Goal: Task Accomplishment & Management: Use online tool/utility

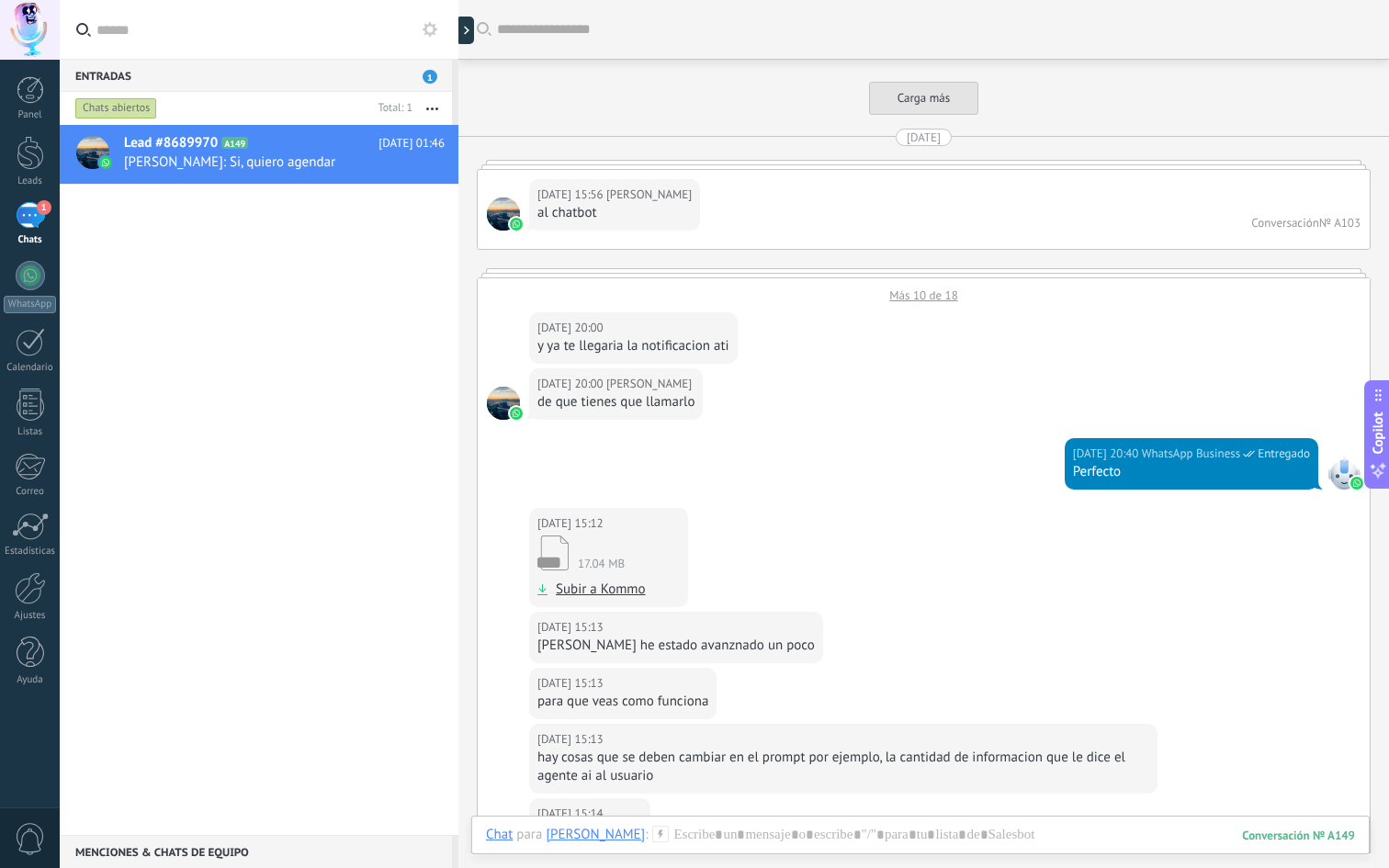
scroll to position [5131, 0]
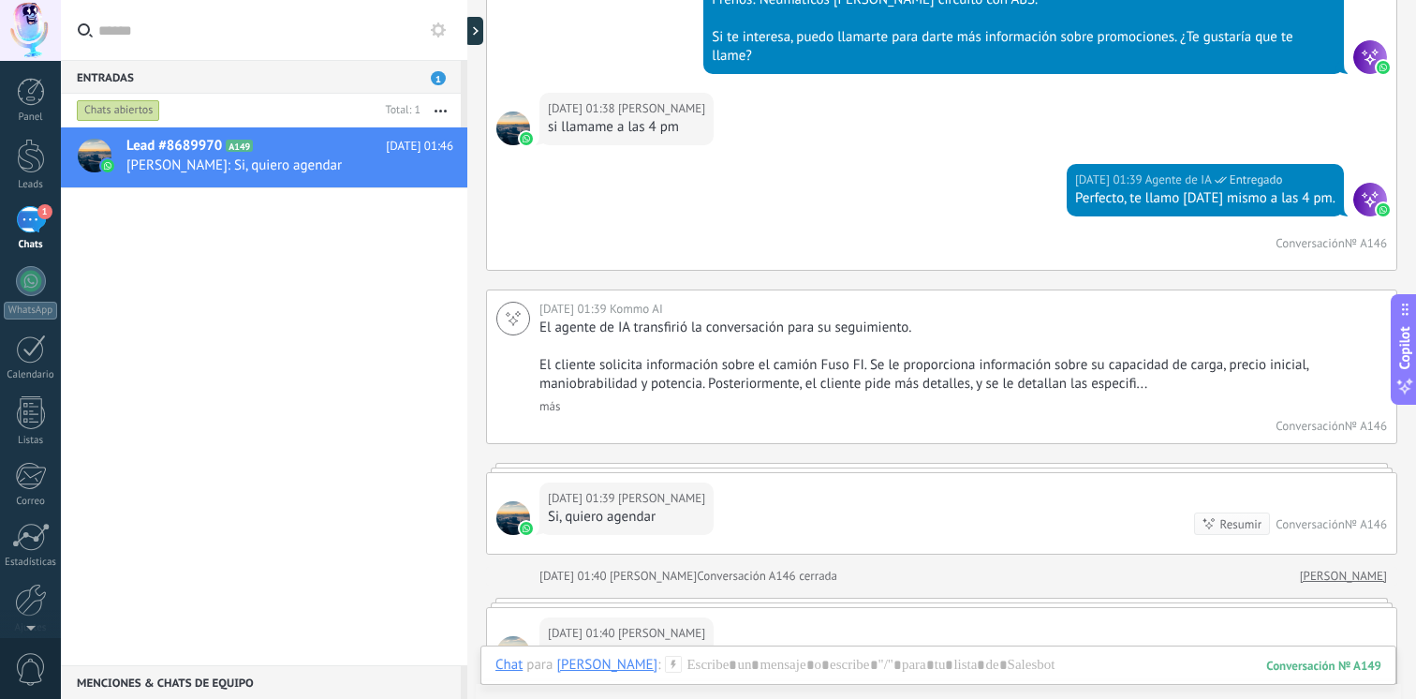
click at [975, 164] on div "Hoy 01:39 Agente de IA Entregado Perfecto, te llamo hoy mismo a las 4 pm. Conve…" at bounding box center [942, 217] width 910 height 106
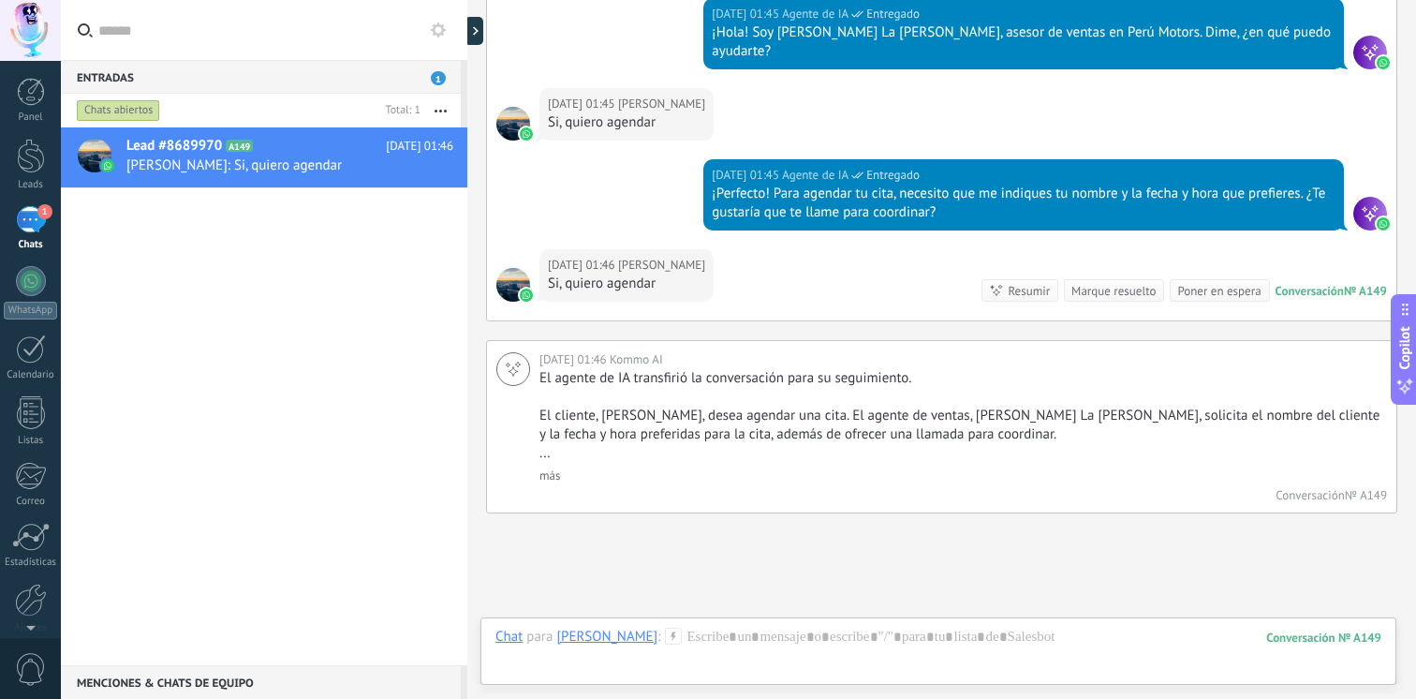
scroll to position [7003, 0]
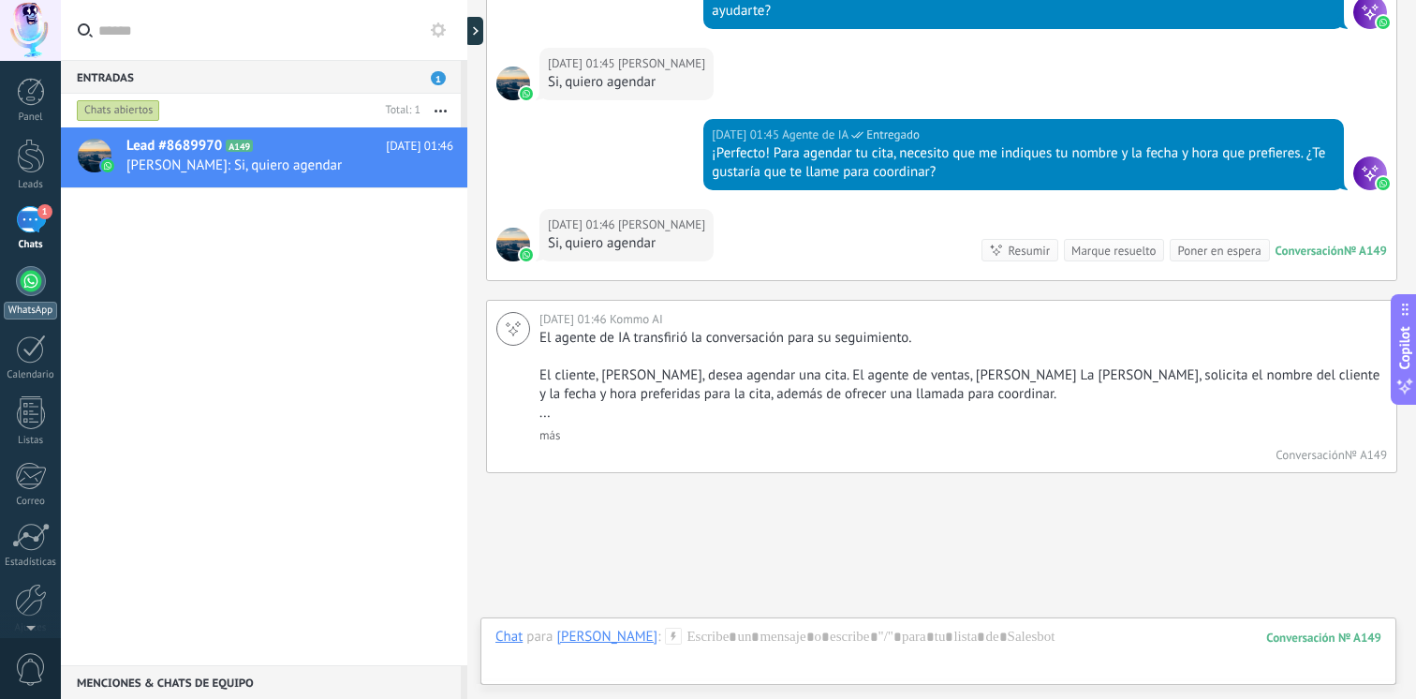
click at [38, 317] on div "WhatsApp" at bounding box center [30, 311] width 53 height 18
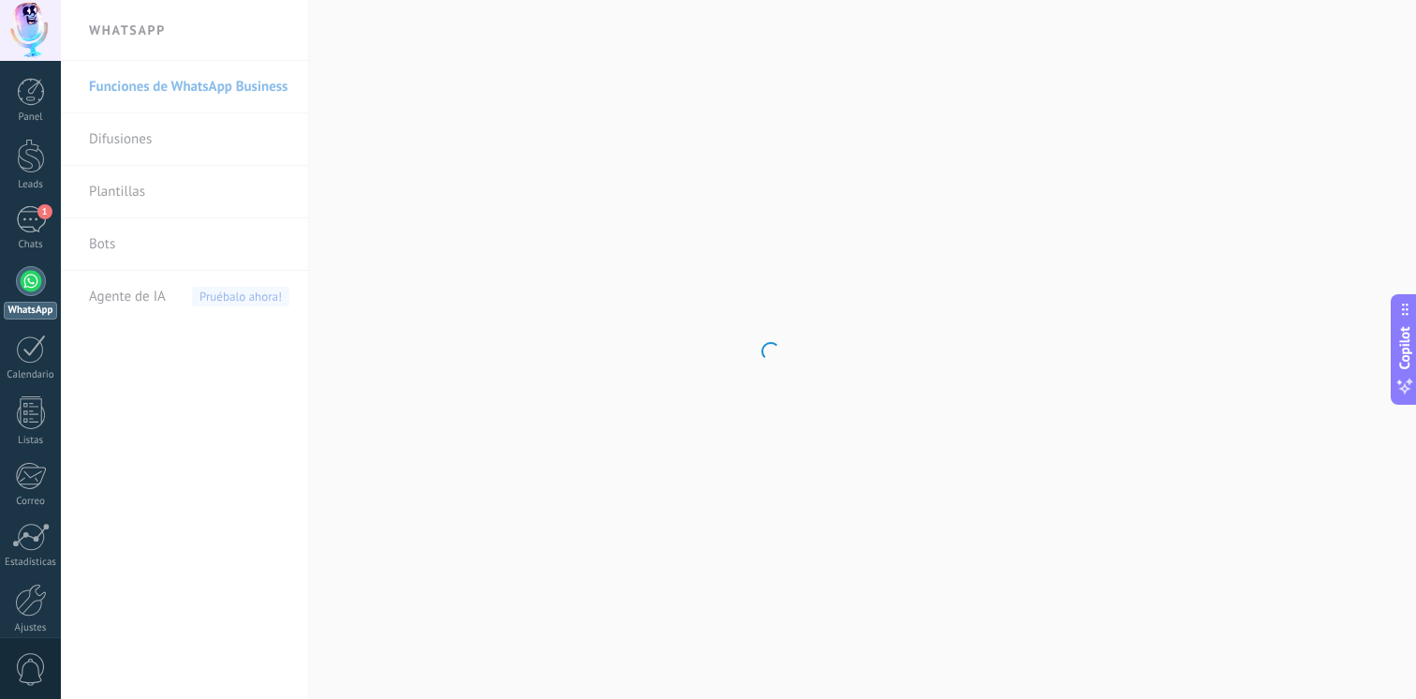
click at [170, 287] on body ".abccls-1,.abccls-2{fill-rule:evenodd}.abccls-2{fill:#fff} .abfcls-1{fill:none}…" at bounding box center [708, 349] width 1416 height 699
click at [170, 288] on div "Agente de IA Pruébalo ahora!" at bounding box center [189, 297] width 200 height 52
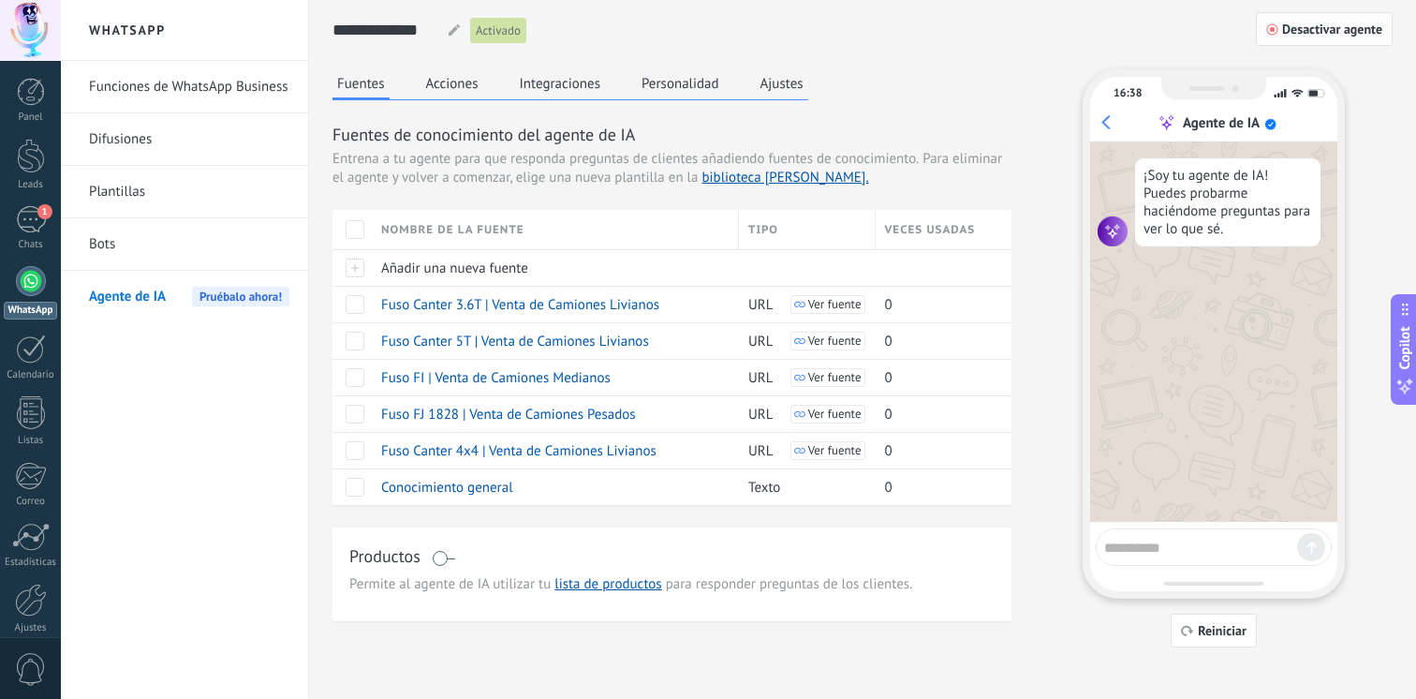
click at [1300, 32] on span "Desactivar agente" at bounding box center [1332, 28] width 100 height 13
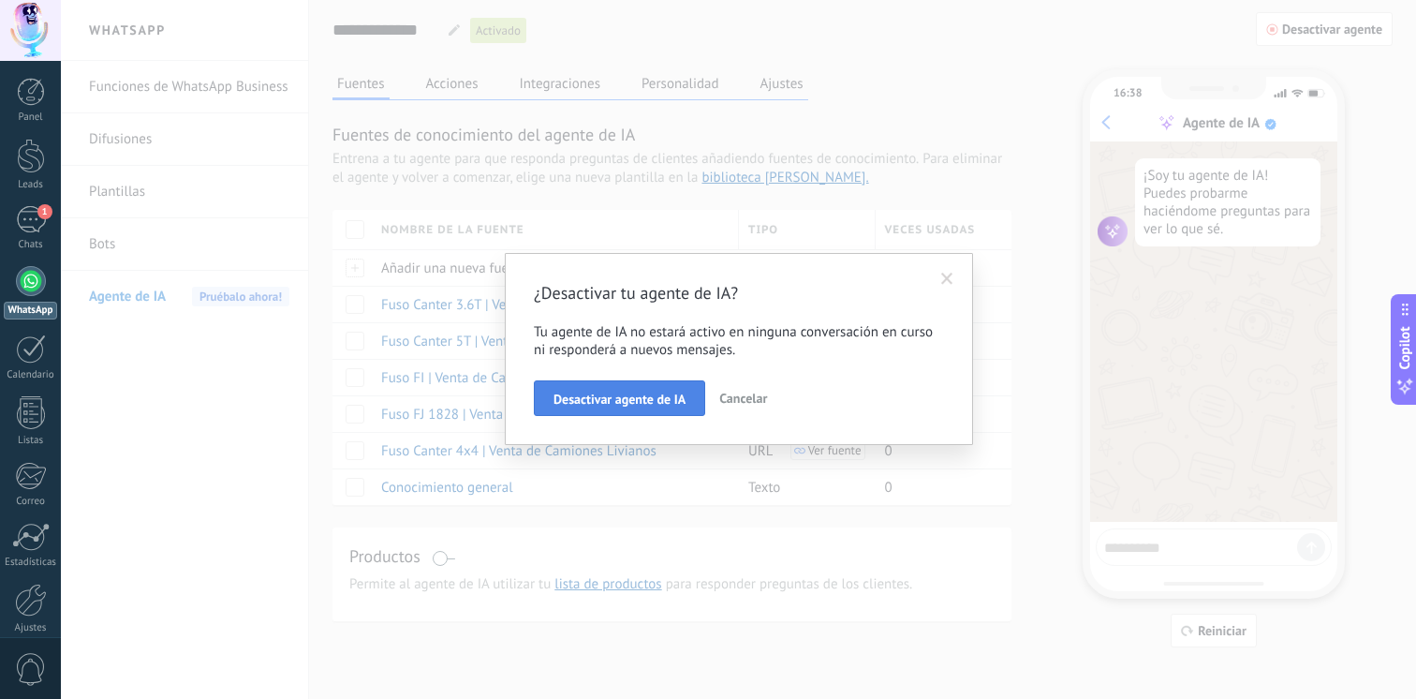
click at [602, 396] on span "Desactivar agente de IA" at bounding box center [620, 398] width 132 height 13
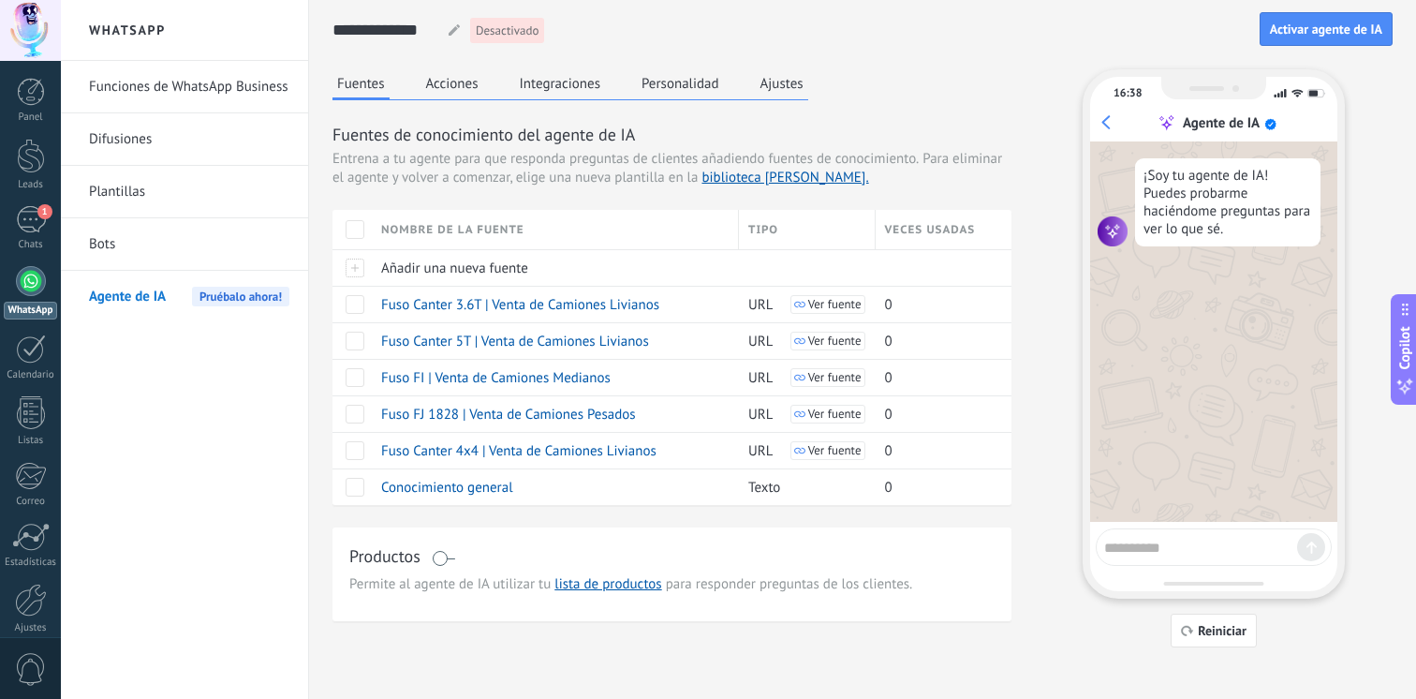
click at [499, 102] on div "Fuentes Acciones Integraciones Personalidad Ajustes Fuentes de conocimiento del…" at bounding box center [672, 345] width 679 height 552
click at [480, 84] on button "Acciones" at bounding box center [453, 83] width 62 height 28
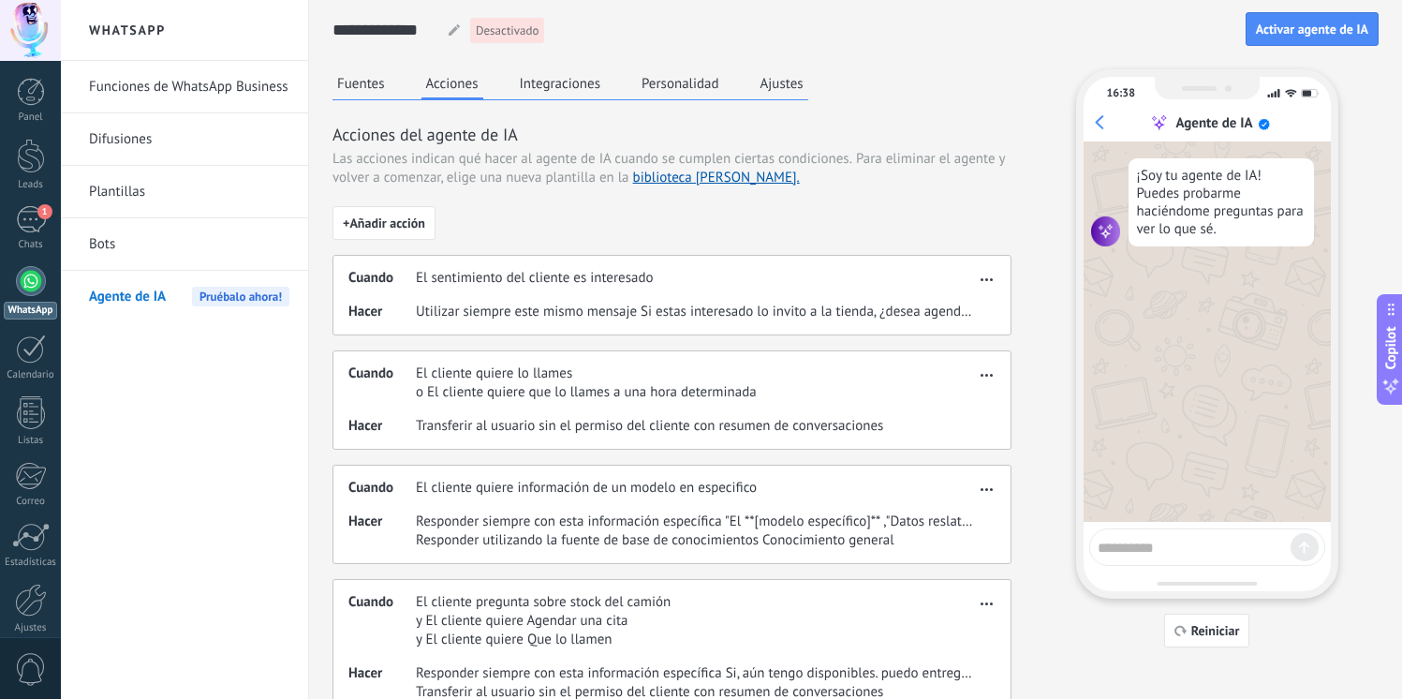
click at [694, 286] on div "Cuando El sentimiento del cliente es interesado" at bounding box center [661, 278] width 627 height 19
click at [398, 230] on span "+ Añadir acción" at bounding box center [384, 222] width 82 height 13
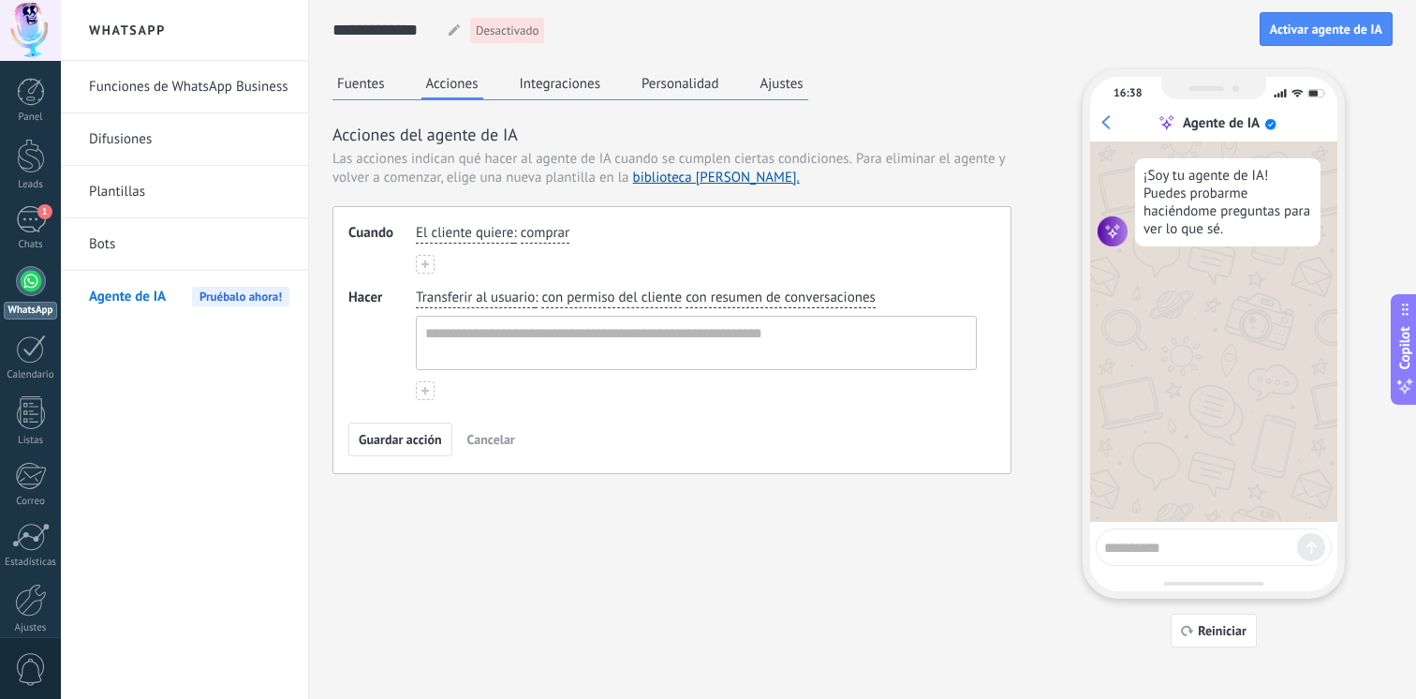
click at [478, 240] on span "El cliente quiere" at bounding box center [464, 233] width 97 height 19
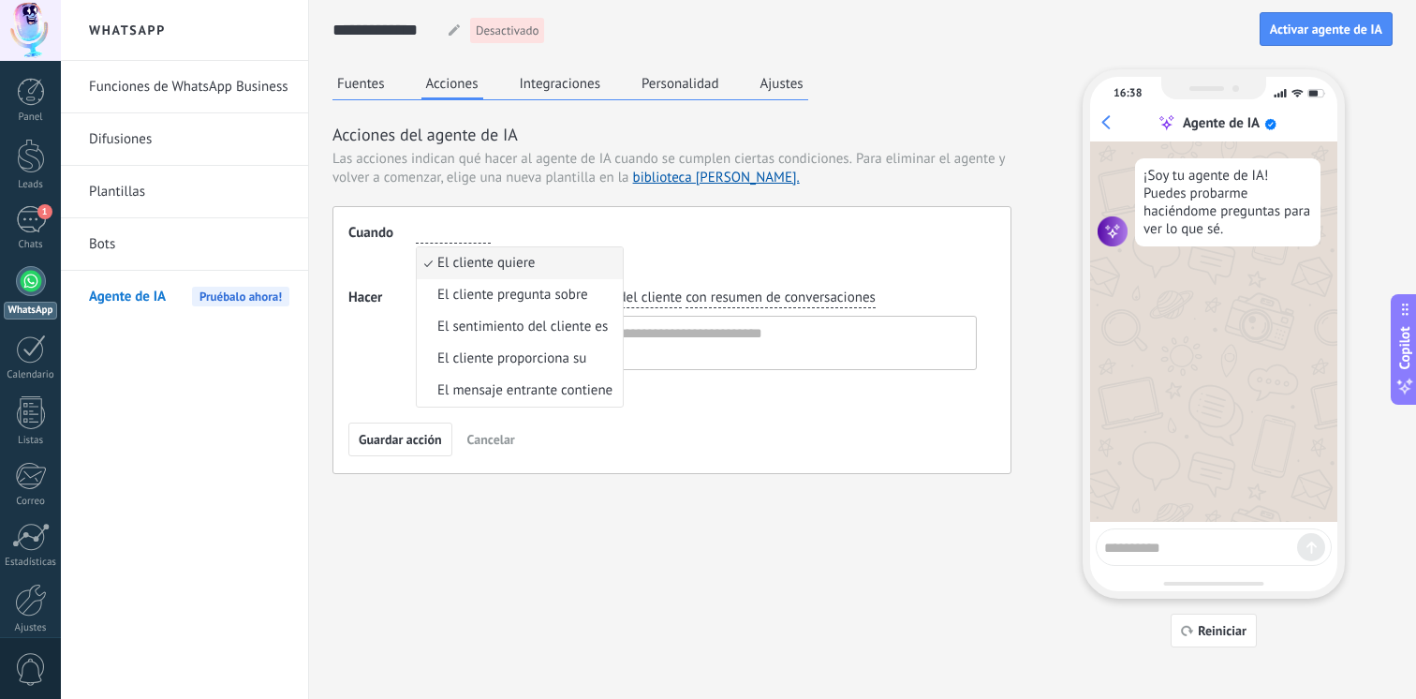
click at [644, 224] on div "El cliente quiere El cliente quiere El cliente pregunta sobre El sentimiento de…" at bounding box center [696, 233] width 569 height 27
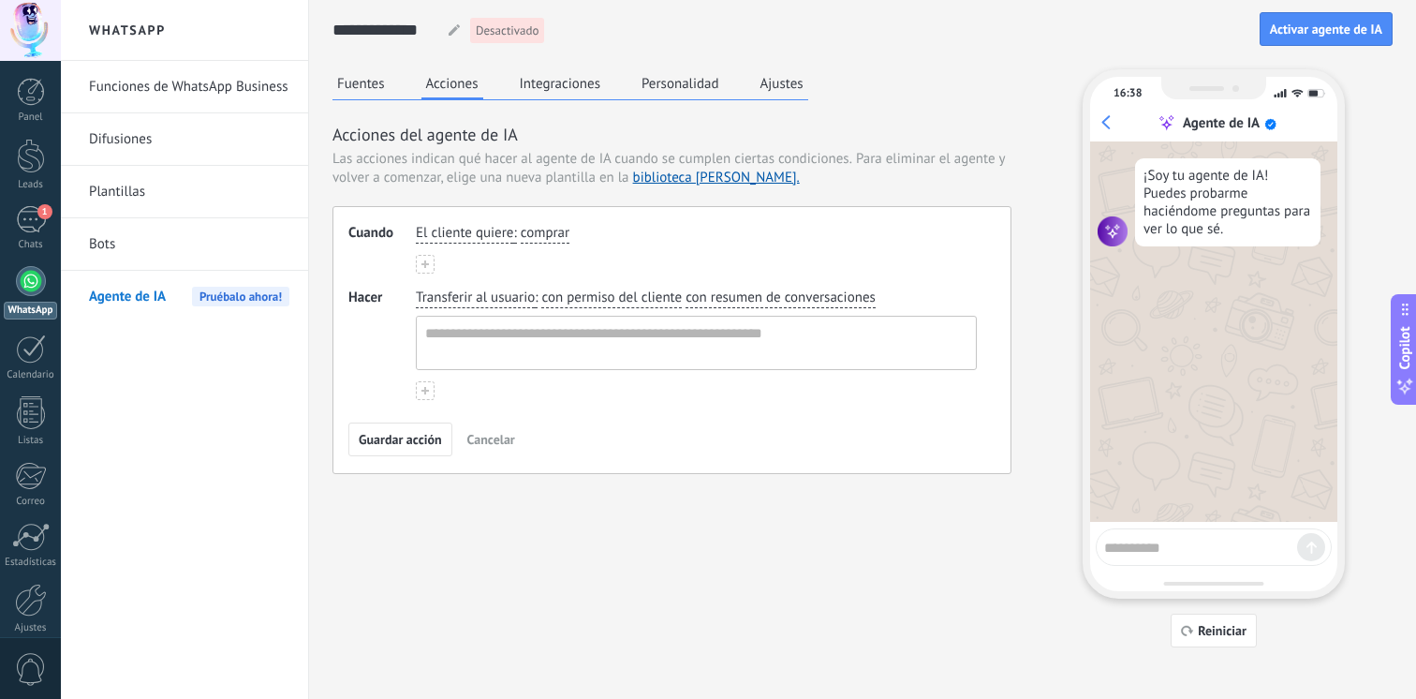
click at [496, 223] on div "El cliente quiere : comprar" at bounding box center [696, 233] width 569 height 27
click at [496, 227] on span "El cliente quiere" at bounding box center [464, 233] width 97 height 19
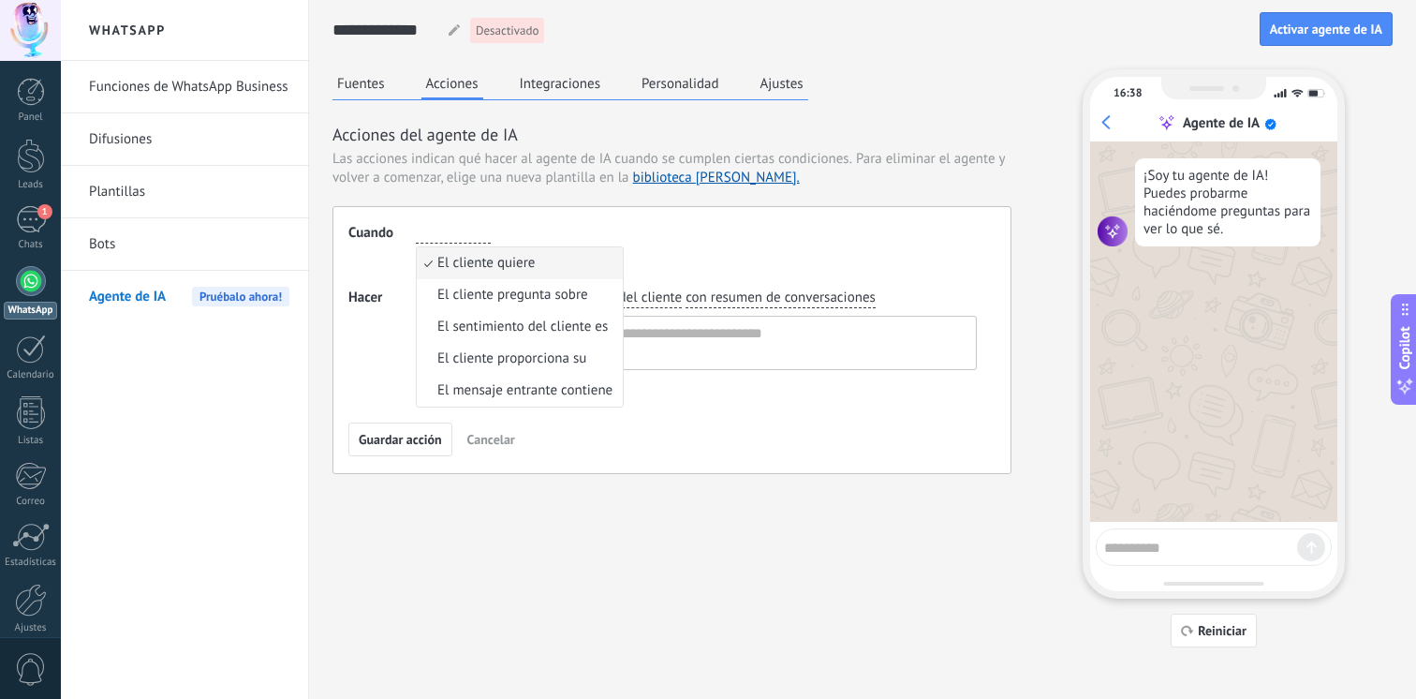
click at [670, 249] on div "El cliente quiere El cliente quiere El cliente pregunta sobre El sentimiento de…" at bounding box center [696, 249] width 561 height 50
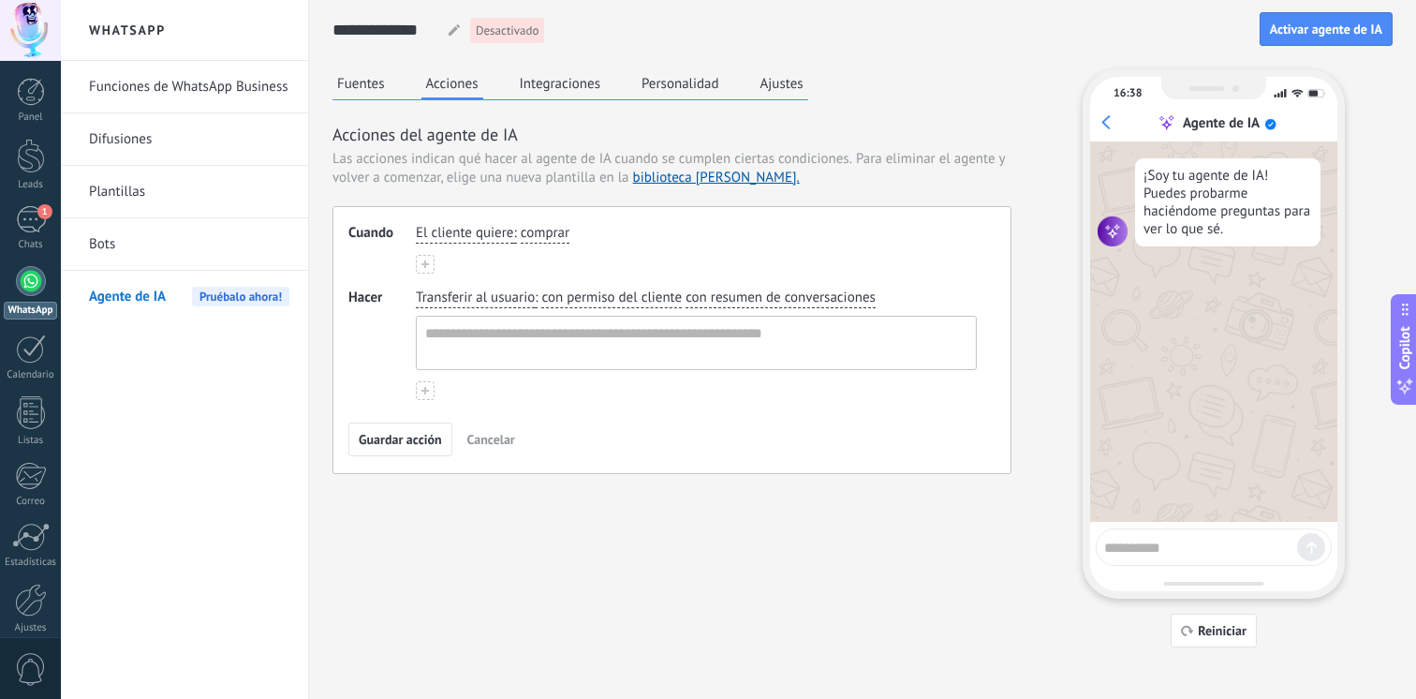
click at [554, 248] on div "El cliente quiere : comprar" at bounding box center [696, 249] width 561 height 50
click at [552, 236] on span "comprar" at bounding box center [545, 233] width 49 height 19
type input "*******"
click at [422, 261] on icon at bounding box center [425, 263] width 7 height 7
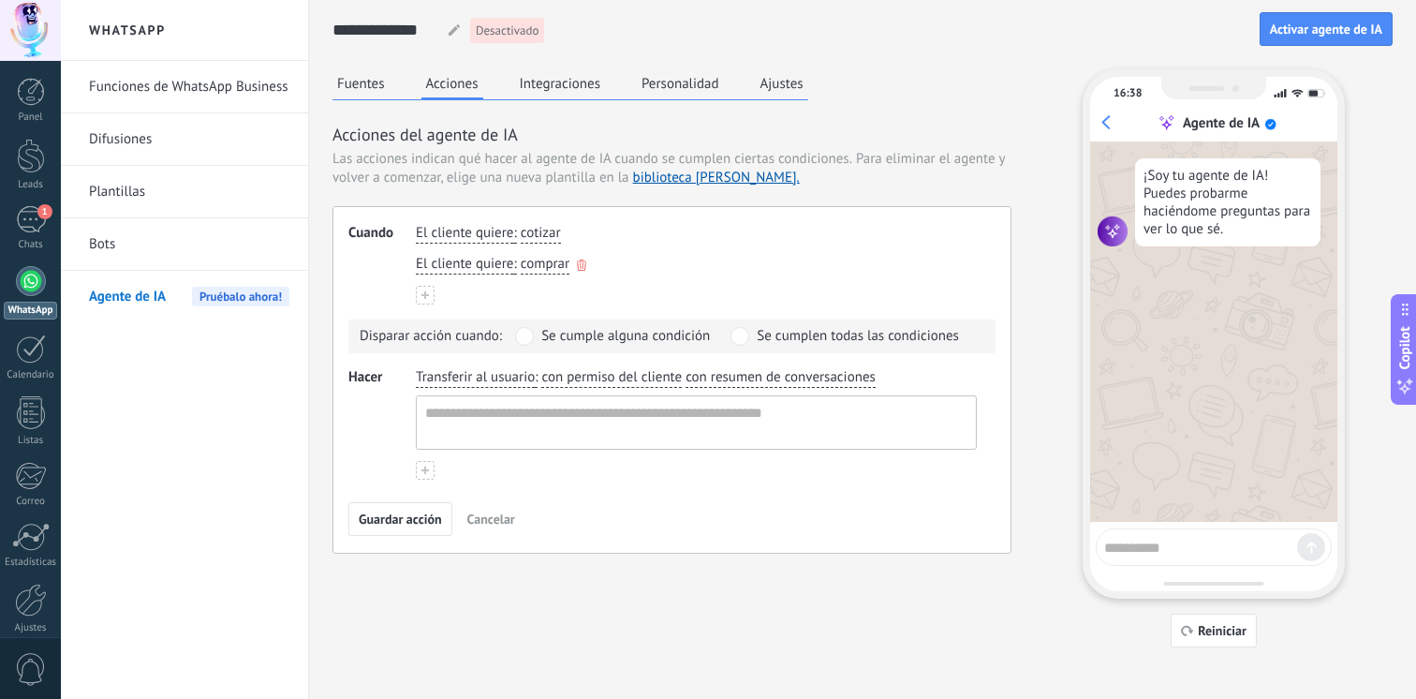
click at [568, 266] on span "comprar" at bounding box center [545, 264] width 49 height 19
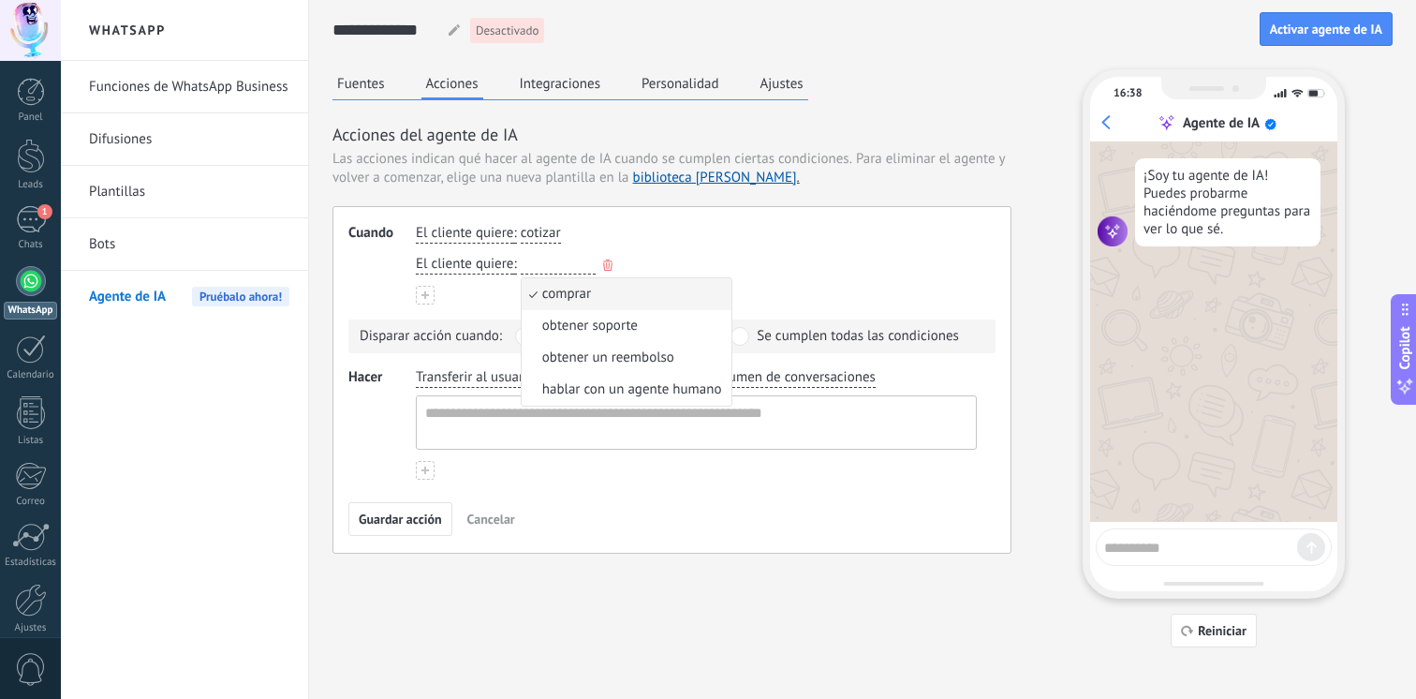
click at [581, 266] on input "button" at bounding box center [558, 264] width 75 height 19
click at [603, 266] on use "button" at bounding box center [607, 264] width 9 height 11
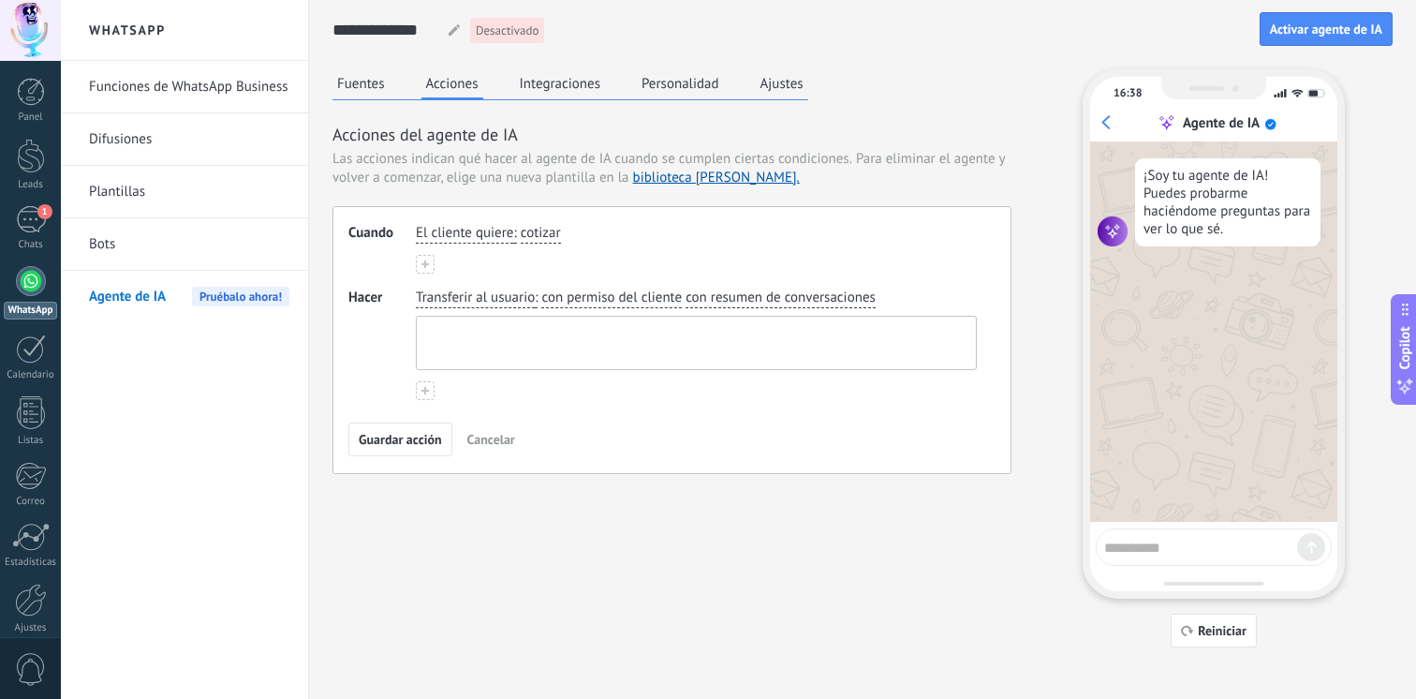
click at [541, 352] on textarea at bounding box center [694, 343] width 555 height 52
click at [507, 293] on span "Transferir al usuario" at bounding box center [475, 298] width 119 height 19
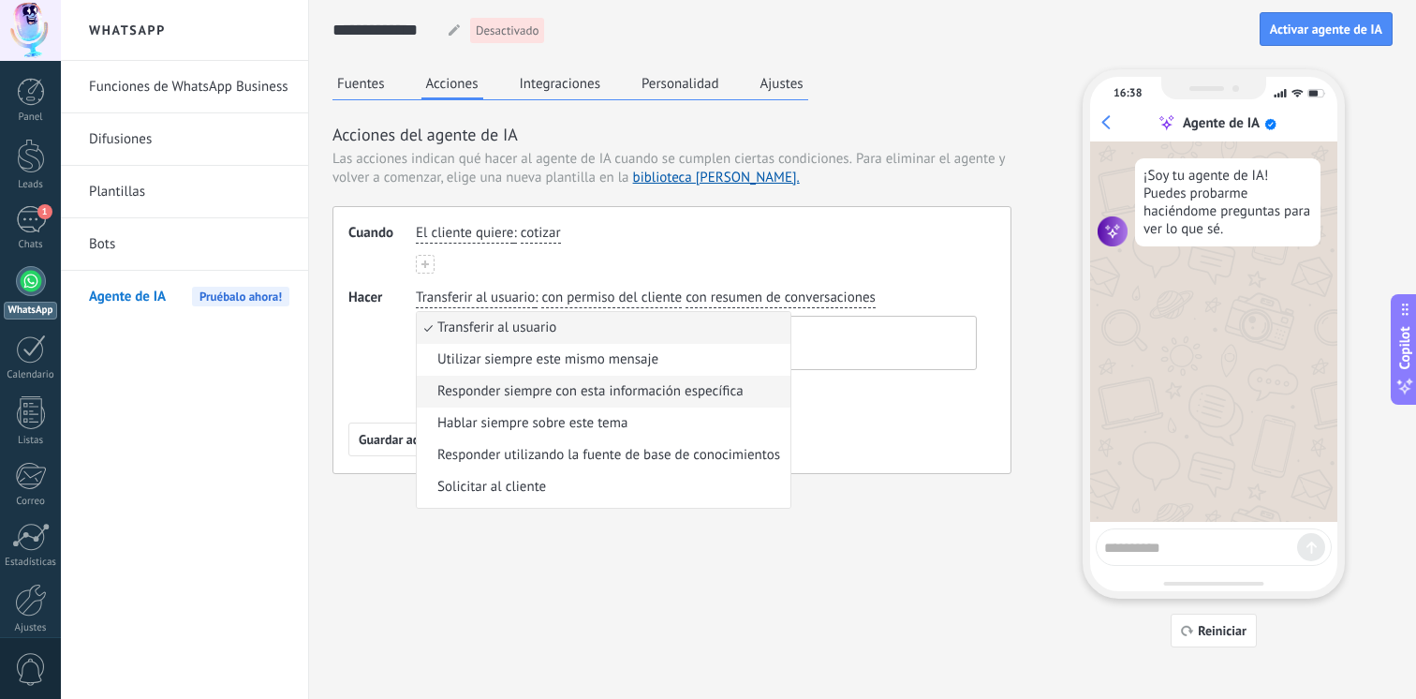
click at [559, 392] on span "Responder siempre con esta información específica" at bounding box center [590, 391] width 306 height 19
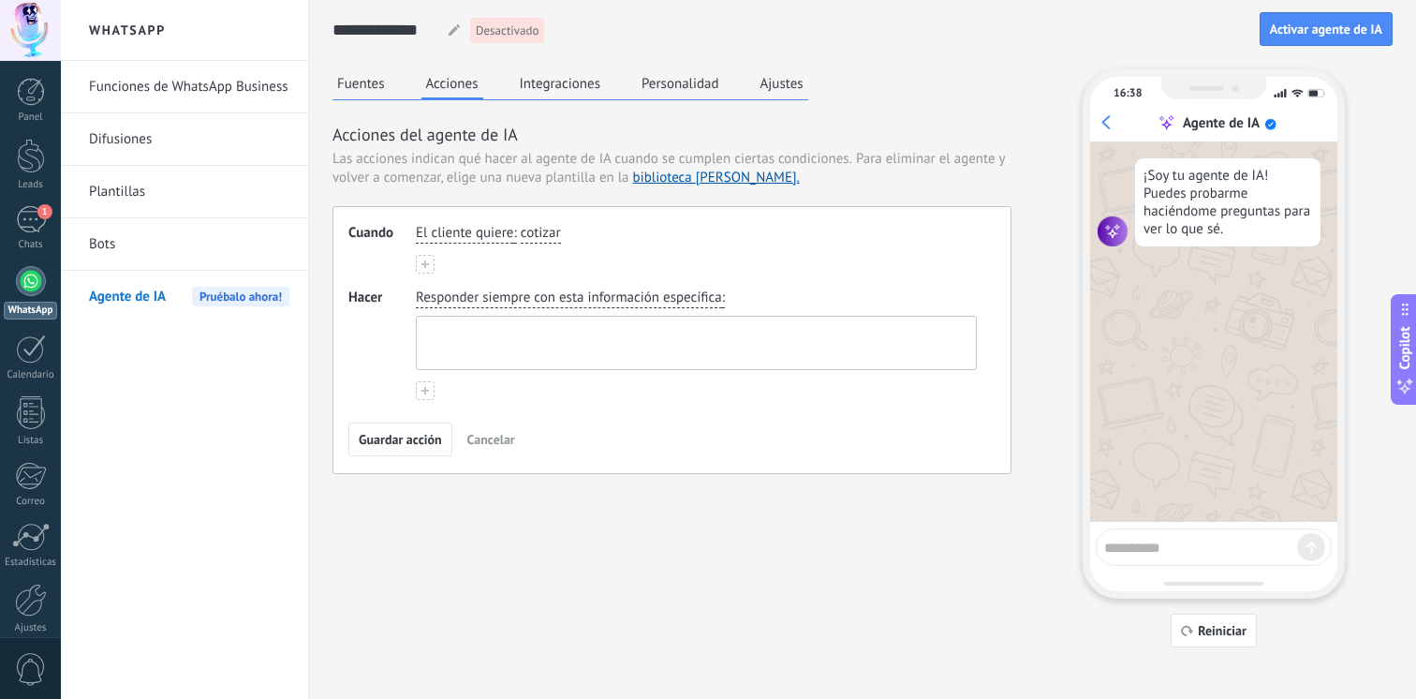
click at [608, 352] on textarea at bounding box center [694, 343] width 555 height 52
type textarea "*"
click at [587, 332] on textarea "**********" at bounding box center [694, 343] width 555 height 52
type textarea "**********"
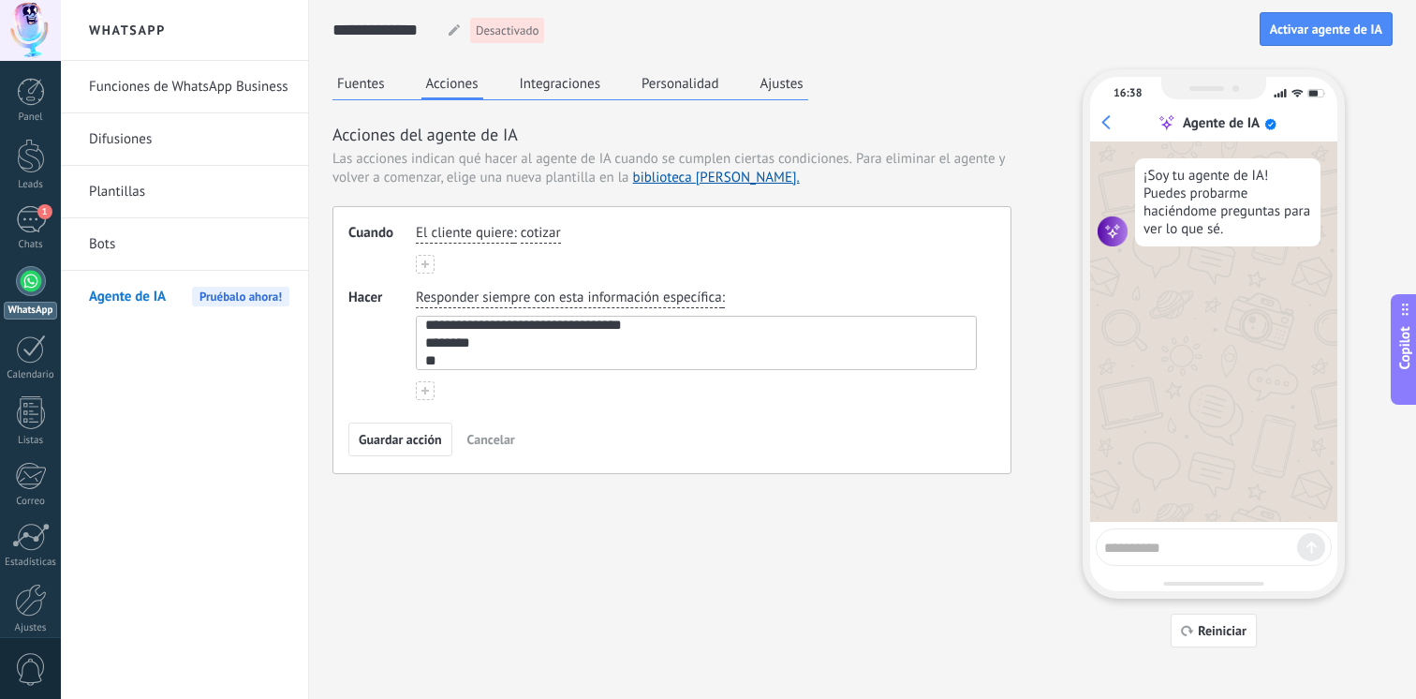
click at [356, 84] on button "Fuentes" at bounding box center [361, 83] width 57 height 28
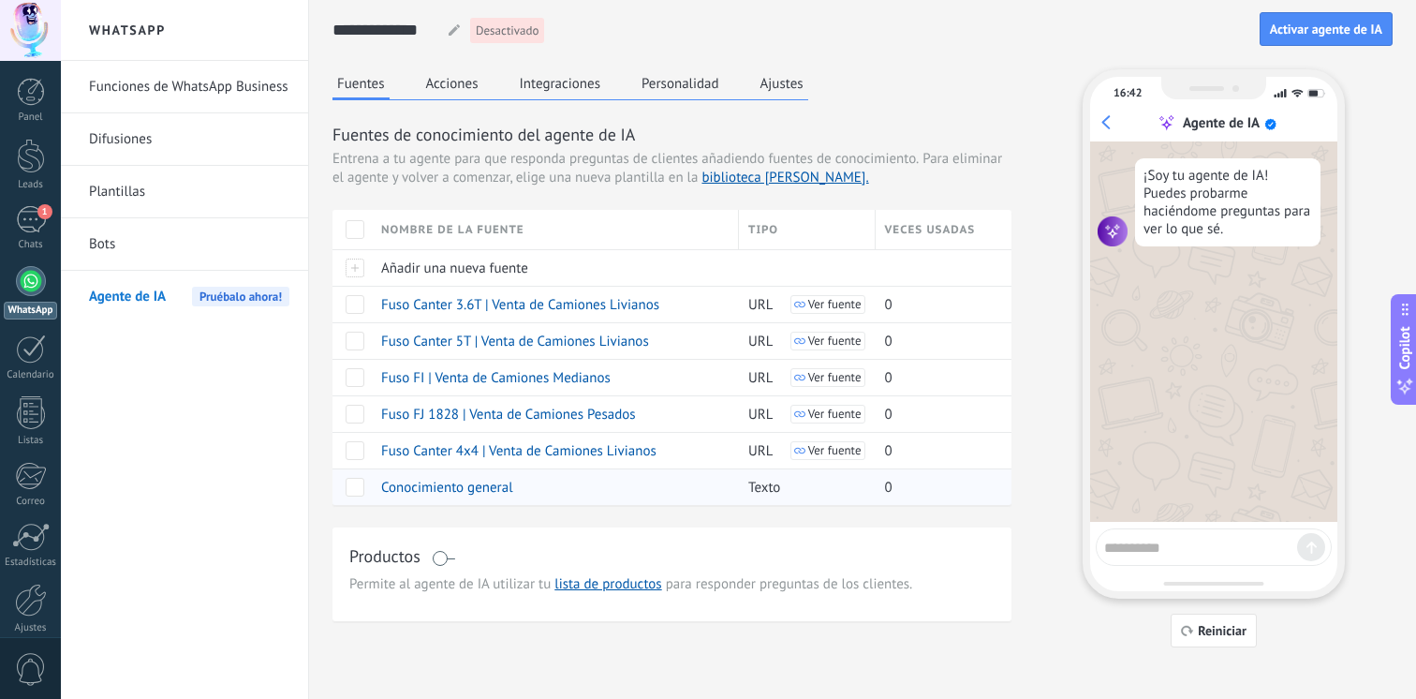
click at [472, 494] on span "Conocimiento general" at bounding box center [447, 488] width 132 height 18
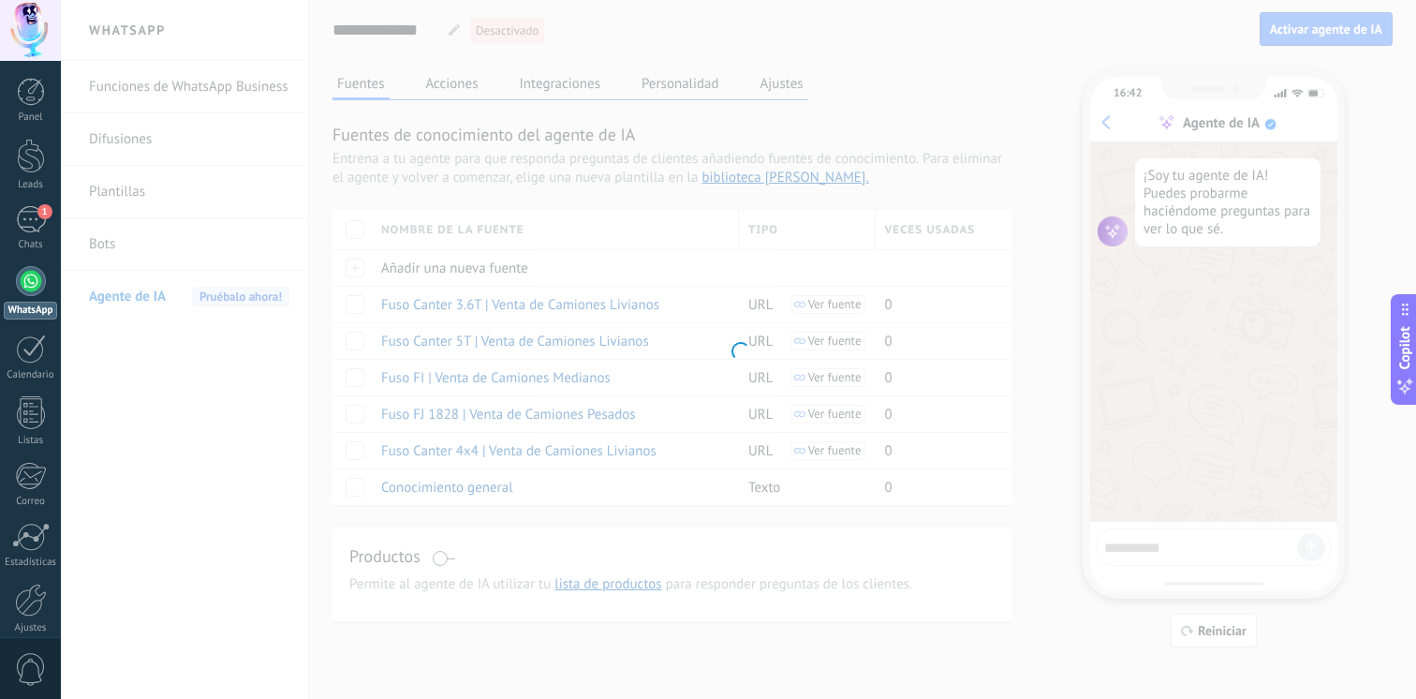
type input "**********"
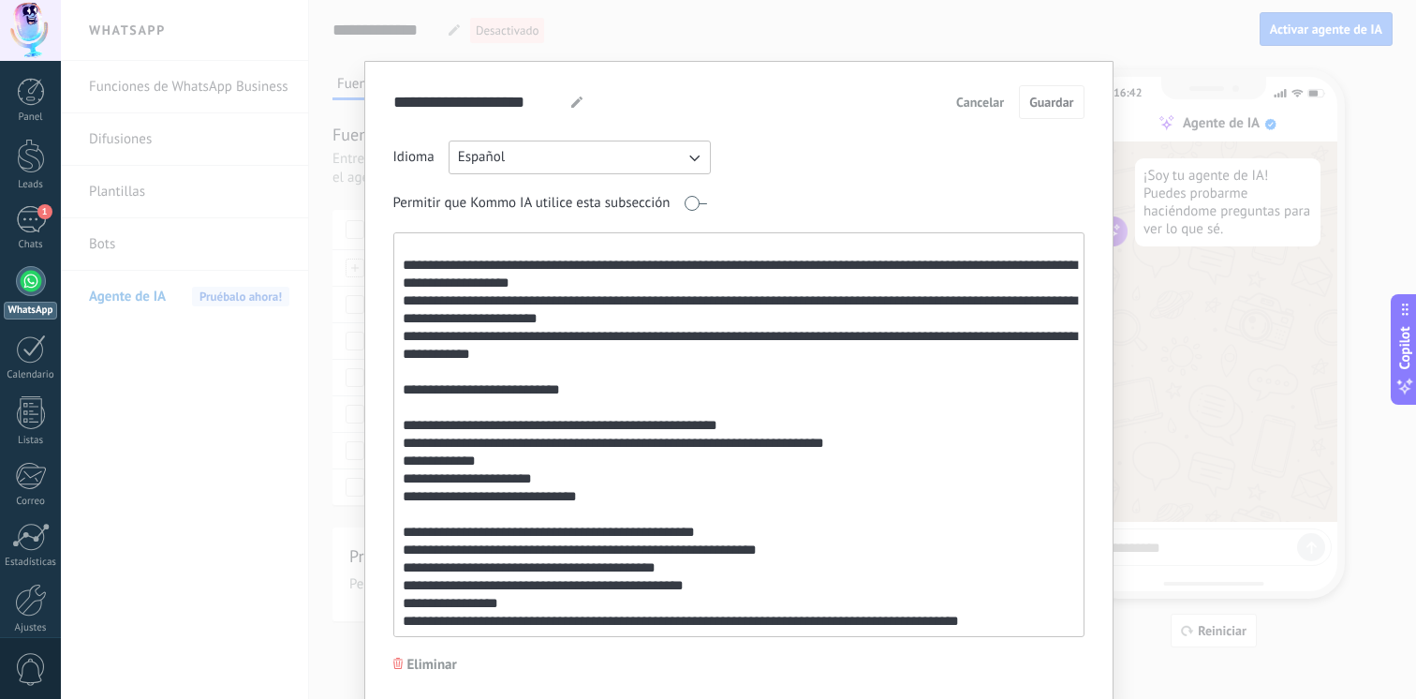
scroll to position [66, 0]
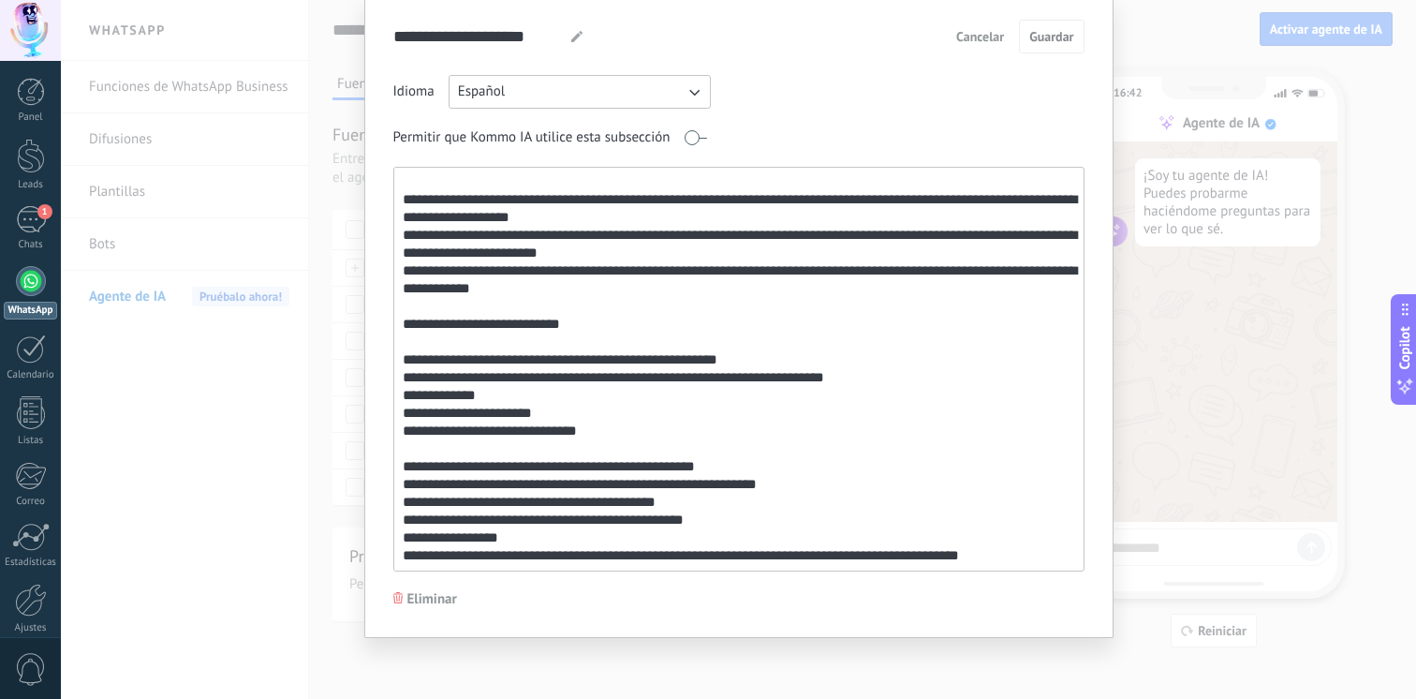
click at [510, 367] on textarea at bounding box center [737, 369] width 686 height 403
click at [521, 362] on textarea at bounding box center [737, 369] width 686 height 403
click at [1005, 553] on textarea at bounding box center [737, 369] width 686 height 403
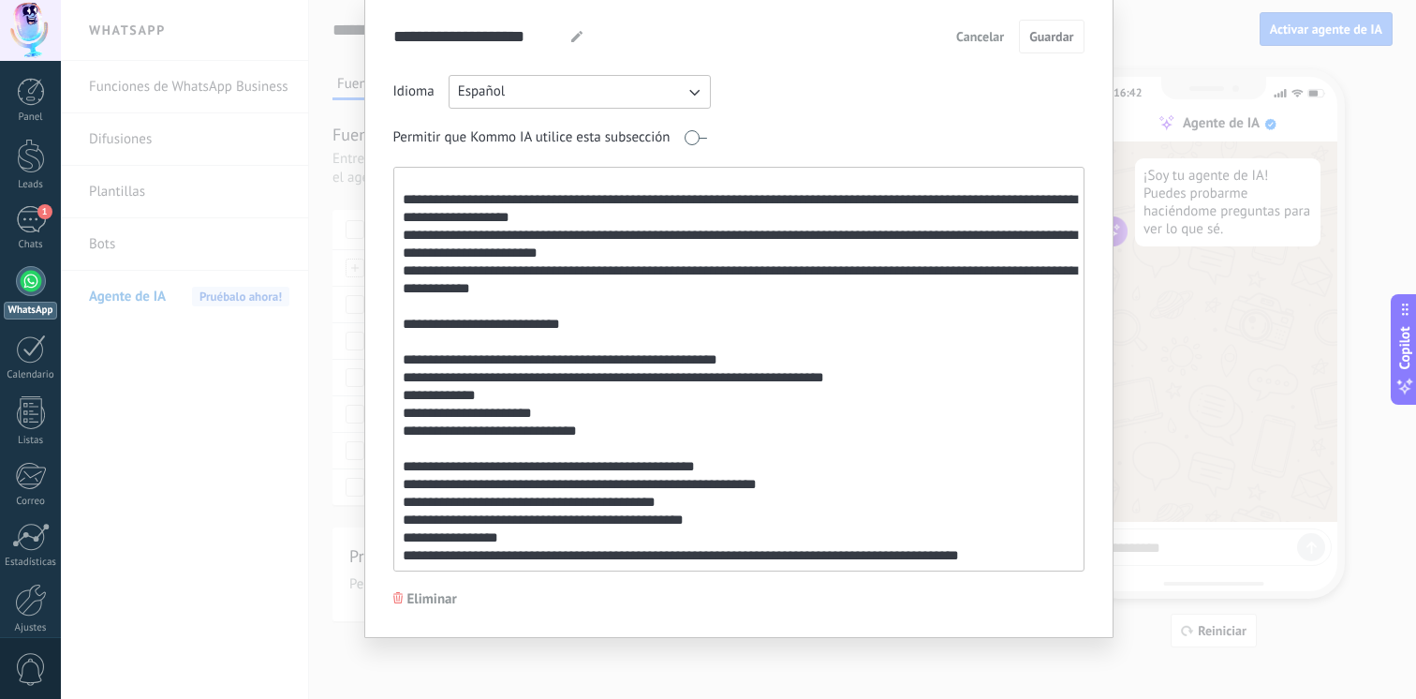
click at [733, 417] on textarea at bounding box center [737, 369] width 686 height 403
click at [733, 422] on textarea at bounding box center [737, 369] width 686 height 403
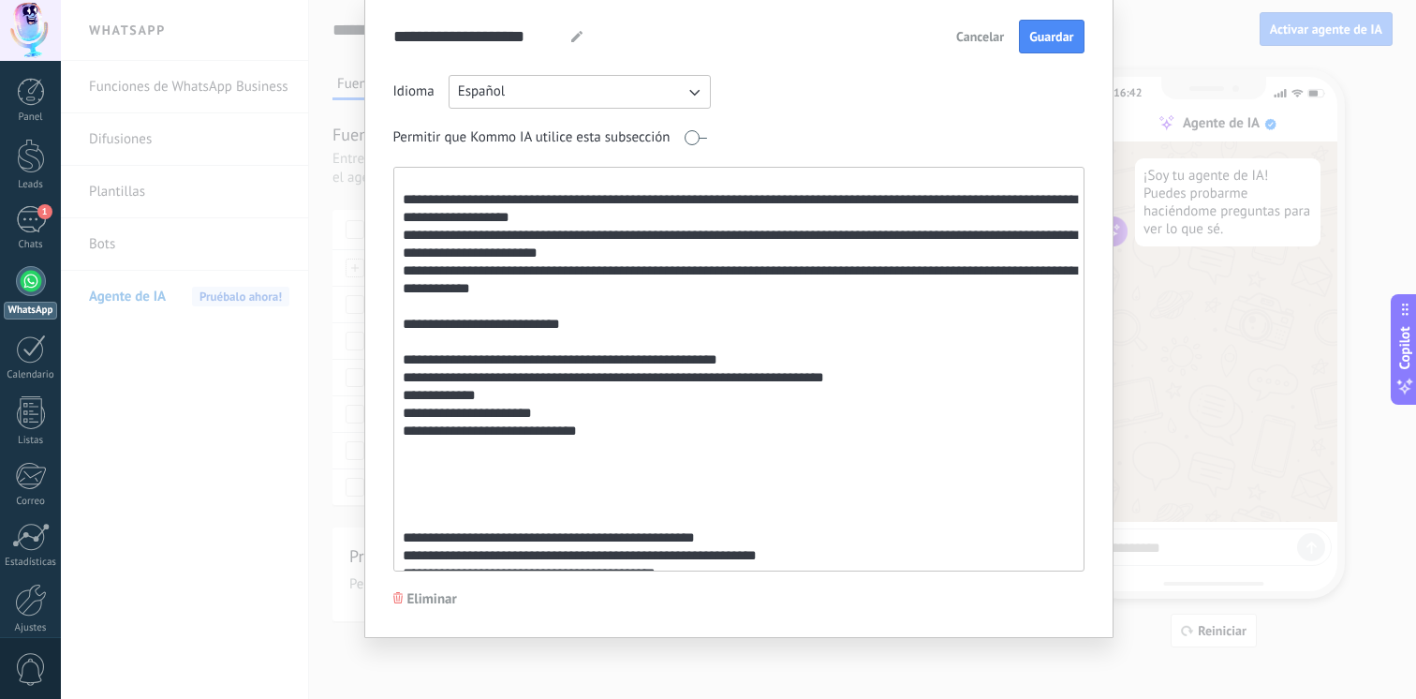
paste textarea "**********"
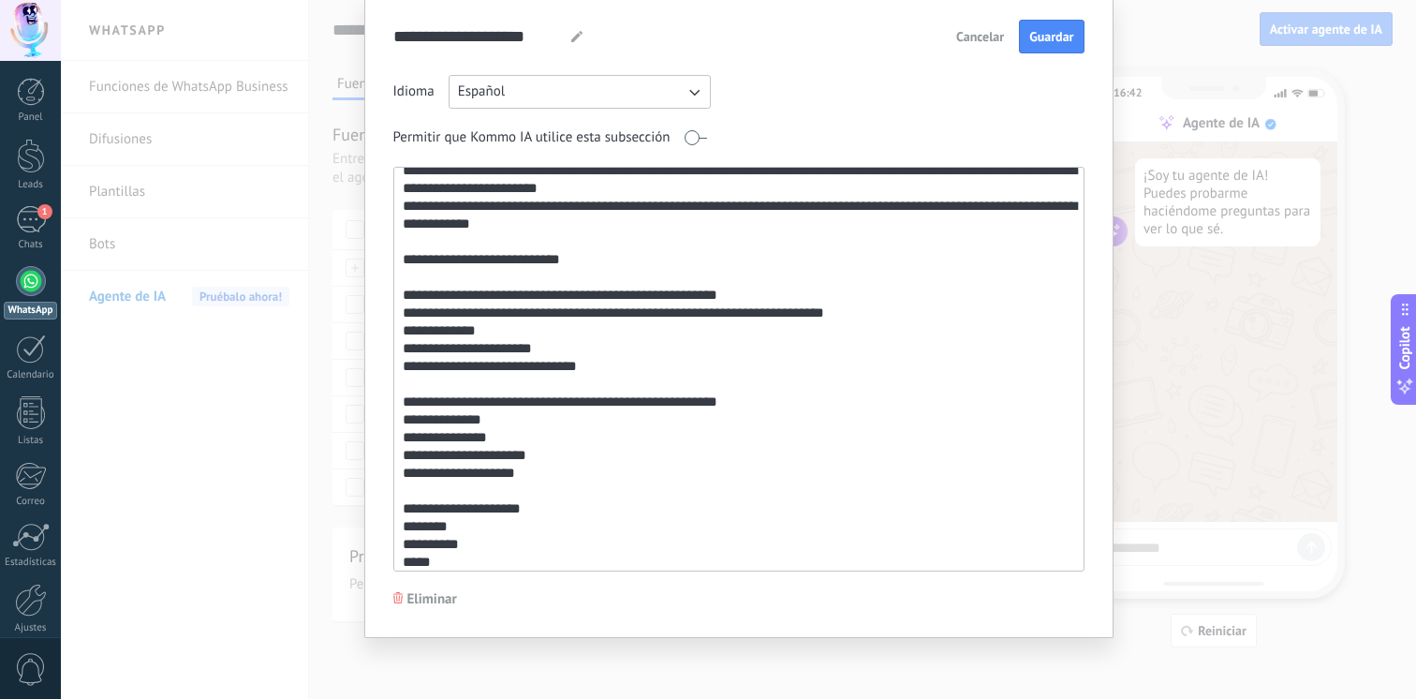
scroll to position [228, 0]
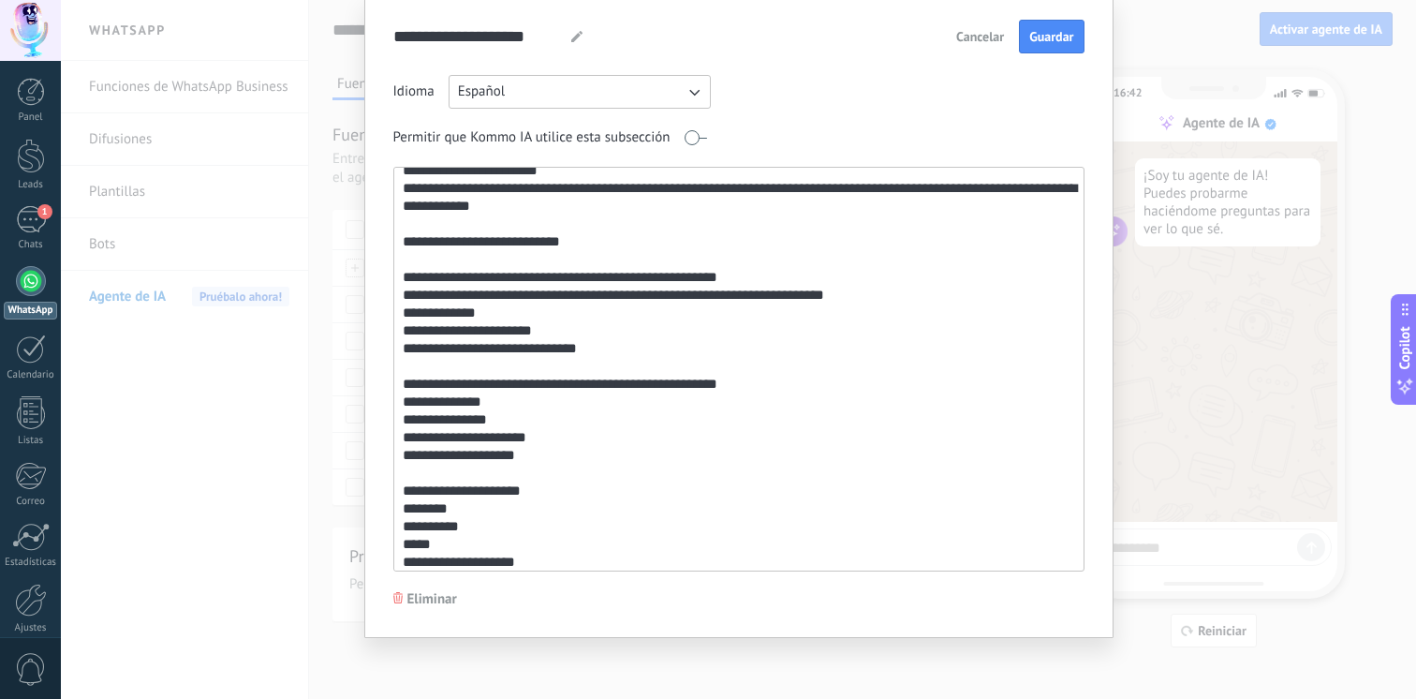
click at [461, 561] on textarea at bounding box center [737, 369] width 686 height 403
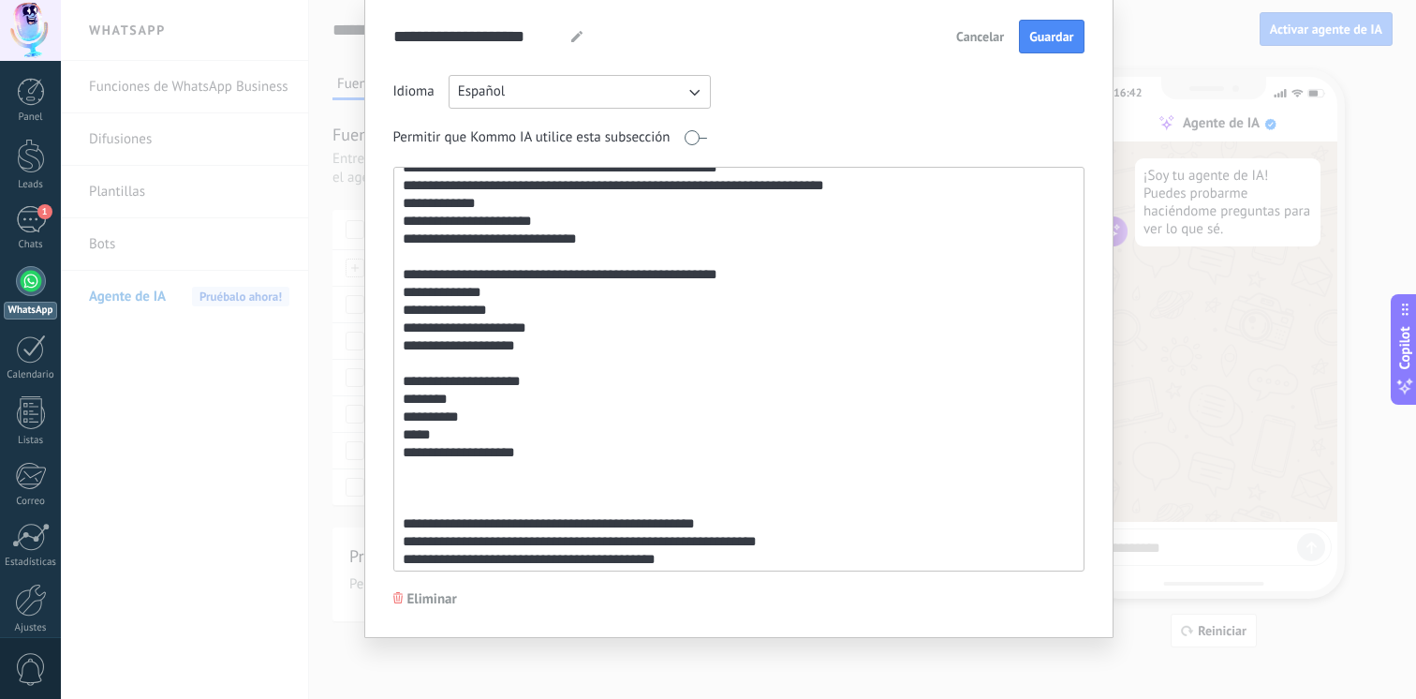
scroll to position [348, 0]
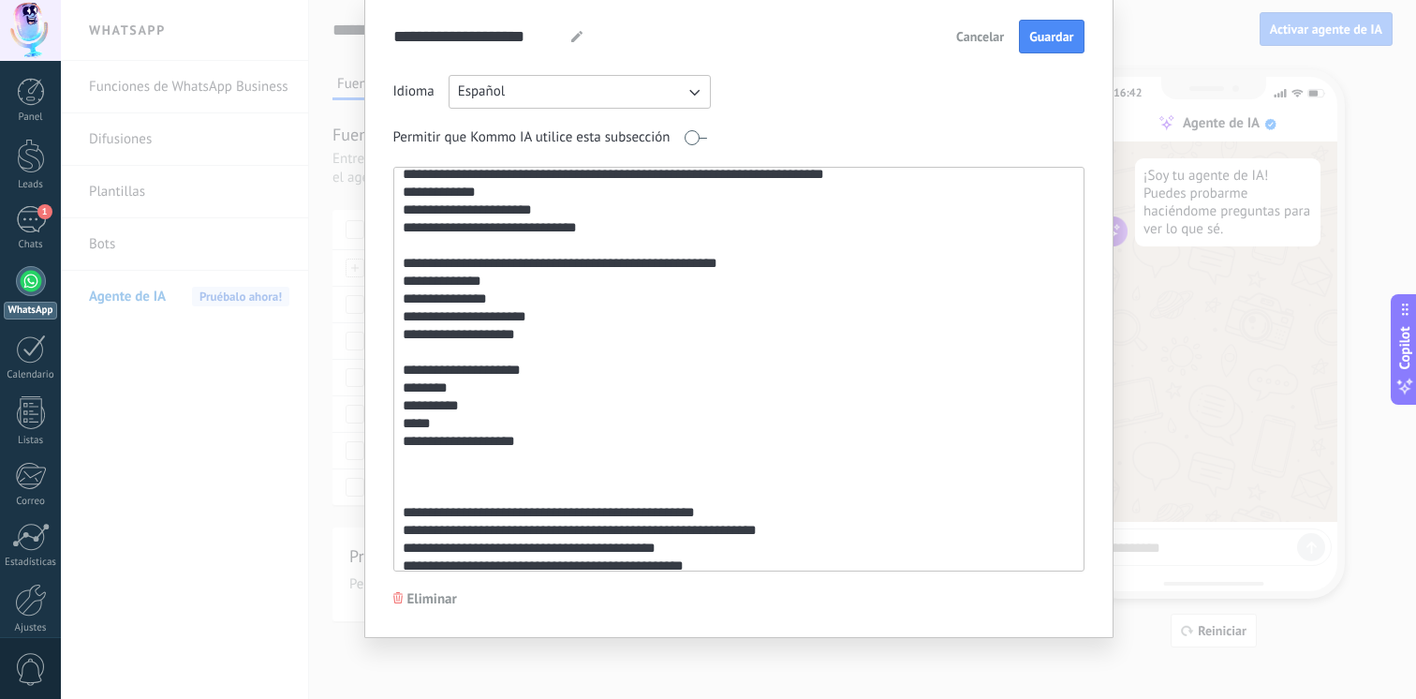
click at [649, 464] on textarea at bounding box center [737, 369] width 686 height 403
type textarea "**********"
click at [1038, 38] on span "Guardar" at bounding box center [1051, 36] width 44 height 13
click at [987, 42] on span "Cancelar" at bounding box center [980, 36] width 48 height 13
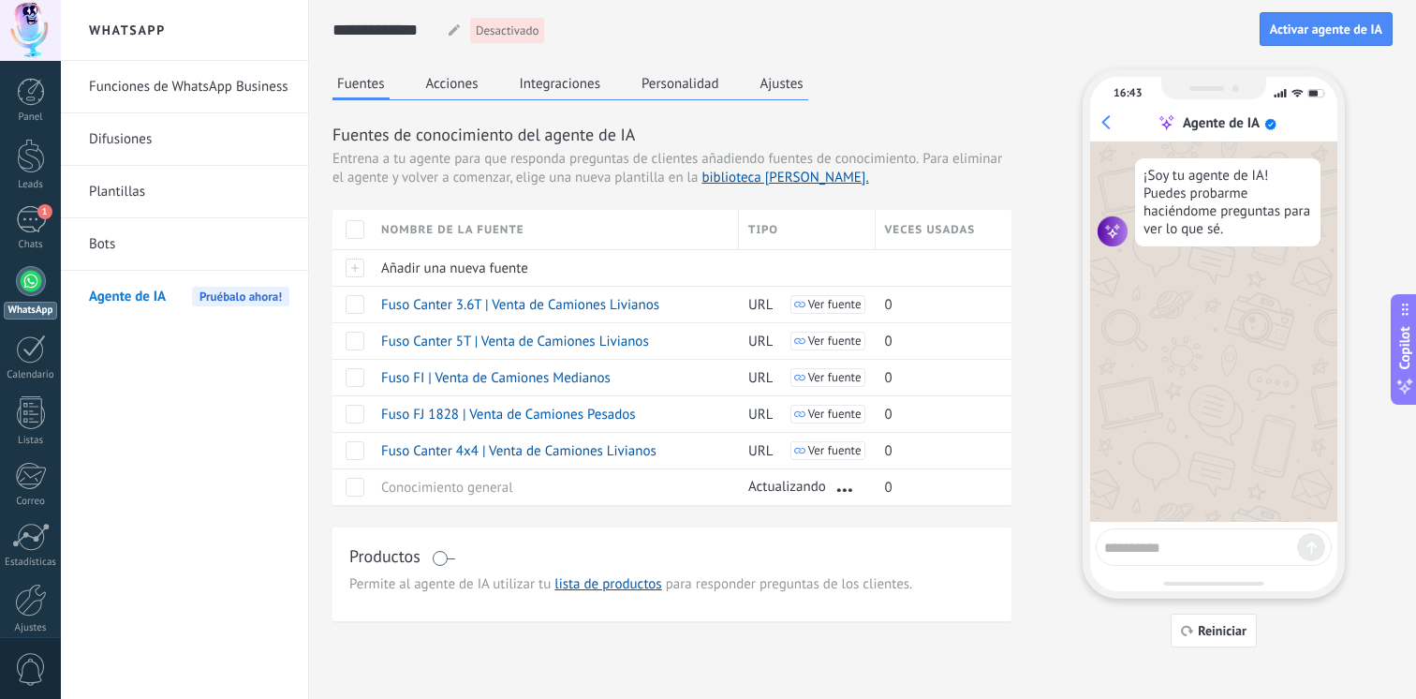
scroll to position [0, 0]
click at [472, 89] on button "Acciones" at bounding box center [453, 83] width 62 height 28
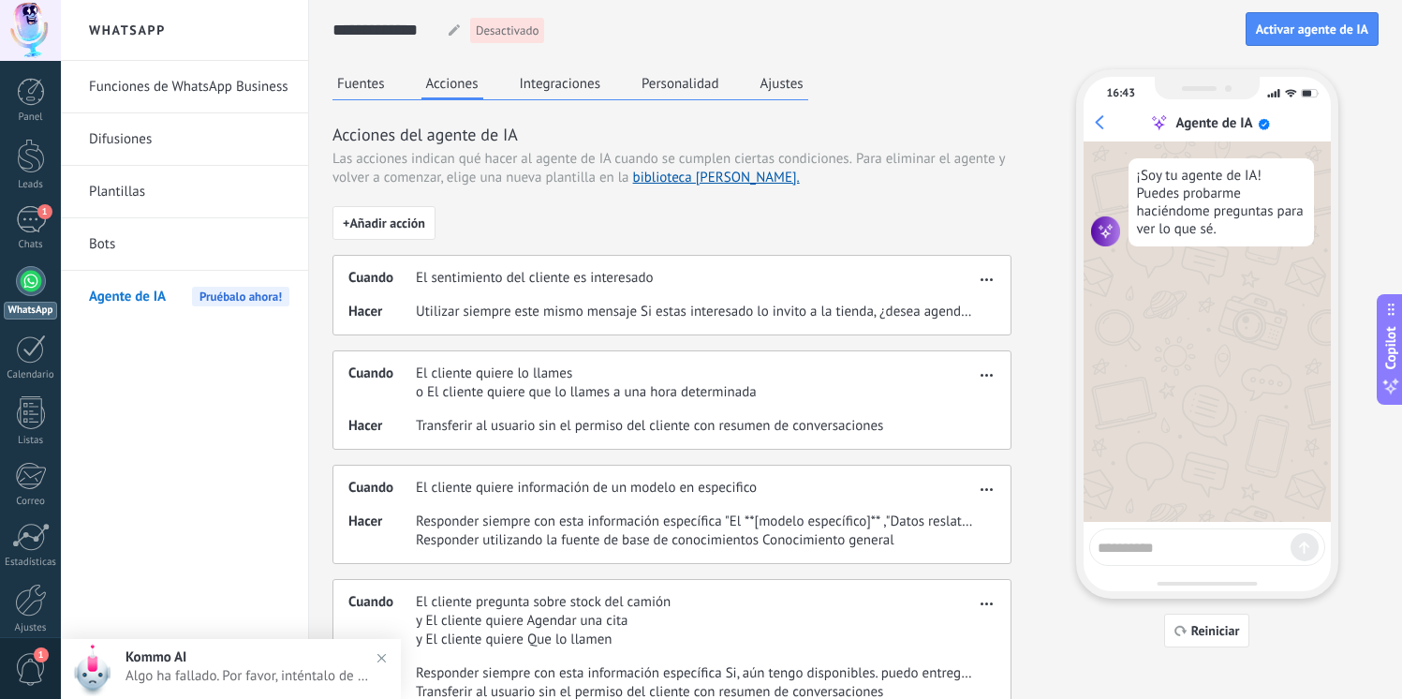
click at [565, 82] on button "Integraciones" at bounding box center [560, 83] width 91 height 28
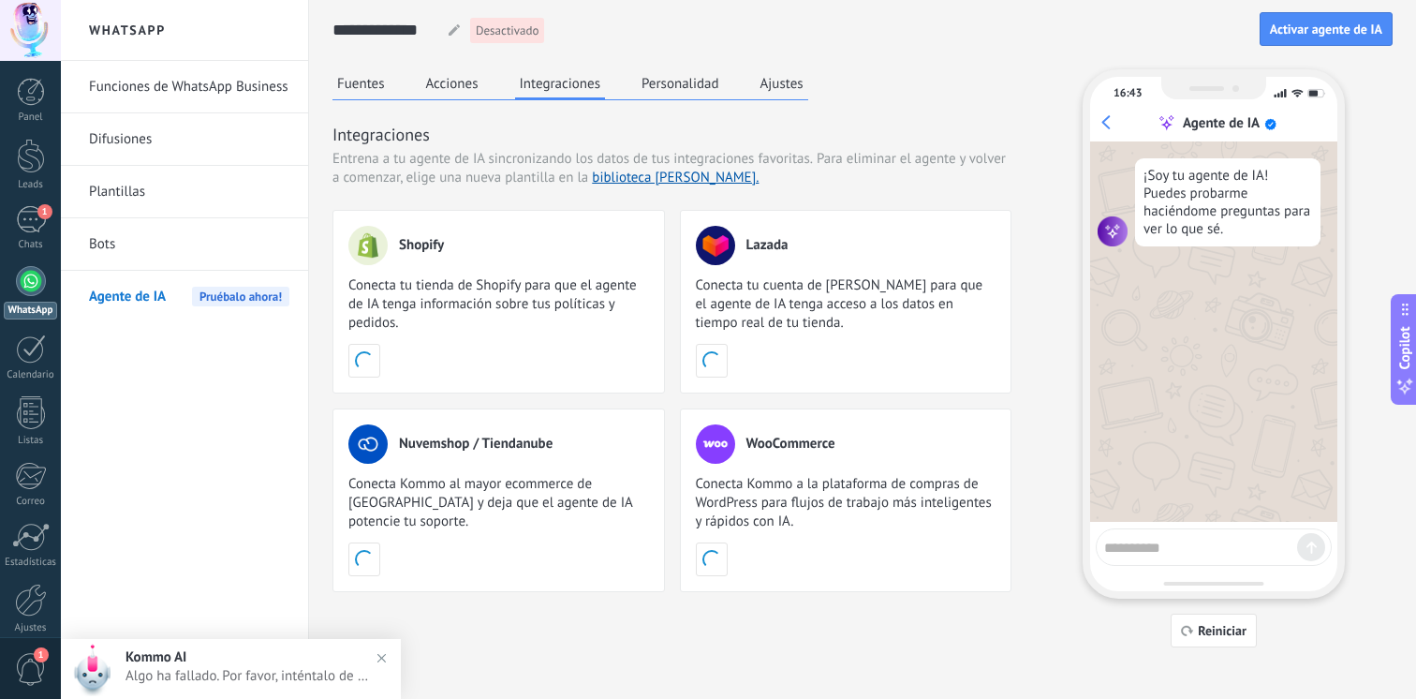
click at [410, 87] on div "Fuentes Acciones Integraciones Personalidad Ajustes" at bounding box center [571, 84] width 476 height 31
click at [427, 87] on button "Acciones" at bounding box center [453, 83] width 62 height 28
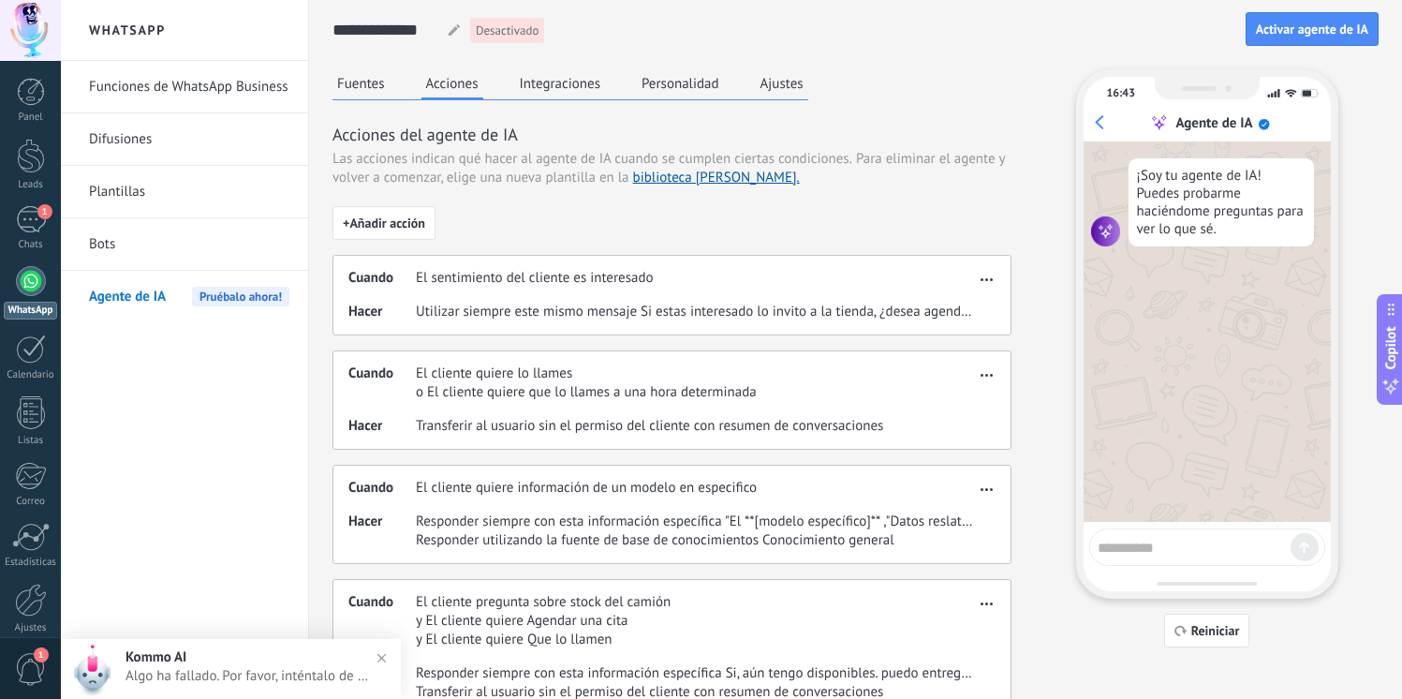
click at [1000, 282] on div "Cuando El sentimiento del cliente es interesado Hacer Utilizar siempre este mis…" at bounding box center [672, 295] width 679 height 81
click at [990, 282] on span "button" at bounding box center [987, 276] width 12 height 13
click at [964, 318] on div "Editar" at bounding box center [947, 307] width 98 height 37
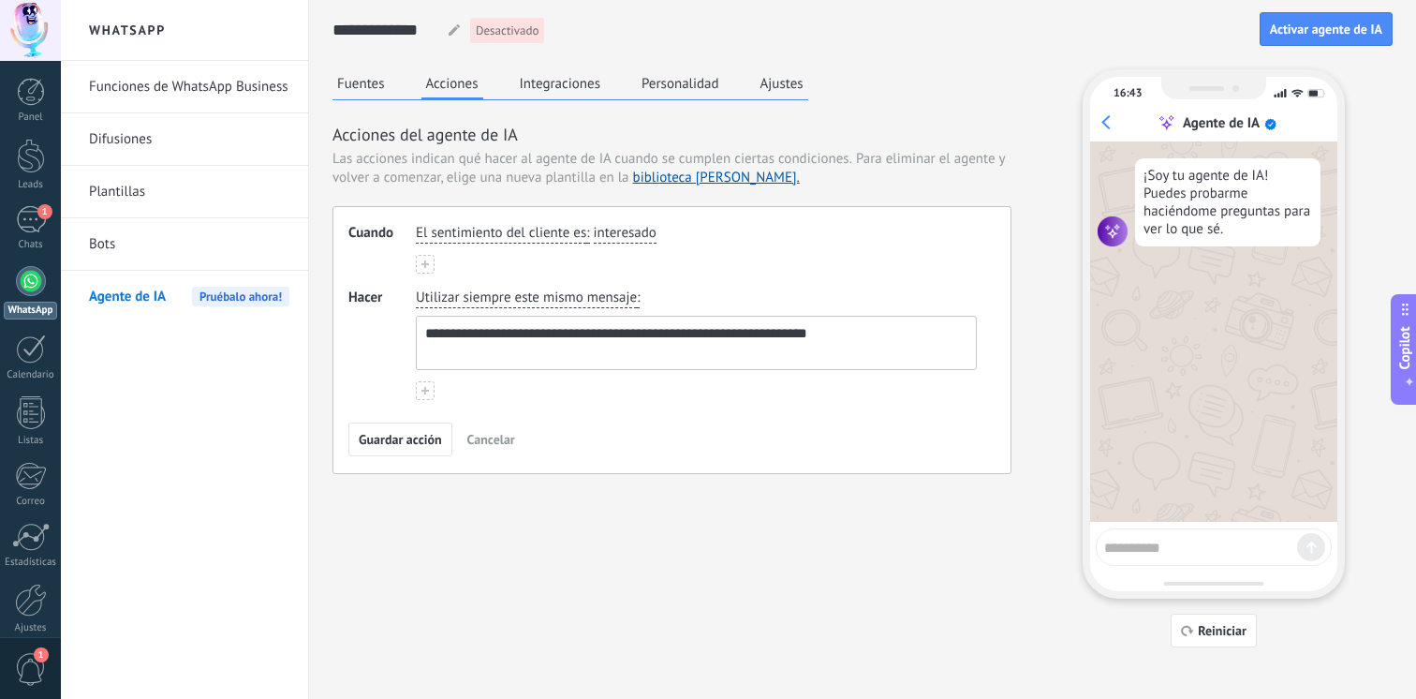
click at [516, 304] on span "Utilizar siempre este mismo mensaje" at bounding box center [526, 298] width 221 height 19
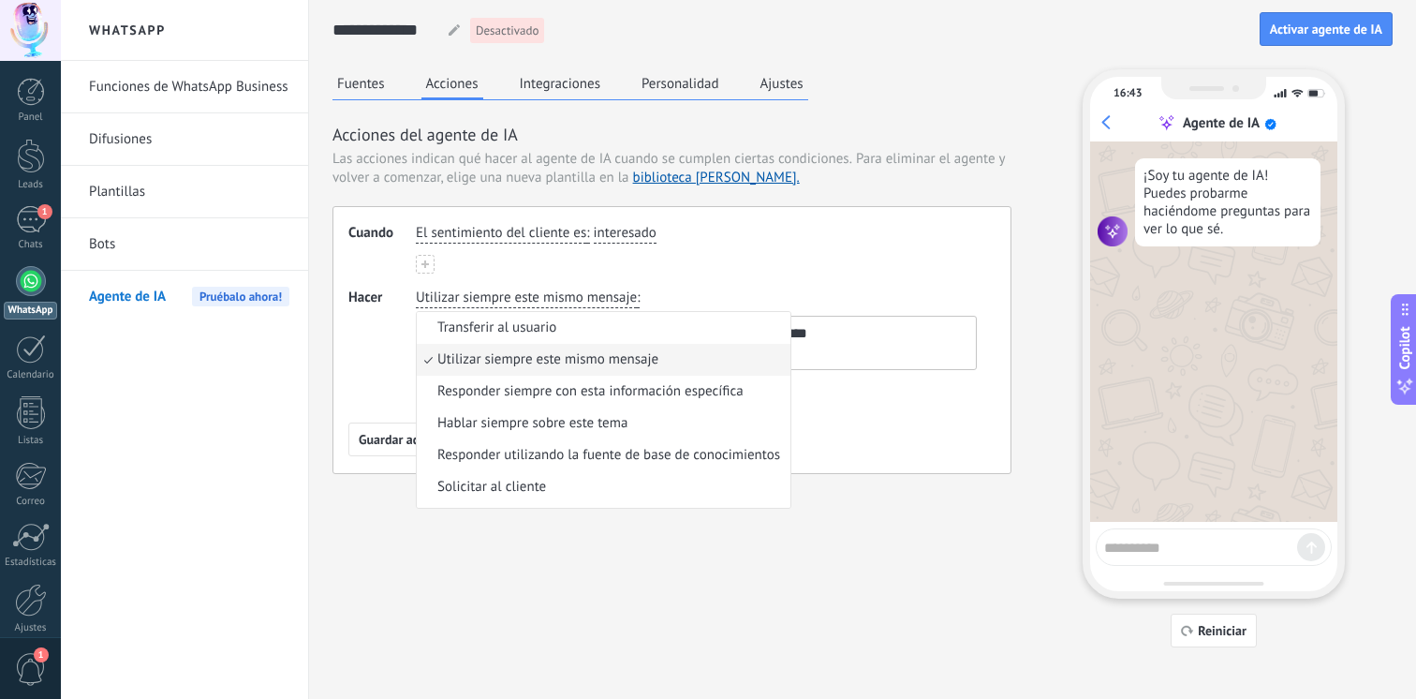
click at [593, 271] on div "El sentimiento del cliente es : interesado" at bounding box center [696, 249] width 561 height 50
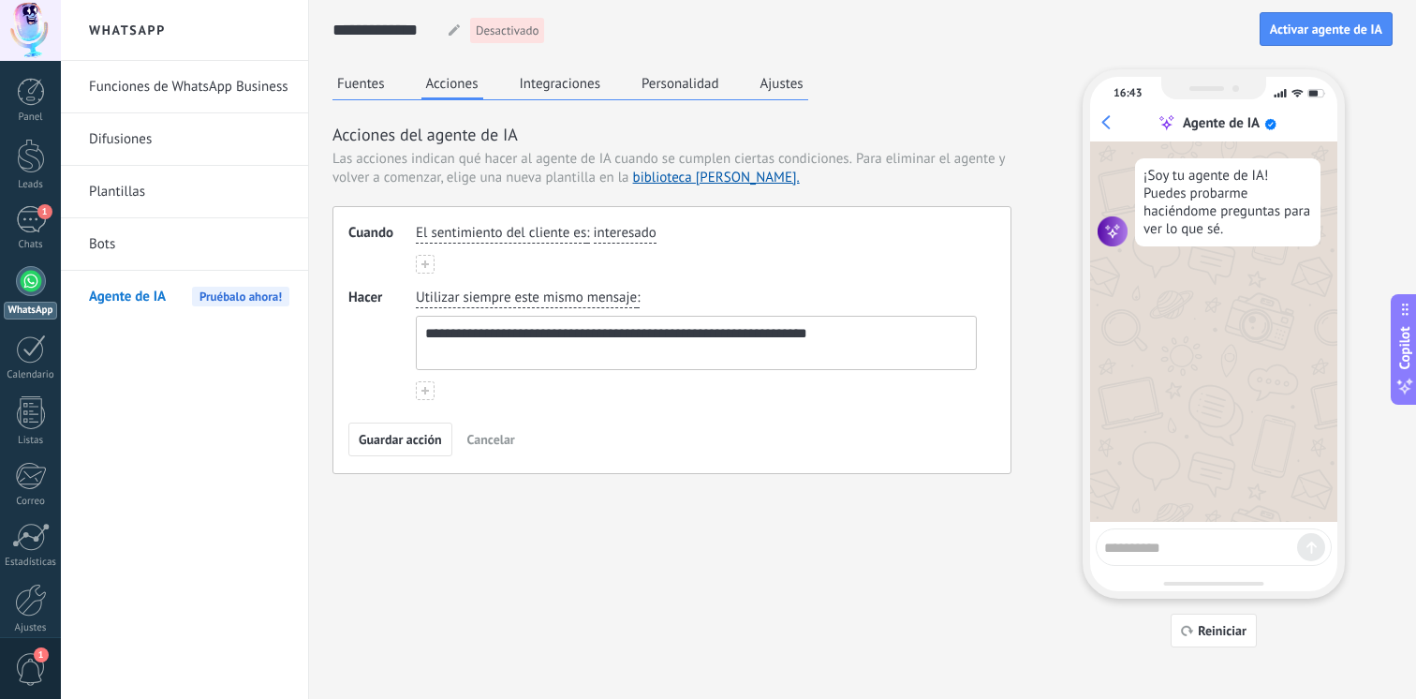
click at [347, 78] on button "Fuentes" at bounding box center [361, 83] width 57 height 28
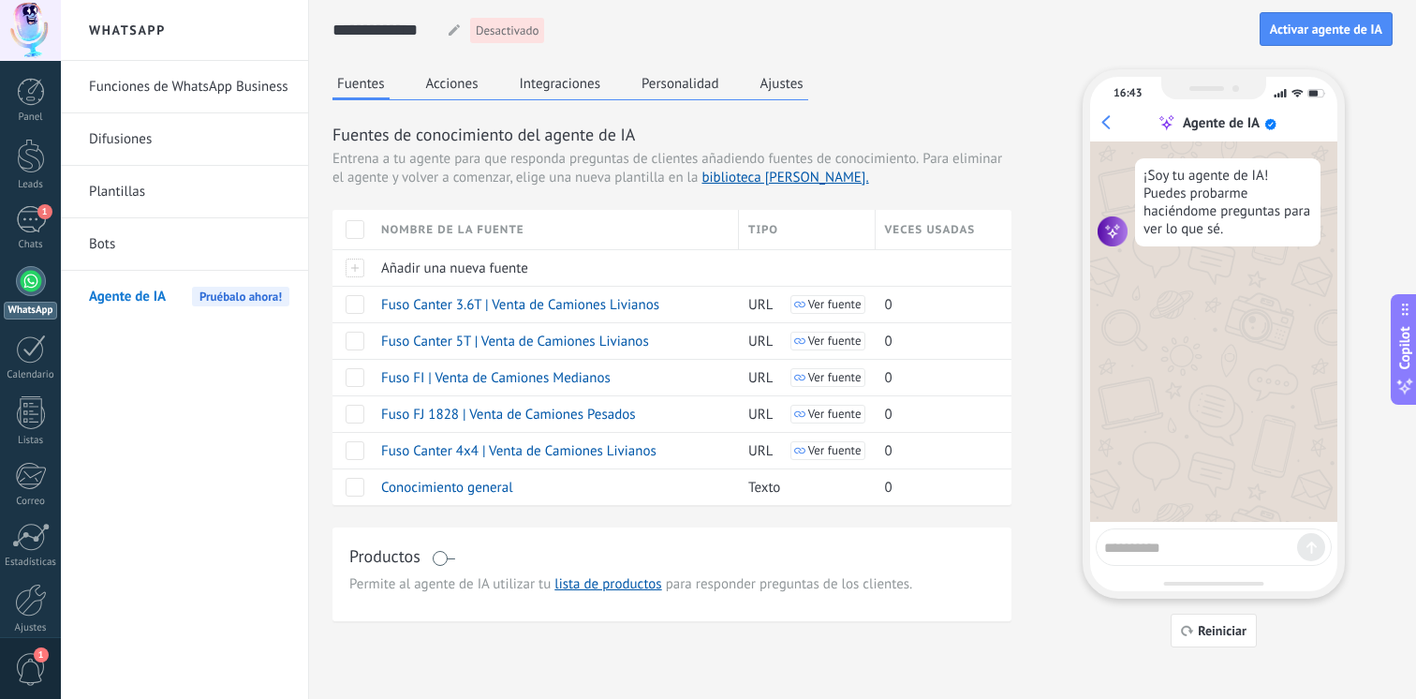
click at [437, 83] on button "Acciones" at bounding box center [453, 83] width 62 height 28
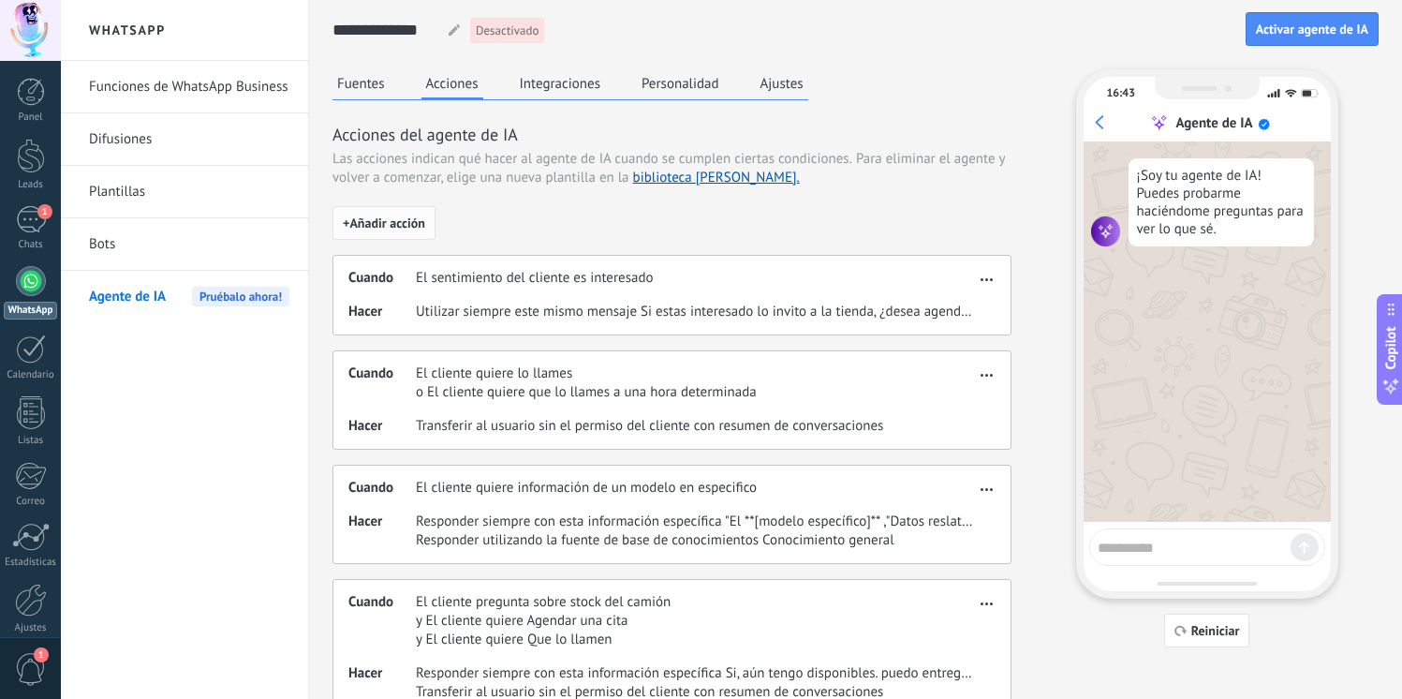
click at [407, 223] on span "+ Añadir acción" at bounding box center [384, 222] width 82 height 13
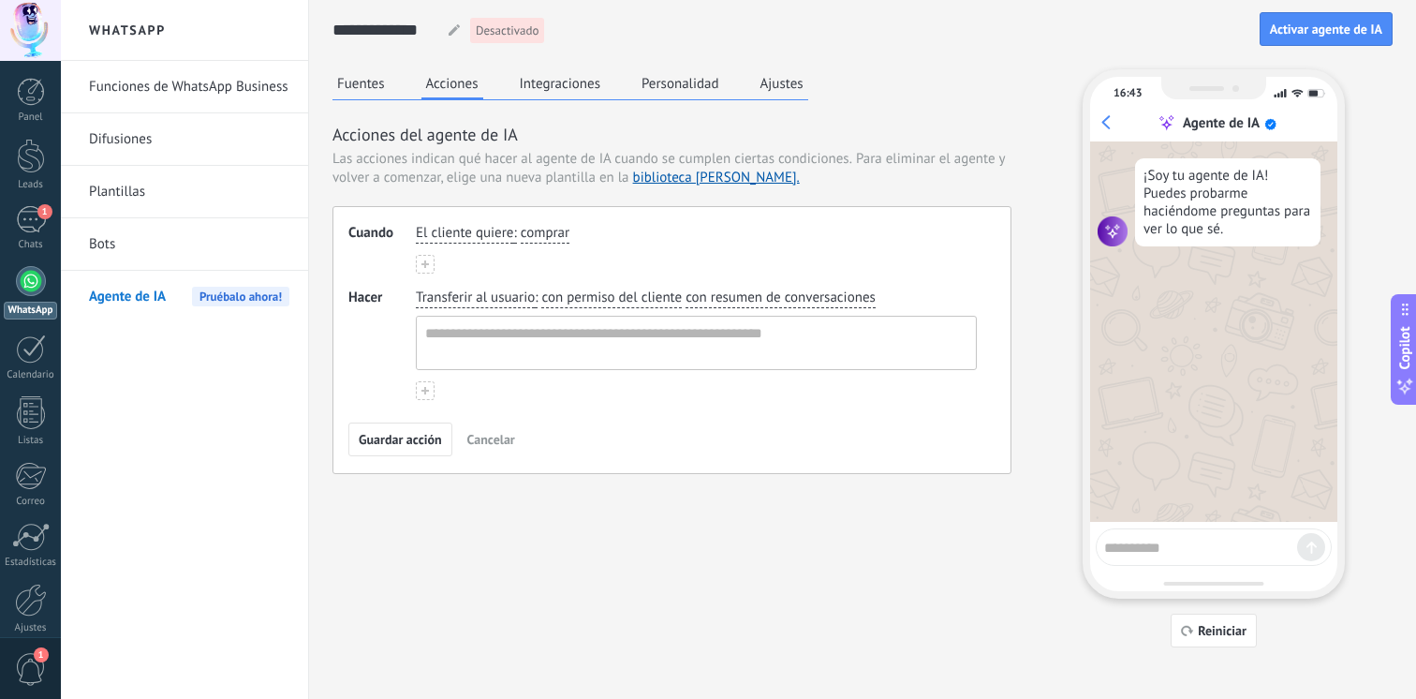
click at [542, 239] on span "comprar" at bounding box center [545, 233] width 49 height 19
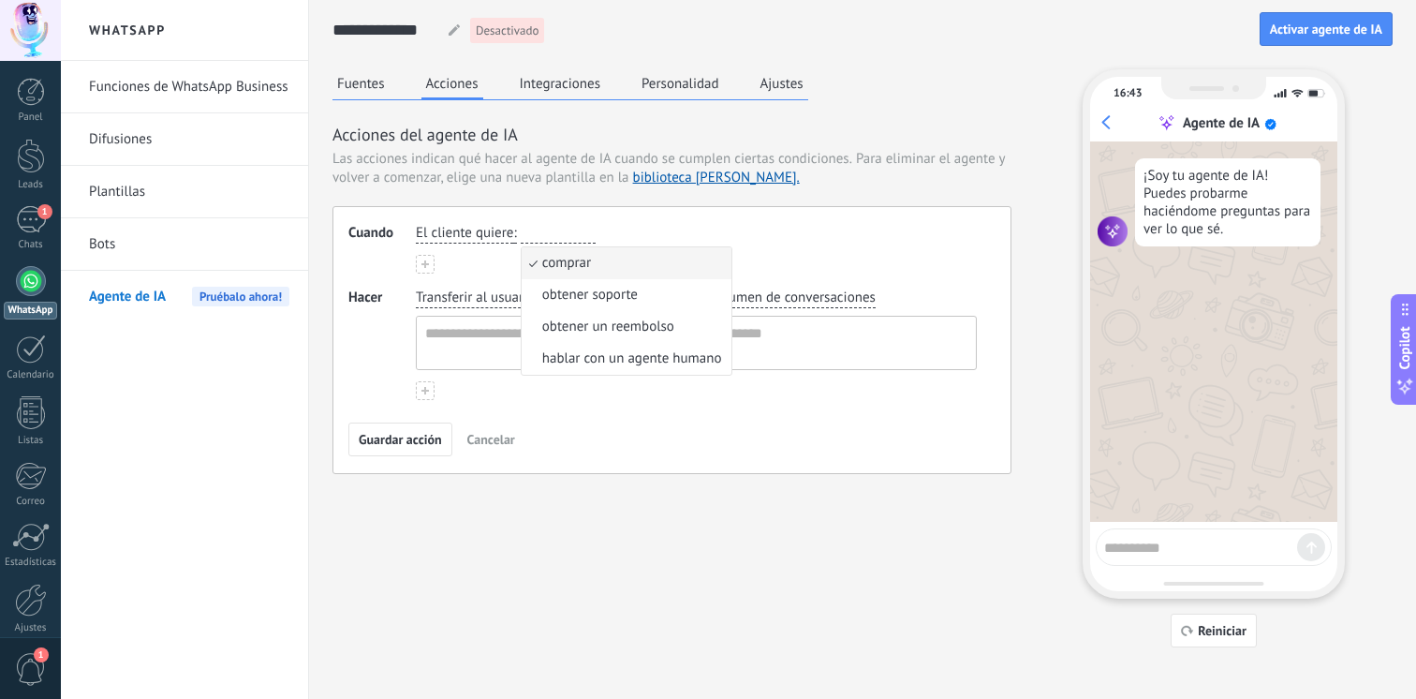
click at [563, 230] on input "button" at bounding box center [558, 233] width 75 height 19
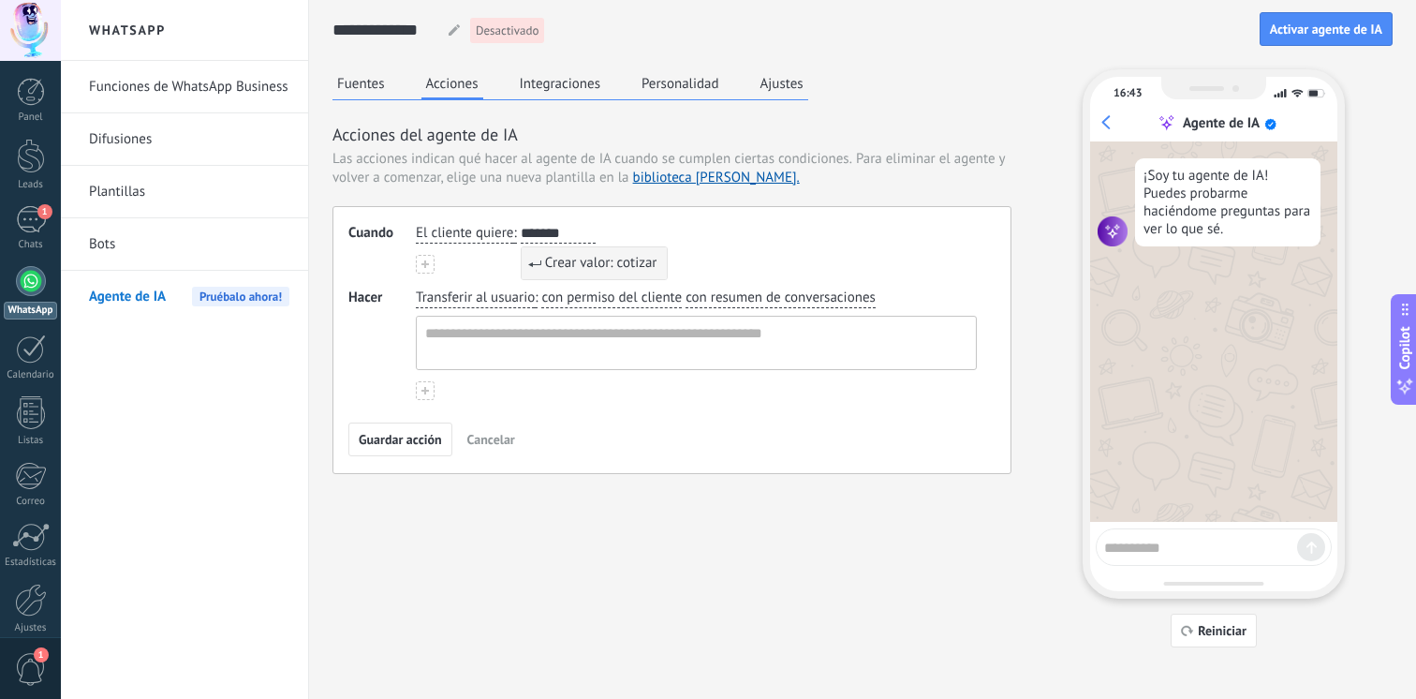
type input "*******"
click at [493, 339] on textarea at bounding box center [694, 343] width 555 height 52
click at [523, 306] on span "Transferir al usuario" at bounding box center [475, 298] width 119 height 19
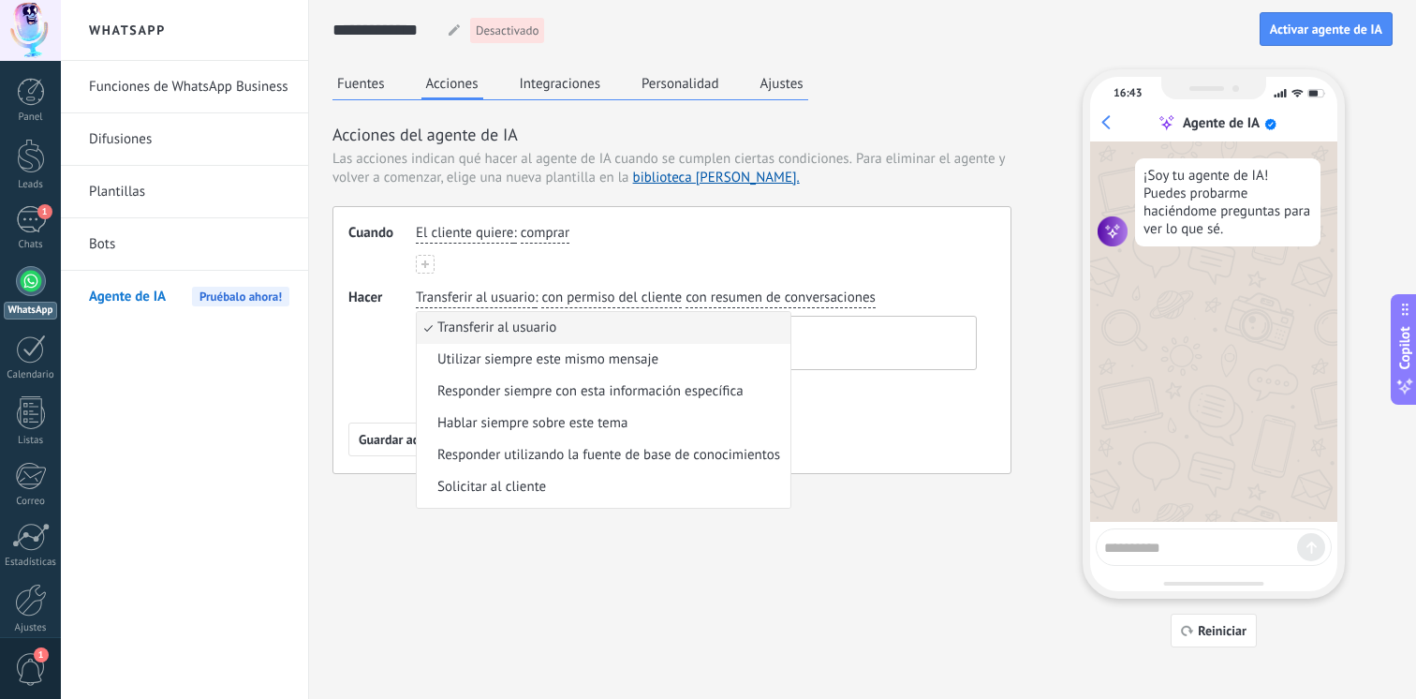
click at [902, 308] on div "Transferir al usuario Transferir al usuario Utilizar siempre este mismo mensaje…" at bounding box center [696, 329] width 569 height 89
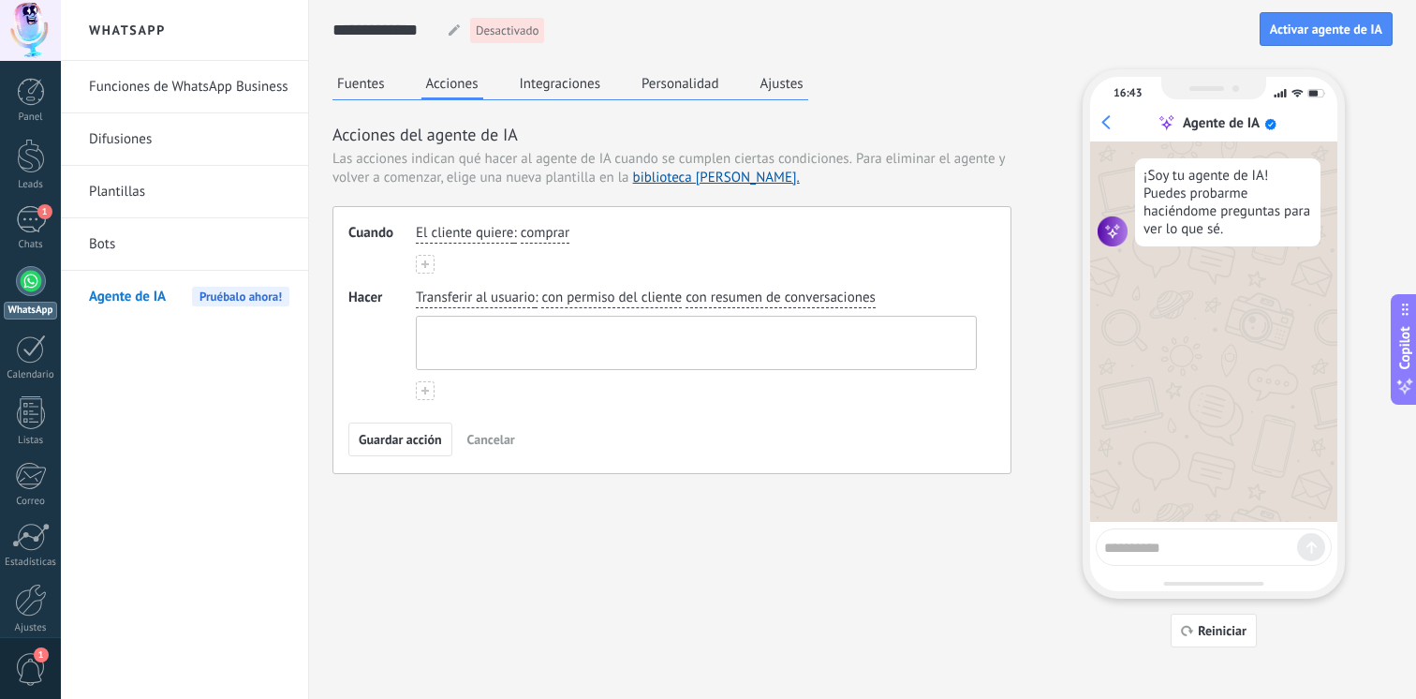
click at [869, 333] on textarea at bounding box center [694, 343] width 555 height 52
click at [814, 301] on span "con resumen de conversaciones" at bounding box center [781, 298] width 190 height 19
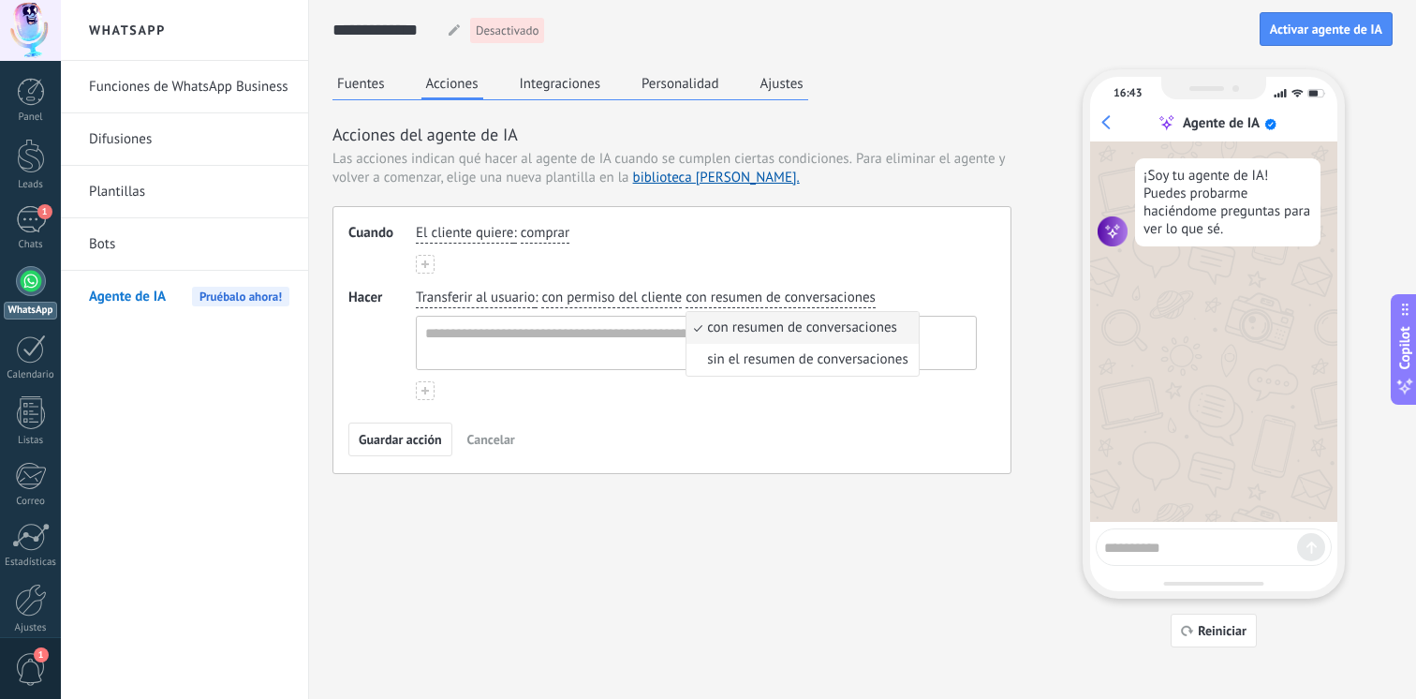
click at [674, 296] on span "con permiso del cliente" at bounding box center [611, 298] width 141 height 19
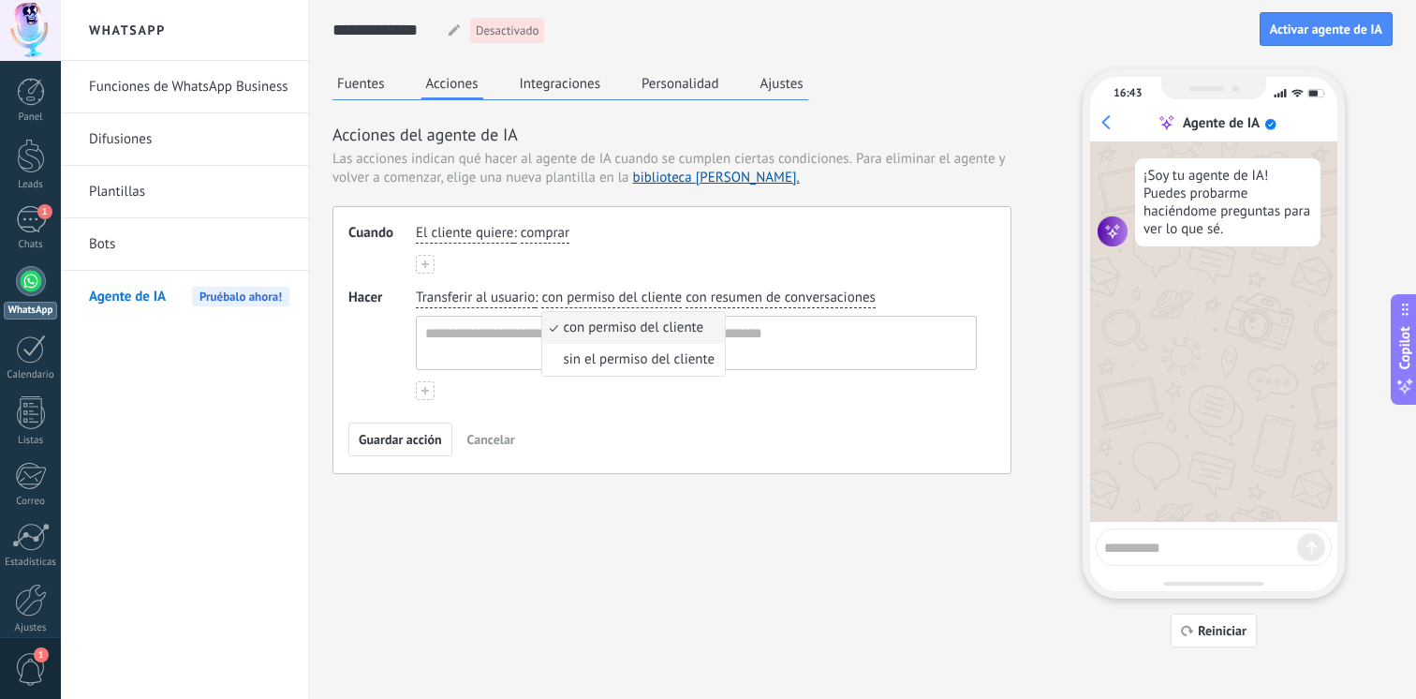
click at [539, 297] on div "Transferir al usuario : con permiso del cliente con permiso del cliente sin el …" at bounding box center [696, 329] width 569 height 89
click at [515, 297] on span "Transferir al usuario" at bounding box center [475, 298] width 119 height 19
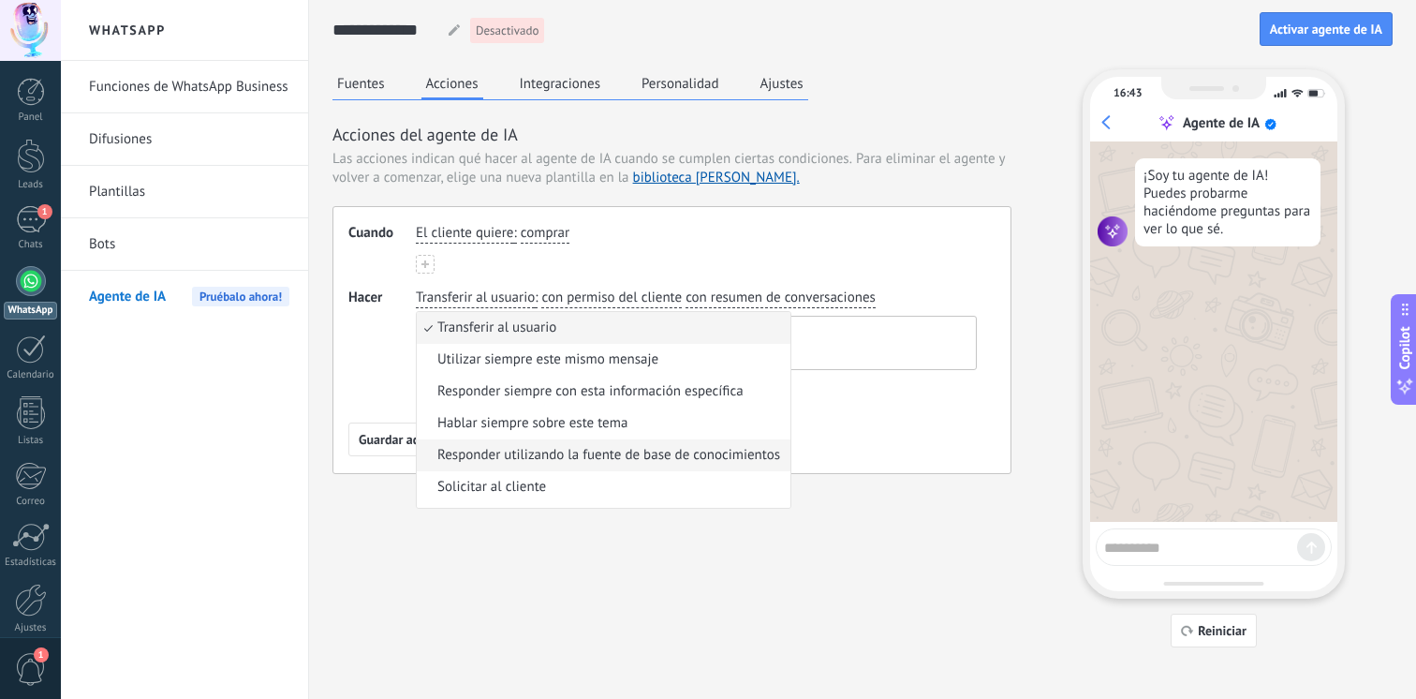
click at [617, 448] on span "Responder utilizando la fuente de base de conocimientos" at bounding box center [608, 455] width 343 height 19
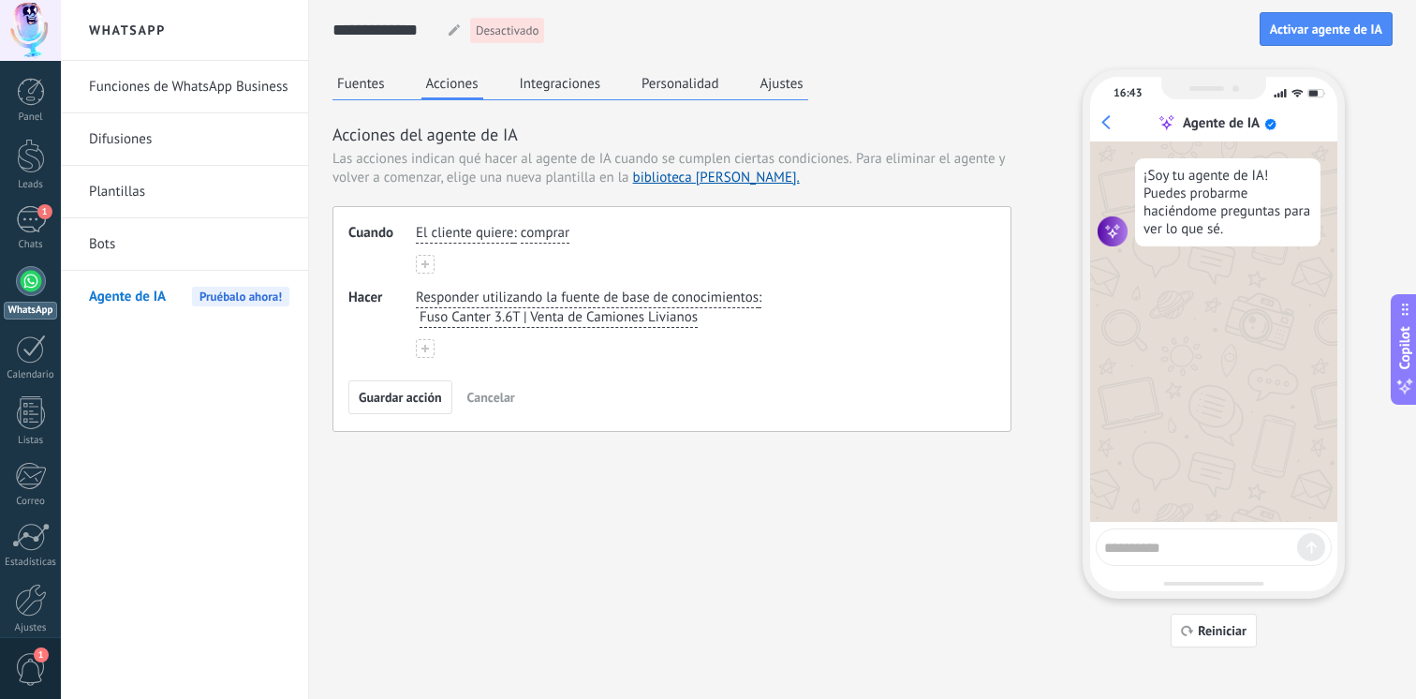
click at [659, 316] on span "Fuso Canter 3.6T | Venta de Camiones Livianos" at bounding box center [559, 317] width 278 height 19
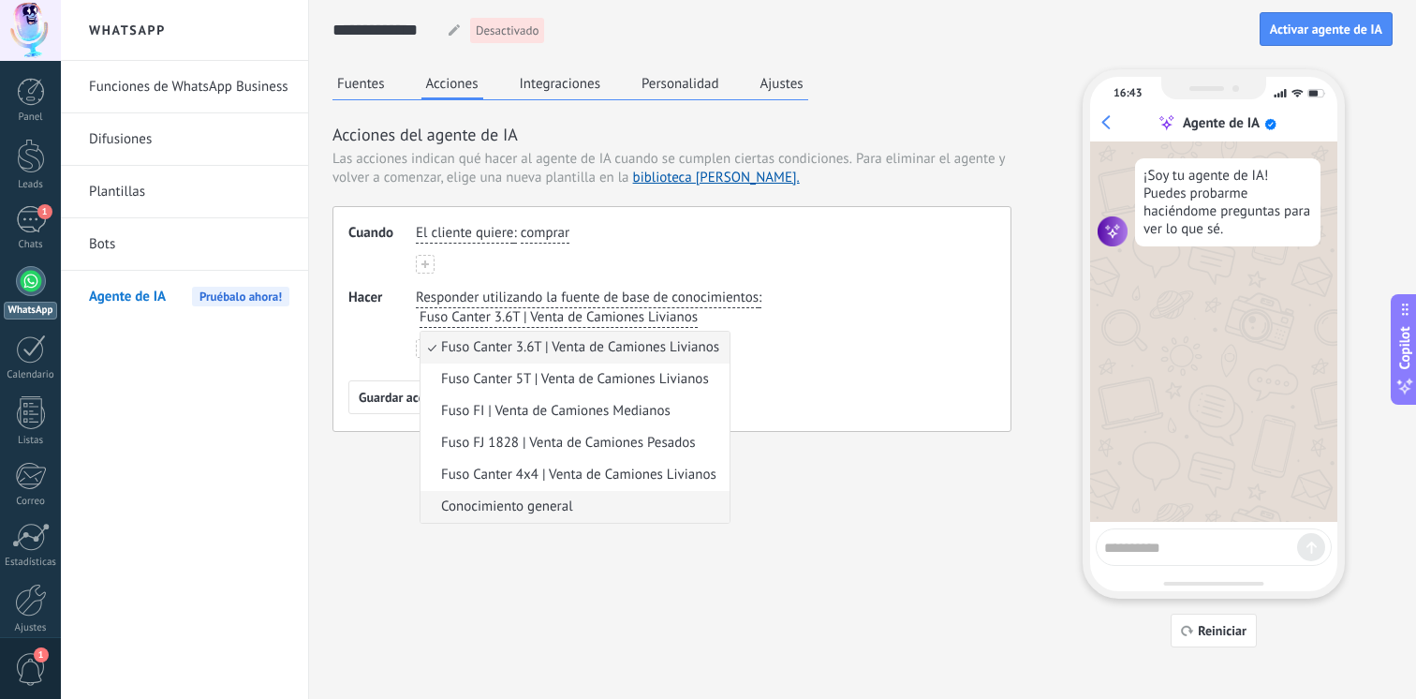
click at [556, 509] on span "Conocimiento general" at bounding box center [507, 506] width 132 height 19
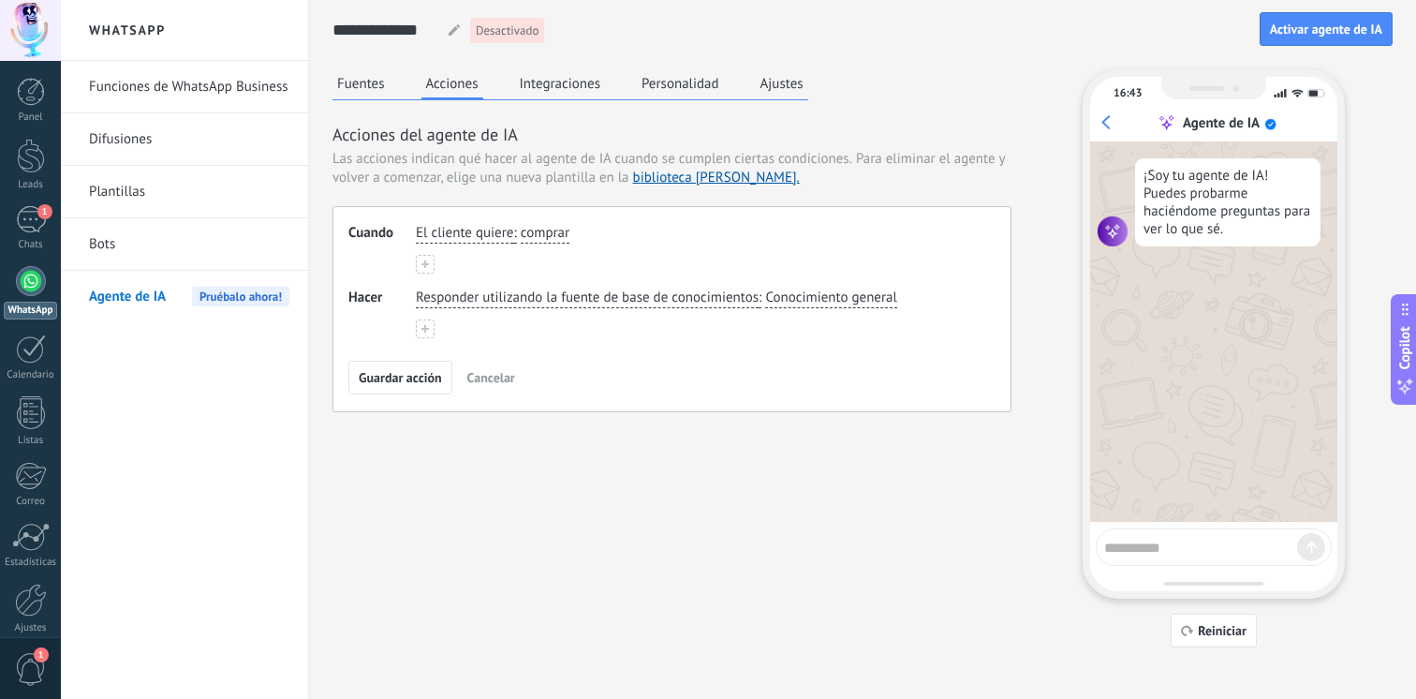
click at [432, 329] on button at bounding box center [425, 328] width 19 height 19
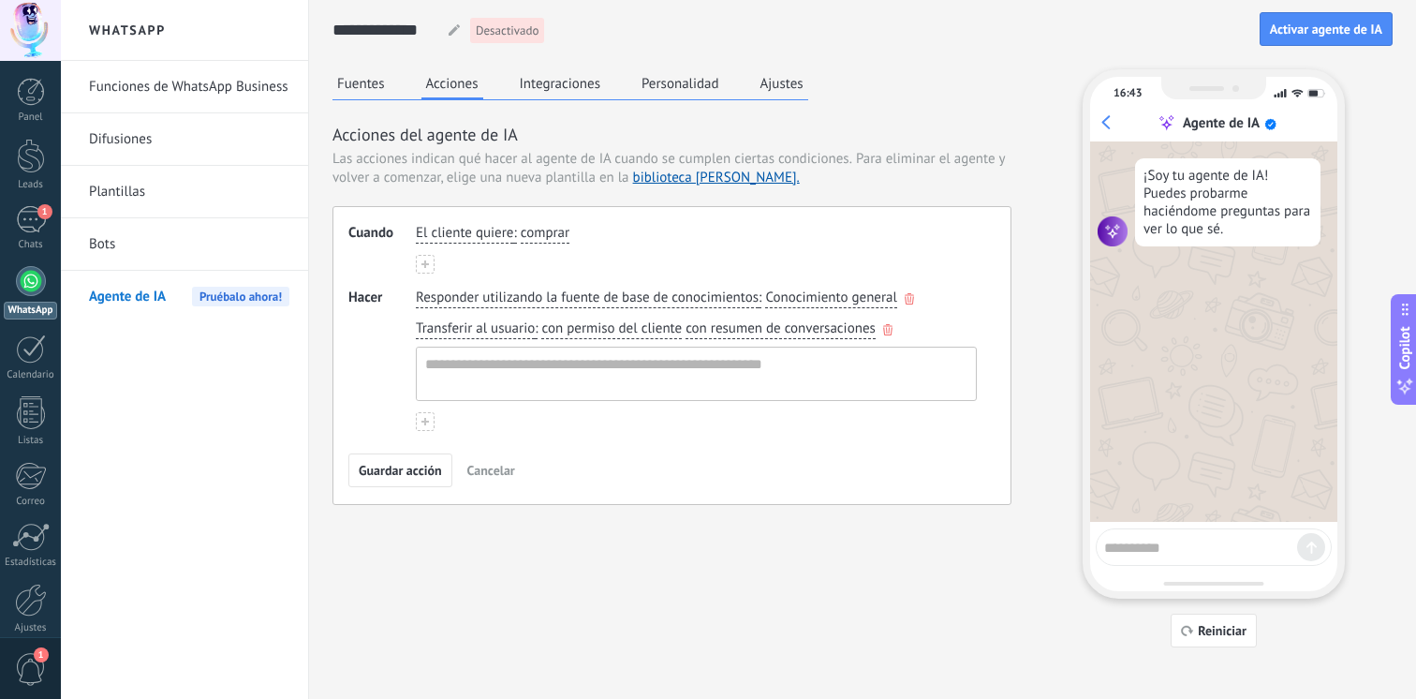
click at [470, 331] on span "Transferir al usuario" at bounding box center [475, 328] width 119 height 19
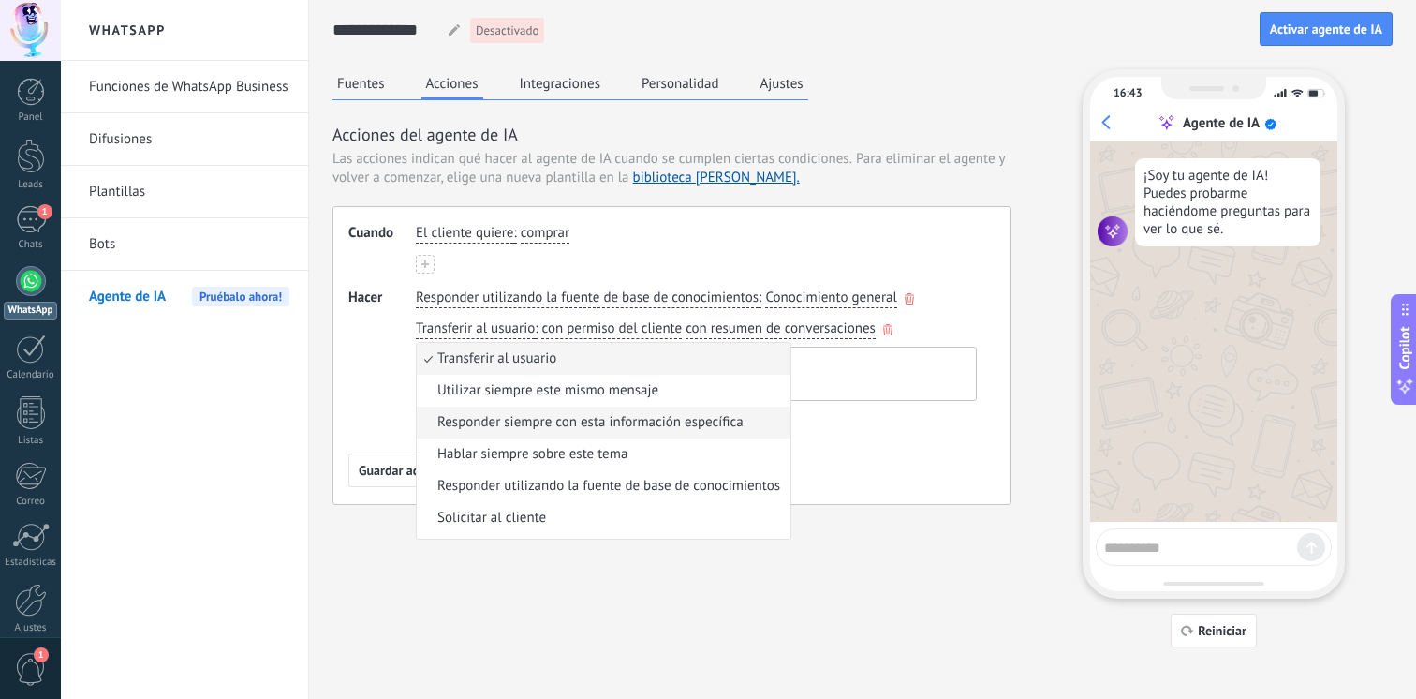
click at [527, 412] on li "Responder siempre con esta información específica" at bounding box center [604, 423] width 374 height 32
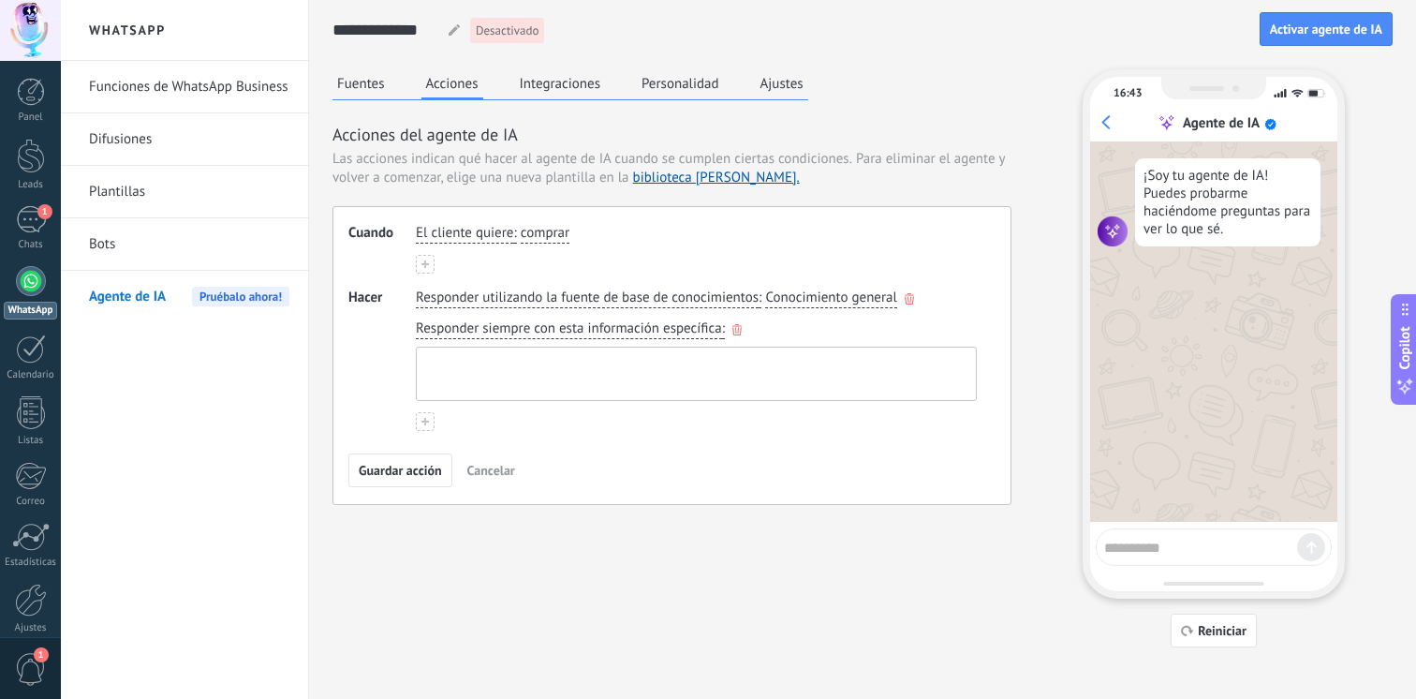
click at [531, 384] on textarea at bounding box center [694, 374] width 555 height 52
type textarea "*"
click at [0, 0] on icon "button" at bounding box center [0, 0] width 0 height 0
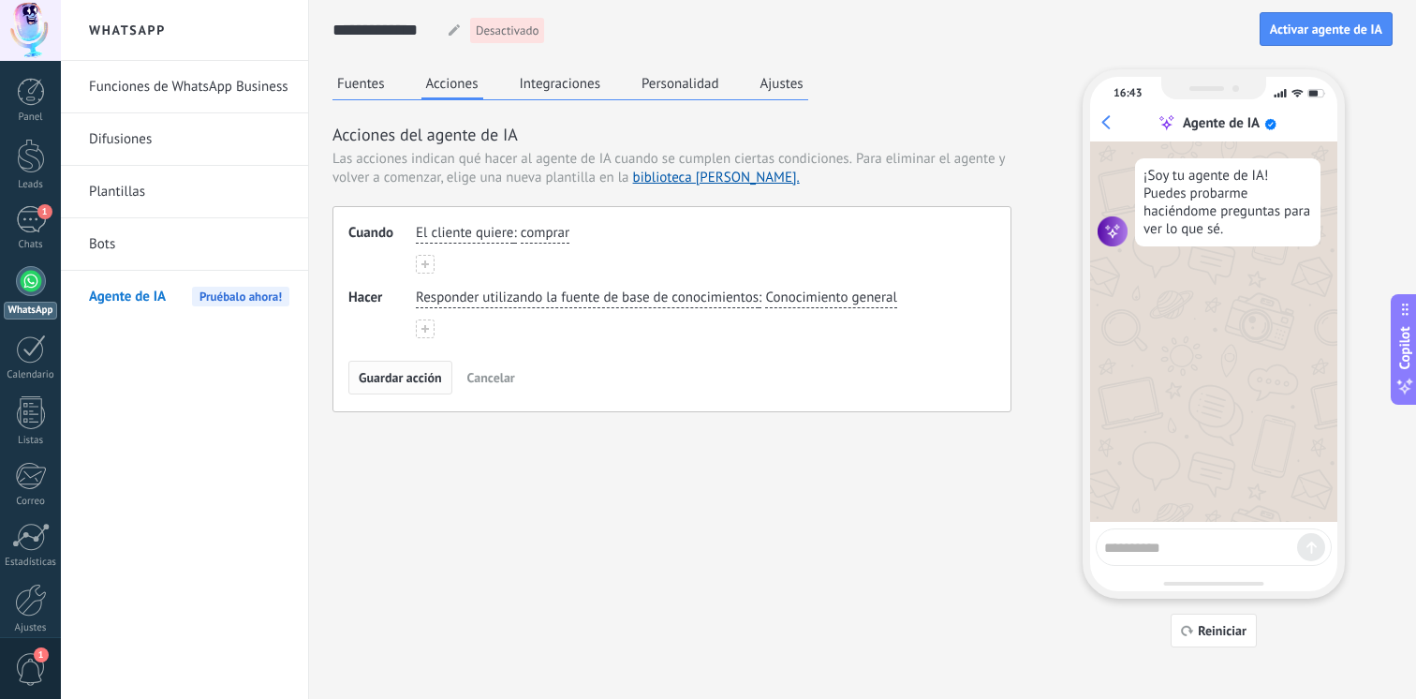
click at [390, 390] on button "Guardar acción" at bounding box center [400, 378] width 104 height 34
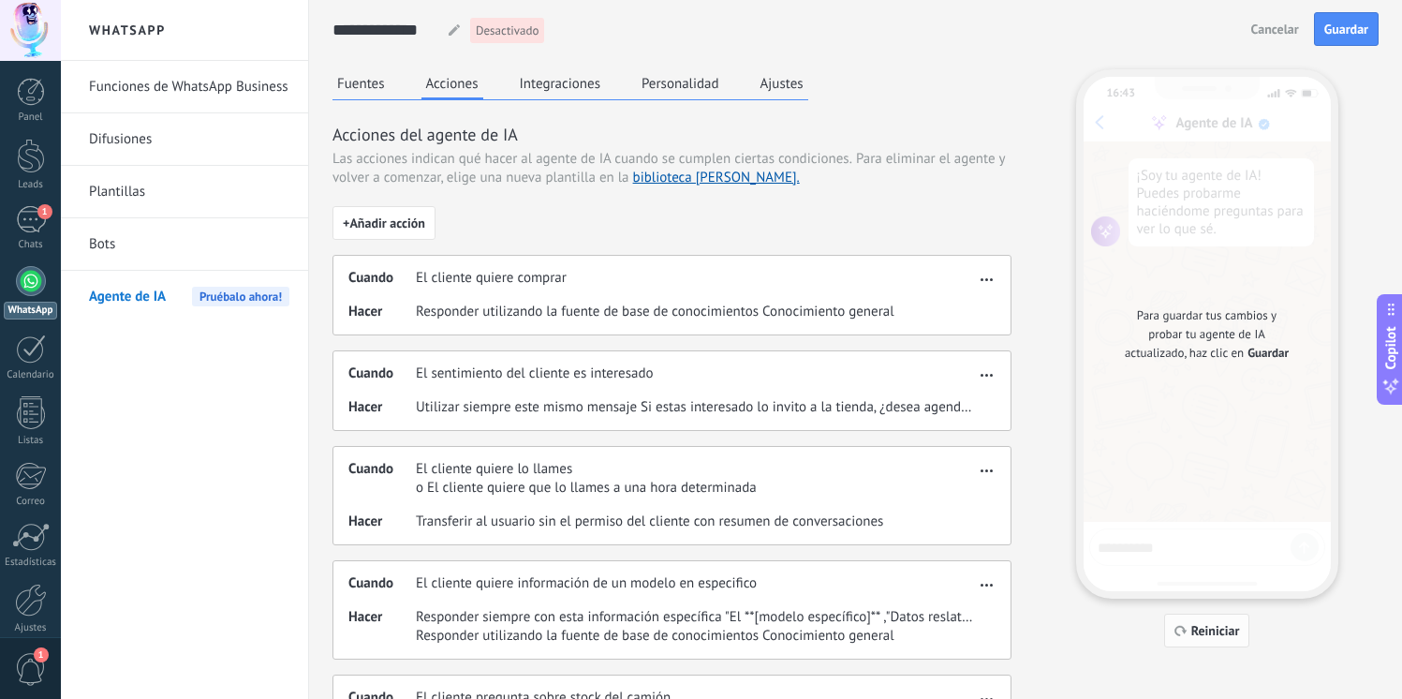
click at [1205, 646] on div "Fuentes Acciones Integraciones Personalidad Ajustes Acciones del agente de IA L…" at bounding box center [856, 707] width 1046 height 1276
click at [1354, 46] on div "**********" at bounding box center [856, 30] width 1046 height 60
click at [1354, 43] on button "Guardar" at bounding box center [1346, 29] width 65 height 34
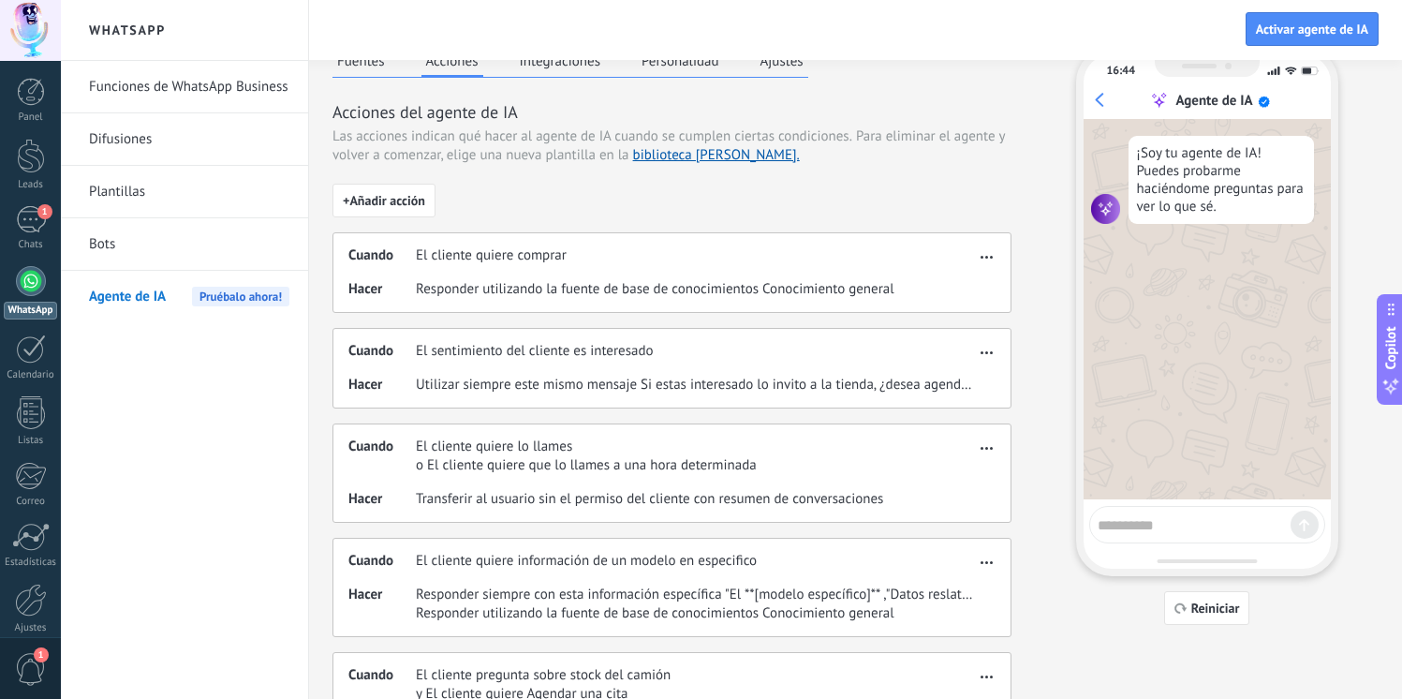
scroll to position [17, 0]
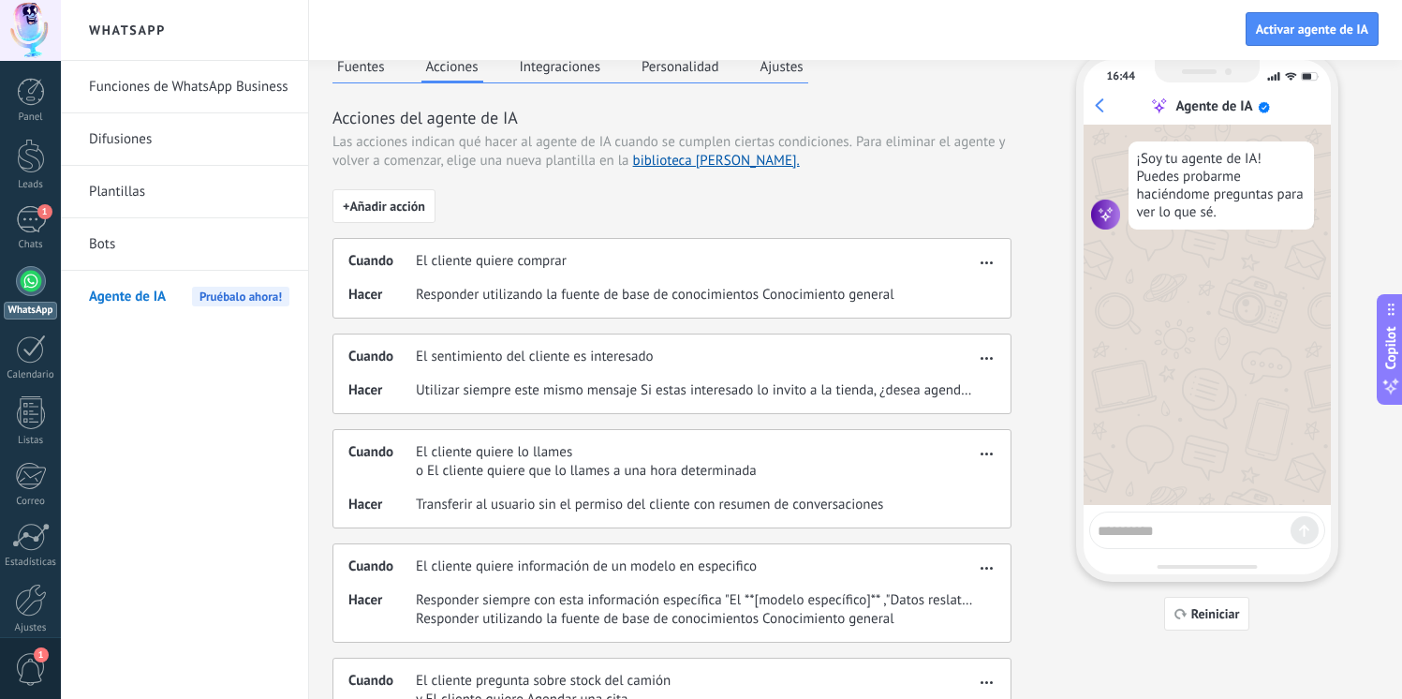
click at [372, 204] on span "+ Añadir acción" at bounding box center [384, 206] width 82 height 13
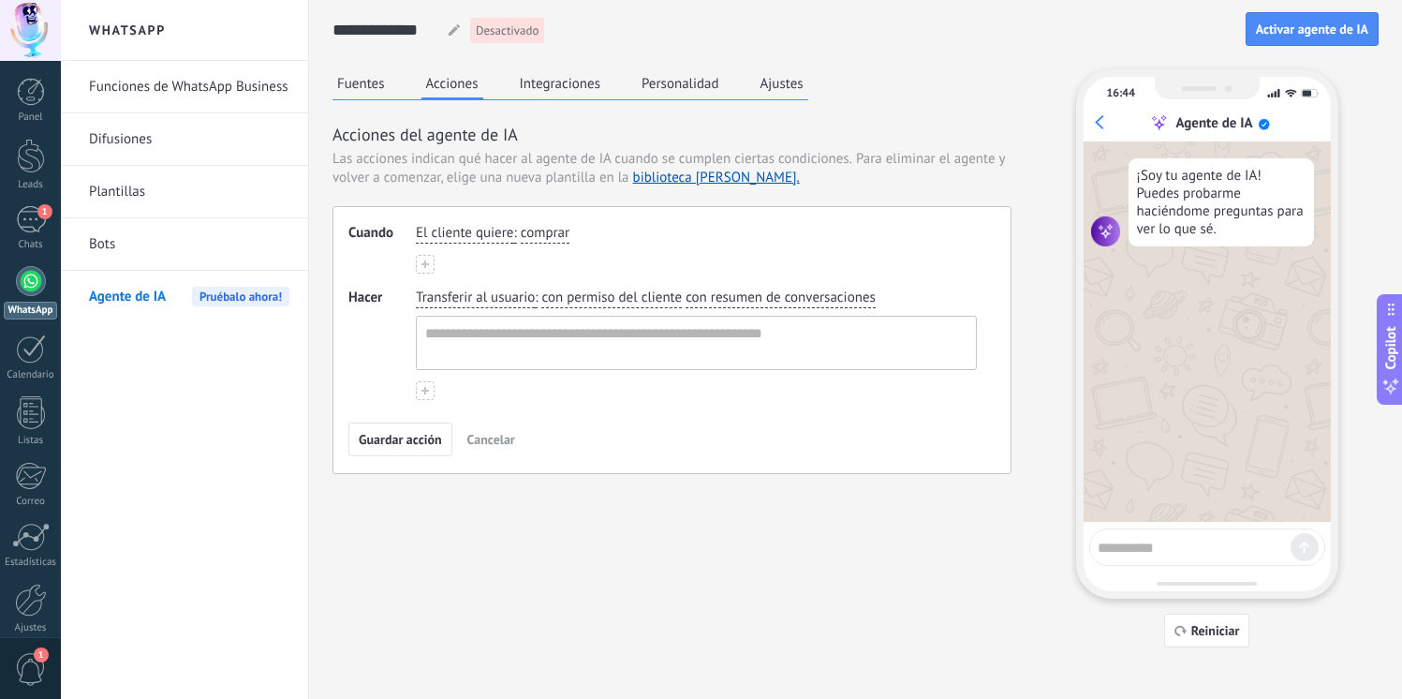
scroll to position [0, 0]
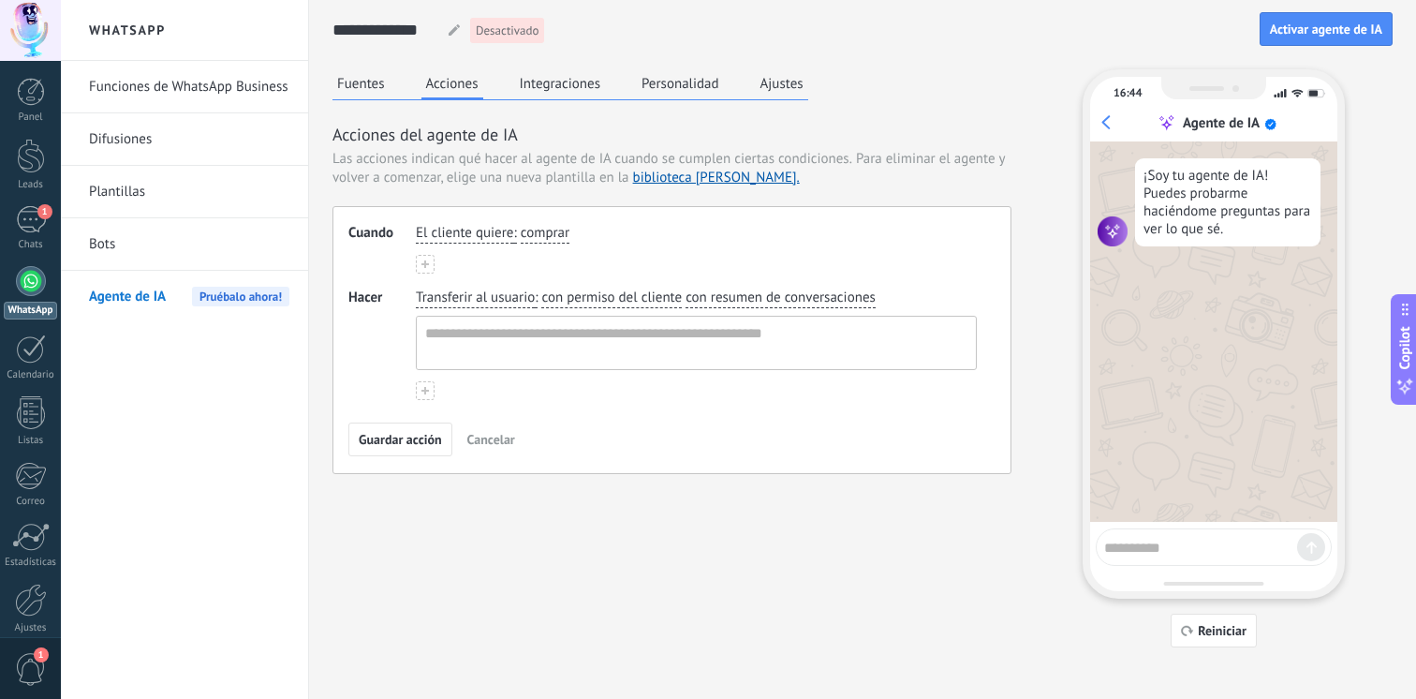
click at [533, 234] on span "comprar" at bounding box center [545, 233] width 49 height 19
type input "*******"
click at [509, 302] on span "Transferir al usuario" at bounding box center [475, 298] width 119 height 19
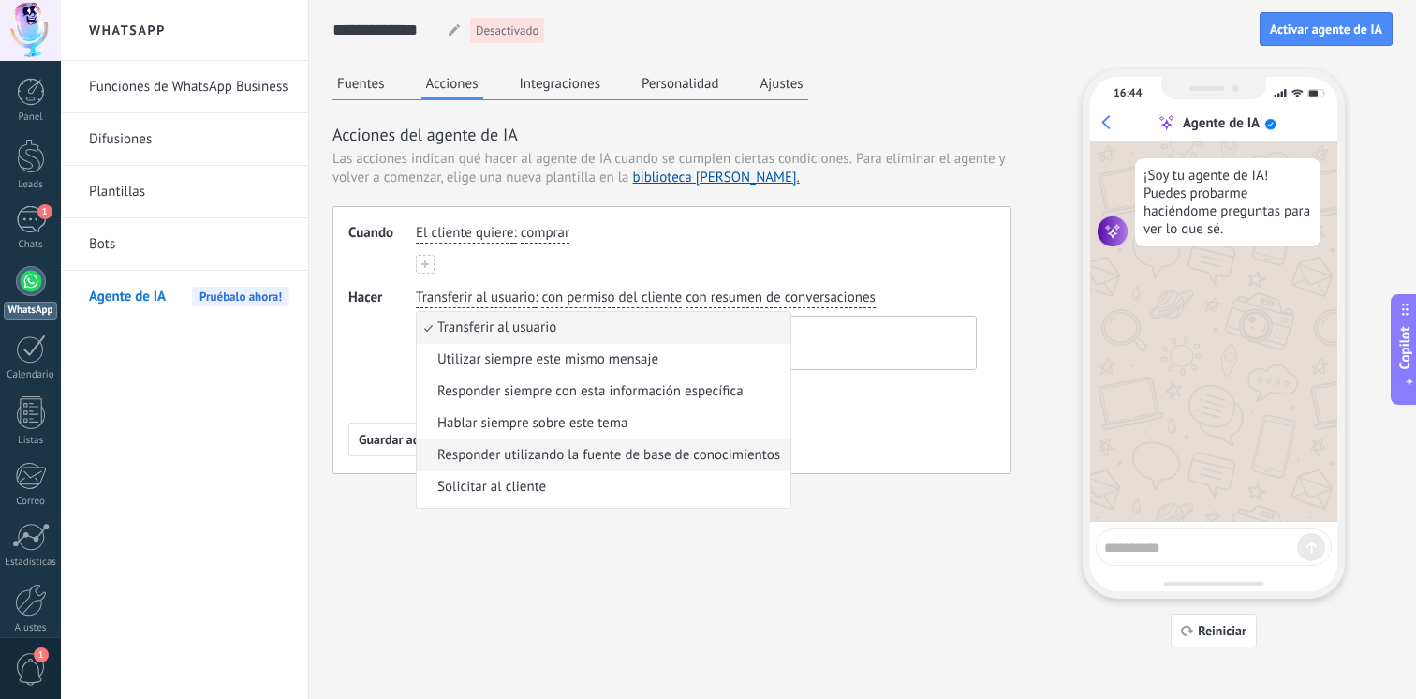
click at [535, 446] on span "Responder utilizando la fuente de base de conocimientos" at bounding box center [608, 455] width 343 height 19
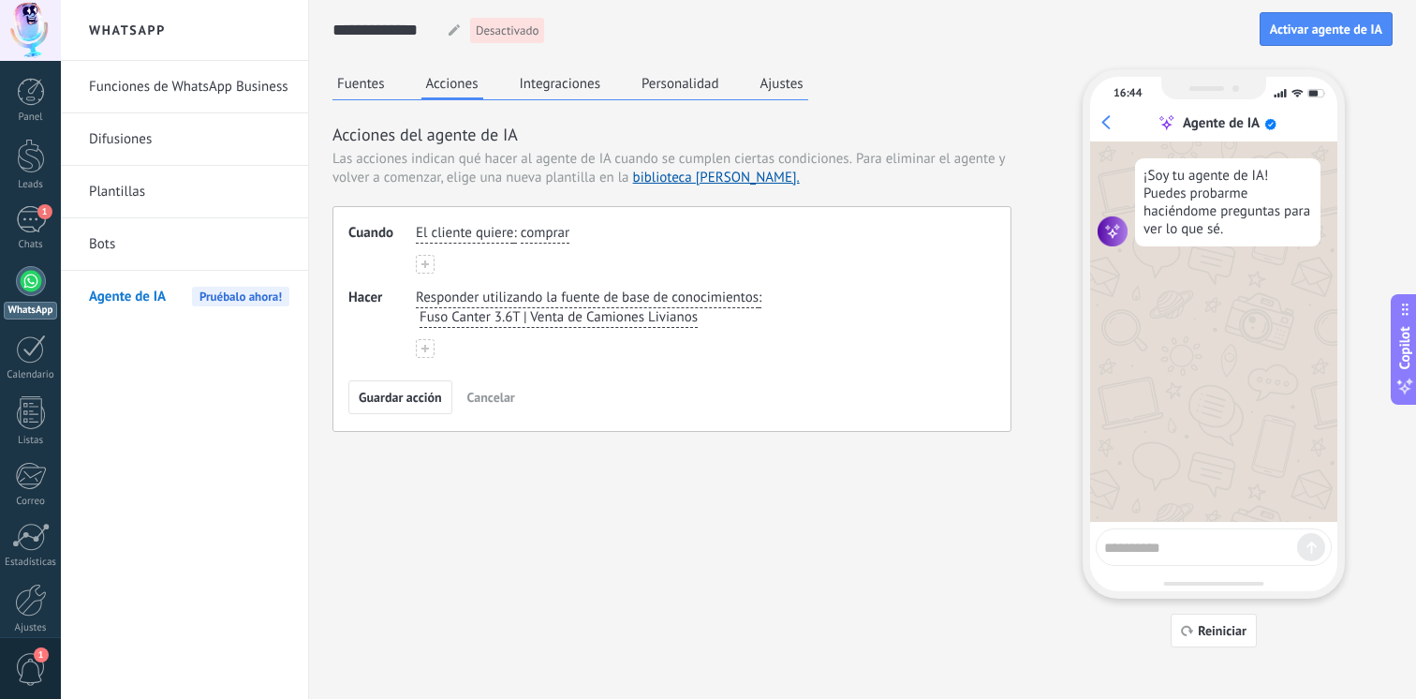
click at [663, 322] on span "Fuso Canter 3.6T | Venta de Camiones Livianos" at bounding box center [559, 317] width 278 height 19
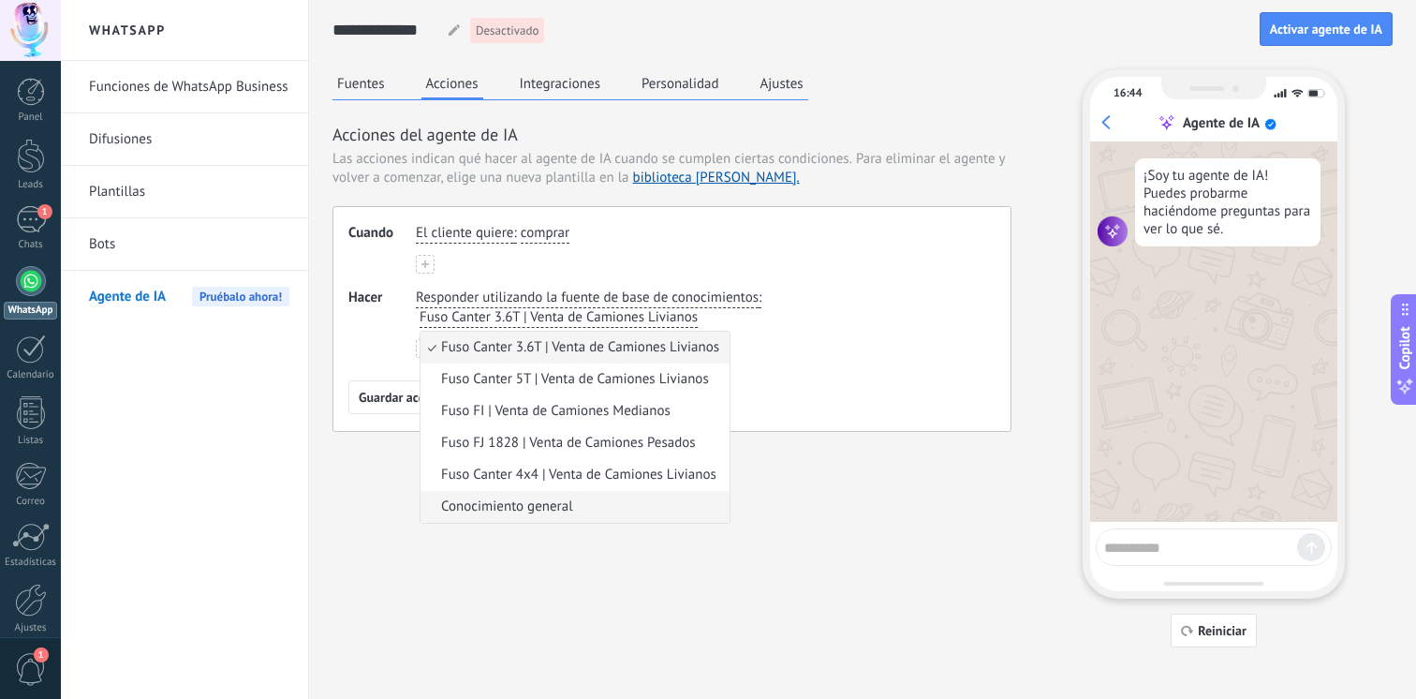
click at [598, 493] on li "Conocimiento general" at bounding box center [575, 507] width 309 height 32
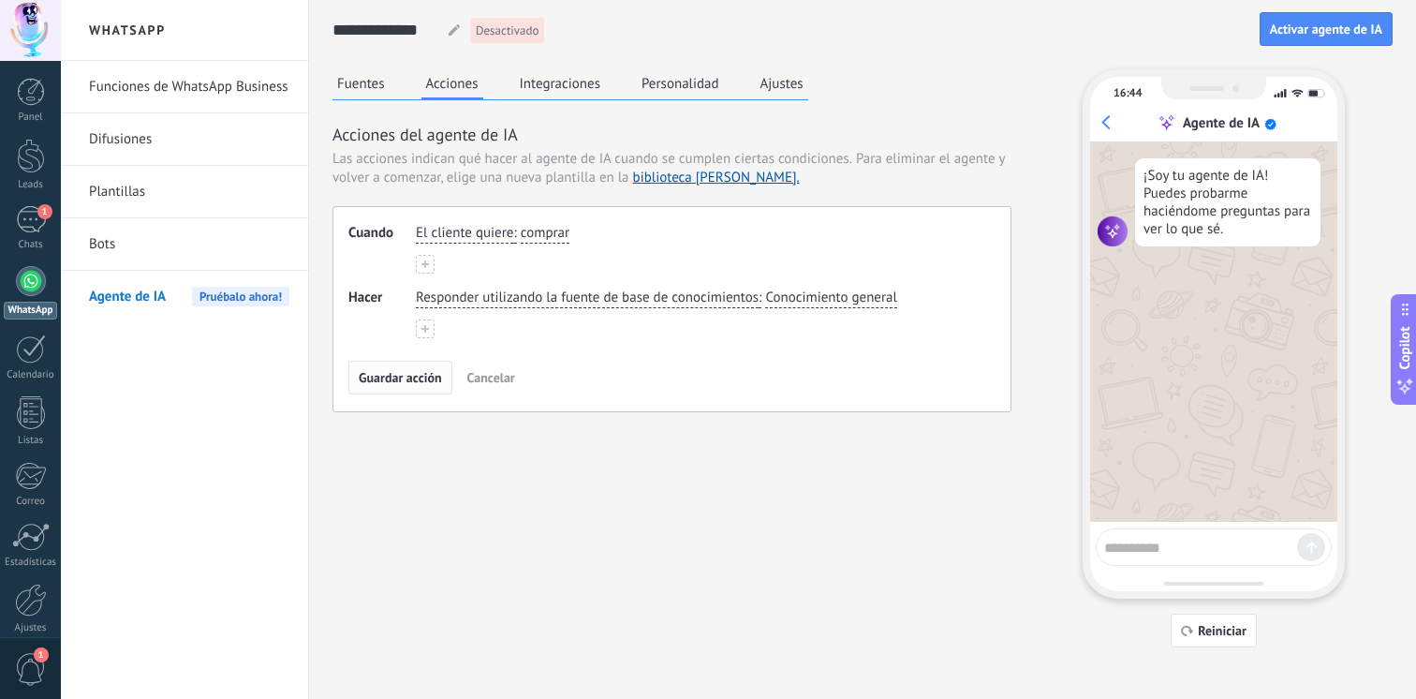
click at [436, 384] on span "Guardar acción" at bounding box center [400, 377] width 83 height 13
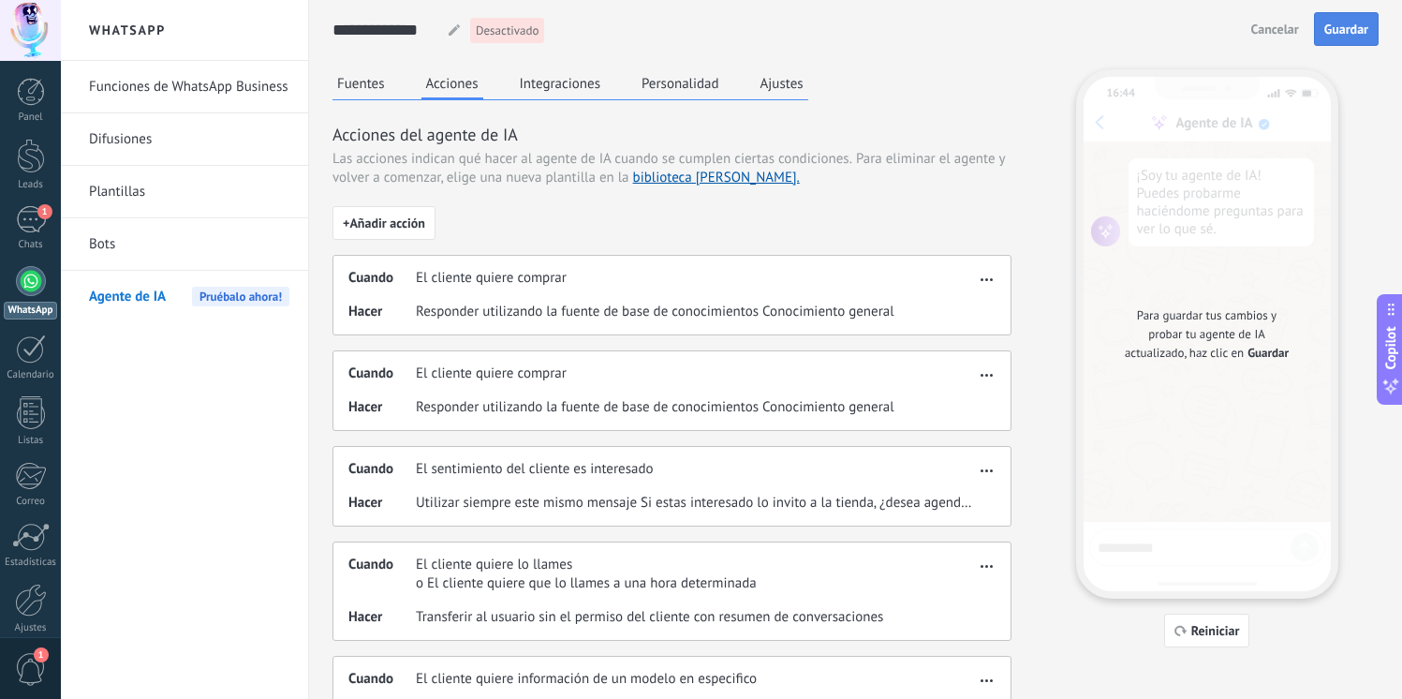
click at [1335, 34] on span "Guardar" at bounding box center [1347, 28] width 44 height 13
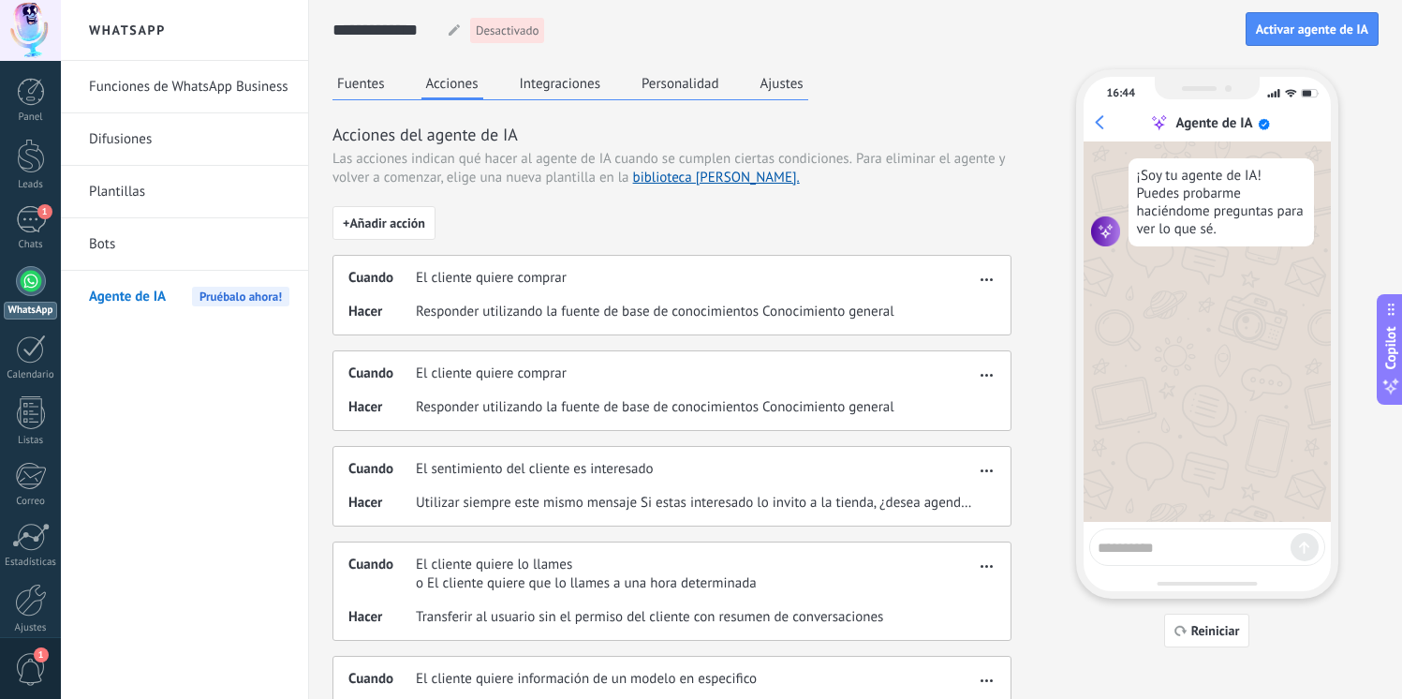
click at [998, 273] on div "Cuando El cliente quiere comprar Hacer Responder utilizando la fuente de base d…" at bounding box center [672, 295] width 679 height 81
click at [990, 278] on span "button" at bounding box center [987, 276] width 12 height 13
click at [958, 301] on span "Editar" at bounding box center [950, 307] width 36 height 19
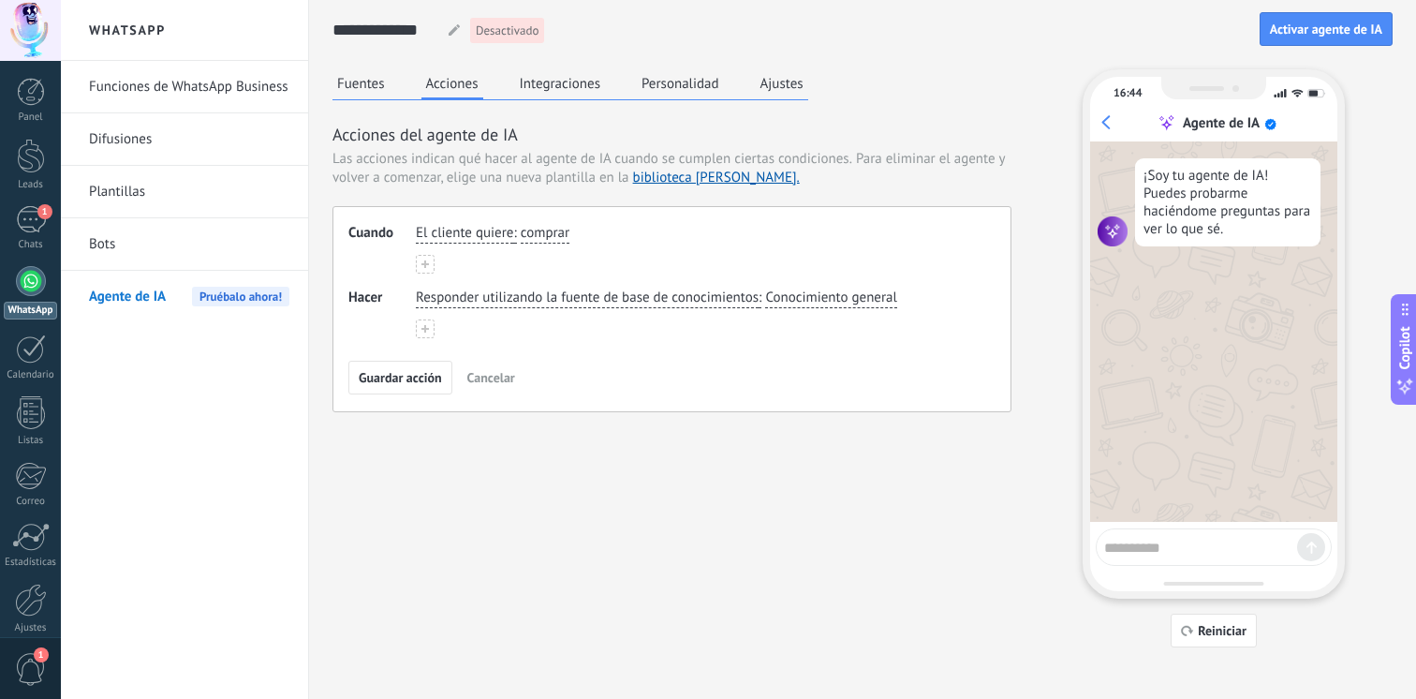
click at [487, 378] on span "Cancelar" at bounding box center [491, 377] width 48 height 13
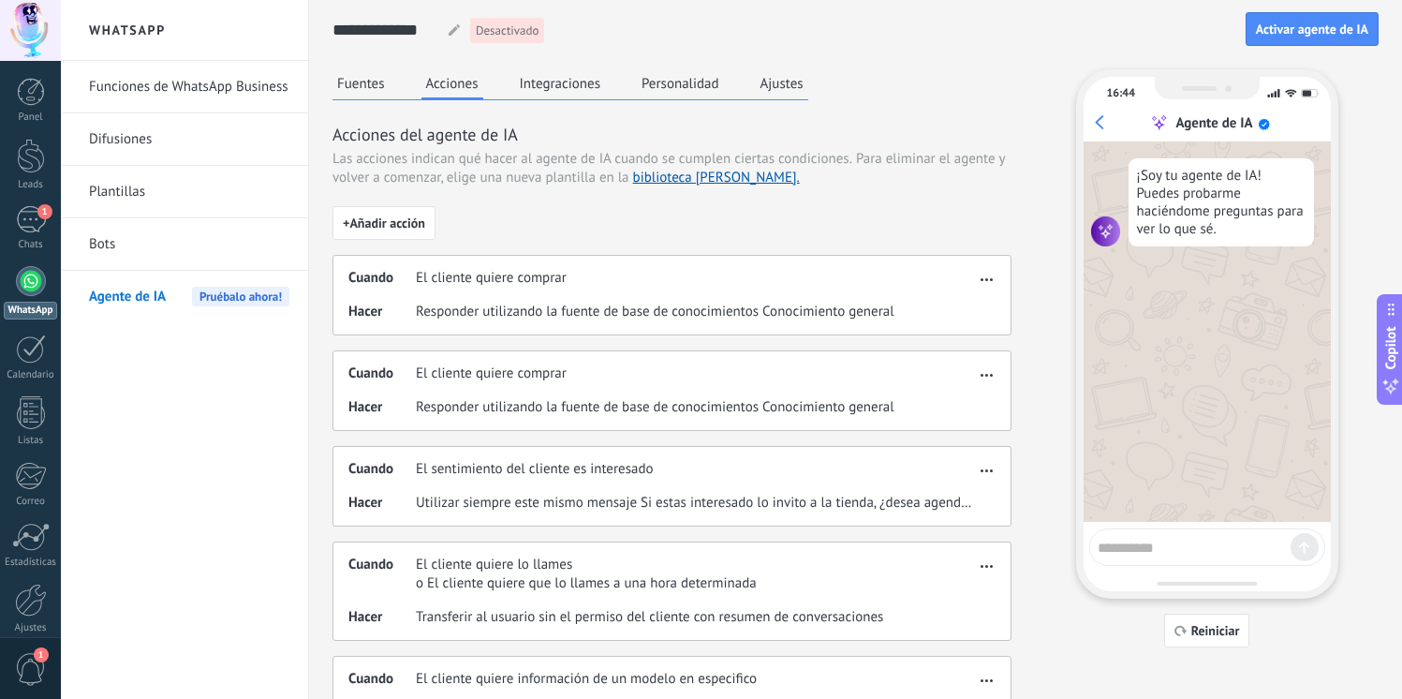
click at [993, 261] on div "Cuando El cliente quiere comprar Hacer Responder utilizando la fuente de base d…" at bounding box center [672, 295] width 679 height 81
click at [988, 267] on button "button" at bounding box center [987, 276] width 22 height 22
click at [959, 349] on span "Eliminar" at bounding box center [957, 344] width 50 height 19
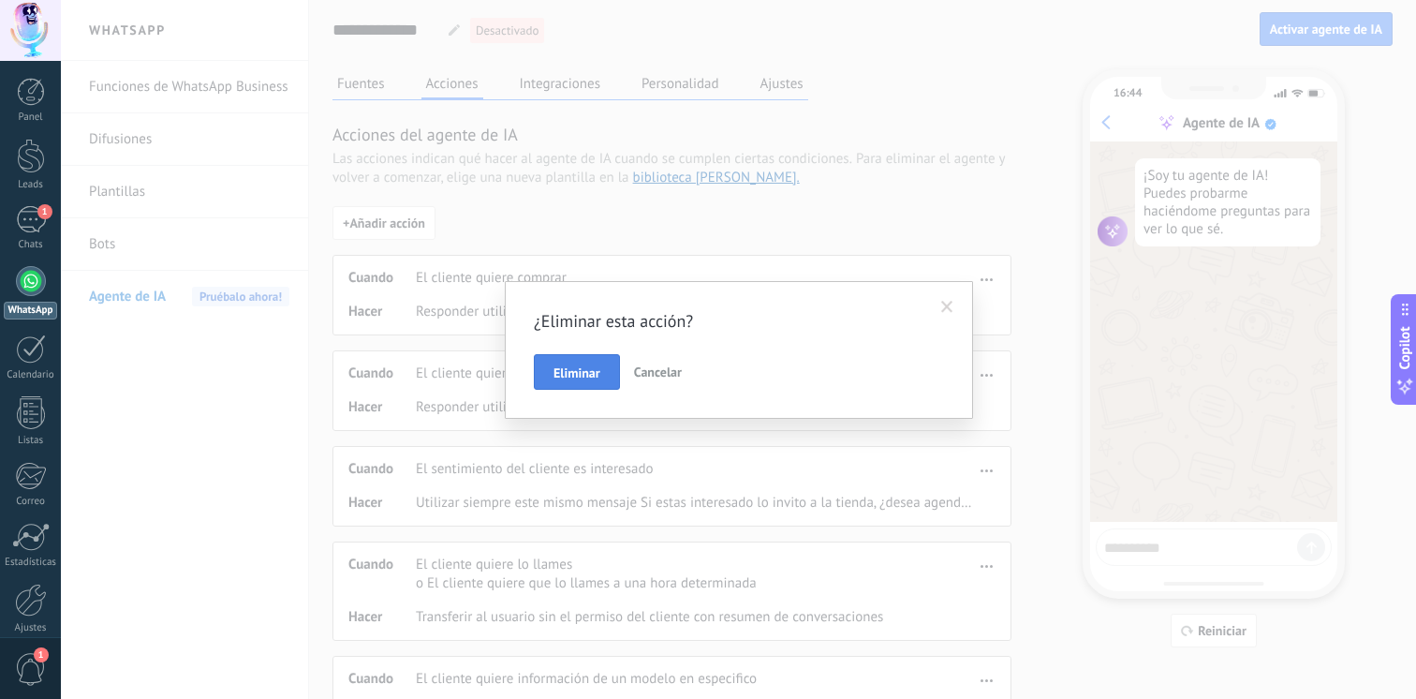
click at [587, 368] on span "Eliminar" at bounding box center [577, 372] width 47 height 13
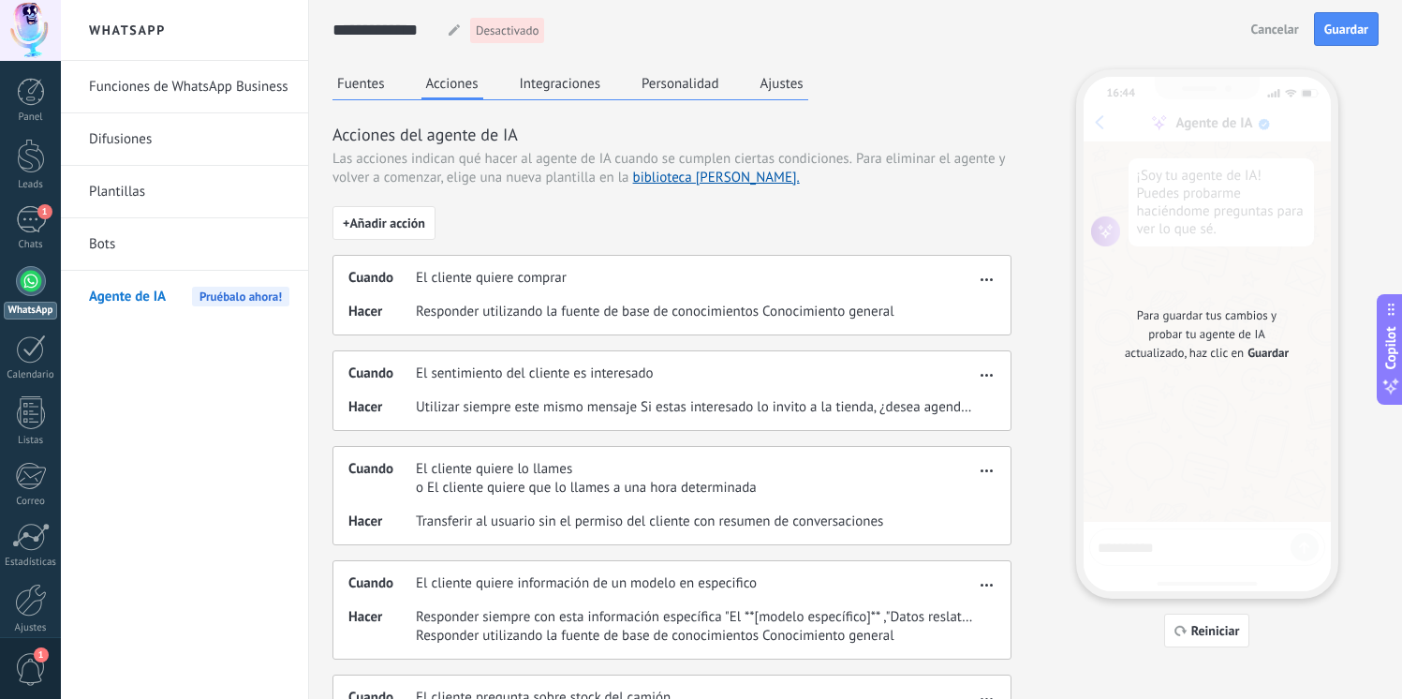
click at [979, 278] on button "button" at bounding box center [987, 276] width 22 height 22
click at [959, 291] on div "Editar" at bounding box center [947, 307] width 98 height 37
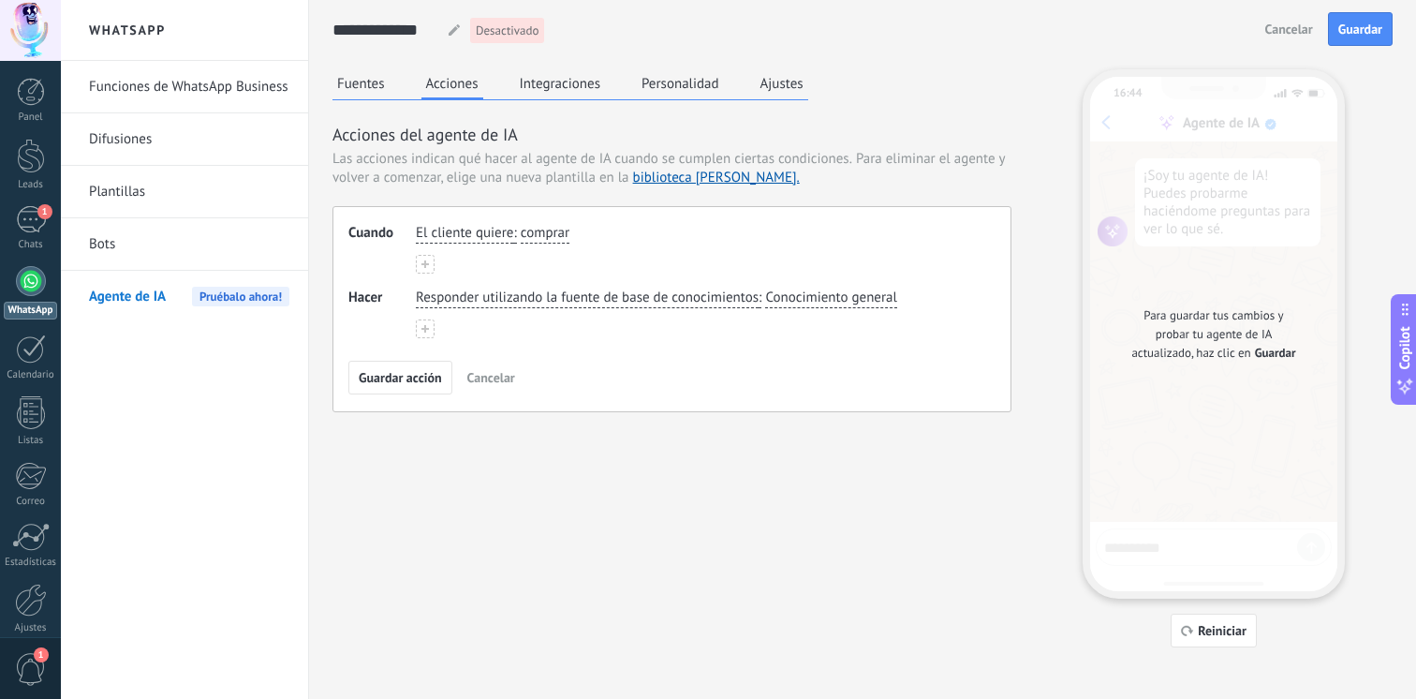
click at [554, 241] on span "comprar" at bounding box center [545, 233] width 49 height 19
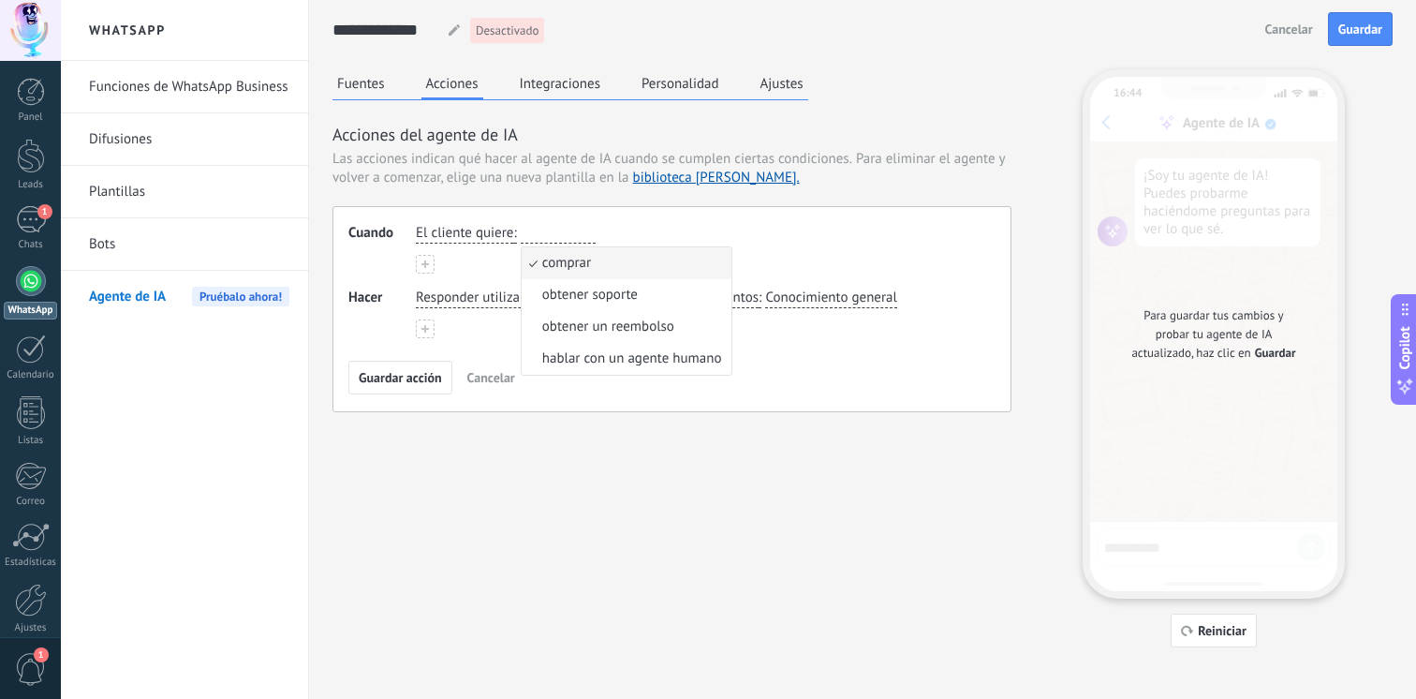
click at [554, 241] on input "button" at bounding box center [558, 233] width 75 height 19
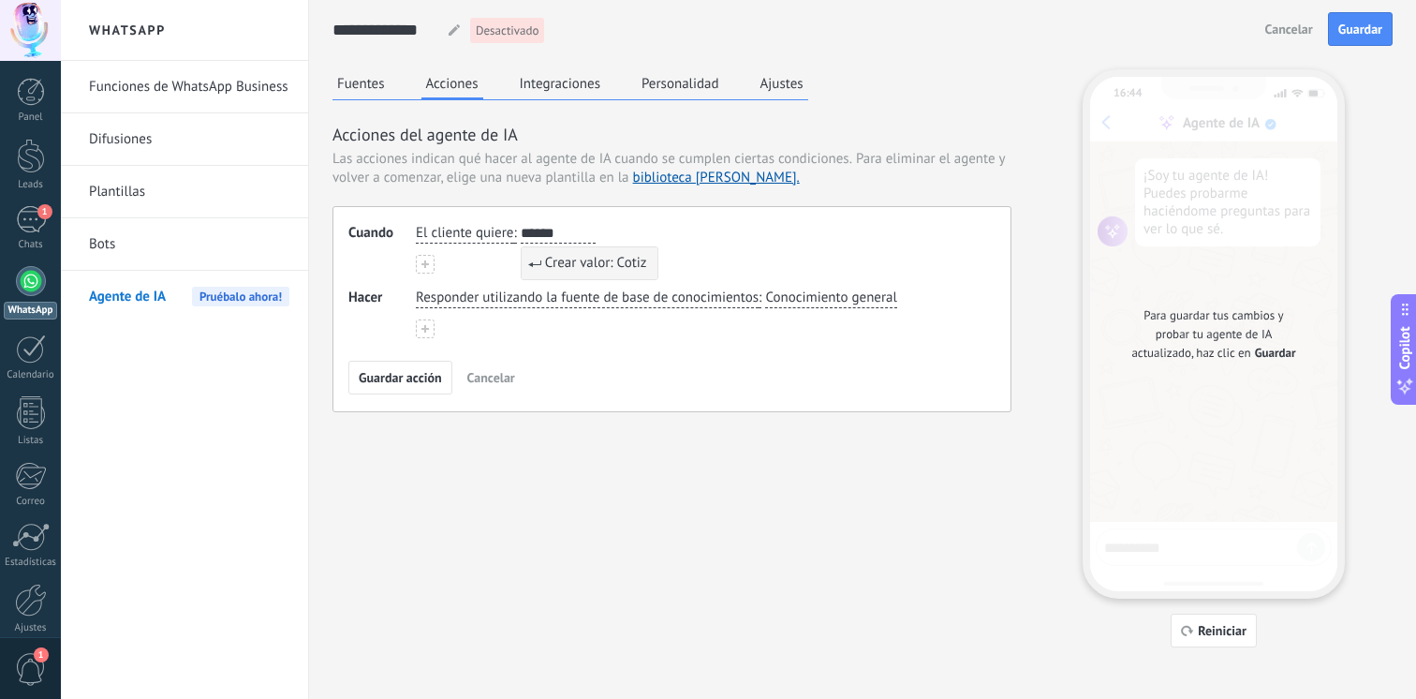
type input "*******"
click at [389, 379] on span "Guardar acción" at bounding box center [400, 377] width 83 height 13
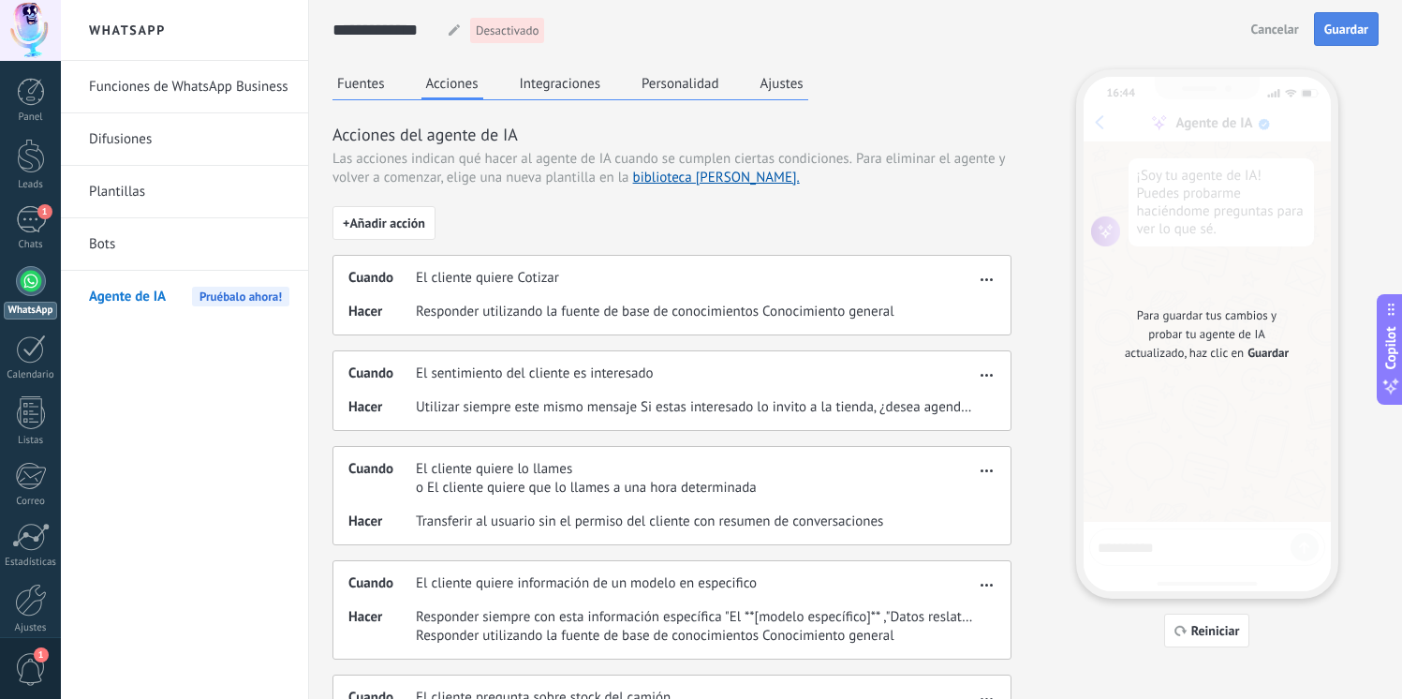
click at [1347, 32] on span "Guardar" at bounding box center [1347, 28] width 44 height 13
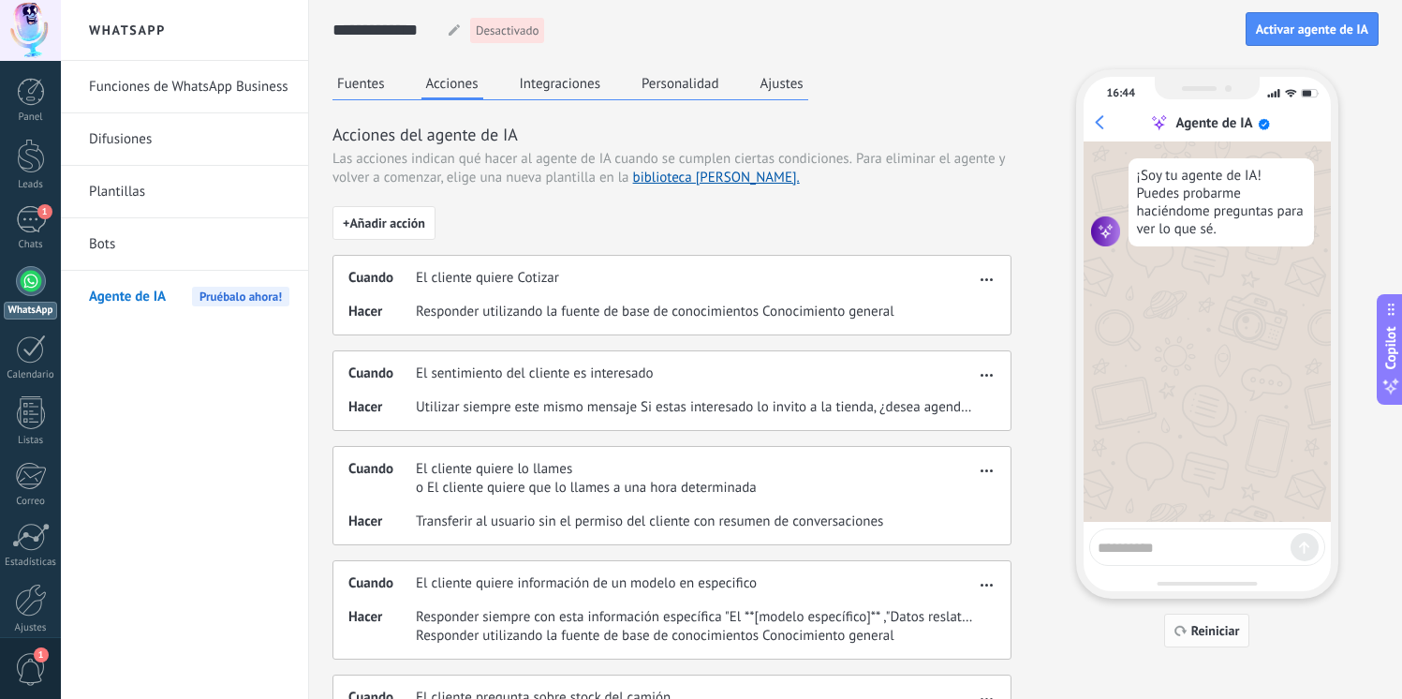
click at [1192, 621] on button "Reiniciar" at bounding box center [1207, 631] width 86 height 34
click at [1178, 562] on div at bounding box center [1207, 546] width 236 height 37
click at [1188, 535] on textarea at bounding box center [1194, 544] width 193 height 23
type textarea "****"
click at [1220, 624] on span "Reiniciar" at bounding box center [1216, 630] width 49 height 13
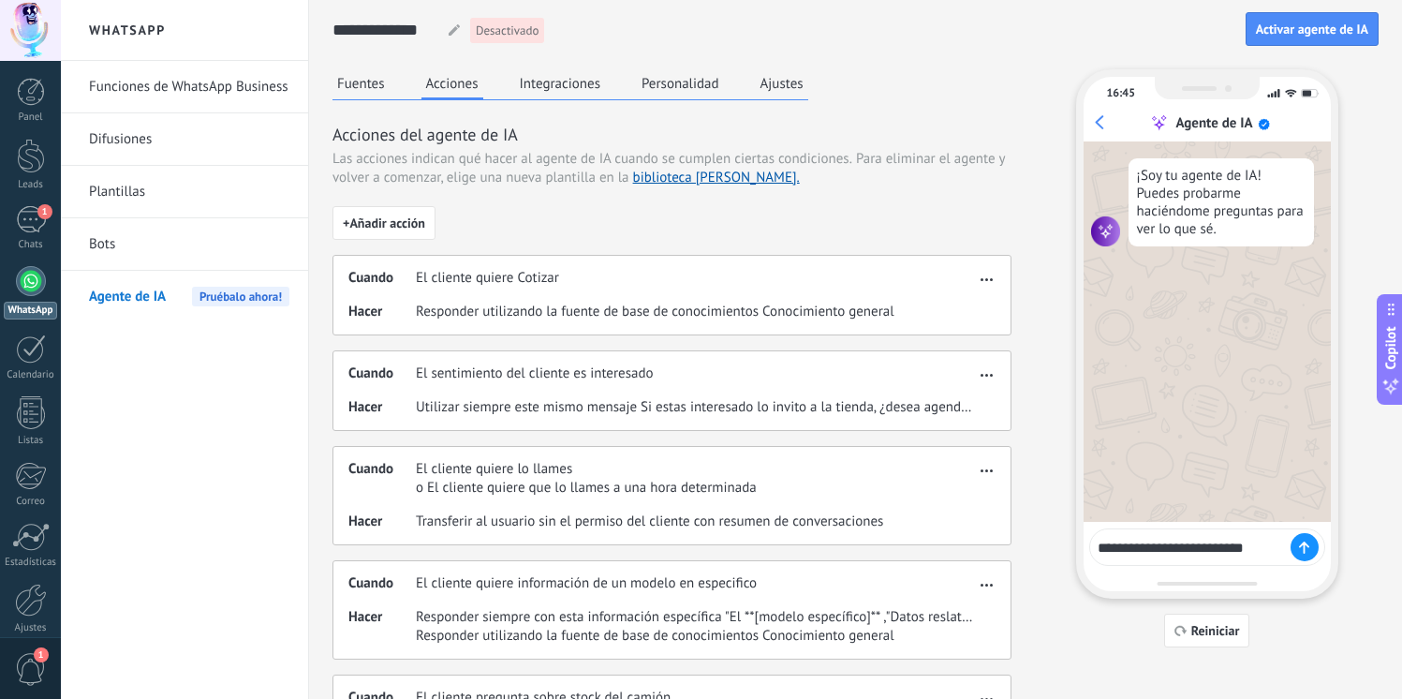
click at [1268, 553] on textarea "**********" at bounding box center [1194, 544] width 193 height 23
type textarea "****"
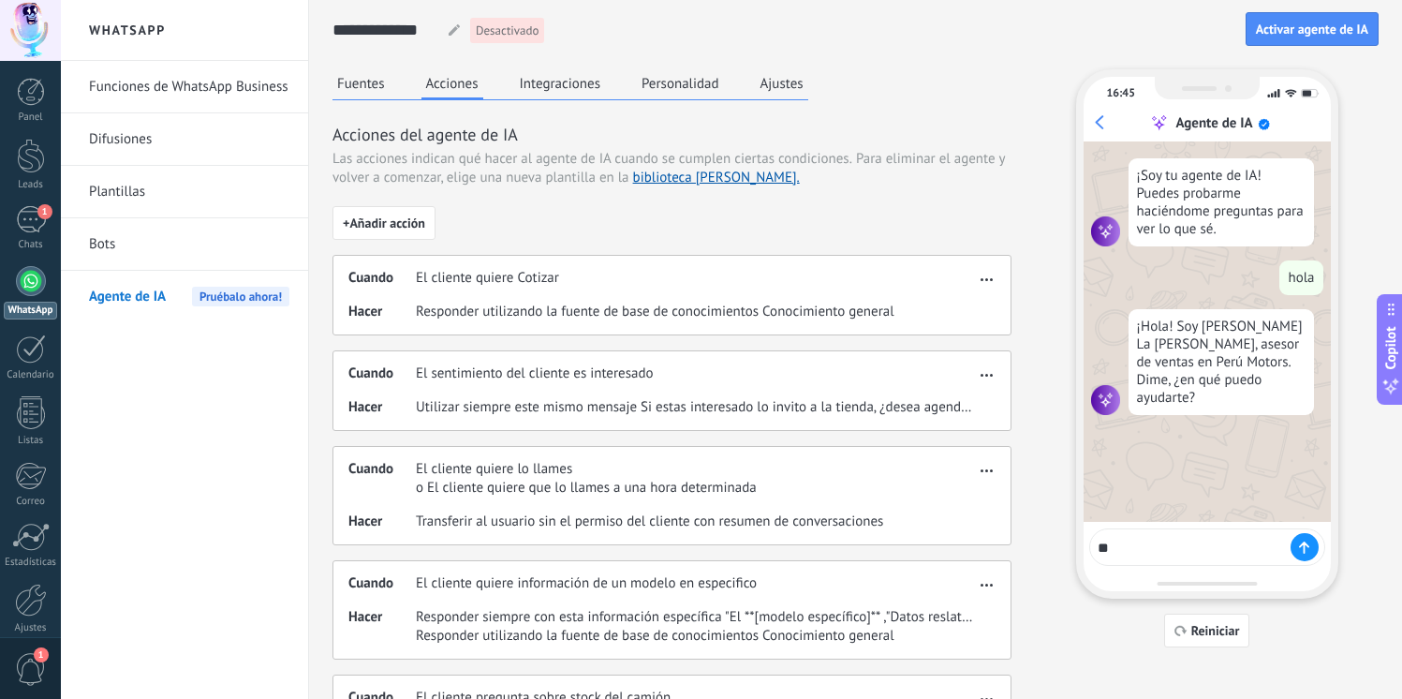
type textarea "*"
type textarea "**********"
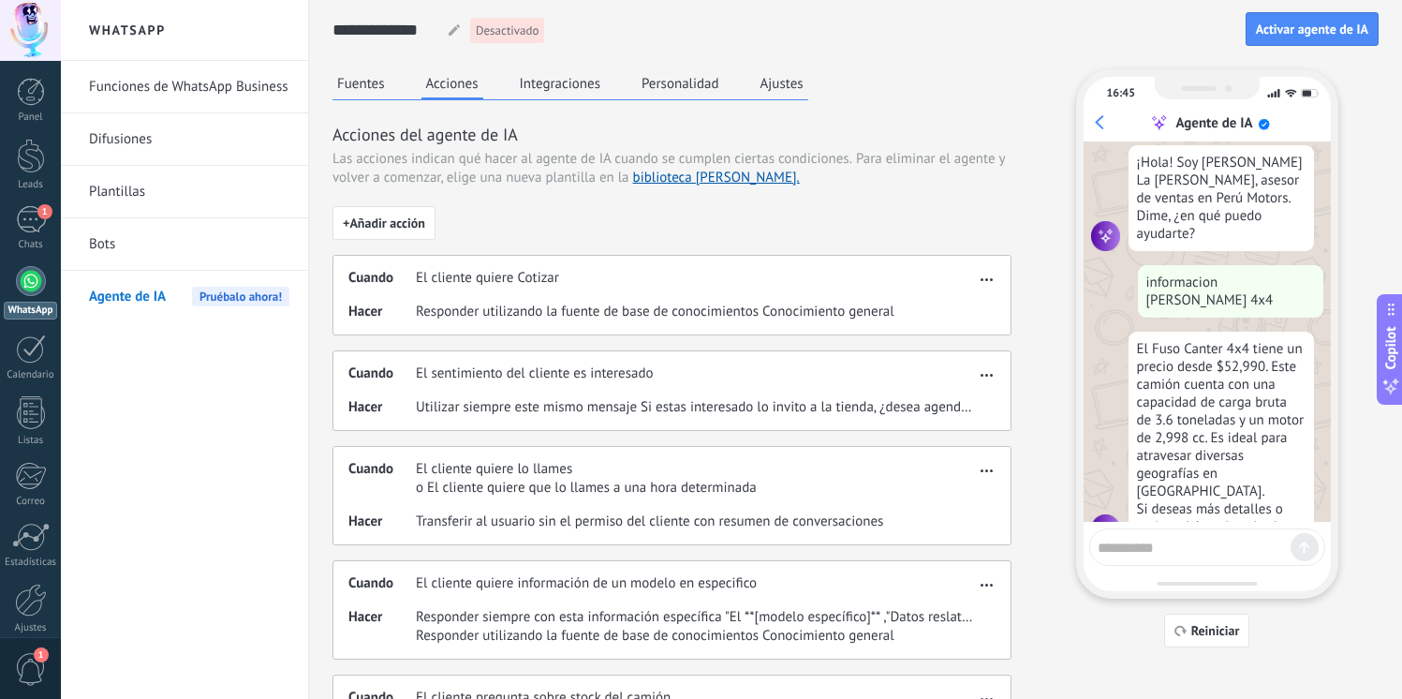
scroll to position [166, 0]
type textarea "**********"
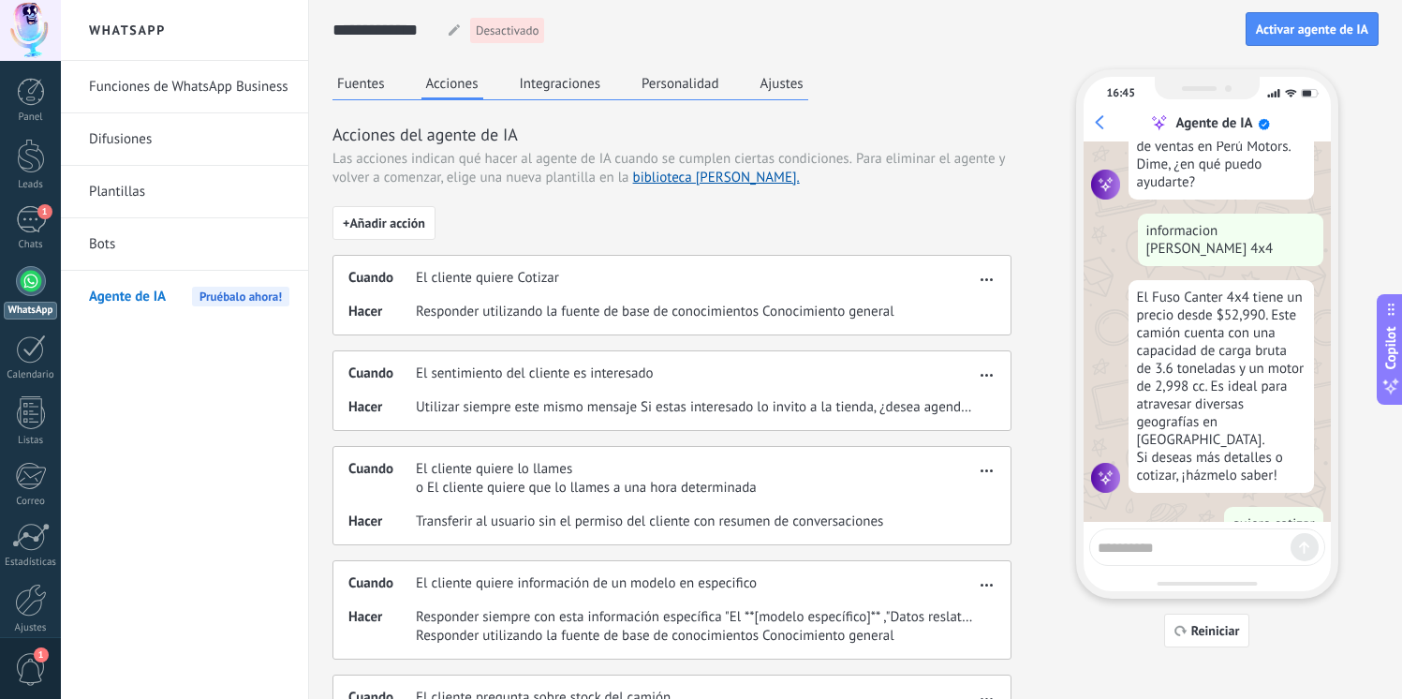
scroll to position [264, 0]
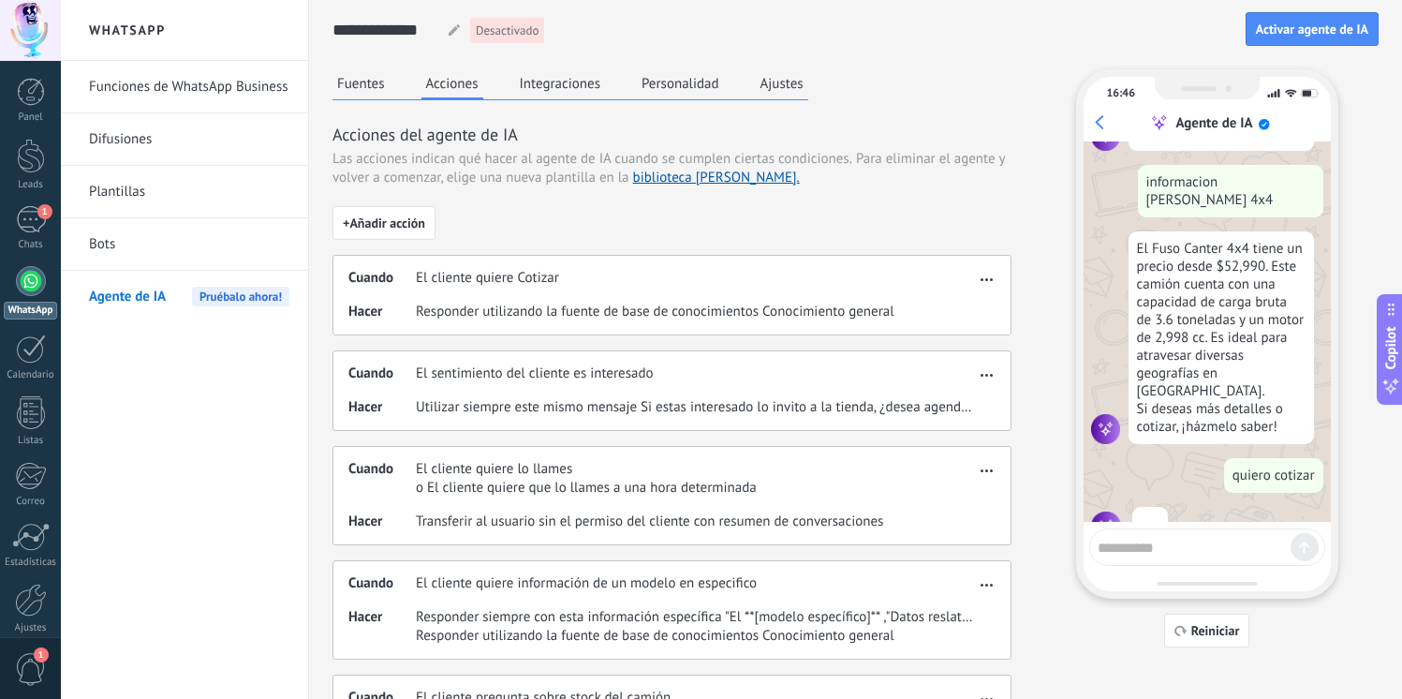
click at [1382, 348] on span "Copilot" at bounding box center [1391, 348] width 19 height 43
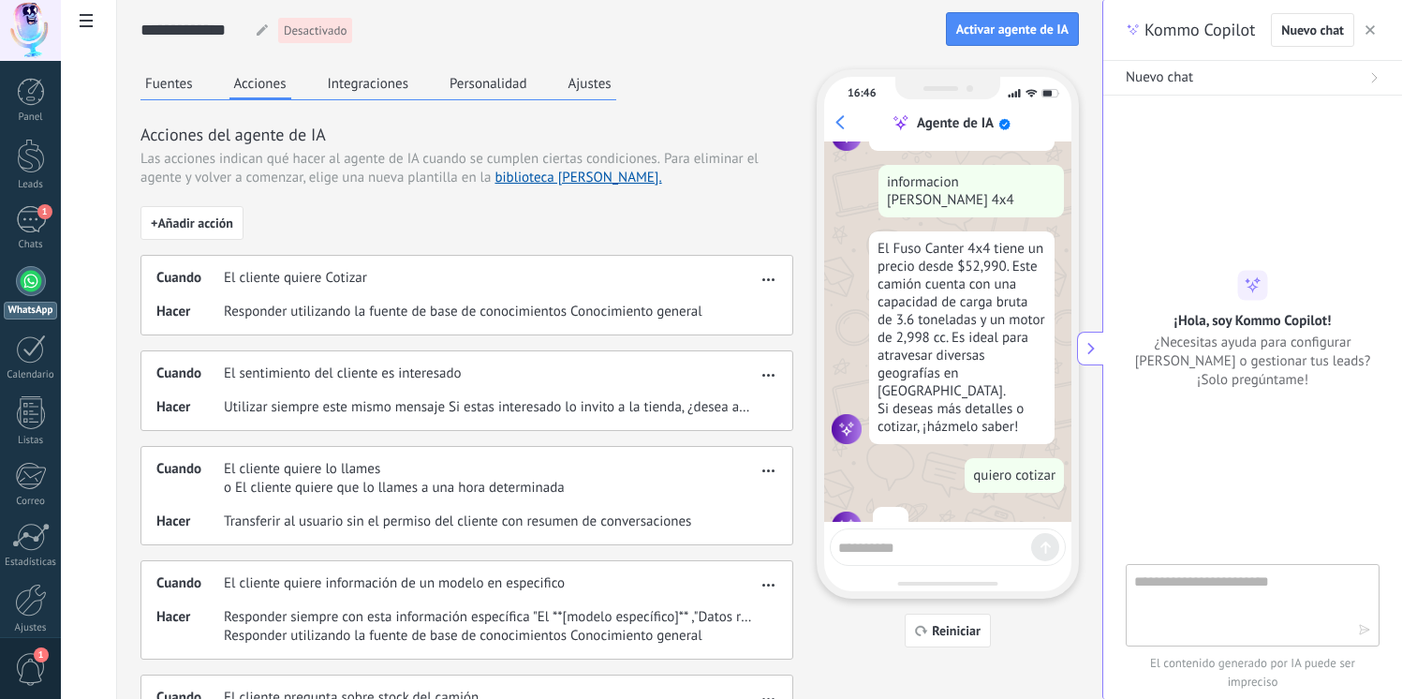
click at [1371, 30] on icon "button" at bounding box center [1370, 29] width 9 height 9
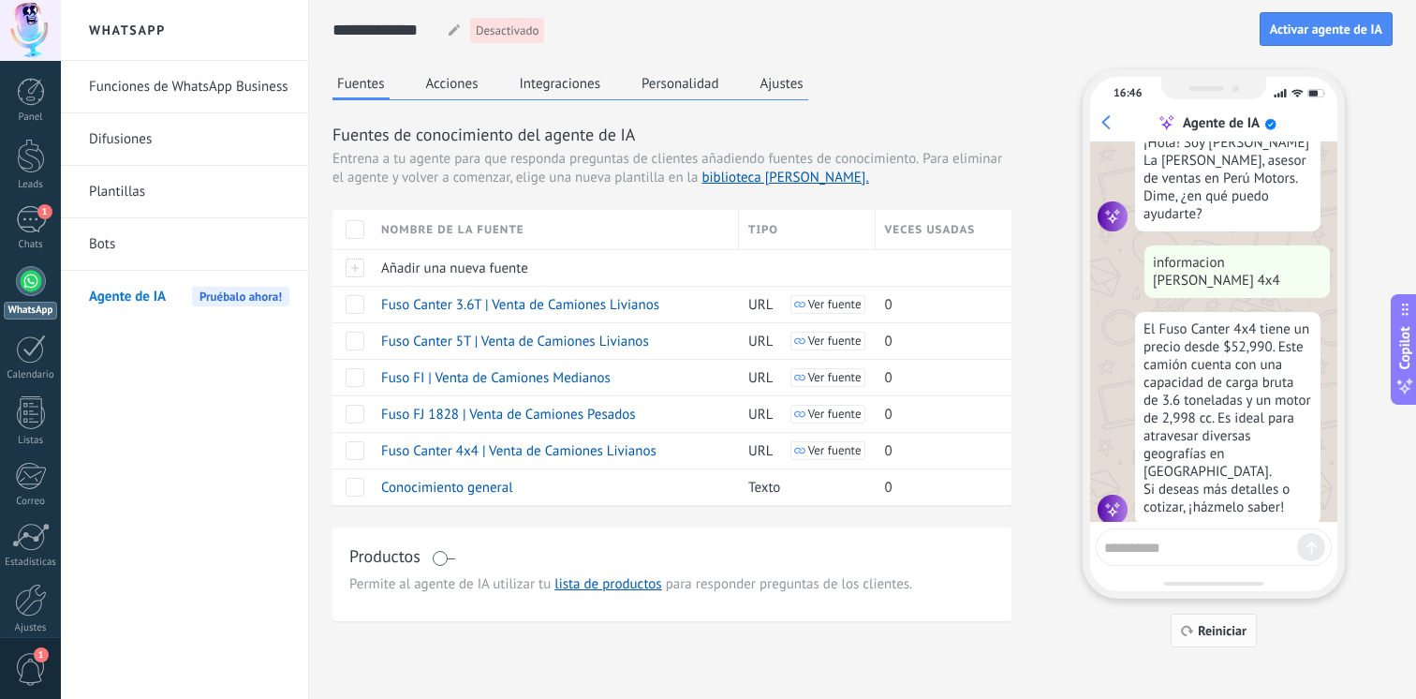
scroll to position [215, 0]
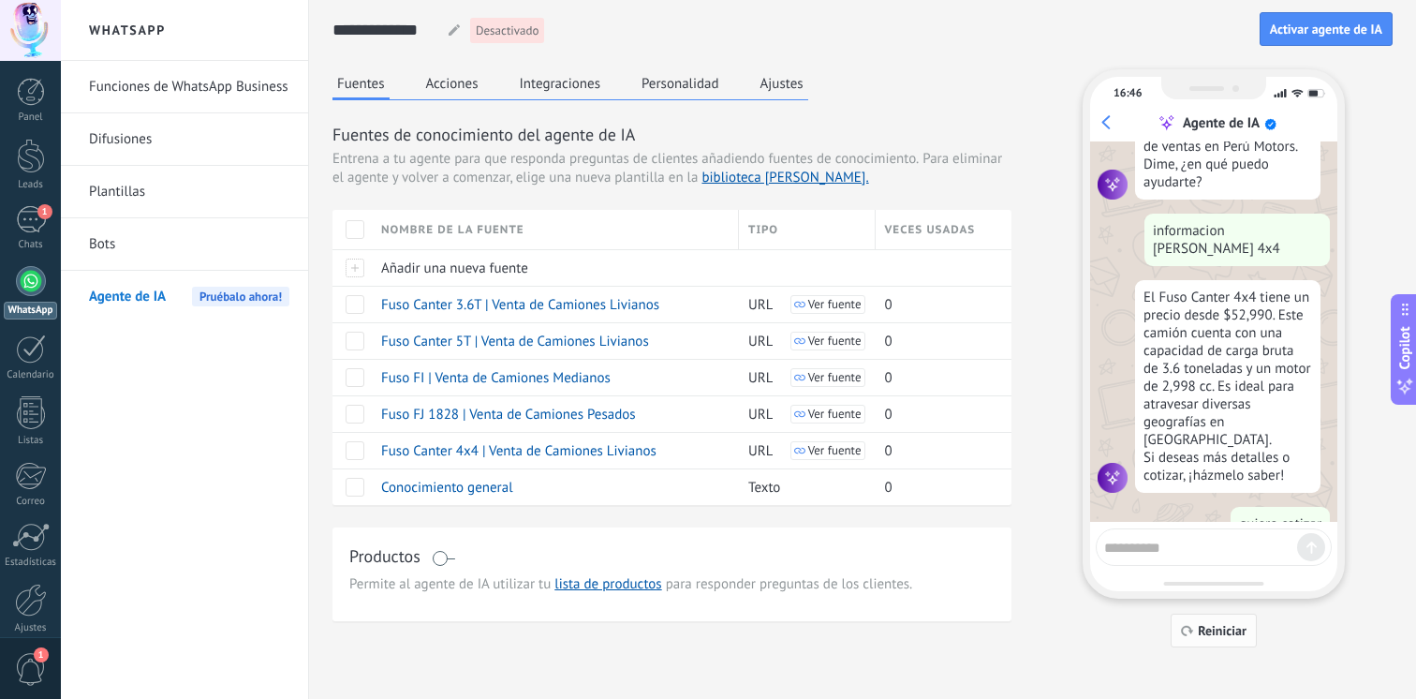
click at [1195, 627] on span "Reiniciar" at bounding box center [1214, 630] width 66 height 13
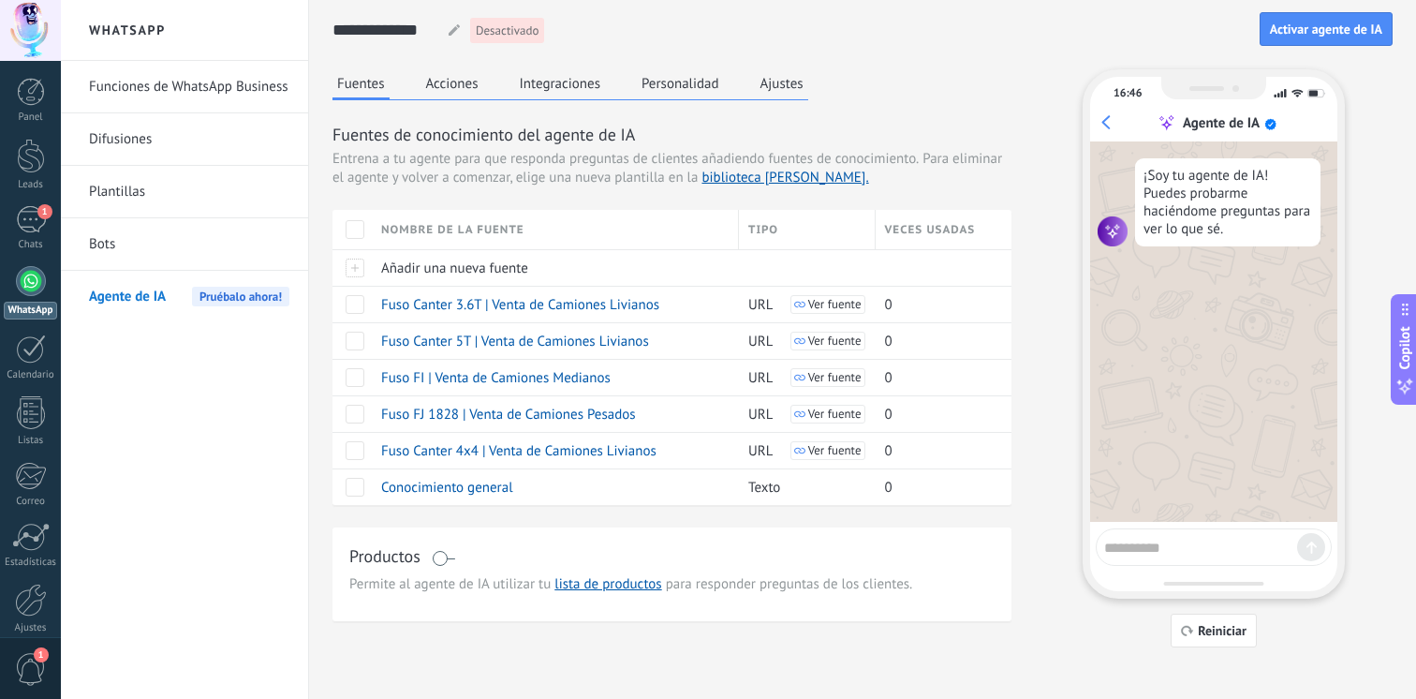
click at [1185, 542] on textarea at bounding box center [1200, 544] width 193 height 23
type textarea "*"
type textarea "**********"
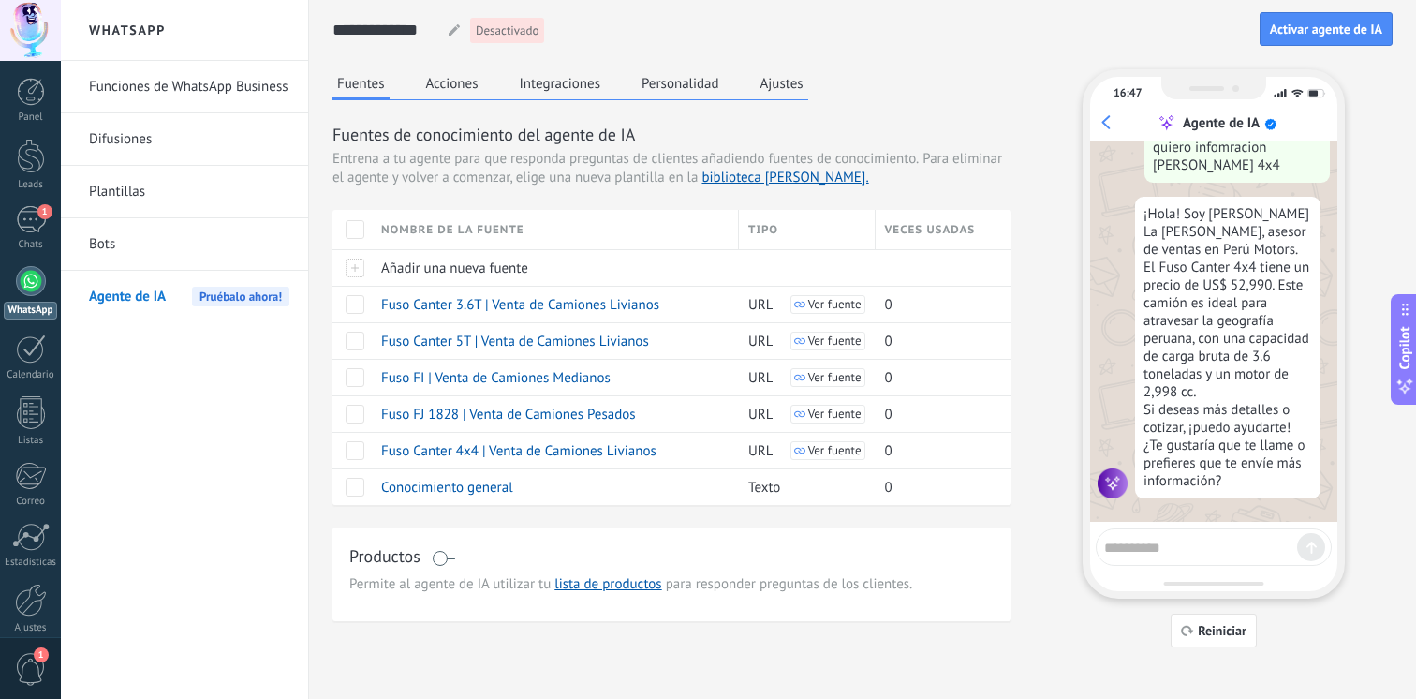
scroll to position [141, 0]
type textarea "*******"
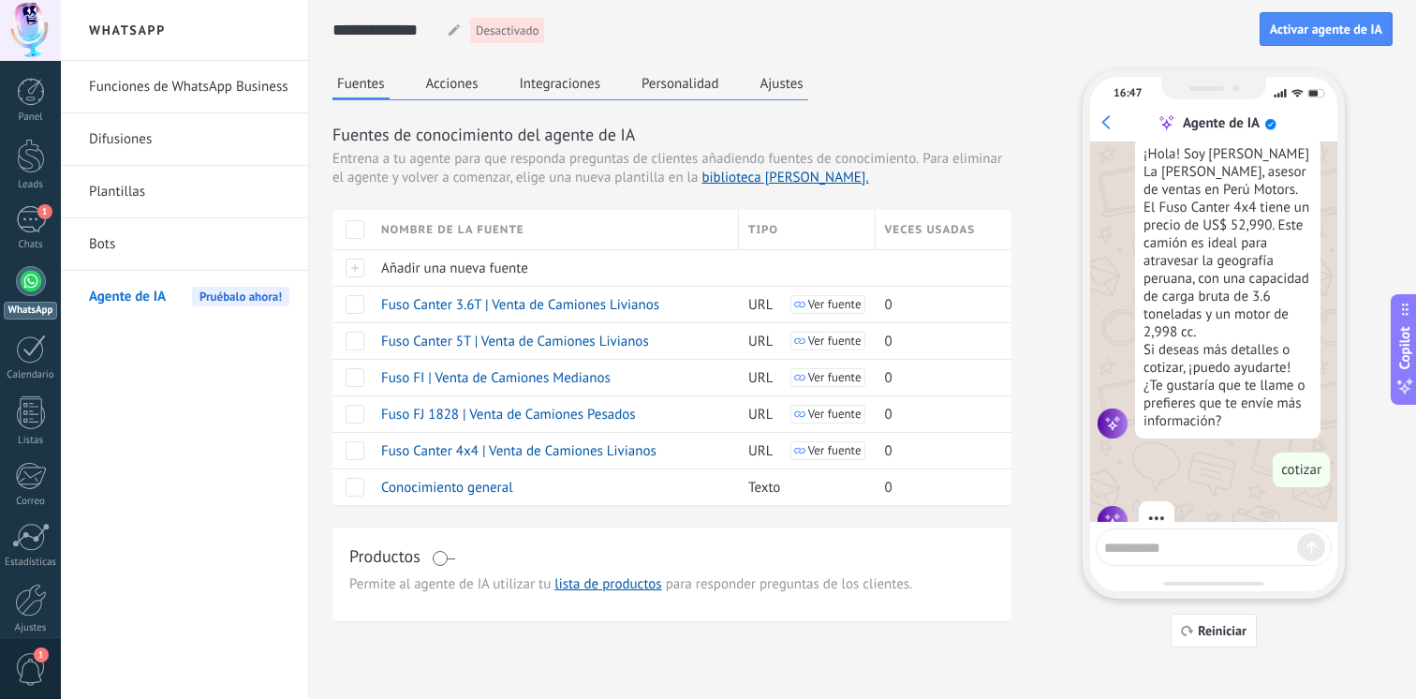
scroll to position [239, 0]
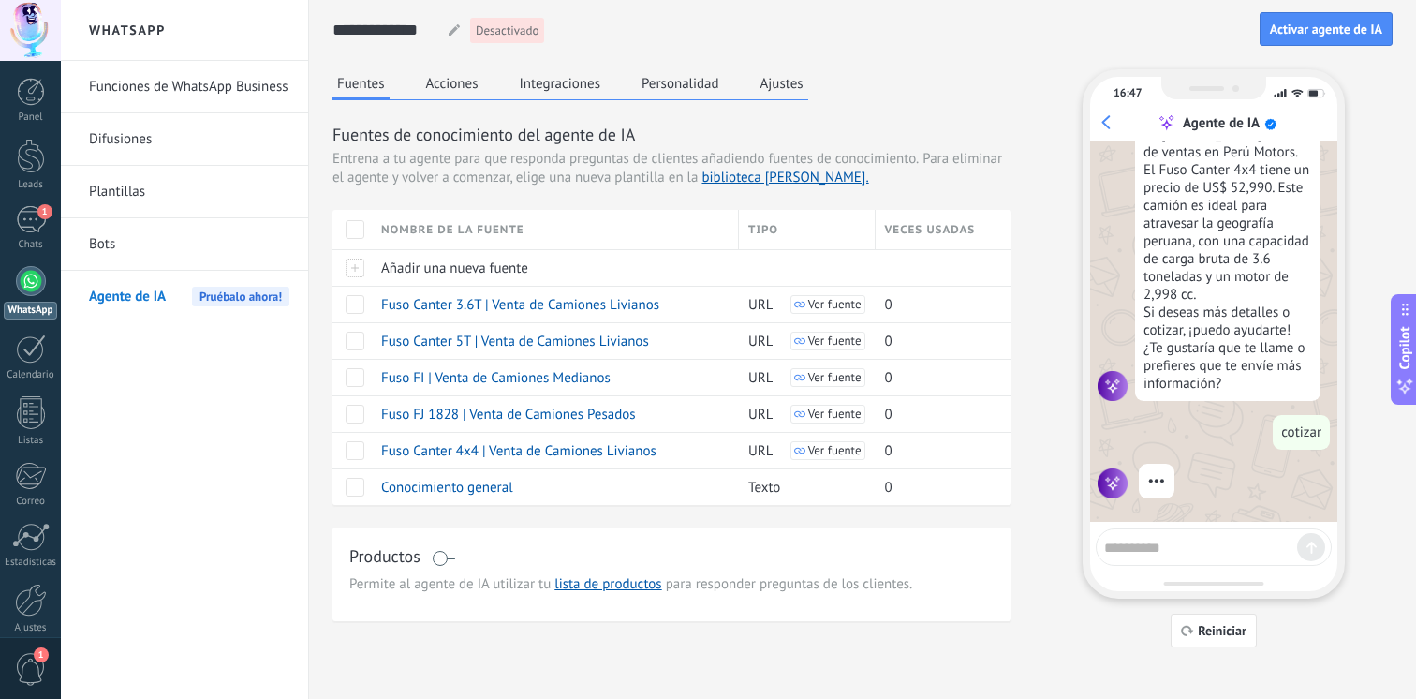
click at [437, 81] on button "Acciones" at bounding box center [453, 83] width 62 height 28
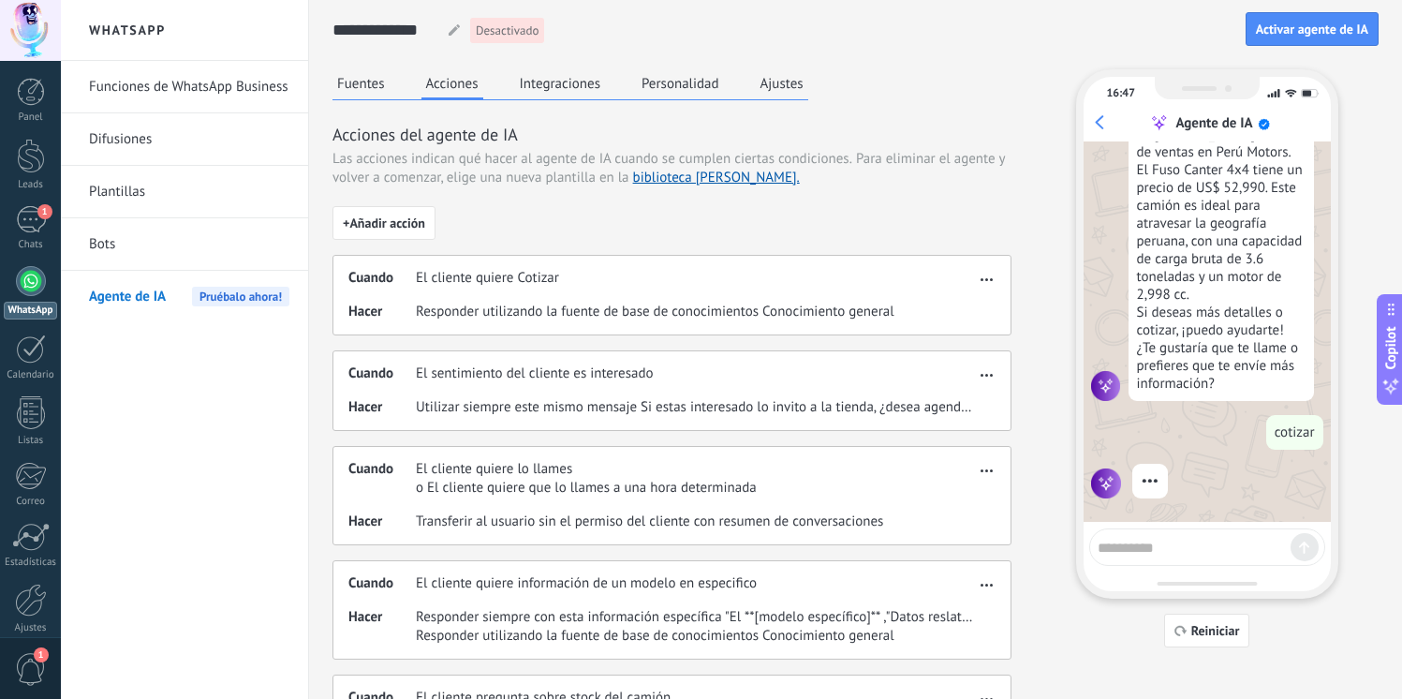
click at [503, 298] on div "Cuando El cliente quiere Cotizar Hacer Responder utilizando la fuente de base d…" at bounding box center [672, 295] width 679 height 81
click at [983, 276] on span "button" at bounding box center [987, 276] width 12 height 13
click at [959, 304] on span "Editar" at bounding box center [950, 307] width 36 height 19
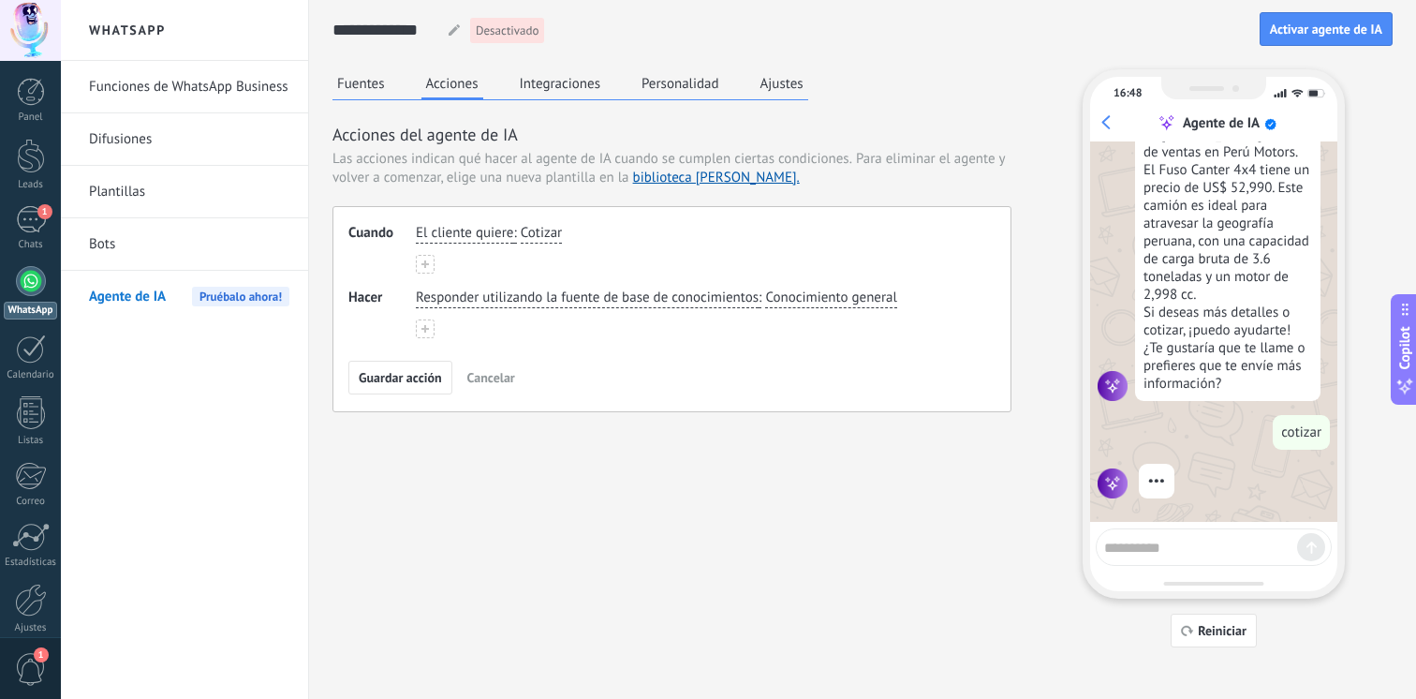
click at [151, 241] on link "Bots" at bounding box center [189, 244] width 200 height 52
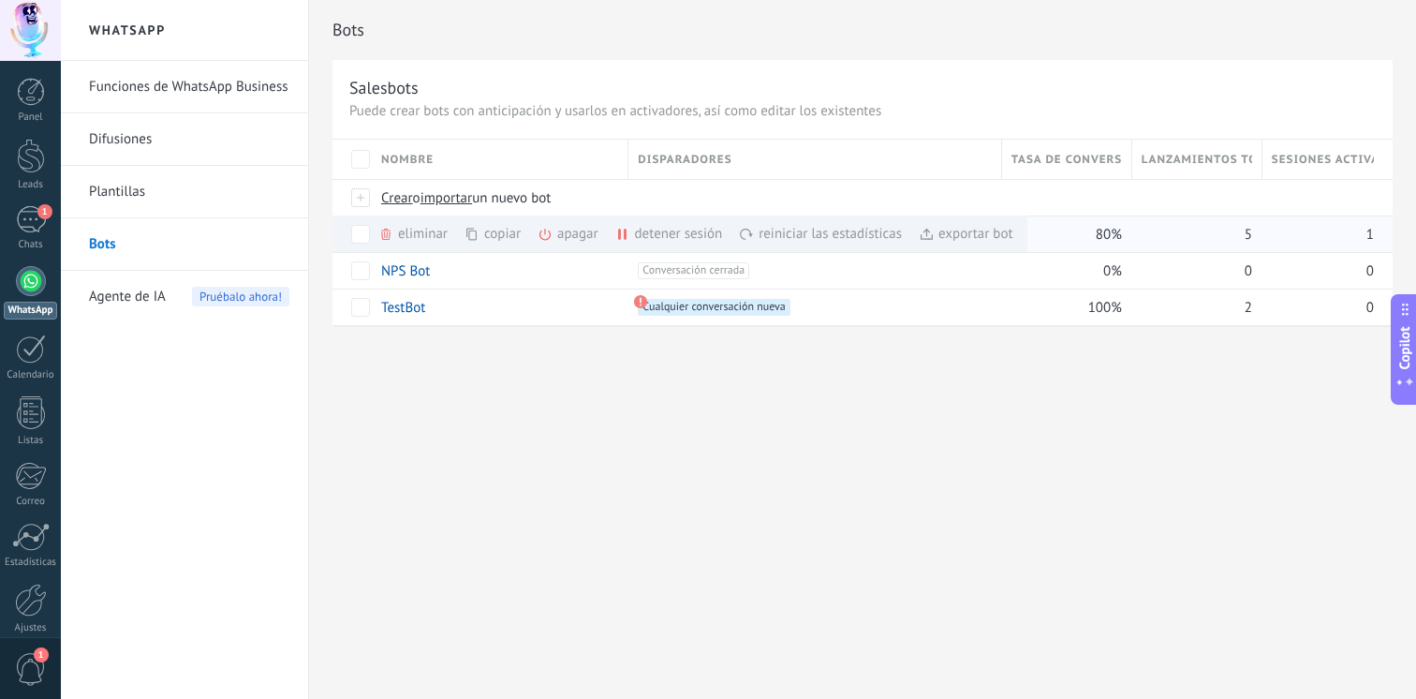
click at [418, 230] on div "eliminar màs" at bounding box center [444, 233] width 133 height 37
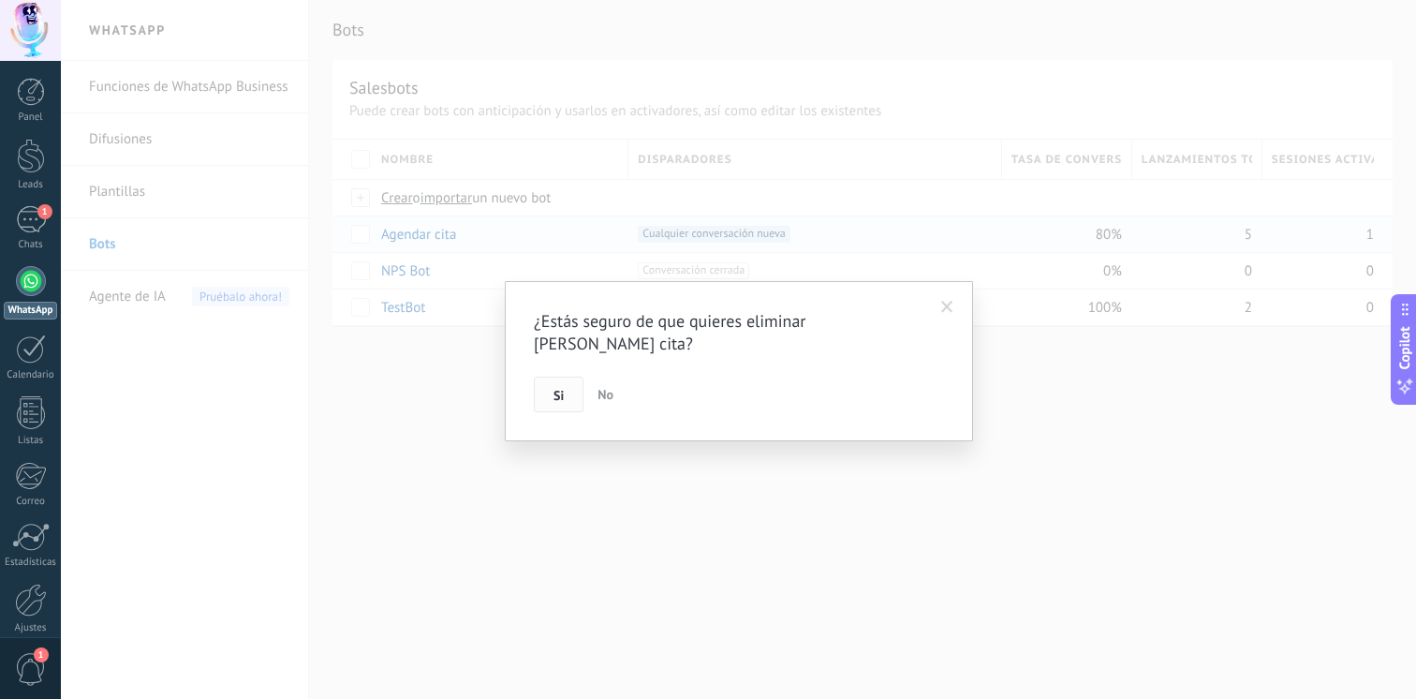
click at [571, 377] on button "Si" at bounding box center [559, 395] width 50 height 36
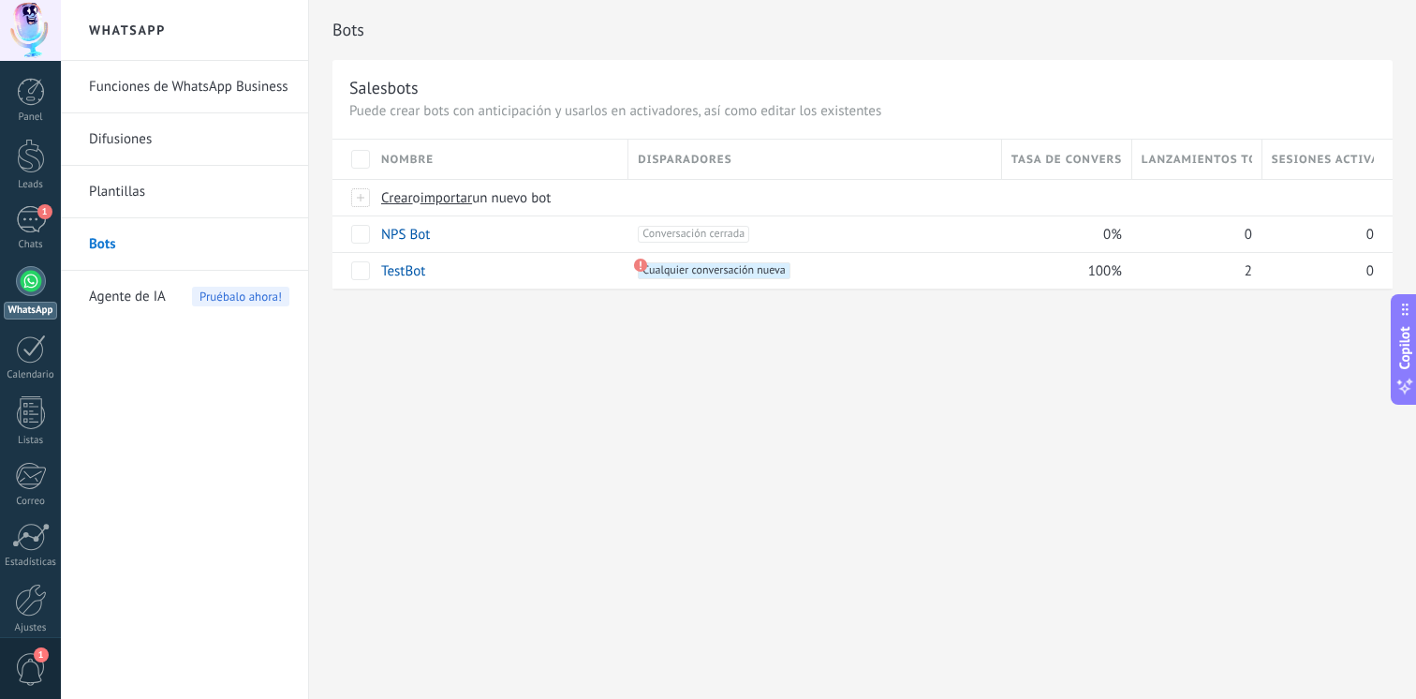
click at [245, 288] on span "Pruébalo ahora!" at bounding box center [240, 297] width 97 height 20
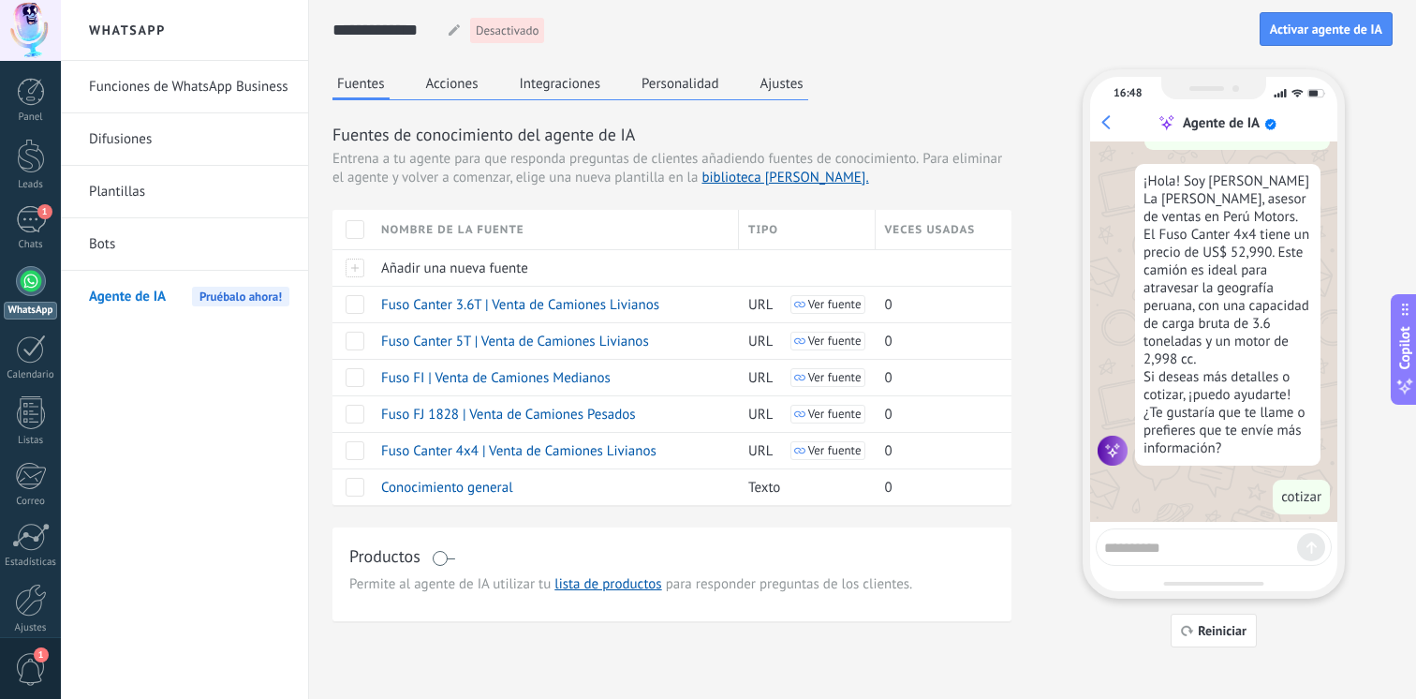
scroll to position [190, 0]
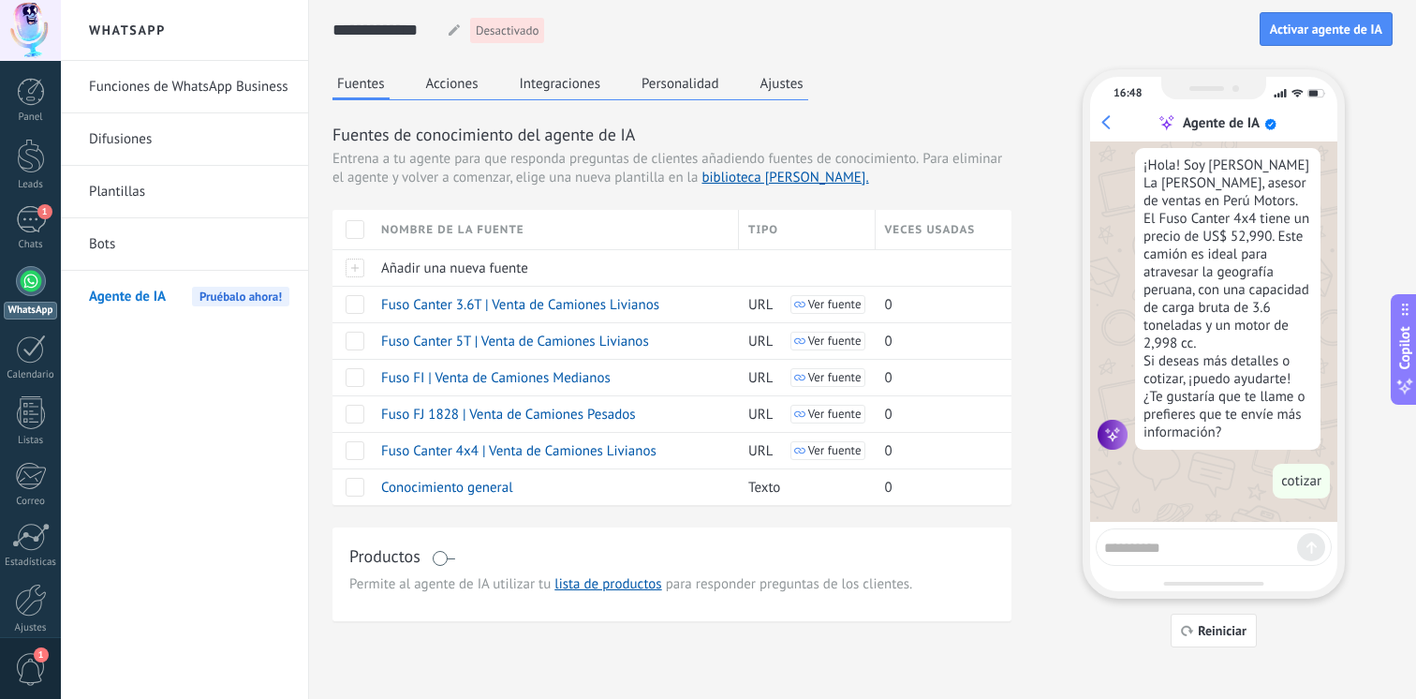
scroll to position [190, 0]
click at [1166, 557] on div at bounding box center [1214, 546] width 236 height 37
click at [1200, 624] on span "Reiniciar" at bounding box center [1222, 630] width 49 height 13
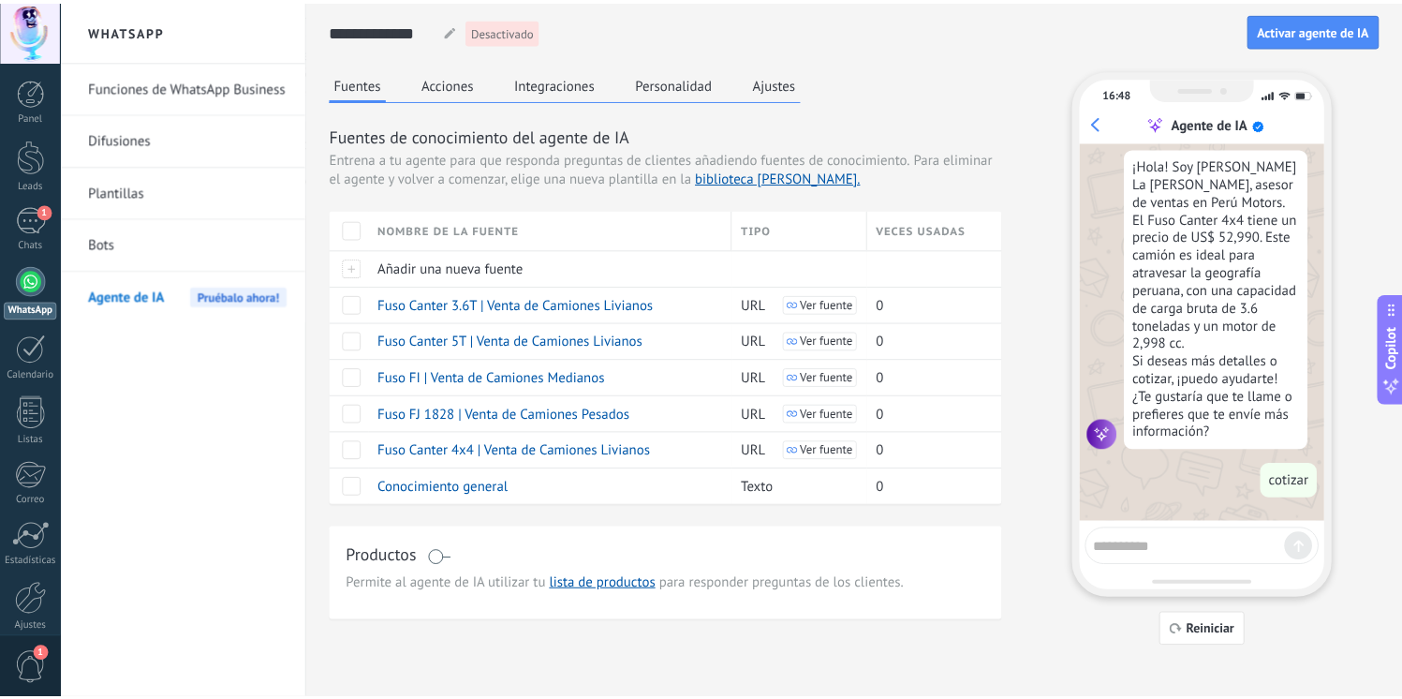
scroll to position [0, 0]
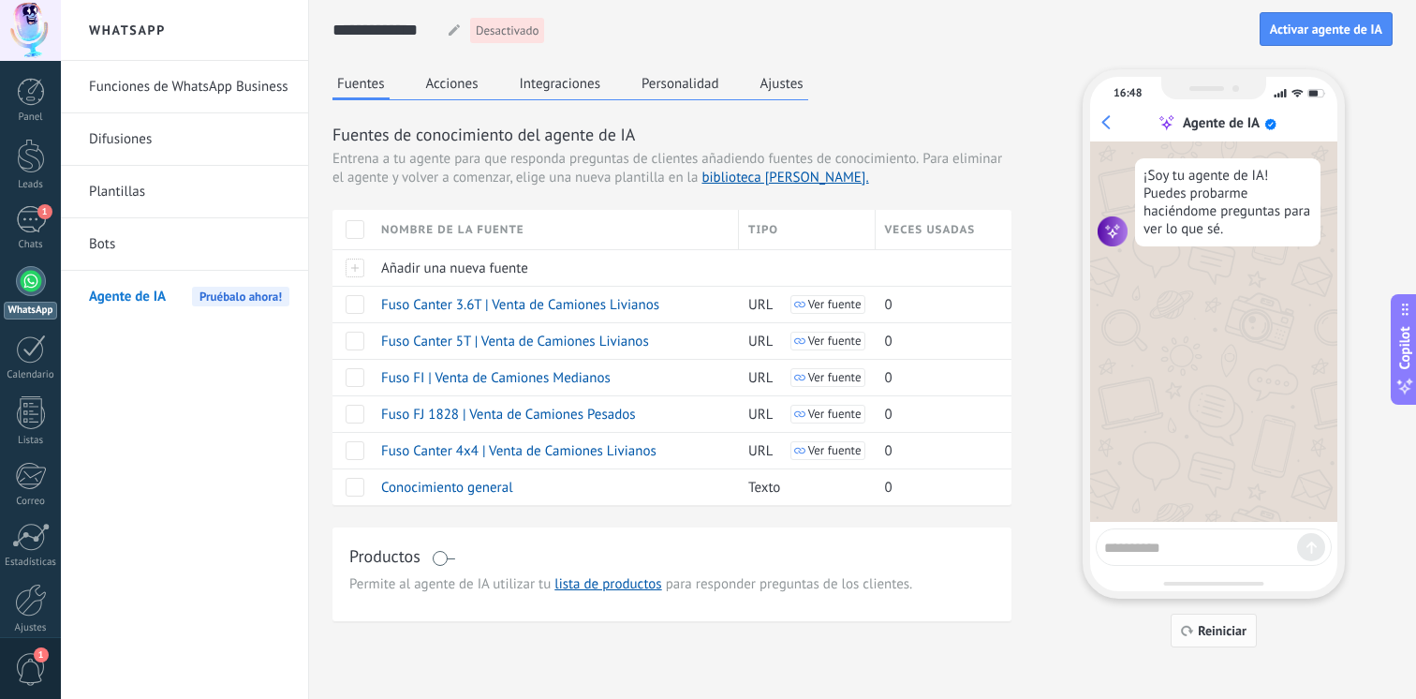
click at [1205, 637] on span "Reiniciar" at bounding box center [1222, 630] width 49 height 13
click at [1191, 553] on textarea at bounding box center [1200, 544] width 193 height 23
type textarea "*******"
click at [481, 84] on button "Acciones" at bounding box center [453, 83] width 62 height 28
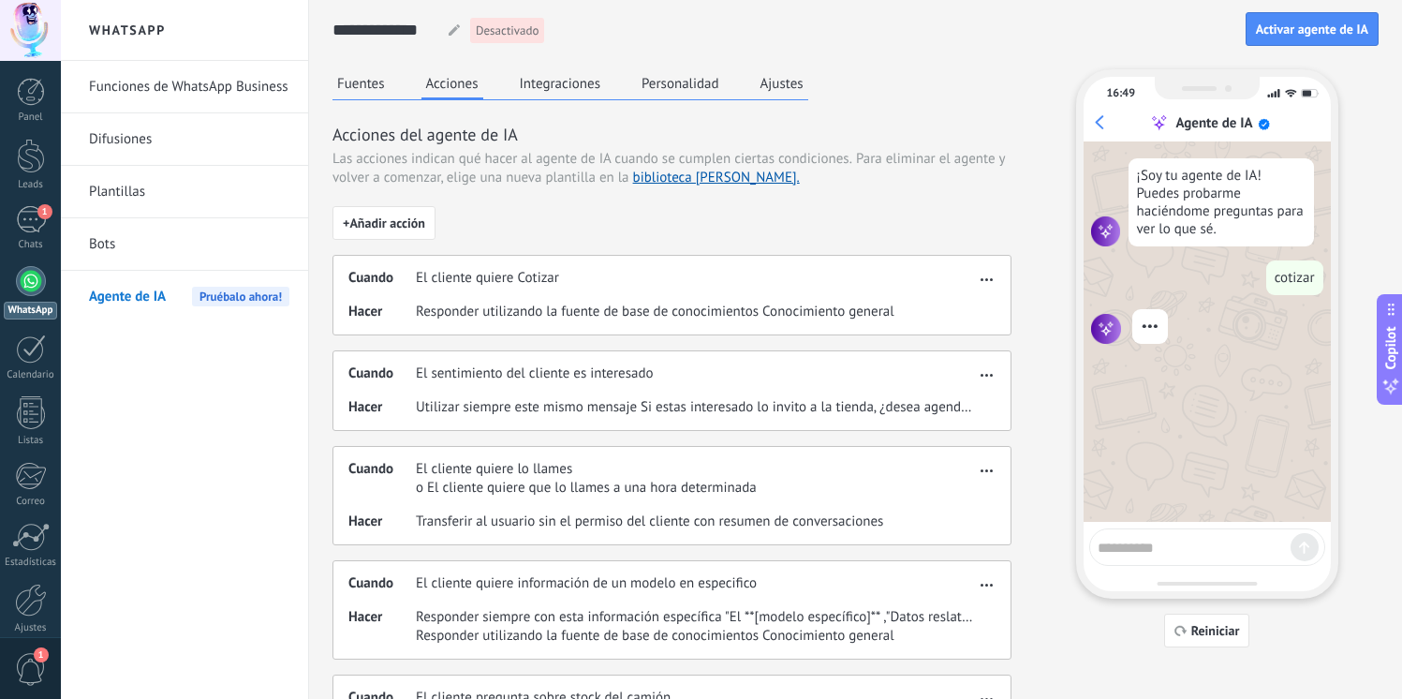
click at [527, 85] on button "Integraciones" at bounding box center [560, 83] width 91 height 28
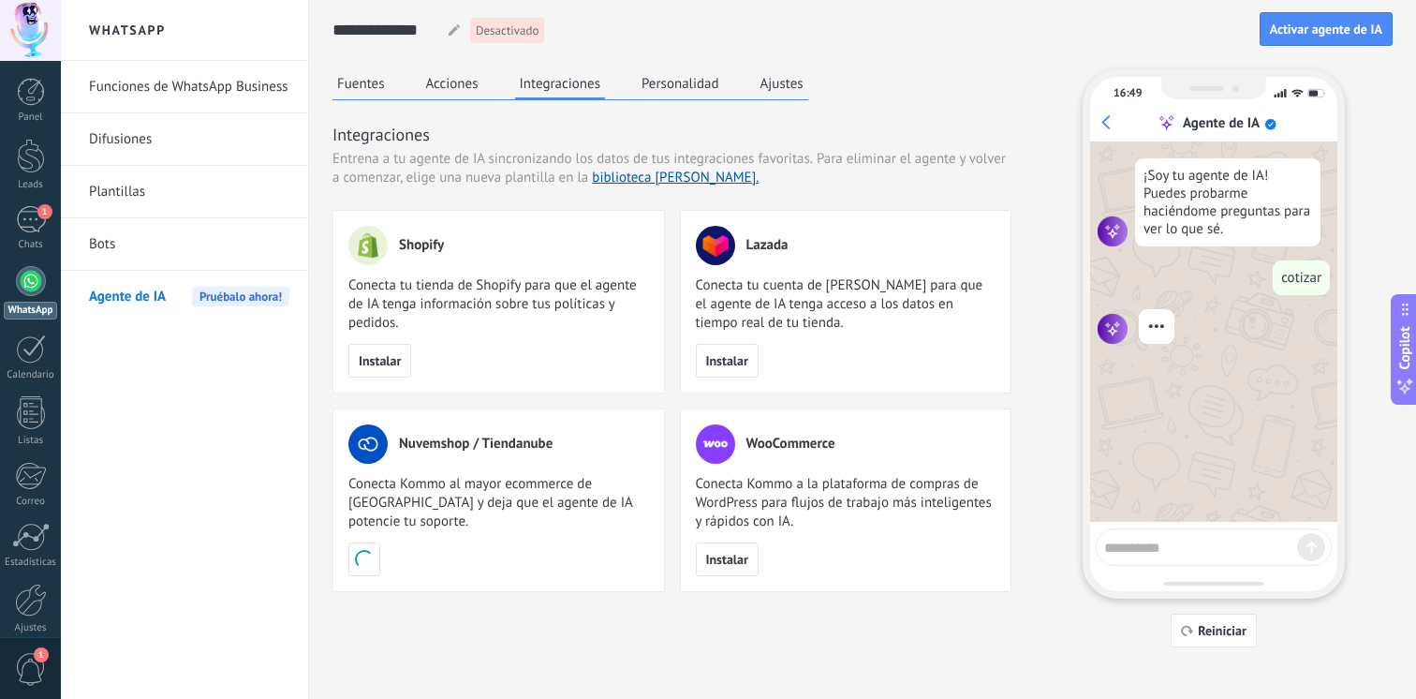
click at [454, 81] on button "Acciones" at bounding box center [453, 83] width 62 height 28
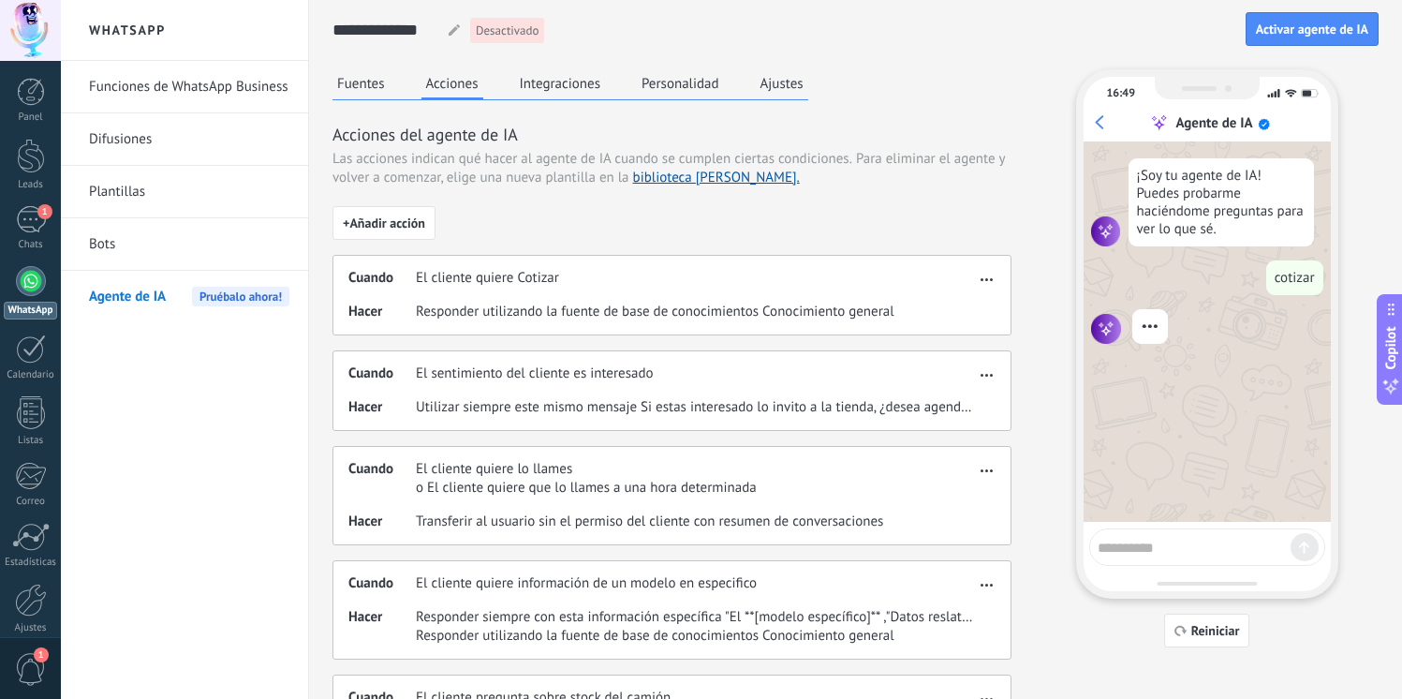
click at [387, 78] on button "Fuentes" at bounding box center [361, 83] width 57 height 28
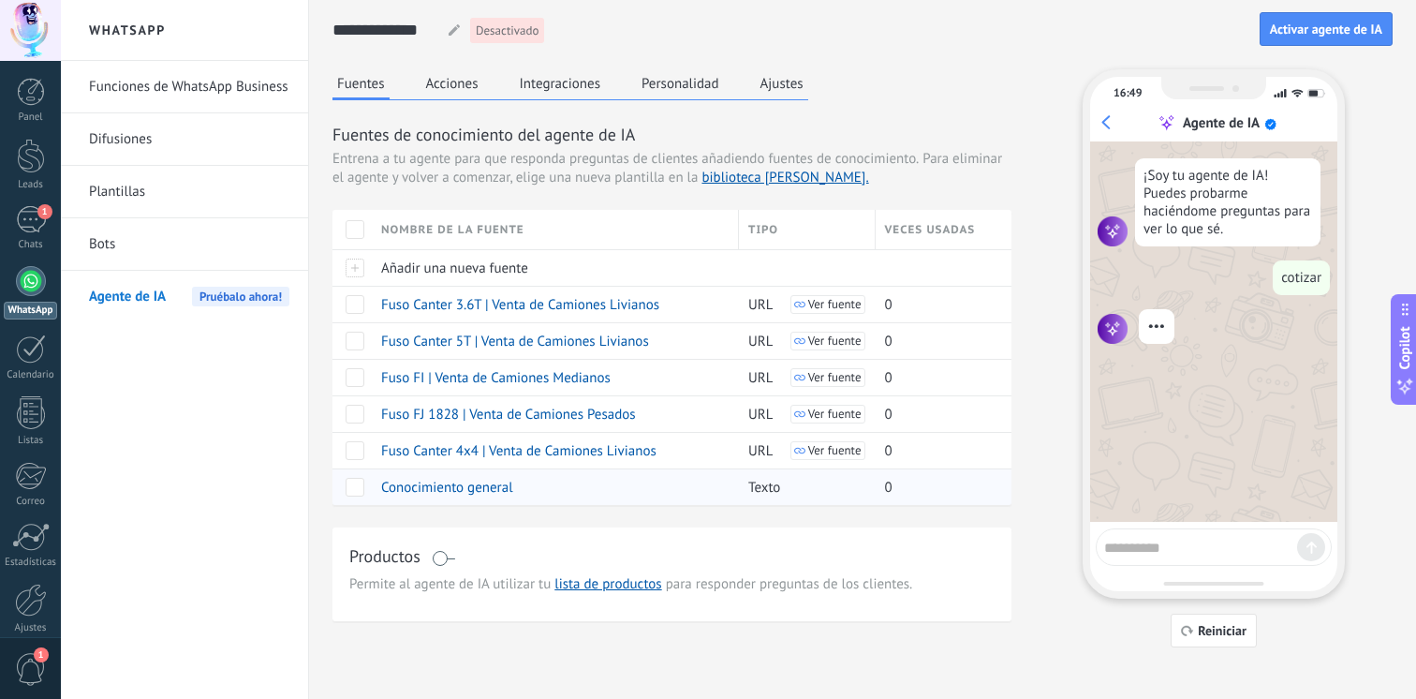
click at [452, 484] on span "Conocimiento general" at bounding box center [447, 488] width 132 height 18
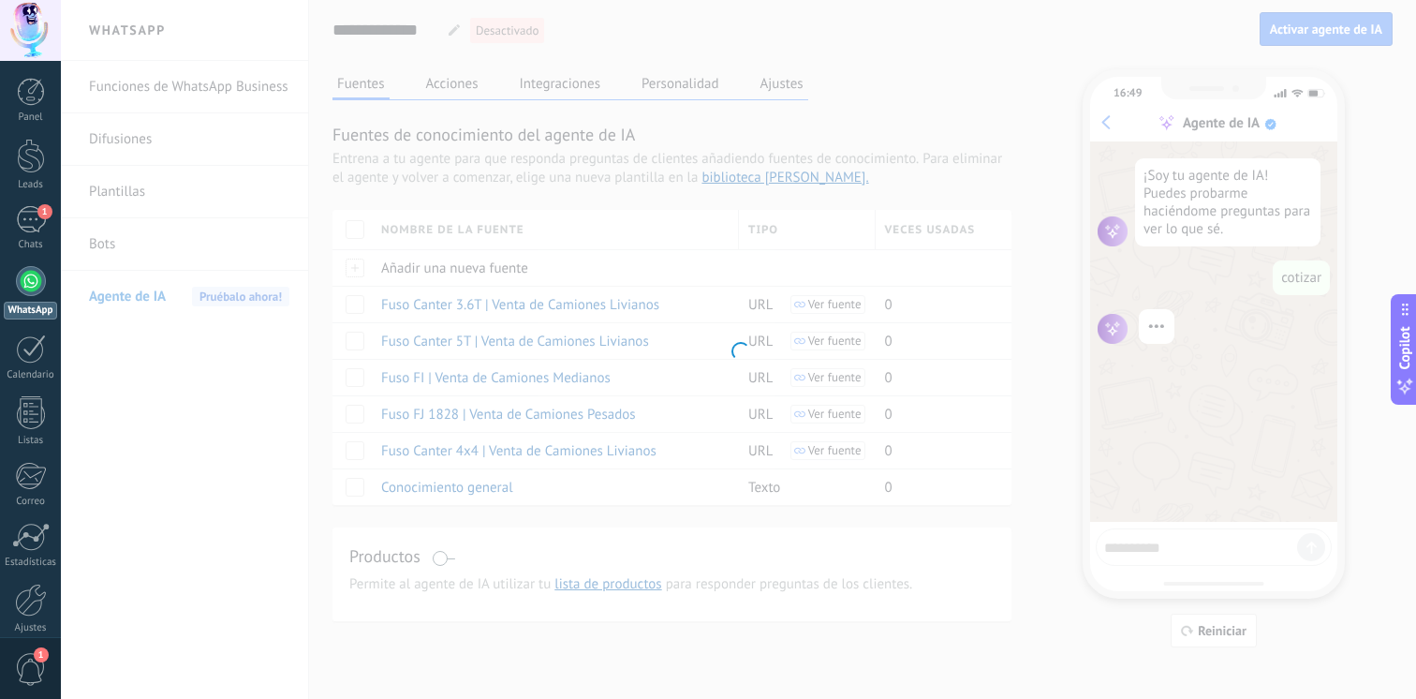
type input "**********"
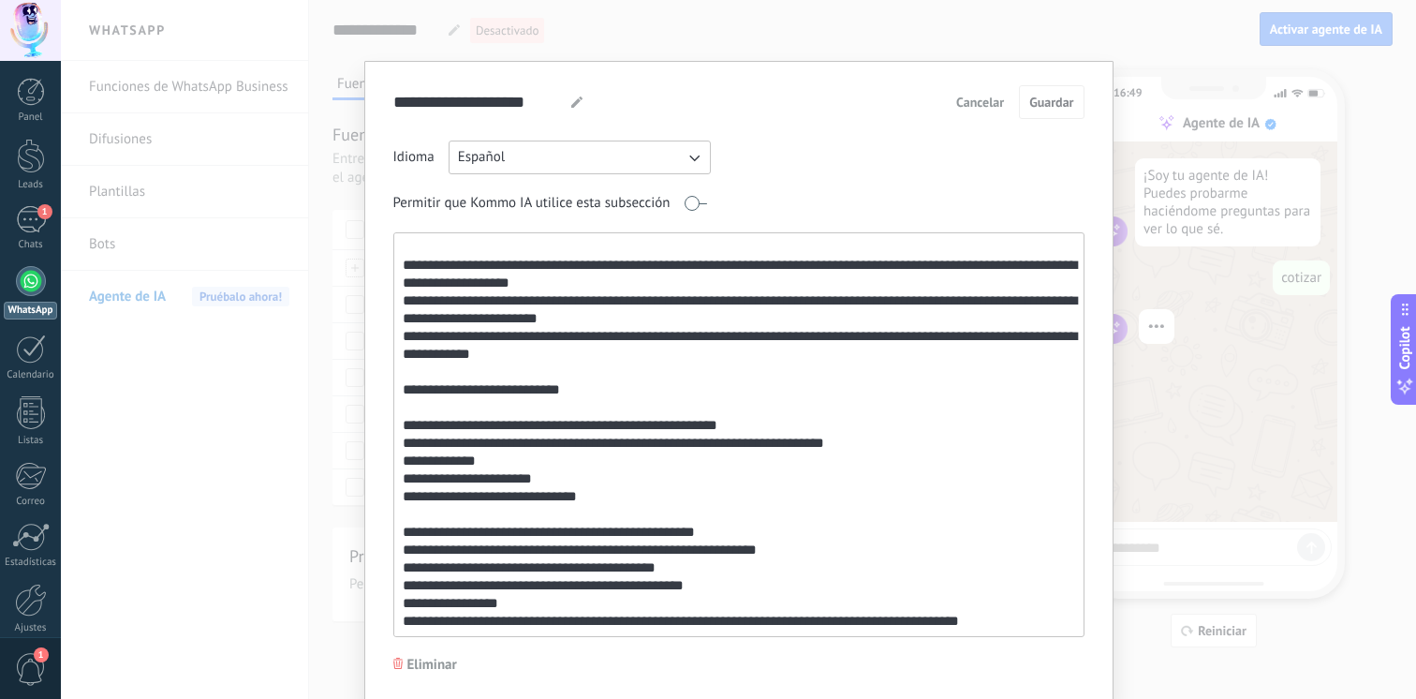
scroll to position [66, 0]
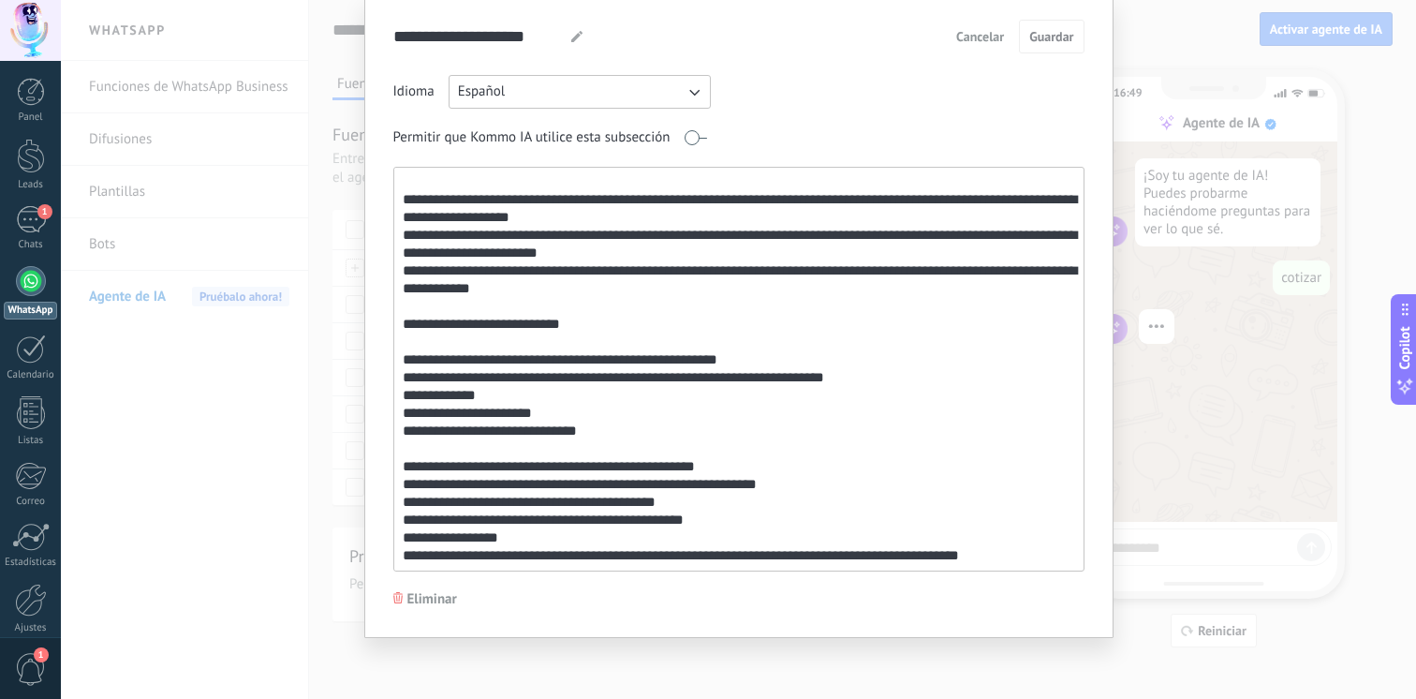
click at [629, 434] on textarea at bounding box center [737, 369] width 686 height 403
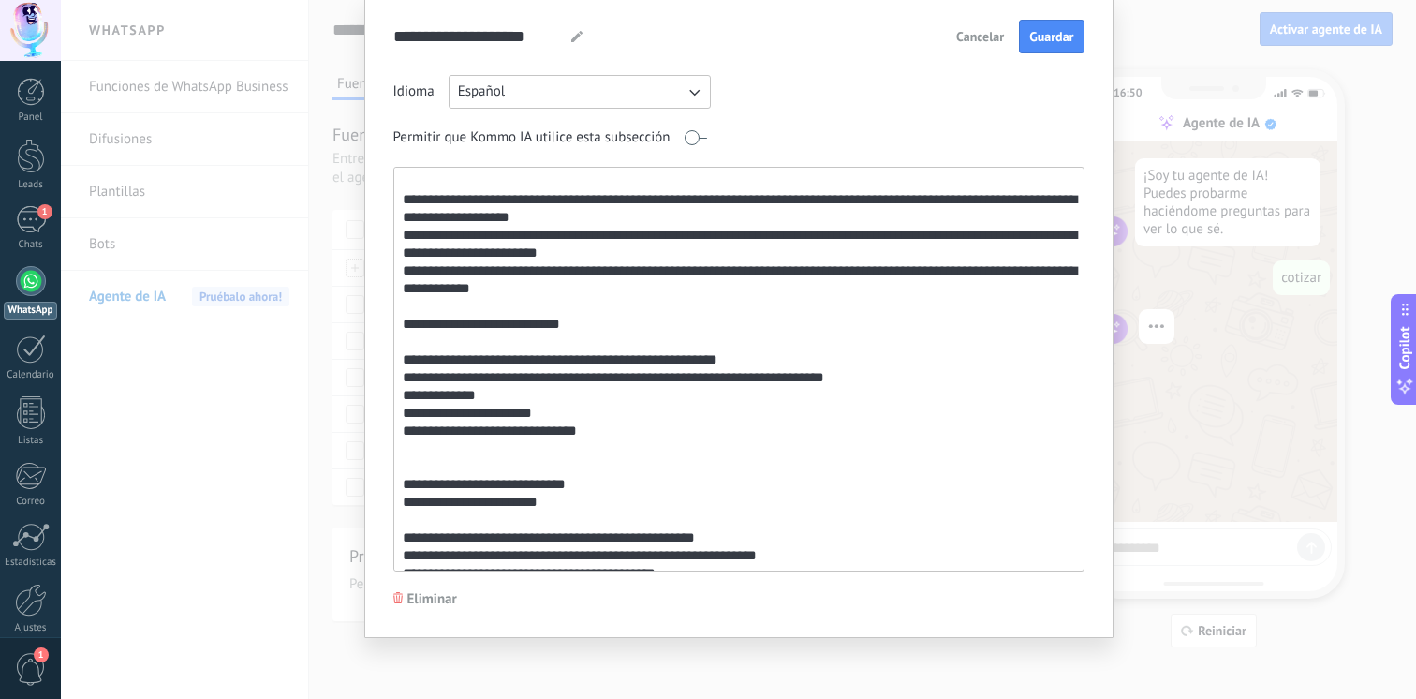
click at [616, 507] on textarea at bounding box center [737, 369] width 686 height 403
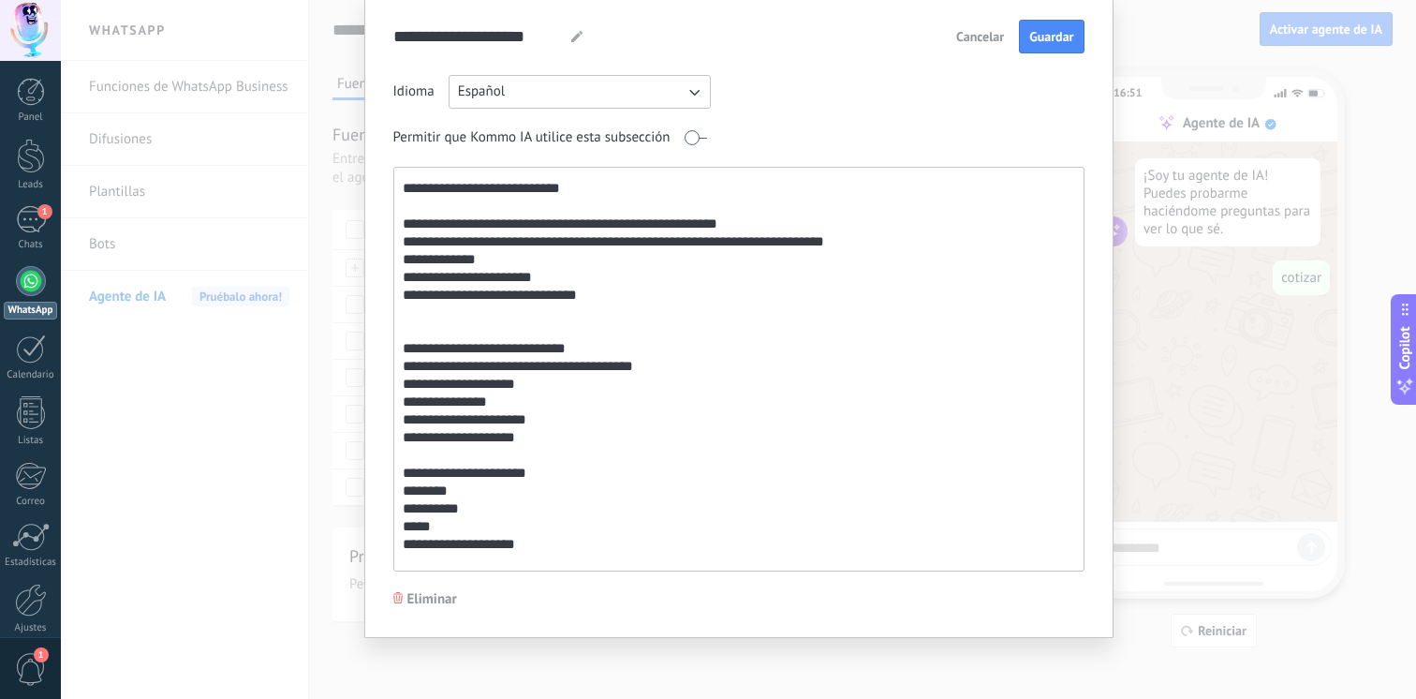
scroll to position [299, 0]
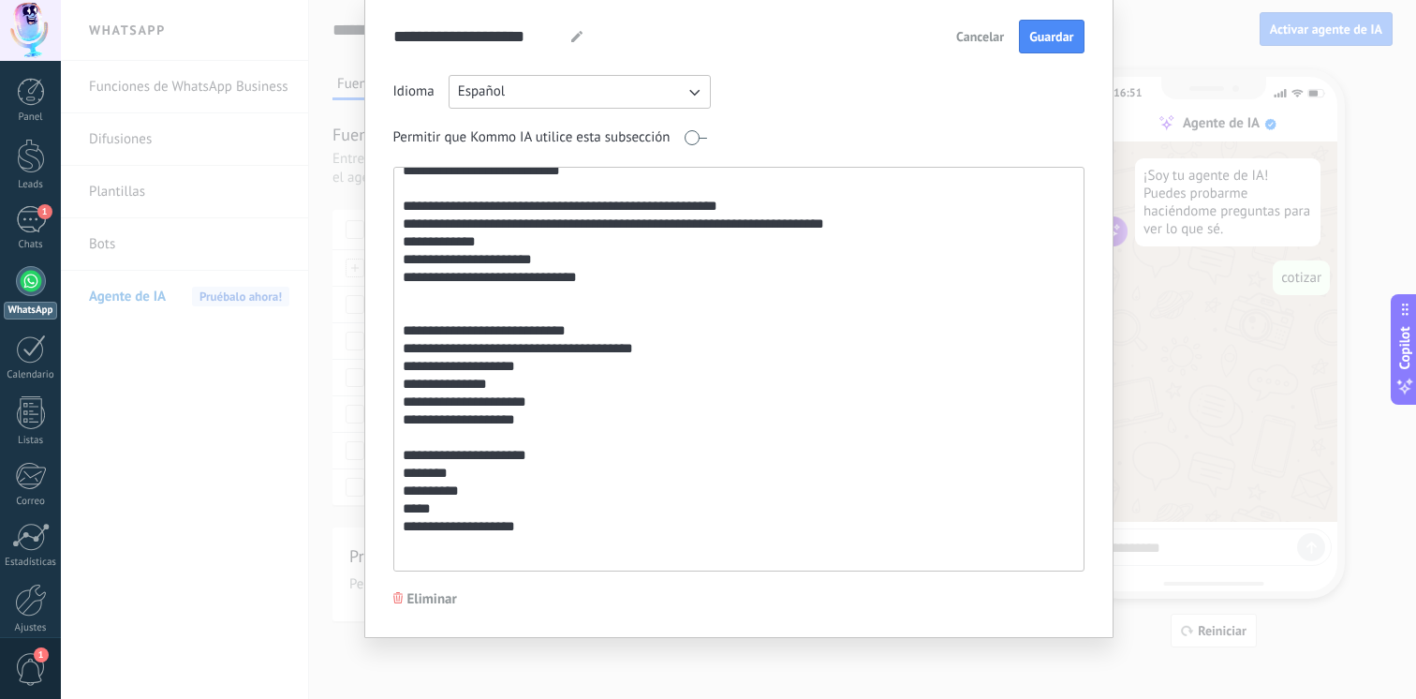
click at [704, 363] on textarea at bounding box center [737, 369] width 686 height 403
click at [703, 352] on textarea at bounding box center [737, 369] width 686 height 403
click at [688, 497] on textarea at bounding box center [737, 369] width 686 height 403
click at [596, 567] on textarea at bounding box center [737, 369] width 686 height 403
click at [615, 547] on textarea at bounding box center [737, 369] width 686 height 403
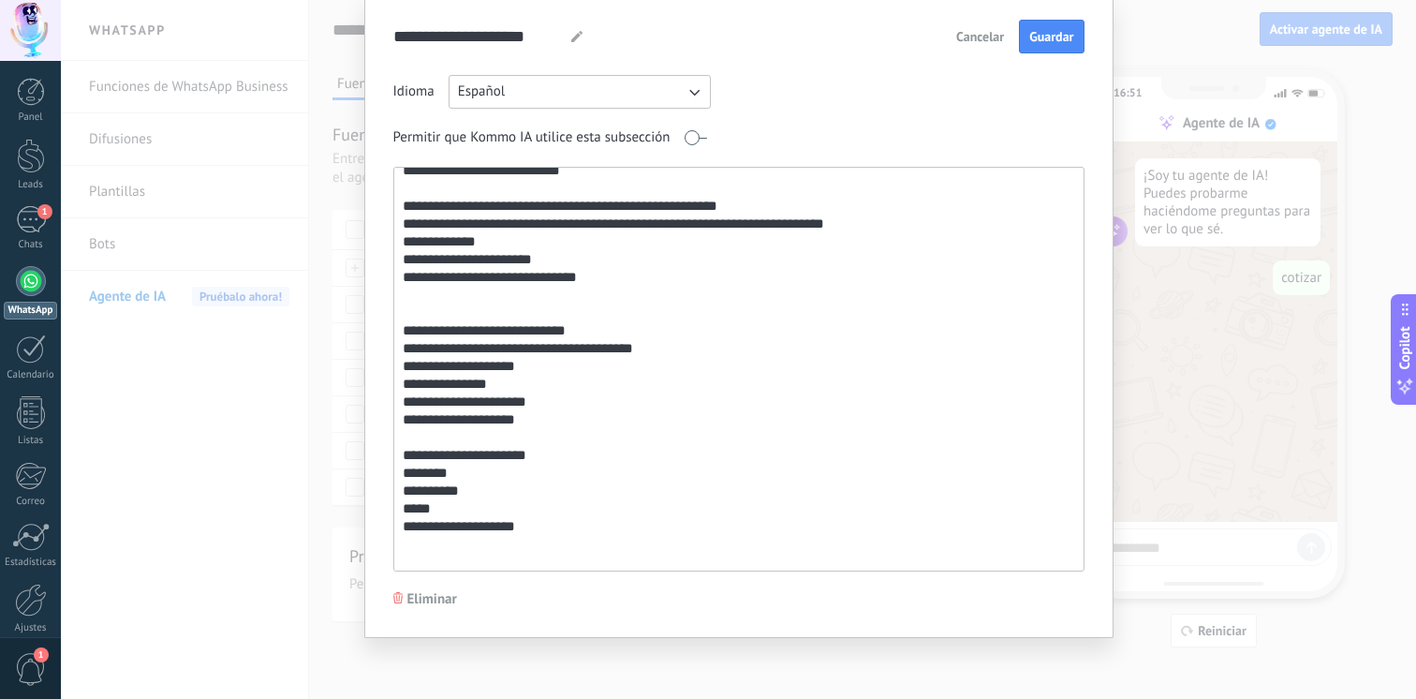
click at [600, 567] on textarea at bounding box center [737, 369] width 686 height 403
click at [615, 532] on textarea at bounding box center [737, 369] width 686 height 403
click at [467, 560] on textarea at bounding box center [737, 369] width 686 height 403
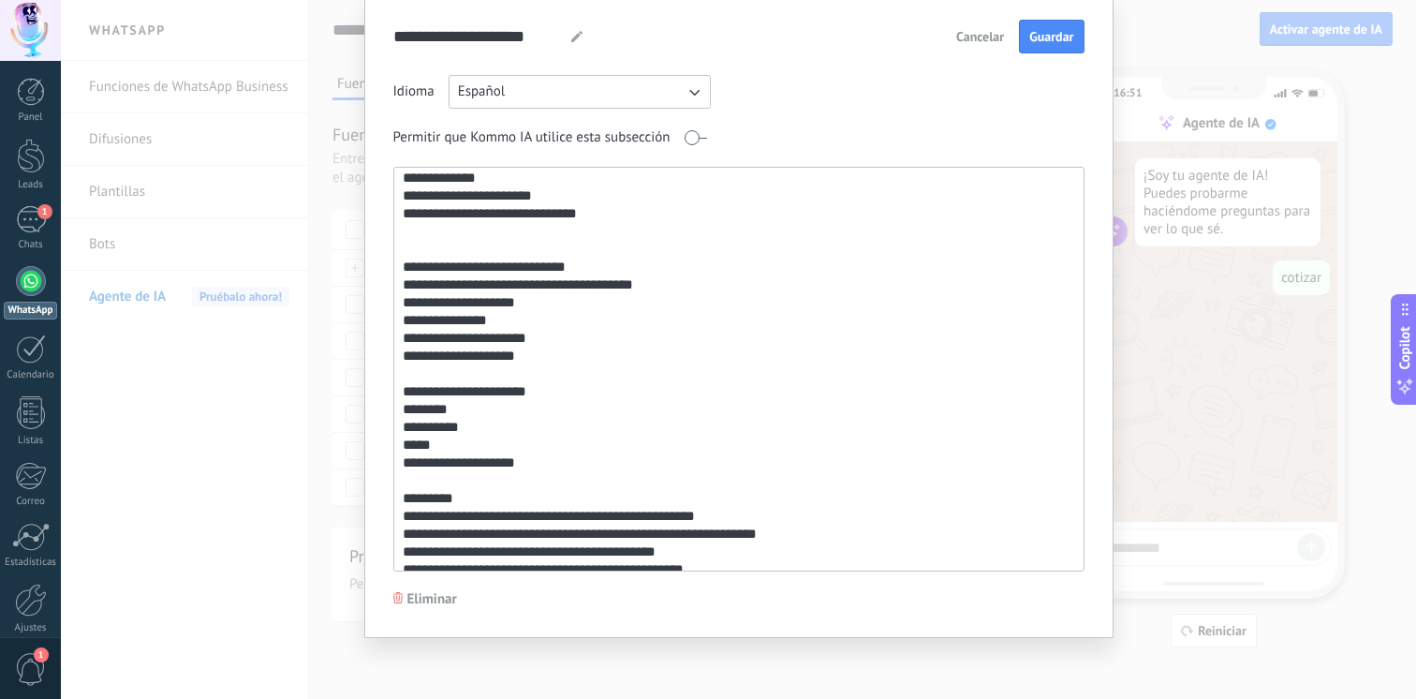
scroll to position [363, 0]
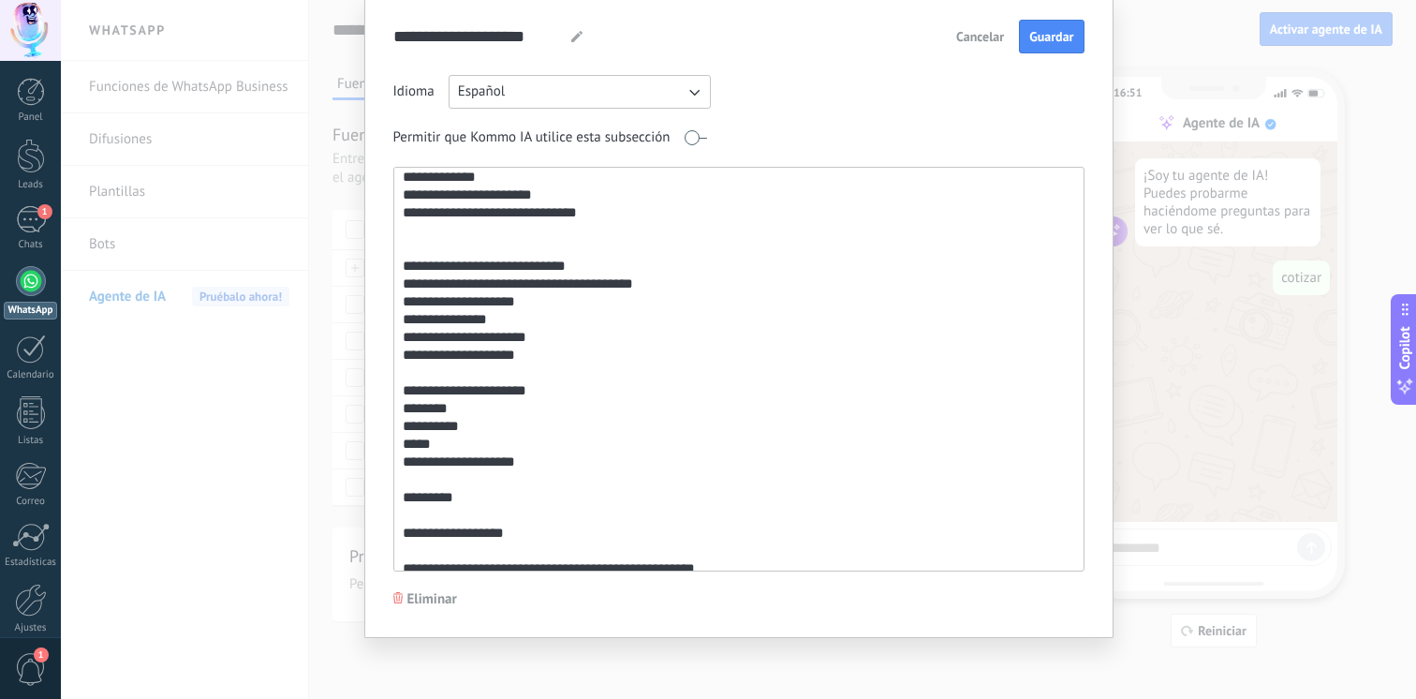
click at [491, 492] on textarea at bounding box center [737, 369] width 686 height 403
click at [396, 502] on textarea at bounding box center [737, 369] width 686 height 403
type textarea "**********"
click at [1053, 50] on button "Guardar" at bounding box center [1051, 37] width 65 height 34
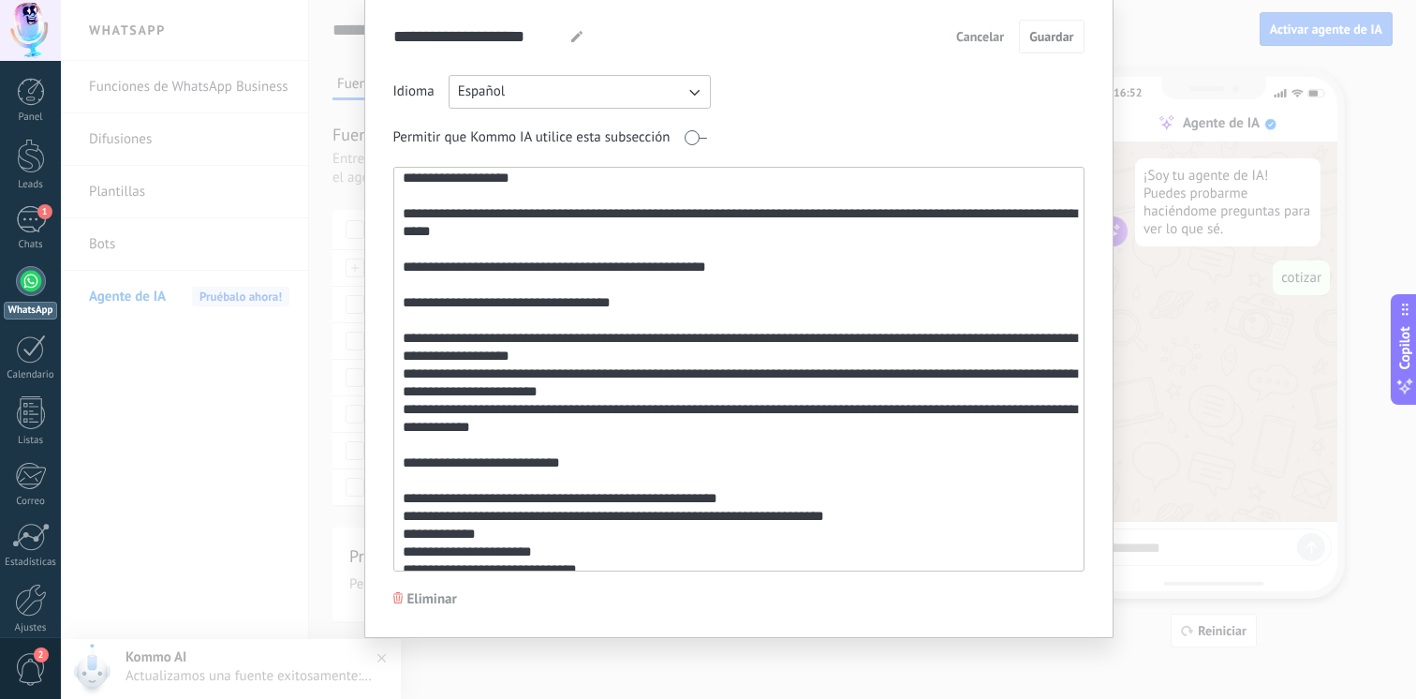
scroll to position [0, 0]
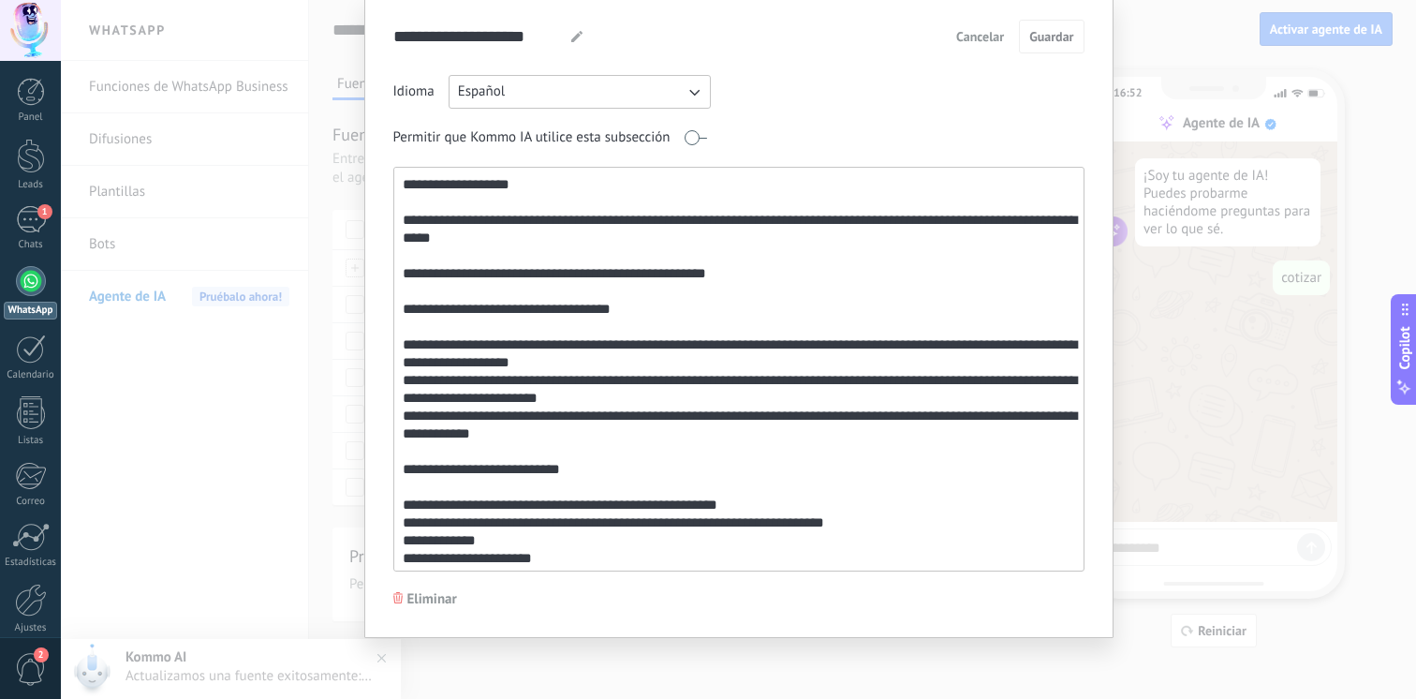
click at [996, 30] on span "Cancelar" at bounding box center [980, 36] width 48 height 13
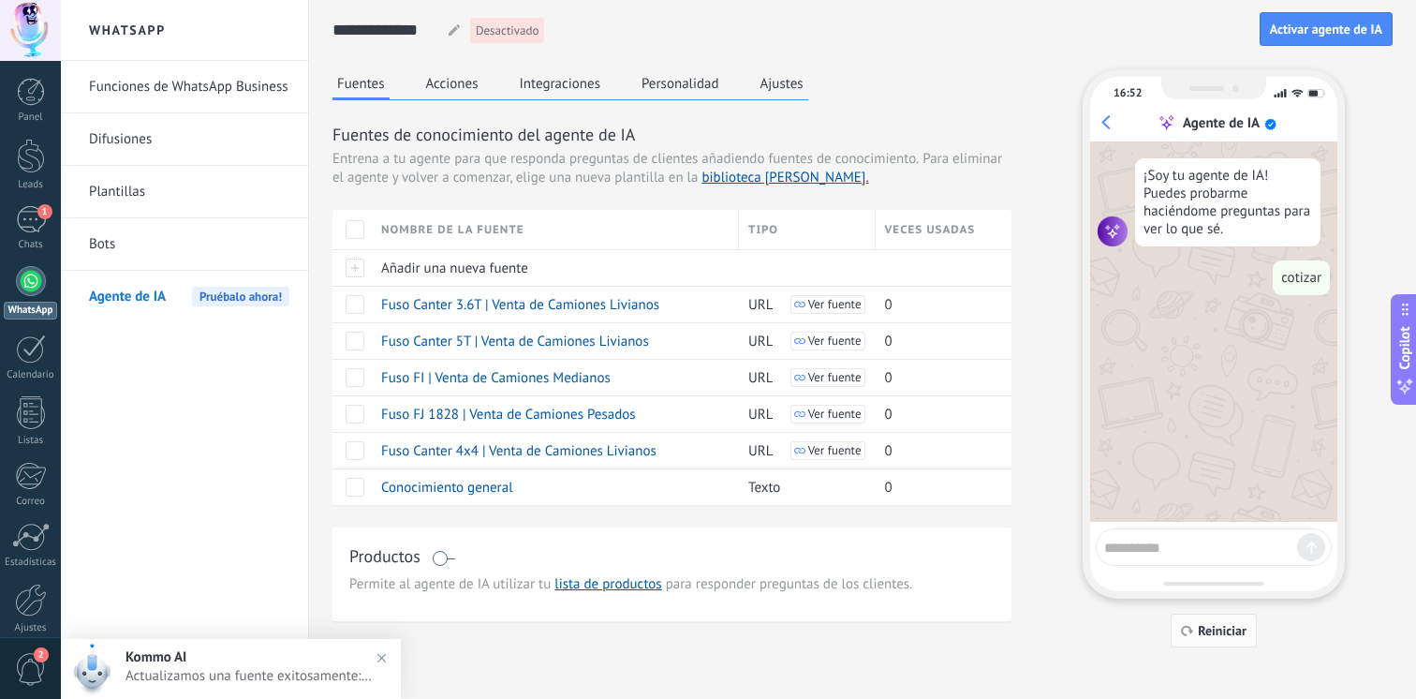
click at [1210, 636] on span "Reiniciar" at bounding box center [1222, 630] width 49 height 13
click at [1209, 551] on textarea at bounding box center [1200, 544] width 193 height 23
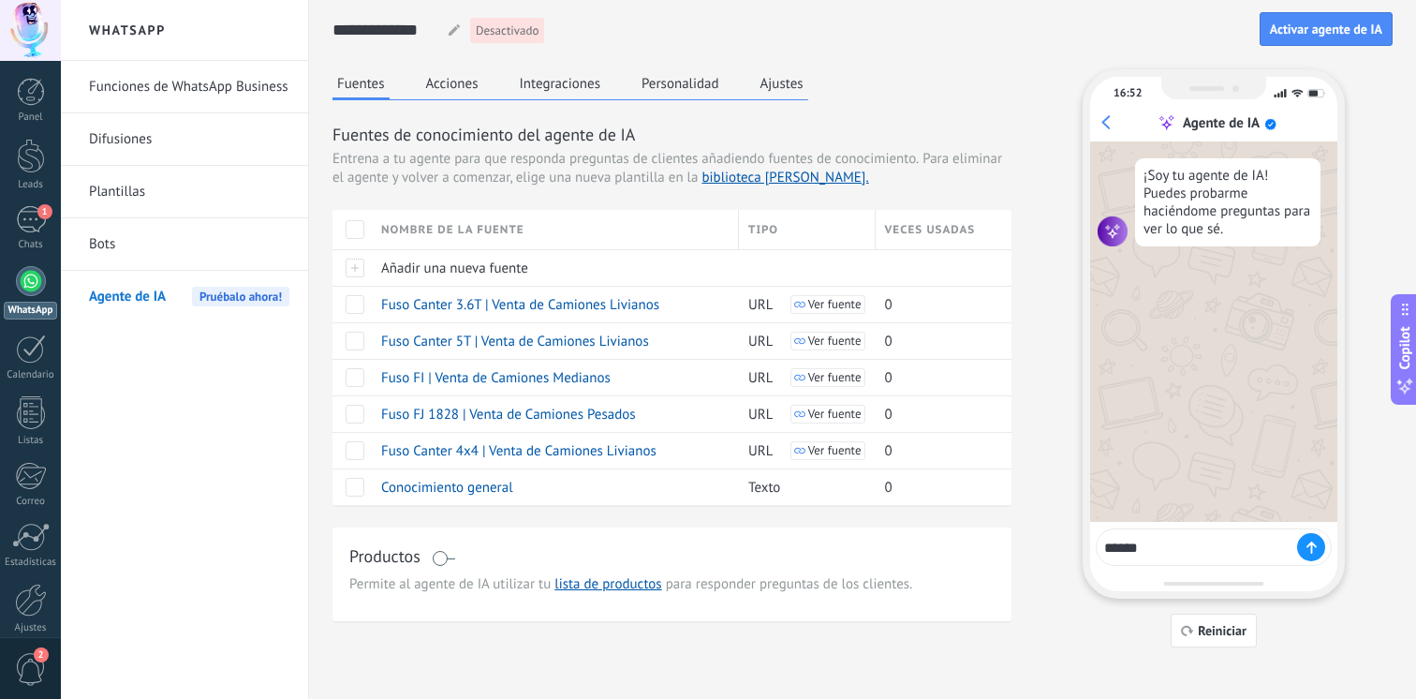
type textarea "****"
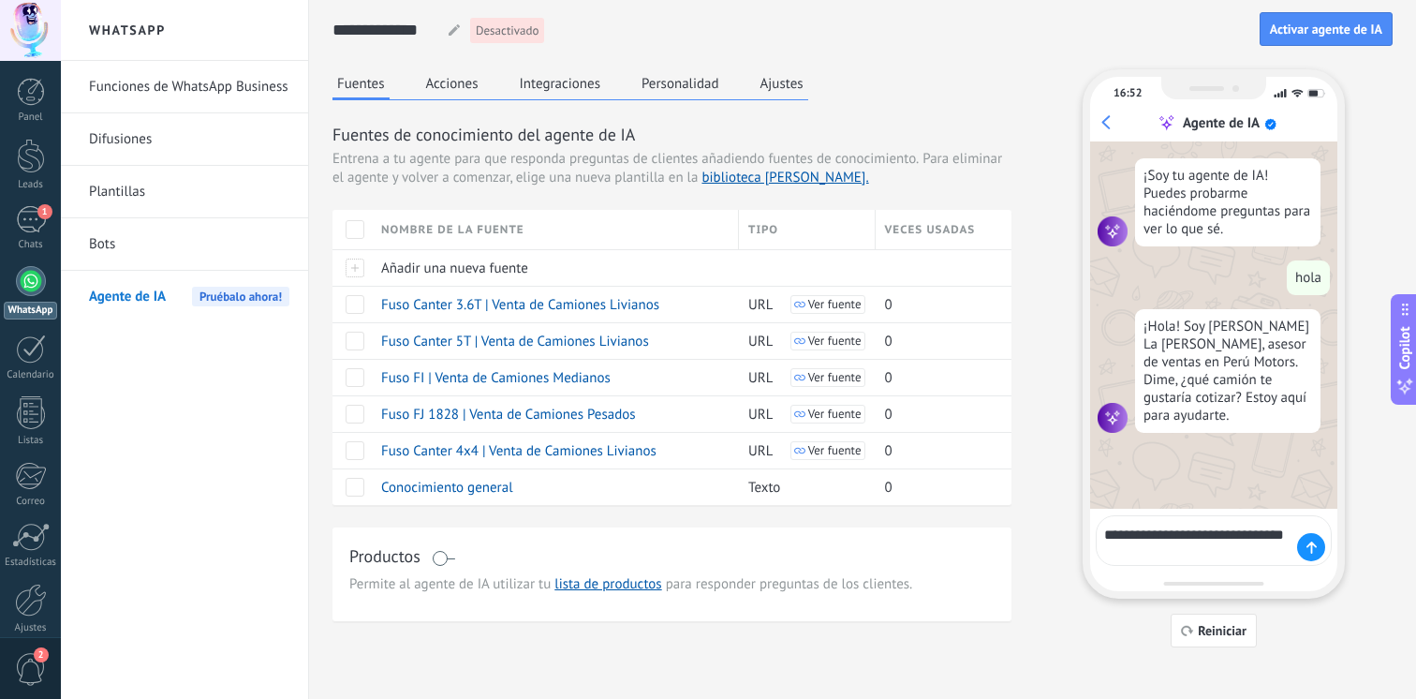
type textarea "**********"
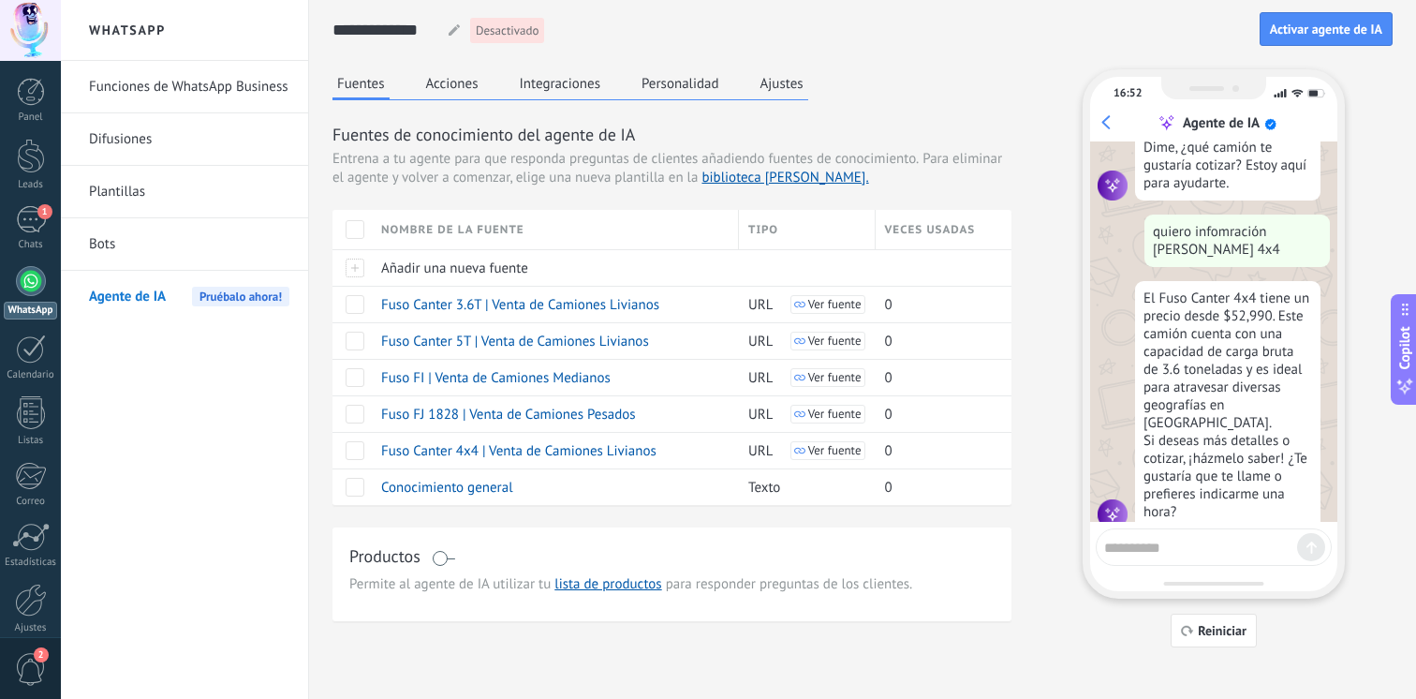
scroll to position [239, 0]
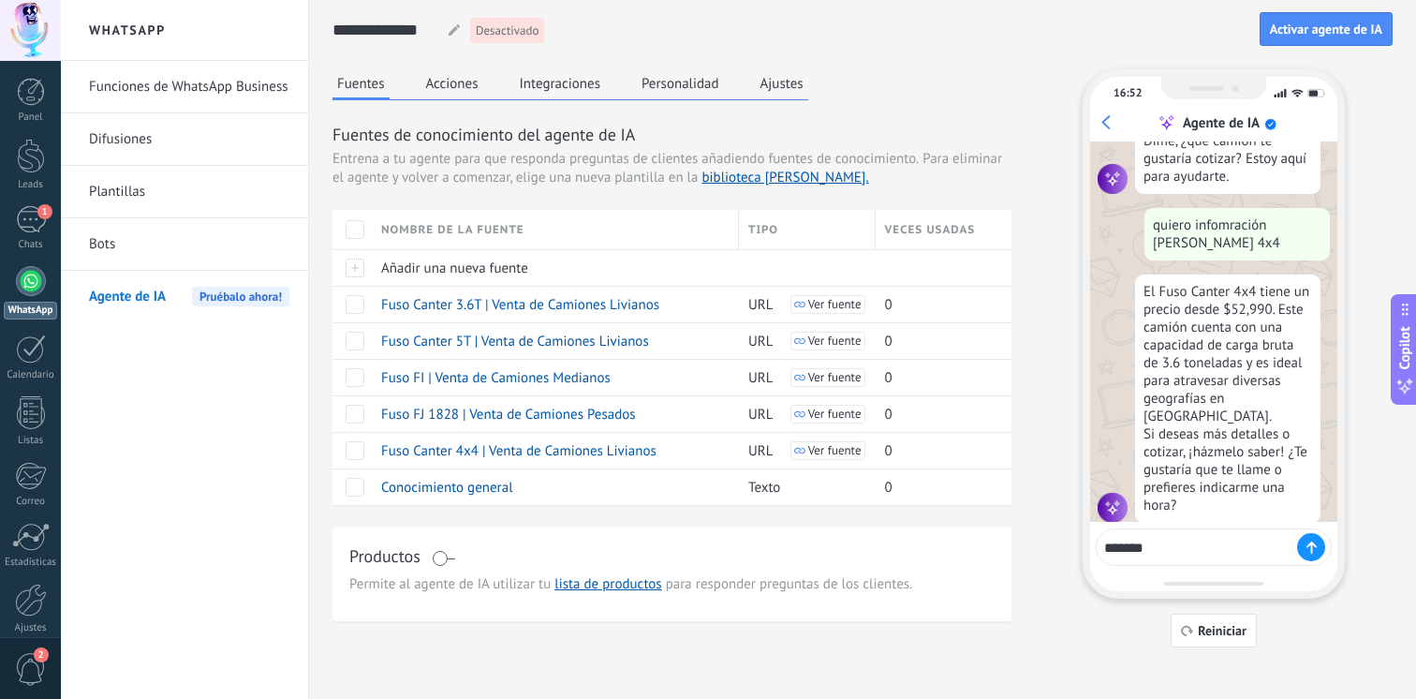
type textarea "********"
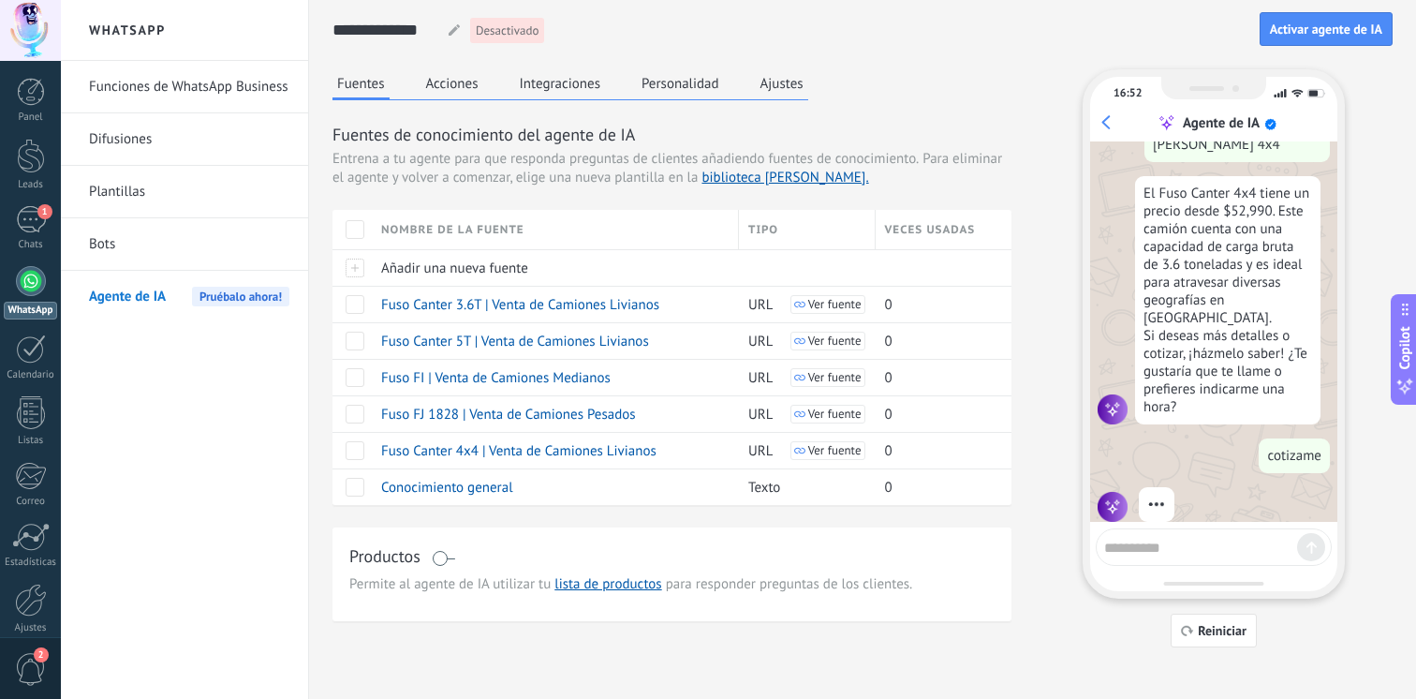
scroll to position [289, 0]
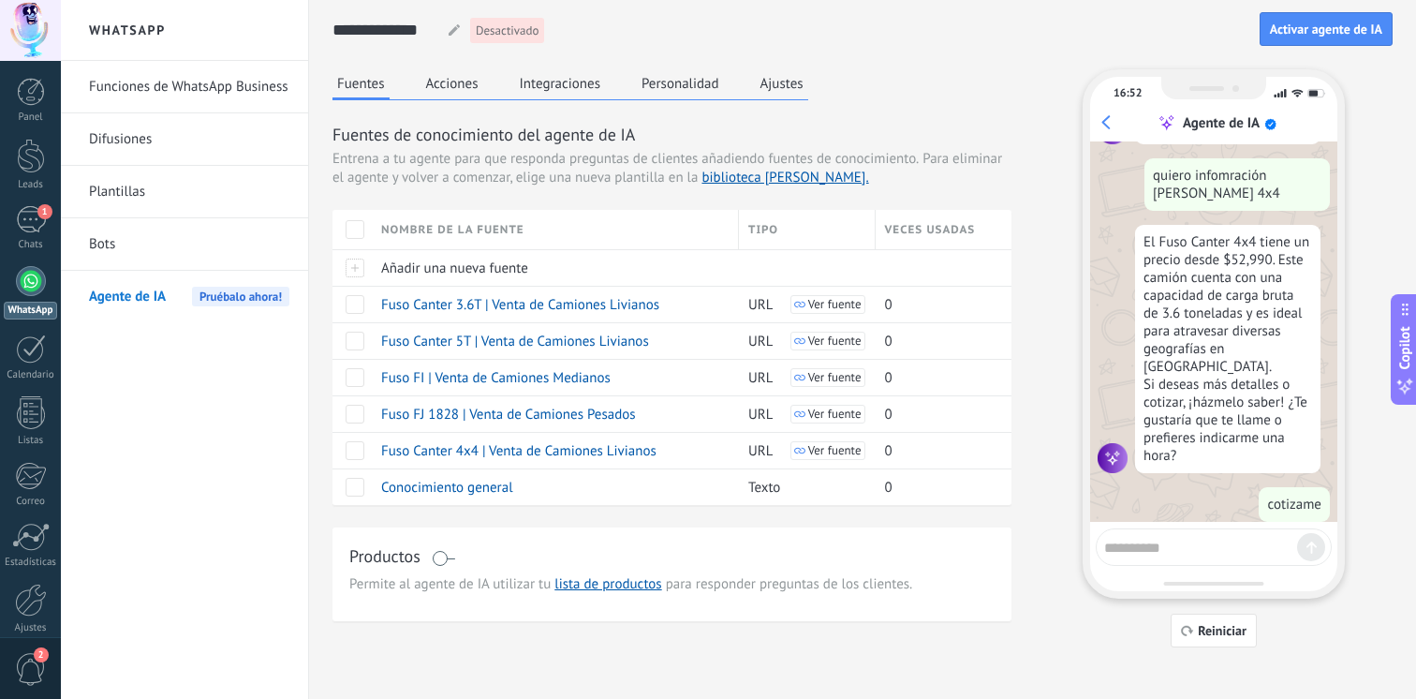
type textarea "*"
type textarea "********"
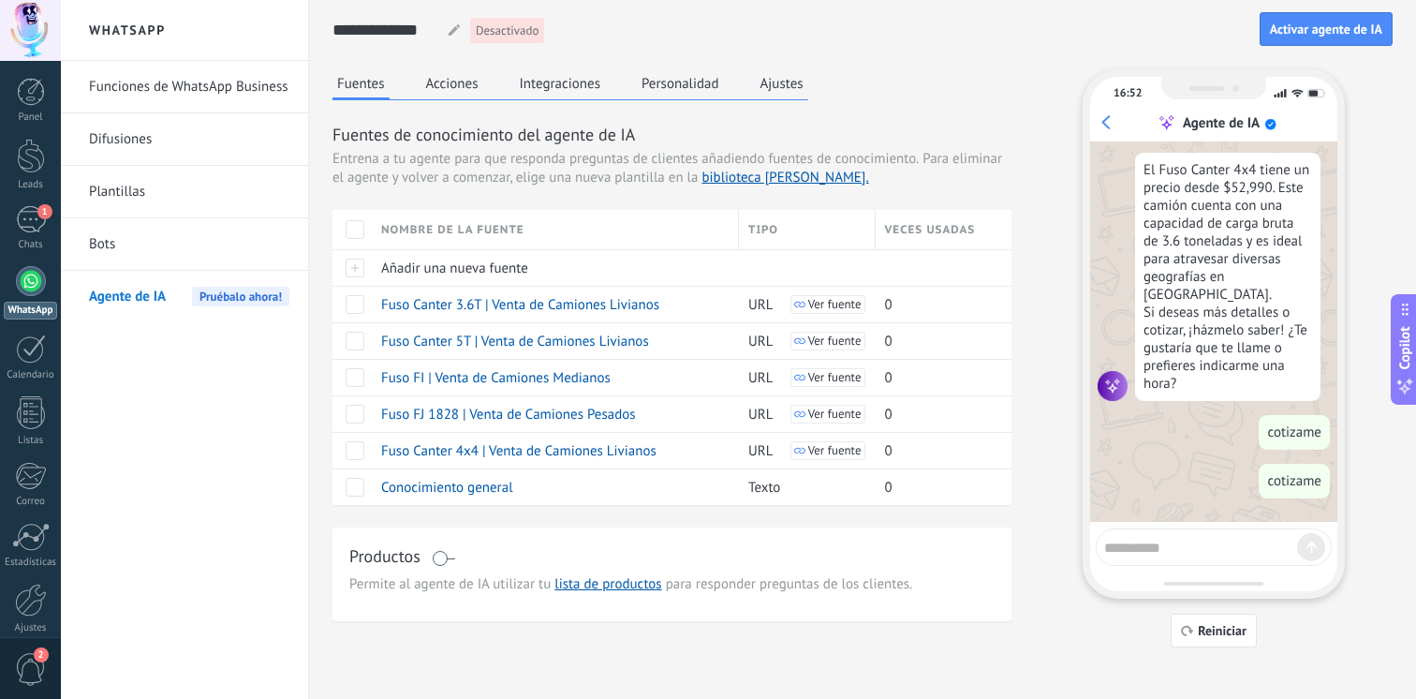
scroll to position [337, 0]
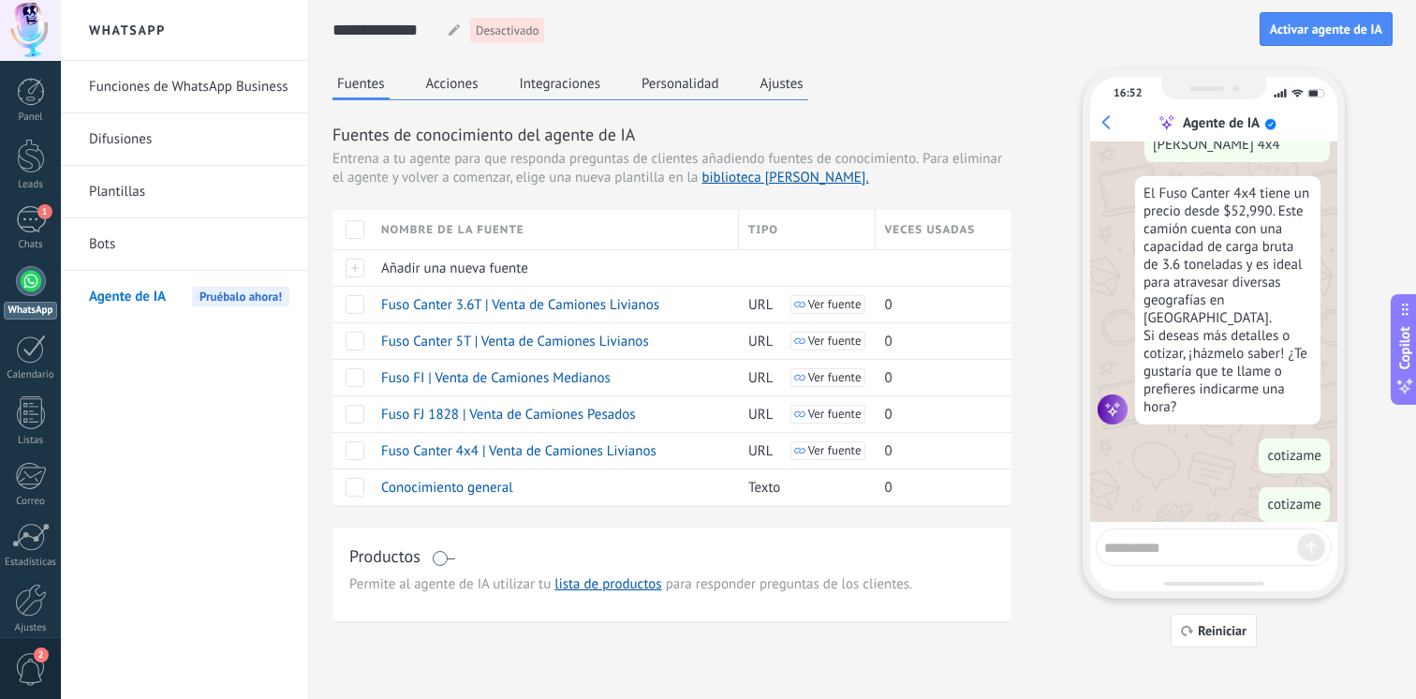
click at [432, 97] on div "Fuentes Acciones Integraciones Personalidad Ajustes" at bounding box center [571, 84] width 476 height 31
click at [436, 95] on button "Acciones" at bounding box center [453, 83] width 62 height 28
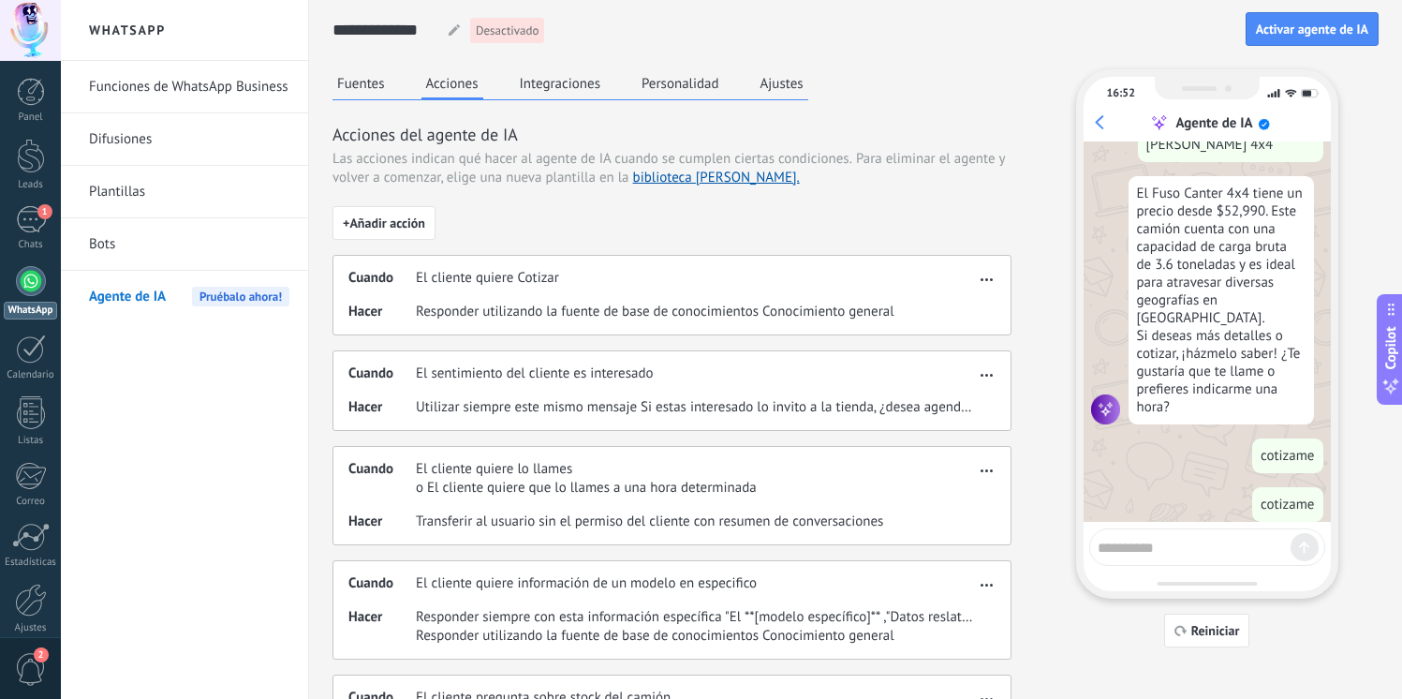
click at [515, 293] on div "Cuando El cliente quiere Cotizar Hacer Responder utilizando la fuente de base d…" at bounding box center [672, 295] width 679 height 81
click at [983, 296] on div "Cuando El cliente quiere Cotizar Hacer Responder utilizando la fuente de base d…" at bounding box center [672, 295] width 679 height 81
click at [991, 280] on use "button" at bounding box center [987, 279] width 12 height 3
click at [952, 299] on span "Editar" at bounding box center [950, 307] width 36 height 19
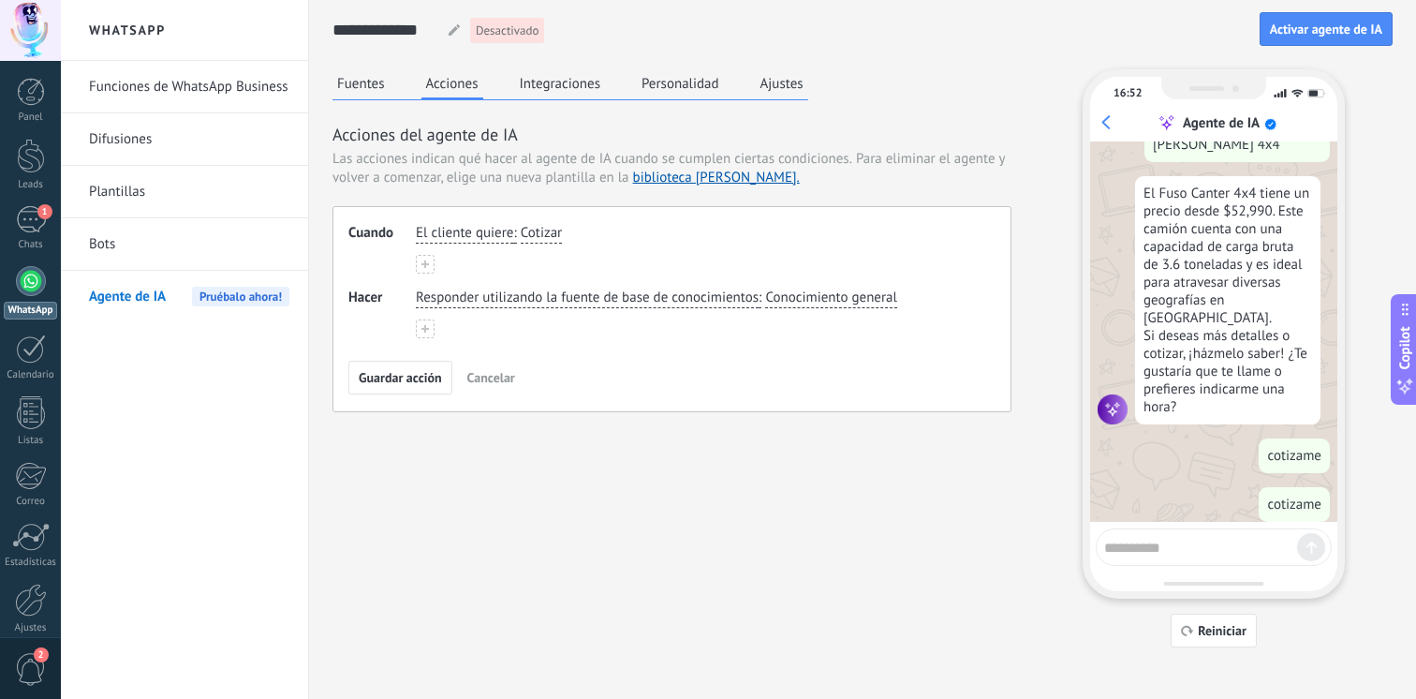
click at [550, 235] on span "Cotizar" at bounding box center [541, 233] width 41 height 19
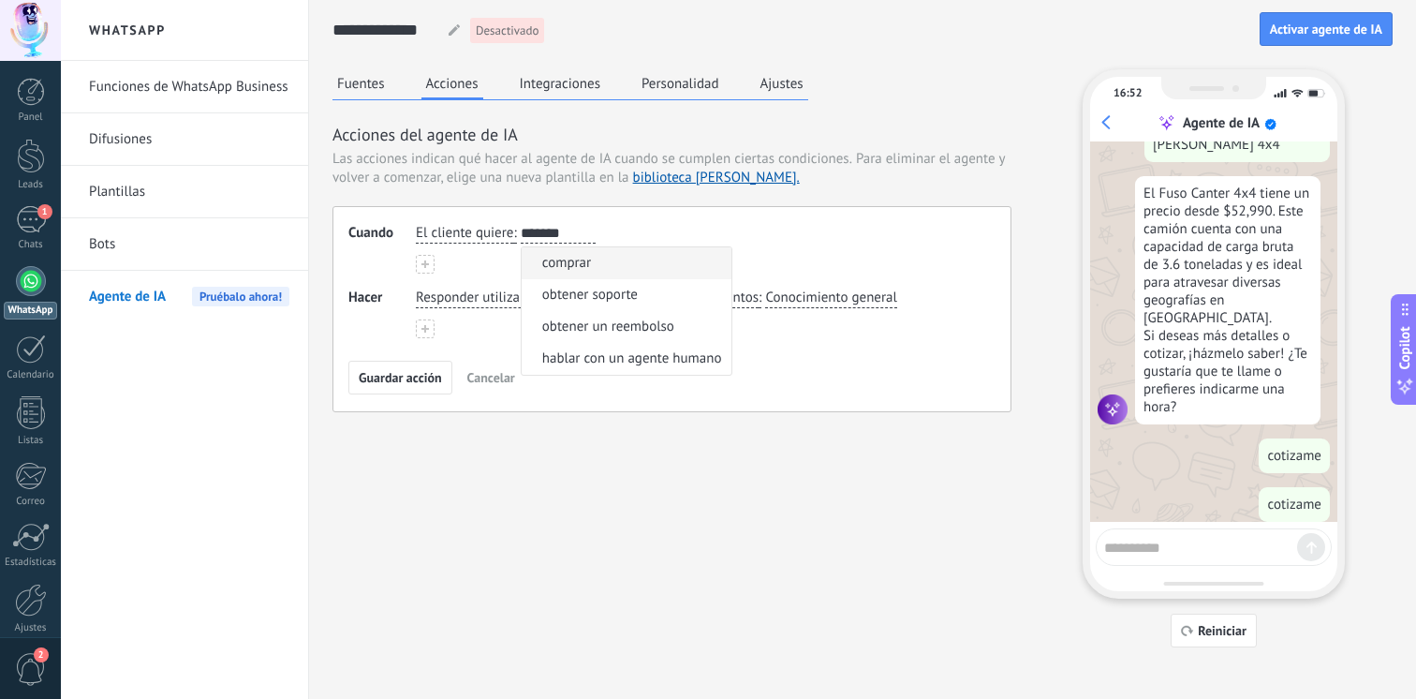
click at [789, 233] on div "El cliente quiere : ******* Cotizar Cotizar comprar obtener soporte obtener un …" at bounding box center [696, 233] width 569 height 27
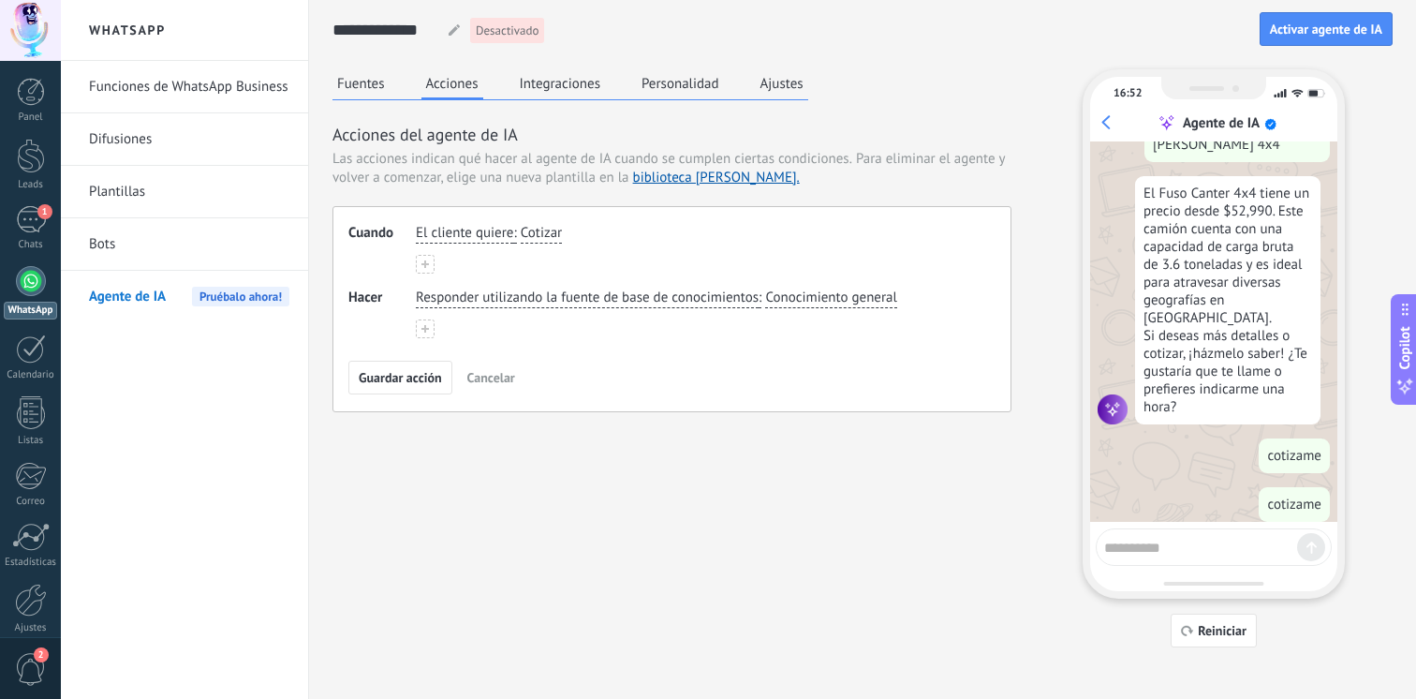
click at [481, 233] on span "El cliente quiere" at bounding box center [464, 233] width 97 height 19
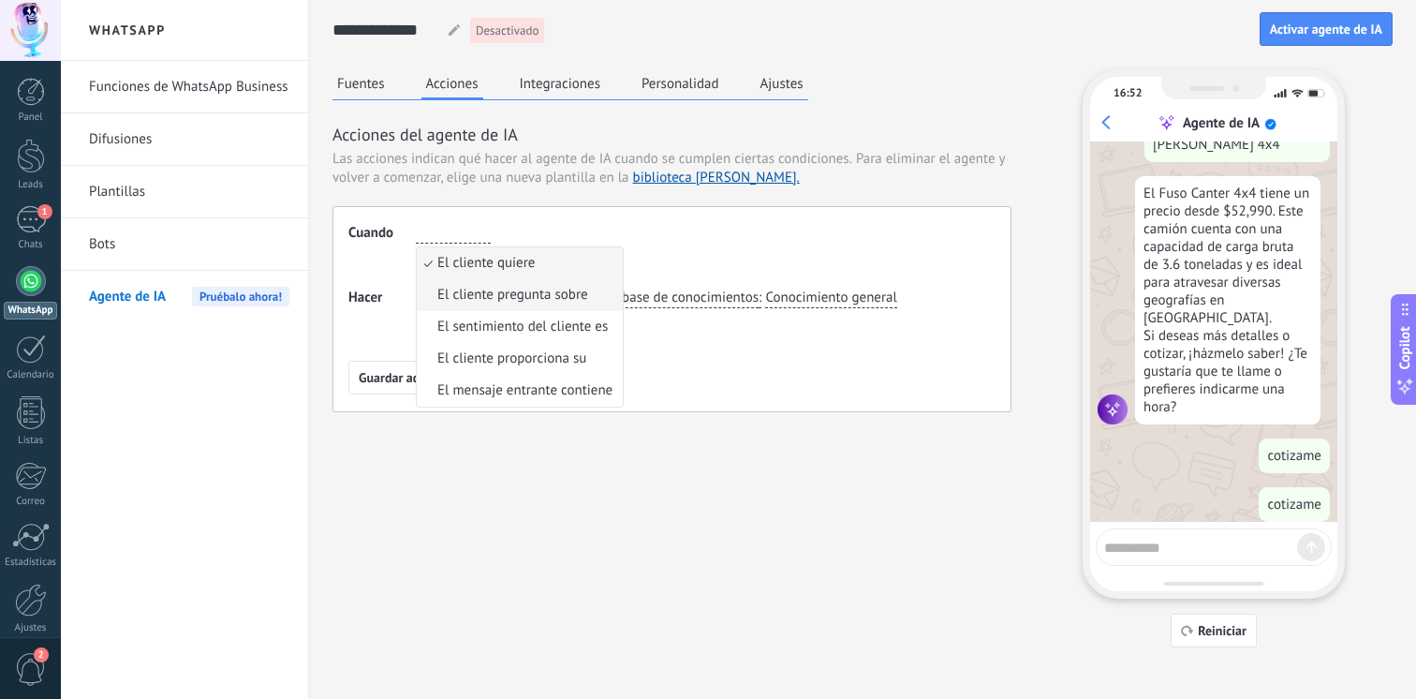
click at [473, 285] on li "El cliente pregunta sobre" at bounding box center [520, 295] width 206 height 32
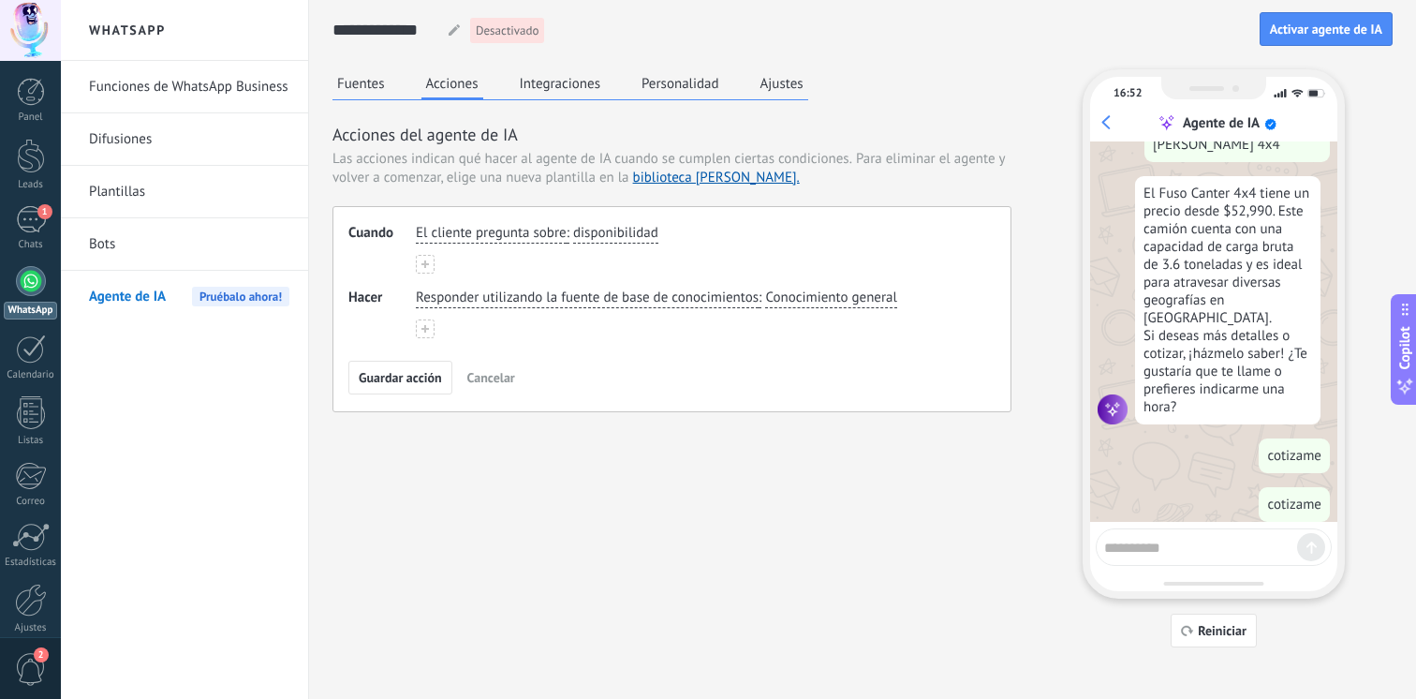
click at [600, 222] on div "El cliente pregunta sobre : disponibilidad" at bounding box center [696, 233] width 569 height 27
click at [600, 228] on span "disponibilidad" at bounding box center [615, 233] width 85 height 19
type input "*"
type input "**********"
click at [535, 260] on div "**********" at bounding box center [696, 249] width 561 height 50
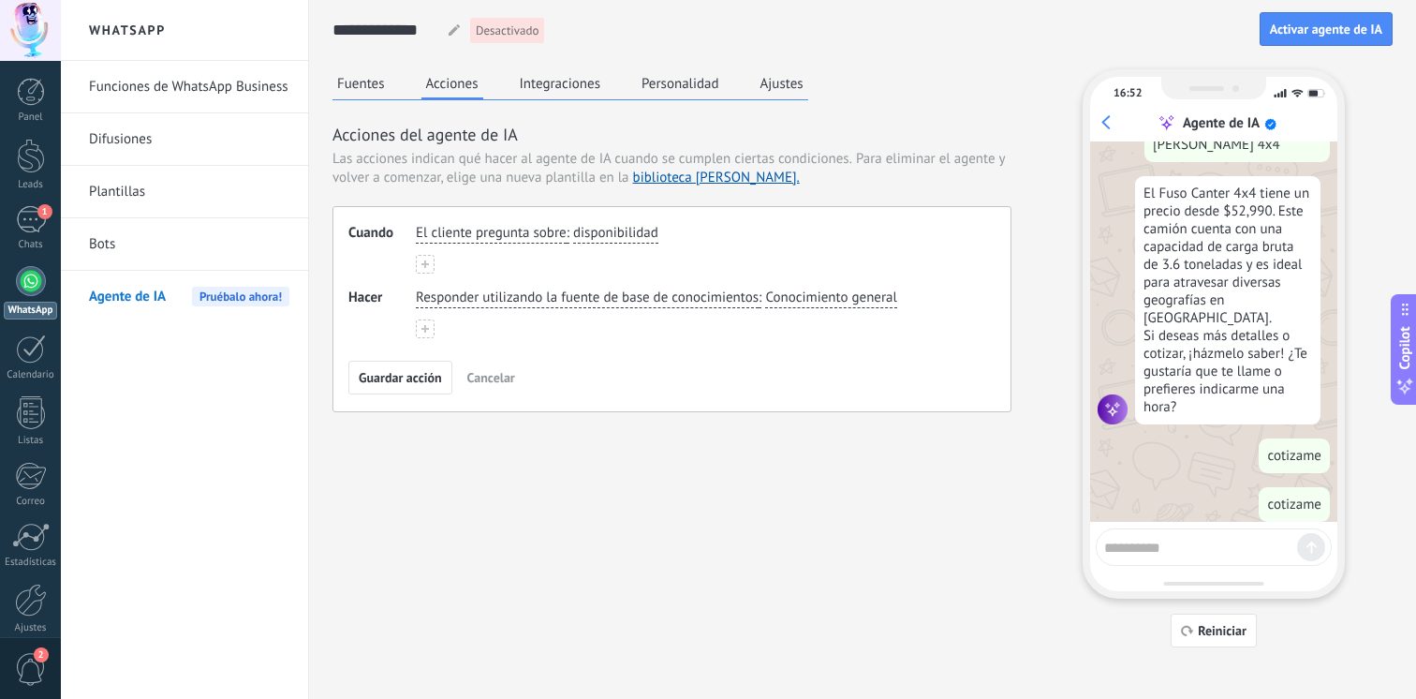
click at [418, 267] on button at bounding box center [425, 264] width 19 height 19
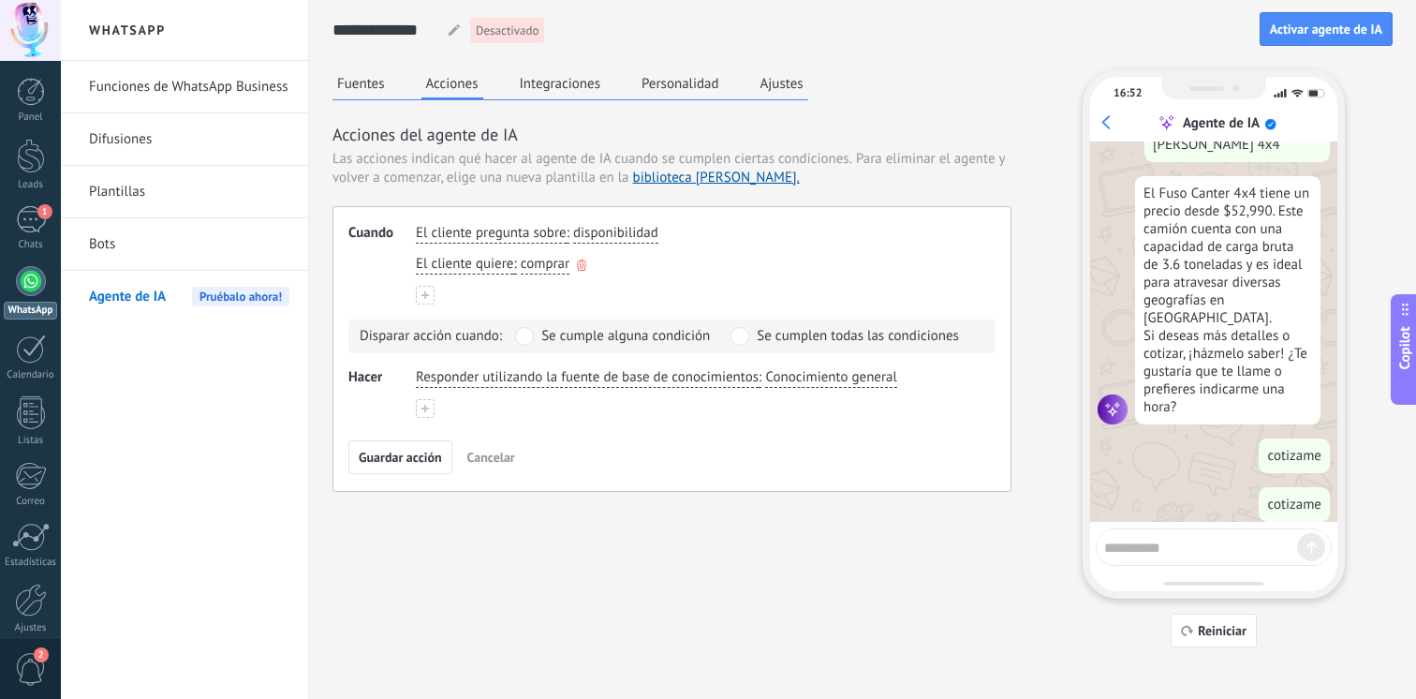
click at [543, 263] on span "comprar" at bounding box center [545, 264] width 49 height 19
type input "*******"
click at [608, 230] on span "disponibilidad" at bounding box center [615, 233] width 85 height 19
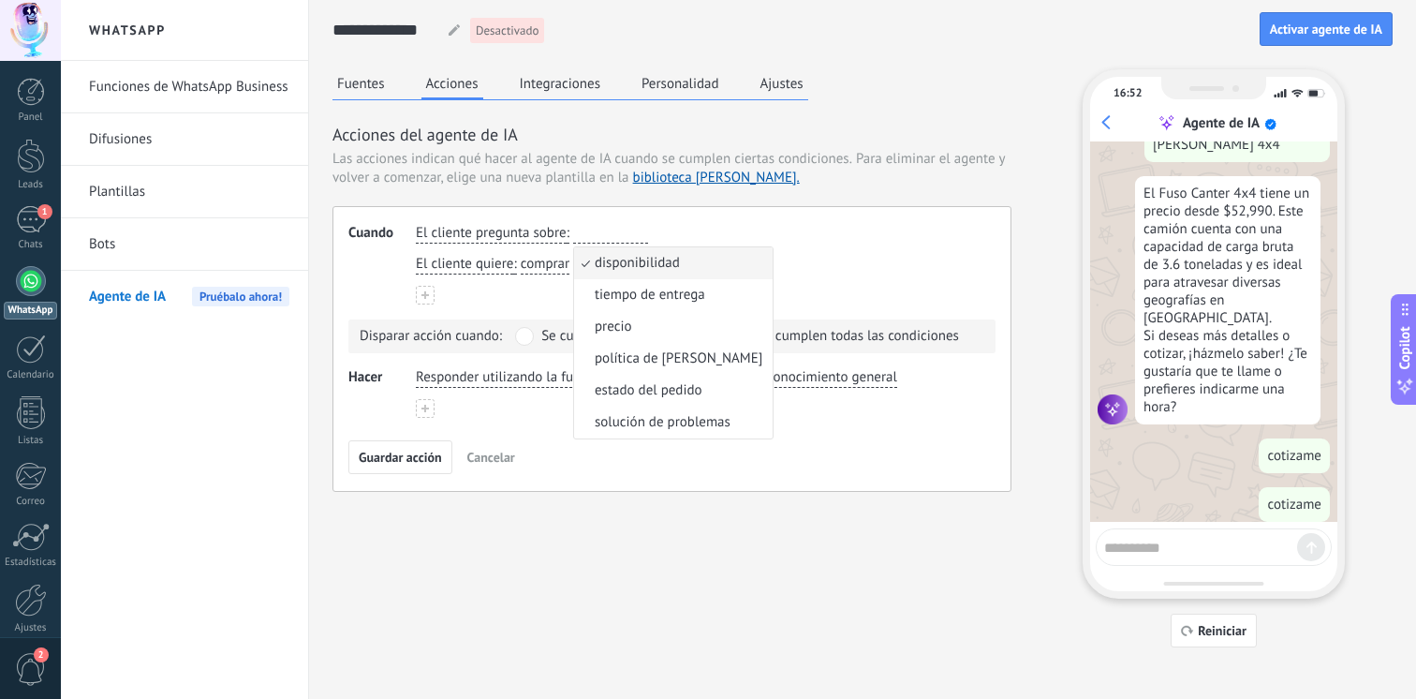
click at [549, 260] on span "comprar" at bounding box center [545, 264] width 49 height 19
type input "*******"
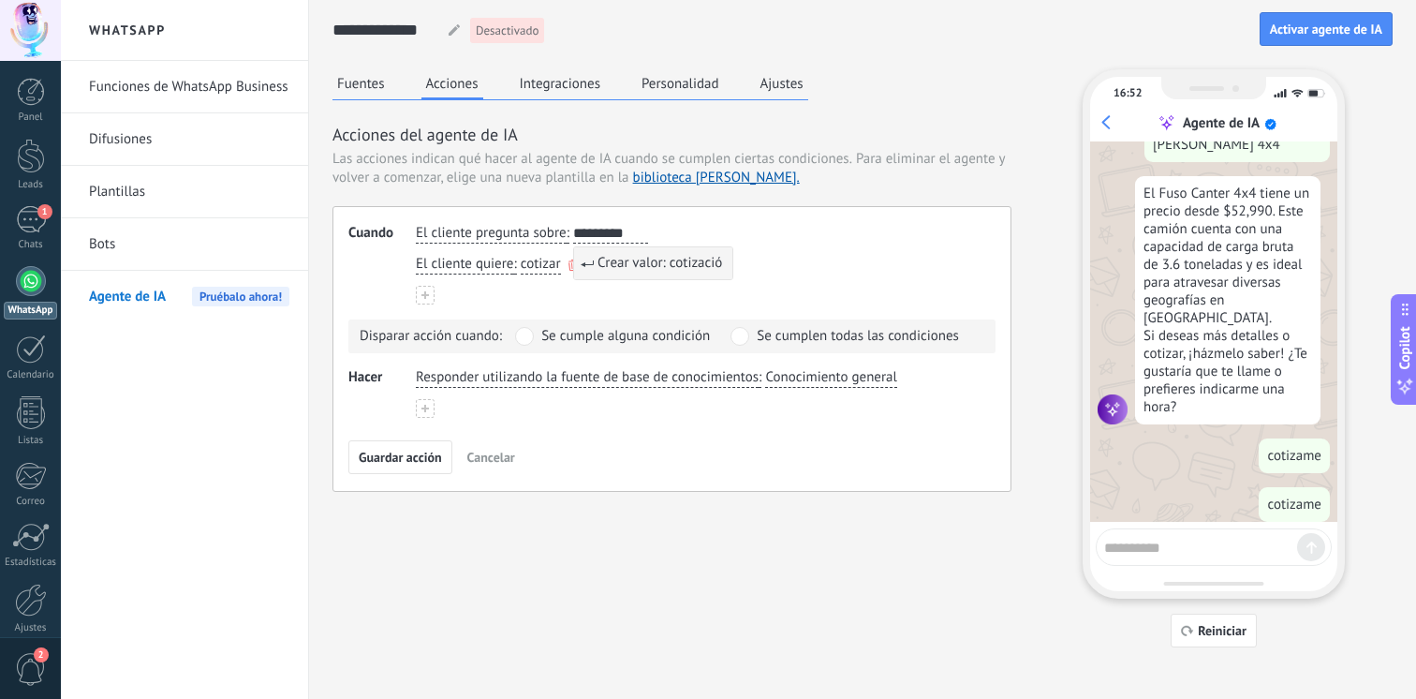
type input "**********"
click at [624, 342] on span "Se cumple alguna condición" at bounding box center [625, 336] width 169 height 19
click at [733, 371] on span "Responder utilizando la fuente de base de conocimientos" at bounding box center [587, 377] width 343 height 19
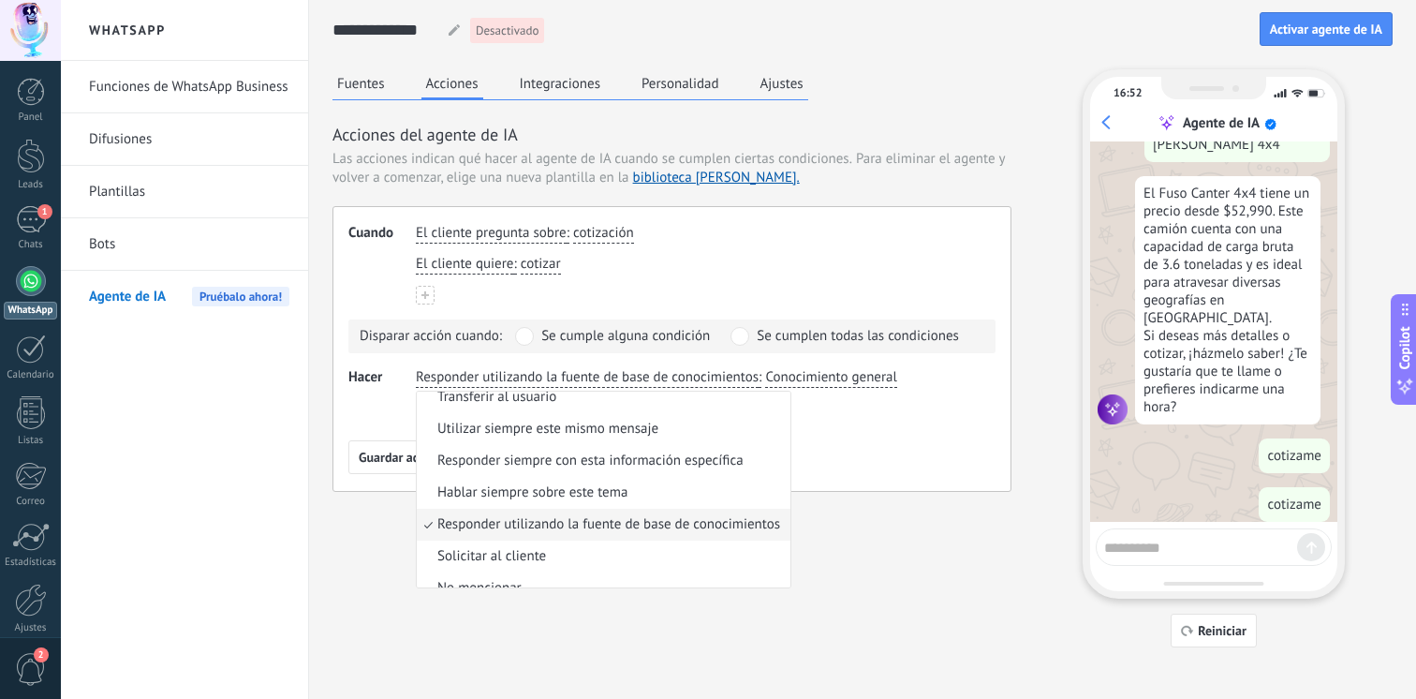
scroll to position [0, 0]
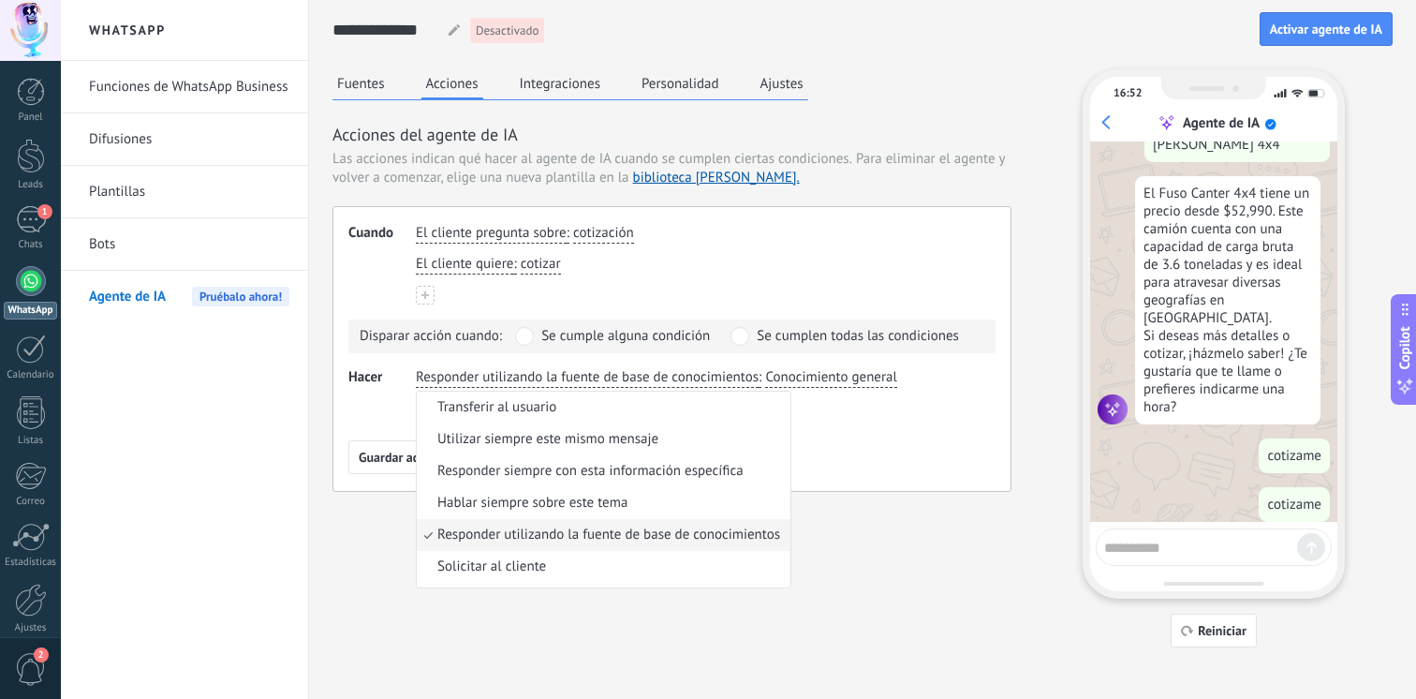
click at [842, 451] on div "Guardar acción Cancelar" at bounding box center [671, 457] width 647 height 34
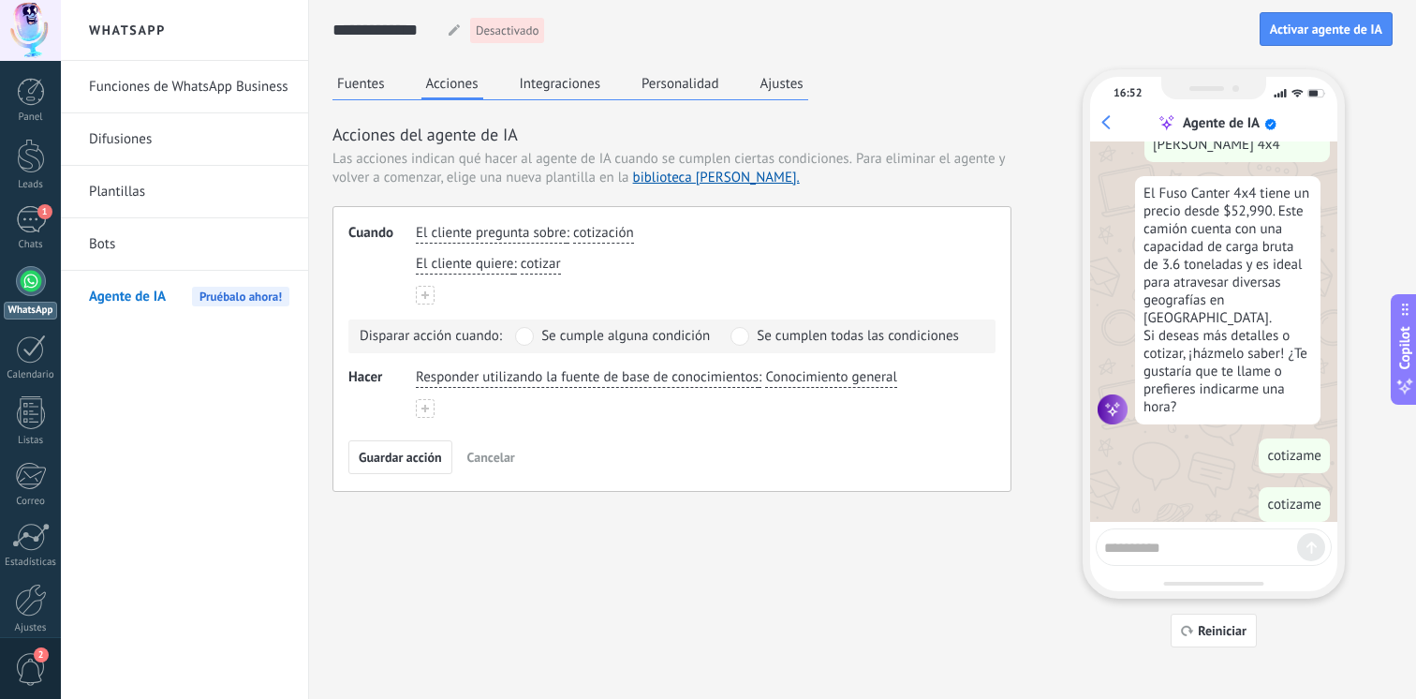
click at [828, 389] on div "Responder utilizando la fuente de base de conocimientos : Conocimiento general" at bounding box center [696, 377] width 569 height 27
click at [422, 464] on span "Guardar acción" at bounding box center [400, 457] width 83 height 13
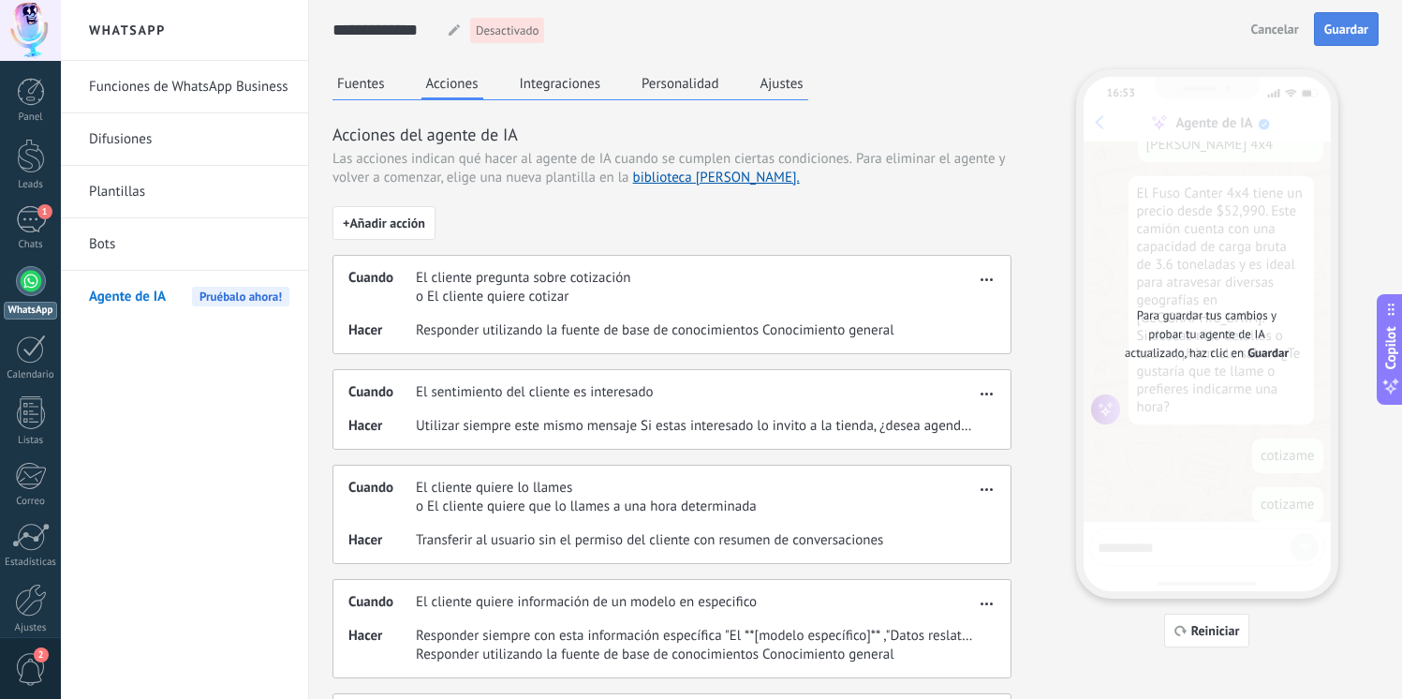
click at [1339, 43] on button "Guardar" at bounding box center [1346, 29] width 65 height 34
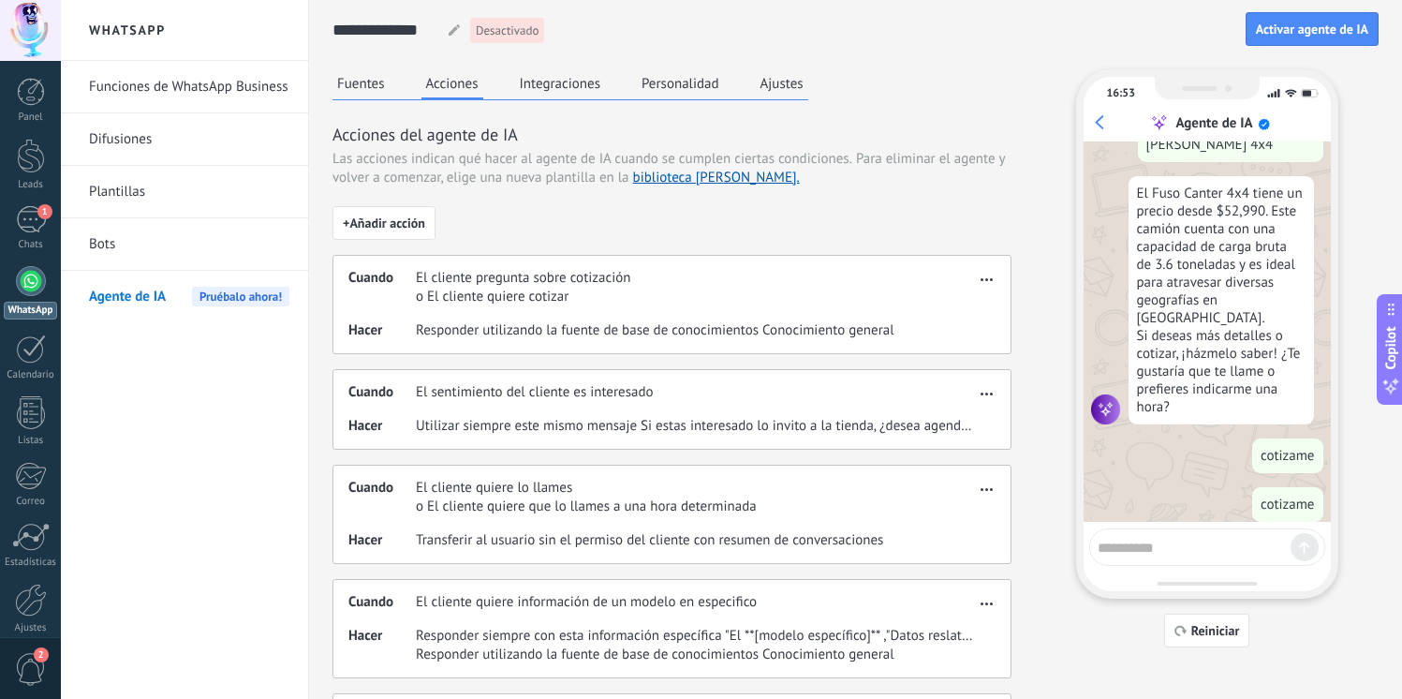
click at [355, 89] on button "Fuentes" at bounding box center [361, 83] width 57 height 28
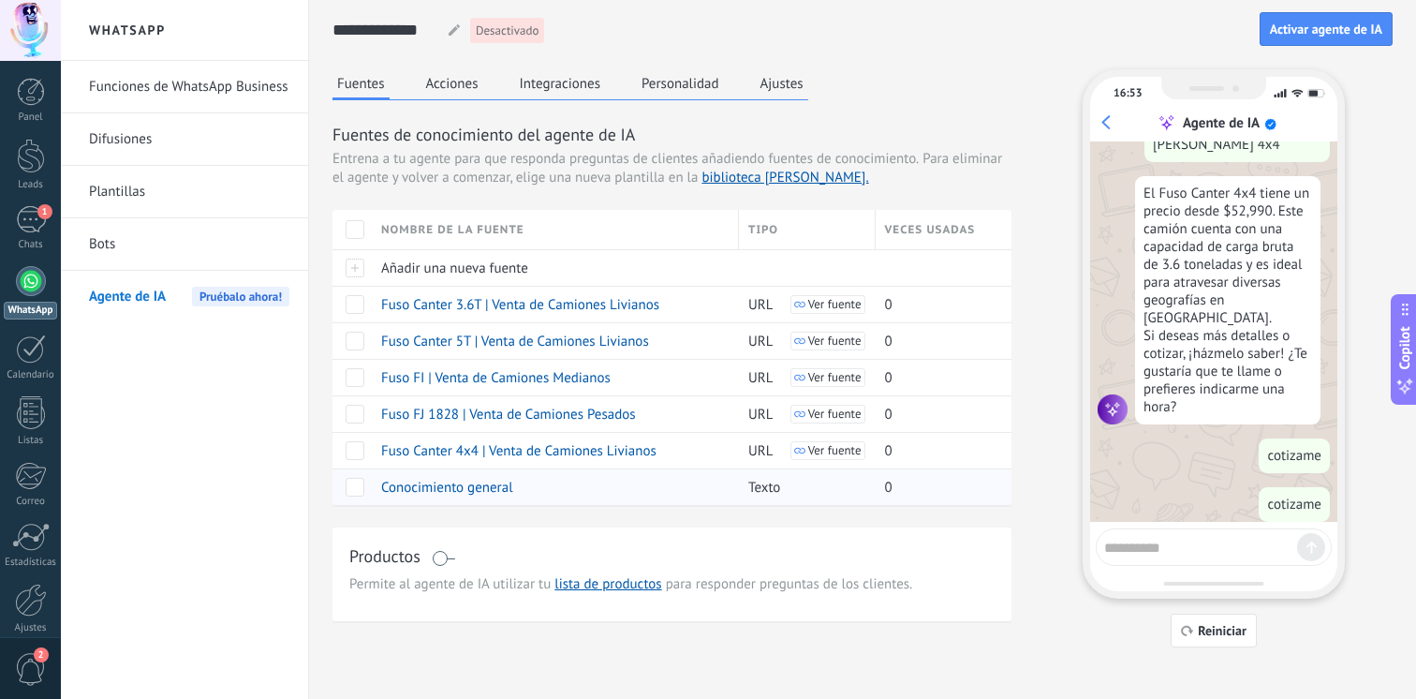
click at [462, 479] on span "Conocimiento general" at bounding box center [447, 488] width 132 height 18
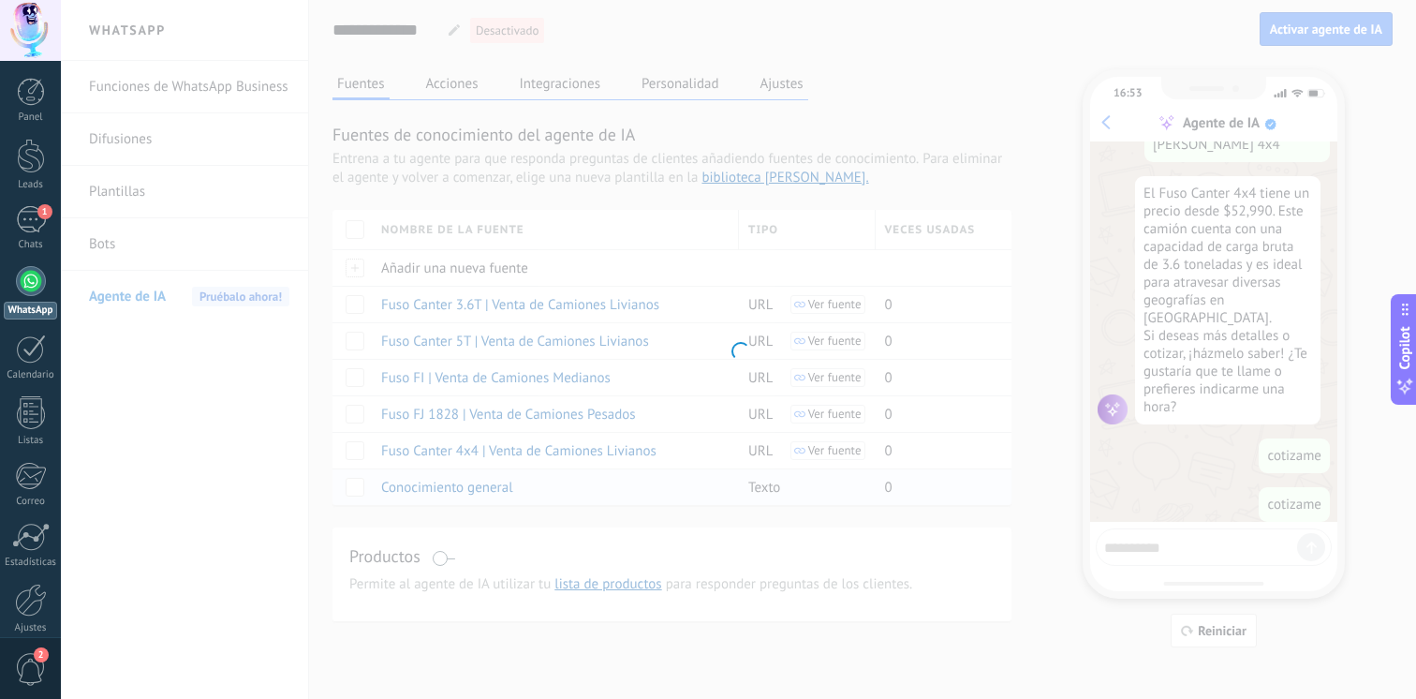
type input "**********"
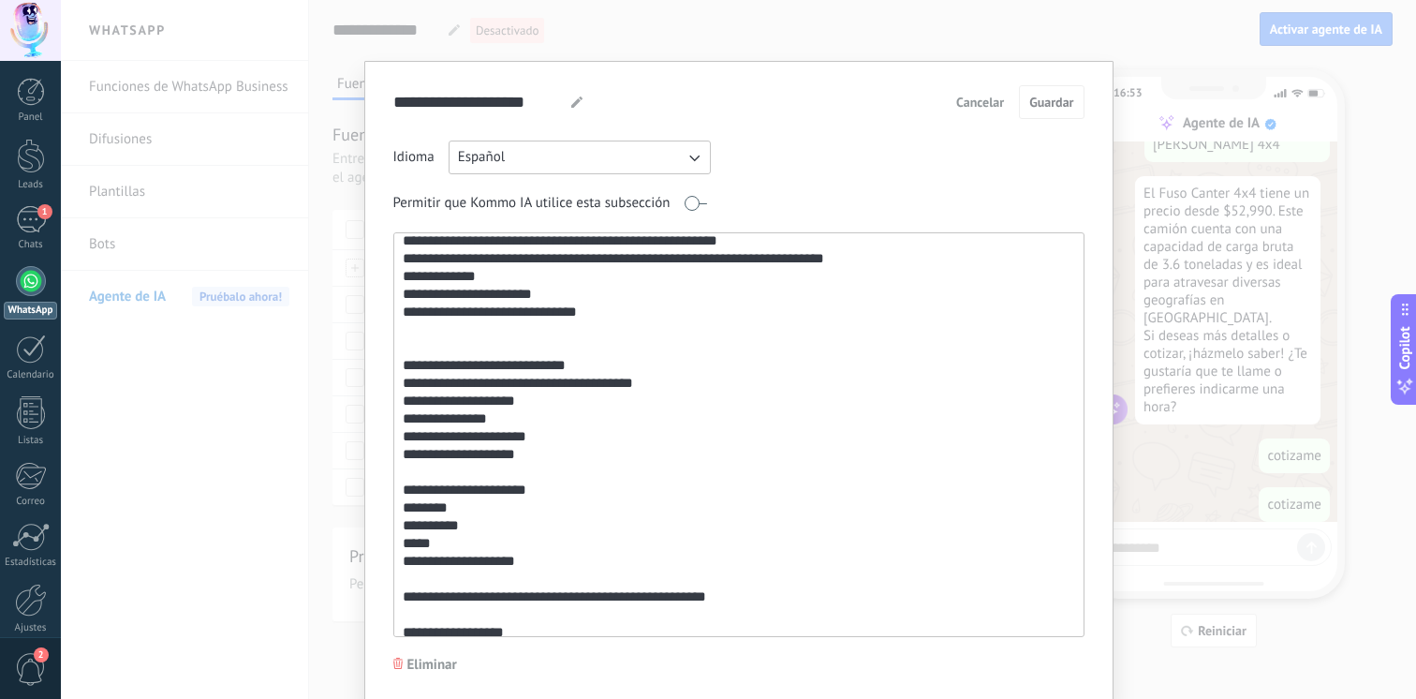
scroll to position [321, 0]
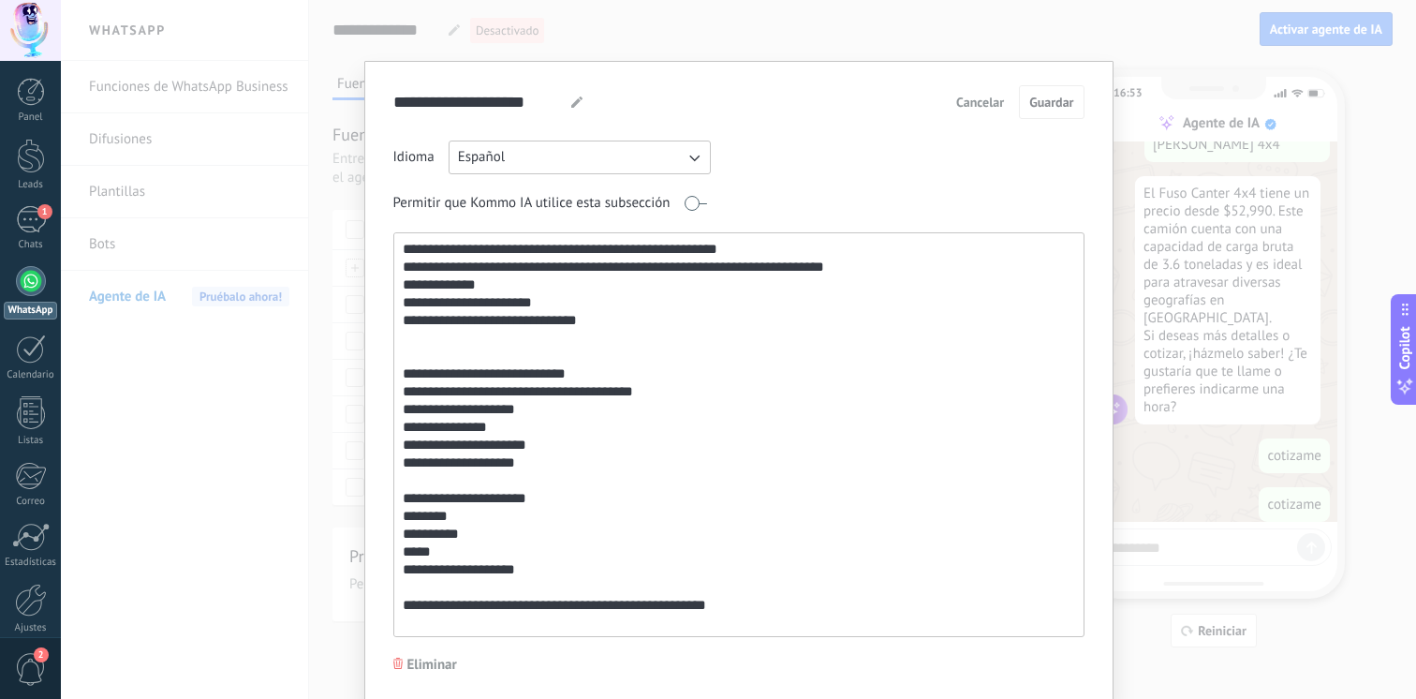
click at [502, 376] on textarea at bounding box center [737, 434] width 686 height 403
click at [565, 365] on textarea at bounding box center [737, 434] width 686 height 403
click at [540, 369] on textarea at bounding box center [737, 434] width 686 height 403
click at [476, 369] on textarea at bounding box center [737, 434] width 686 height 403
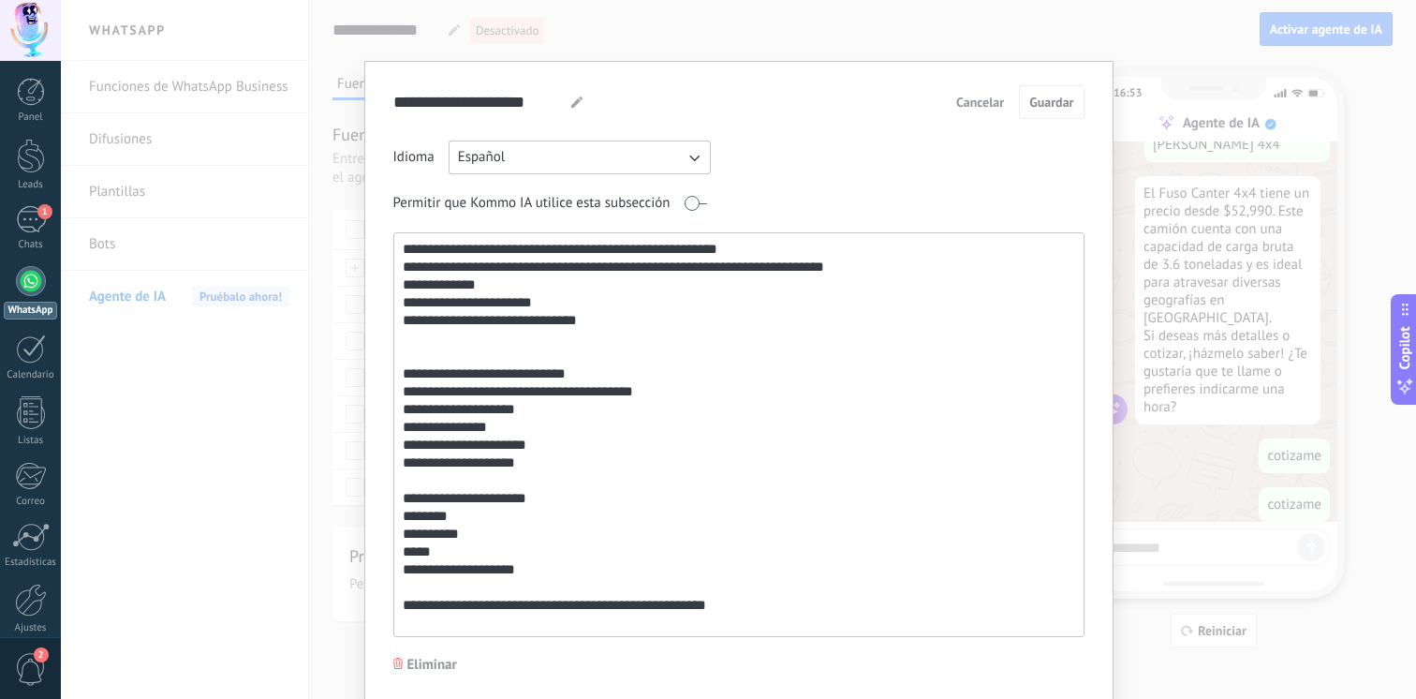
click at [487, 370] on textarea at bounding box center [737, 434] width 686 height 403
click at [576, 378] on textarea at bounding box center [737, 434] width 686 height 403
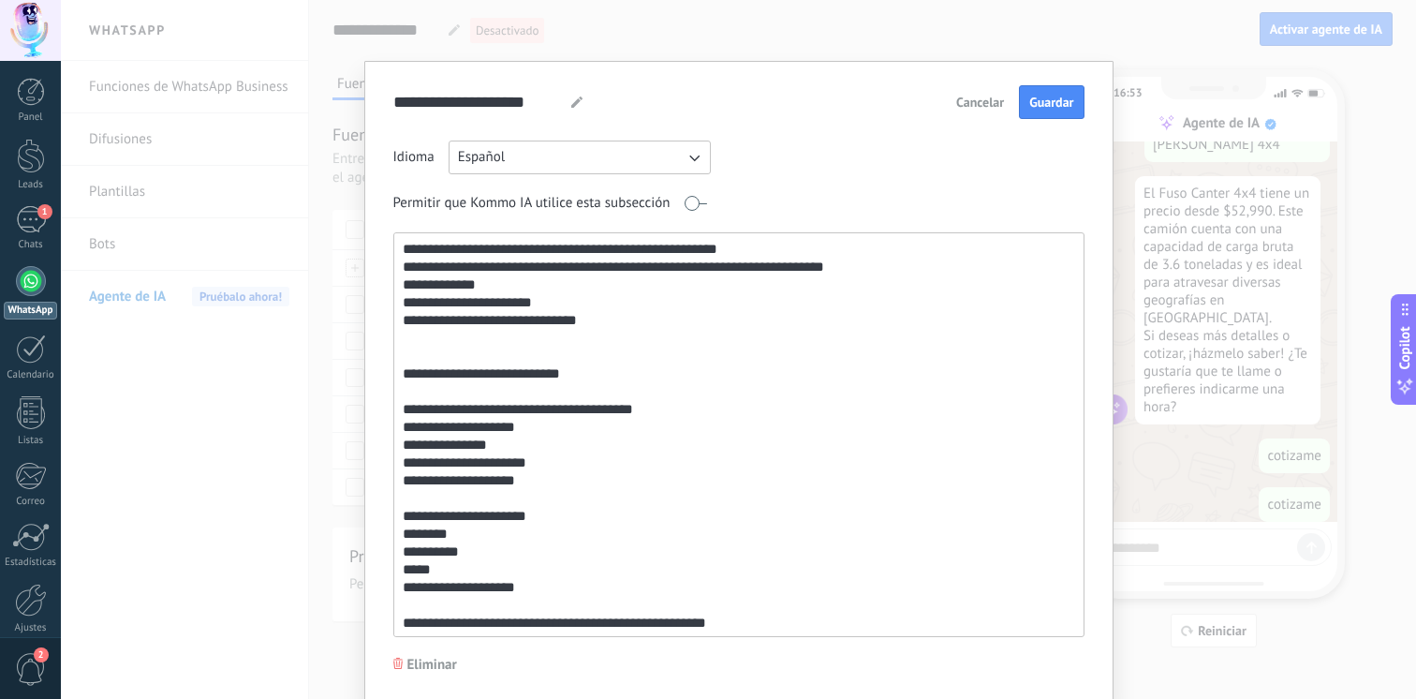
click at [680, 411] on textarea at bounding box center [737, 434] width 686 height 403
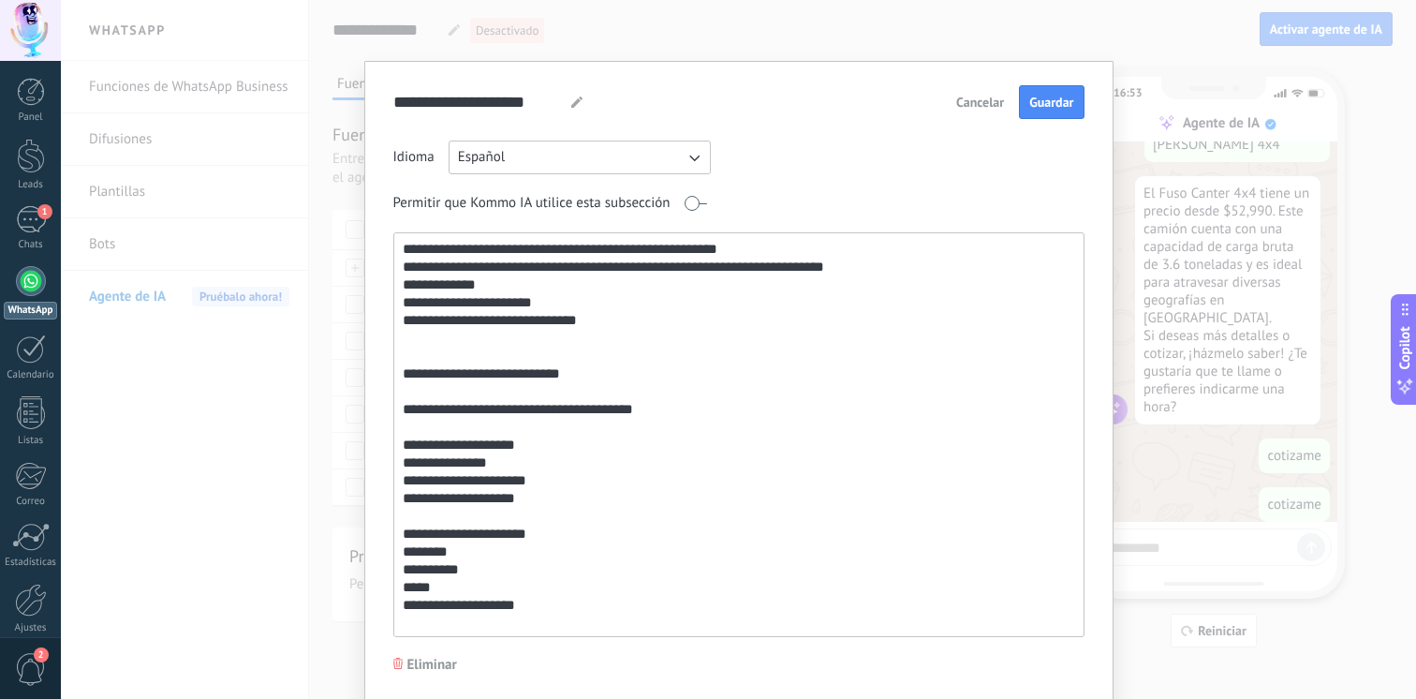
click at [586, 456] on textarea at bounding box center [737, 434] width 686 height 403
click at [586, 454] on textarea at bounding box center [737, 434] width 686 height 403
click at [595, 450] on textarea at bounding box center [737, 434] width 686 height 403
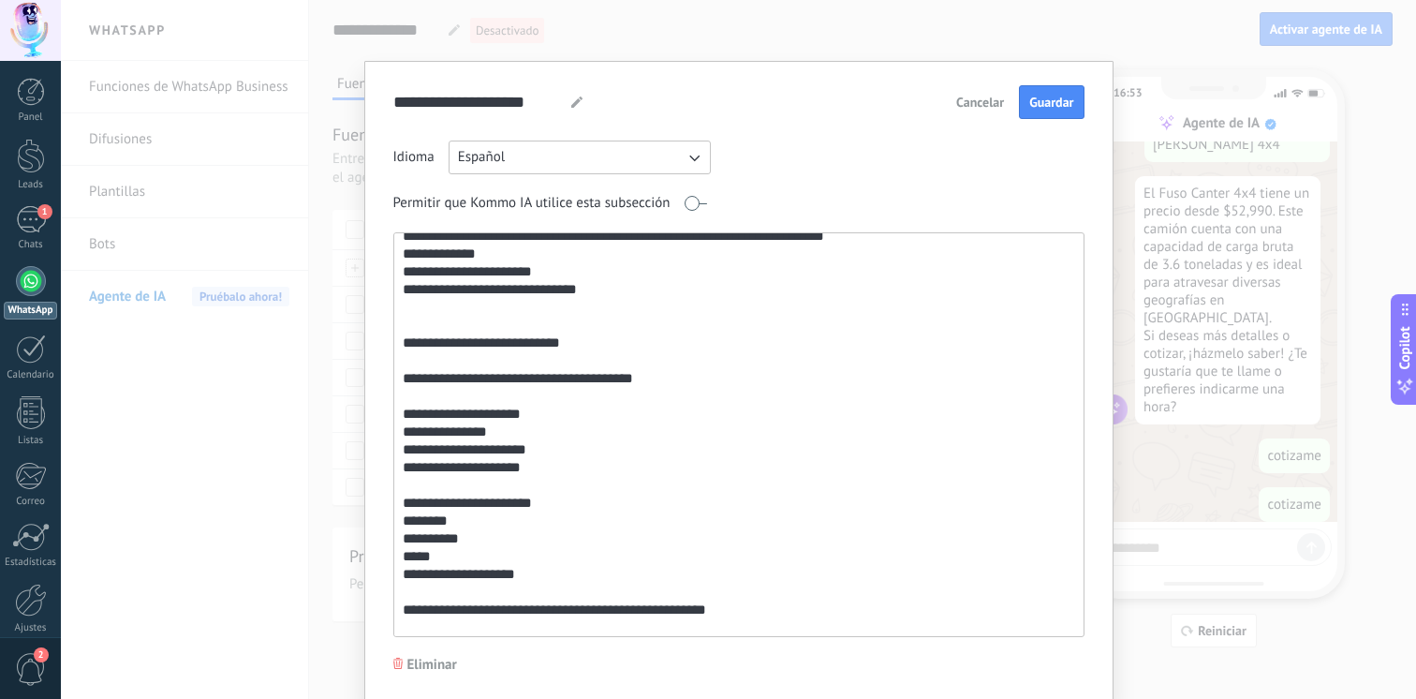
scroll to position [370, 0]
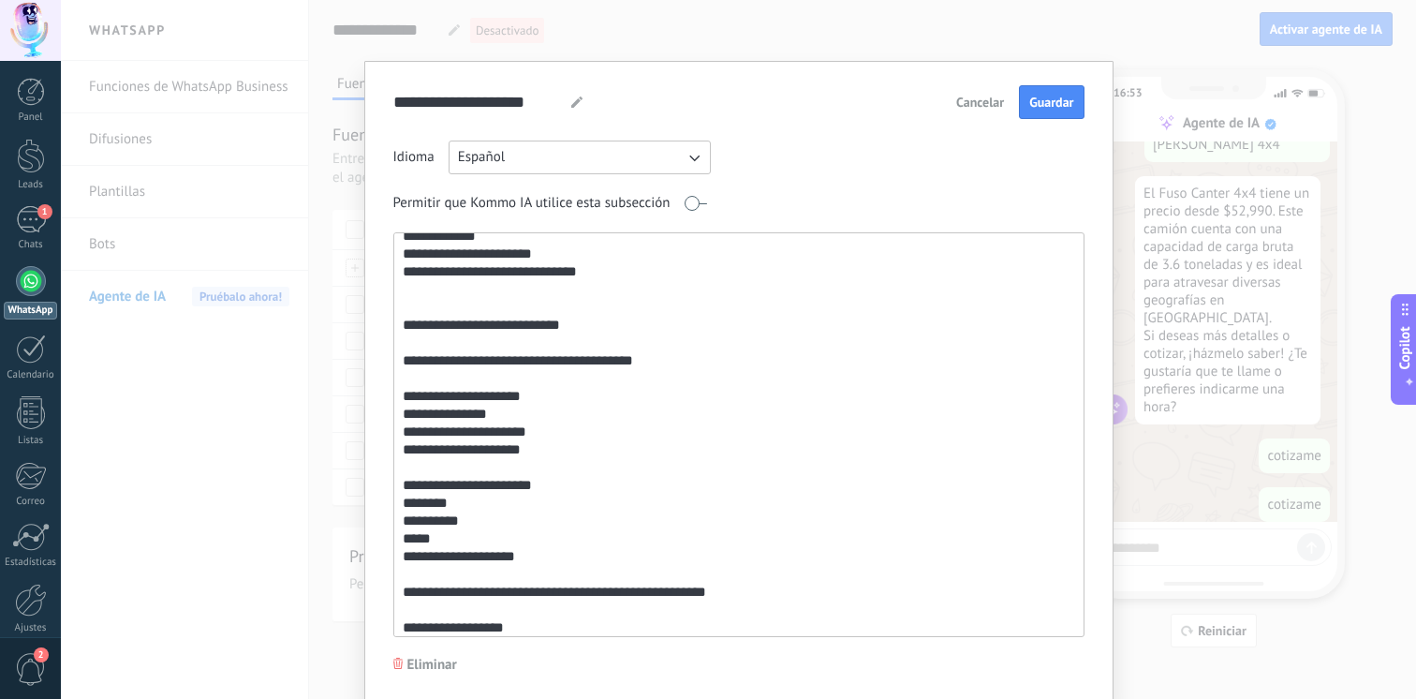
click at [541, 558] on textarea at bounding box center [737, 434] width 686 height 403
click at [410, 590] on textarea at bounding box center [737, 434] width 686 height 403
click at [404, 590] on textarea at bounding box center [737, 434] width 686 height 403
click at [740, 581] on textarea at bounding box center [737, 434] width 686 height 403
click at [733, 594] on textarea at bounding box center [737, 434] width 686 height 403
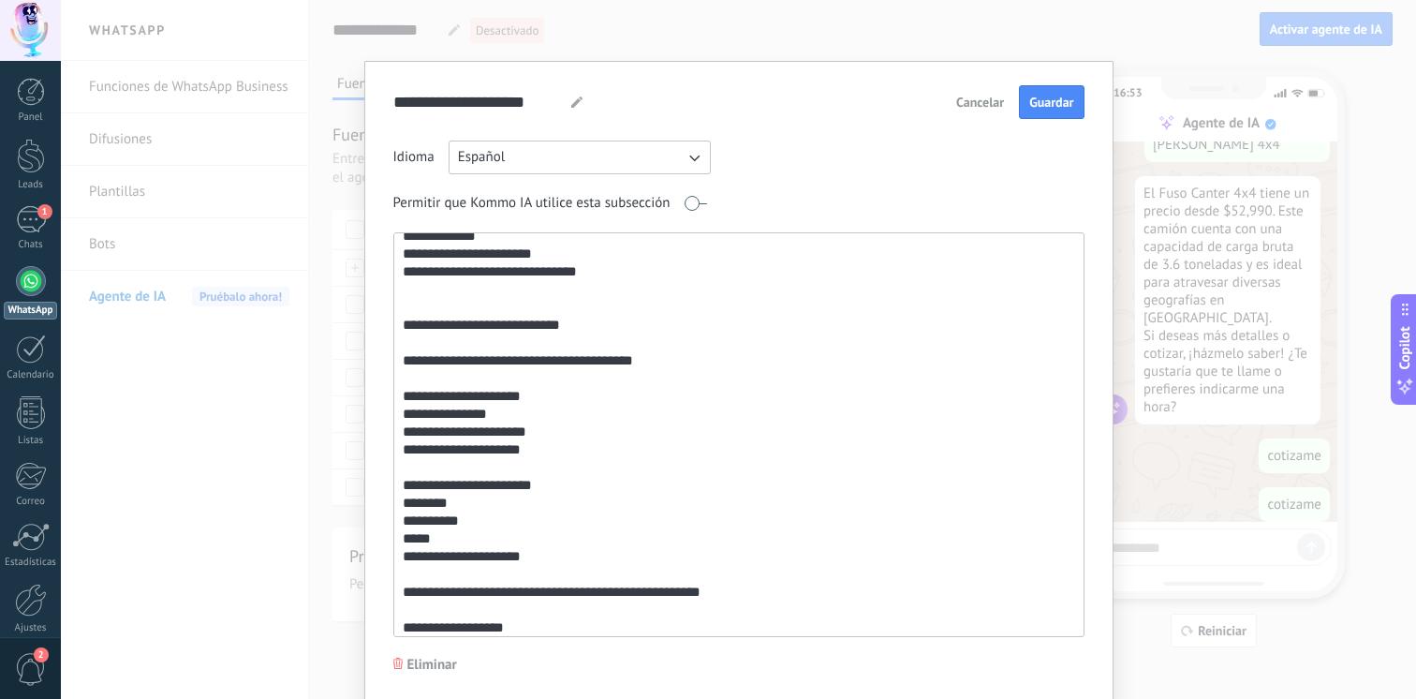
click at [654, 592] on textarea at bounding box center [737, 434] width 686 height 403
click at [747, 590] on textarea at bounding box center [737, 434] width 686 height 403
type textarea "**********"
click at [1028, 113] on button "Guardar" at bounding box center [1051, 102] width 65 height 34
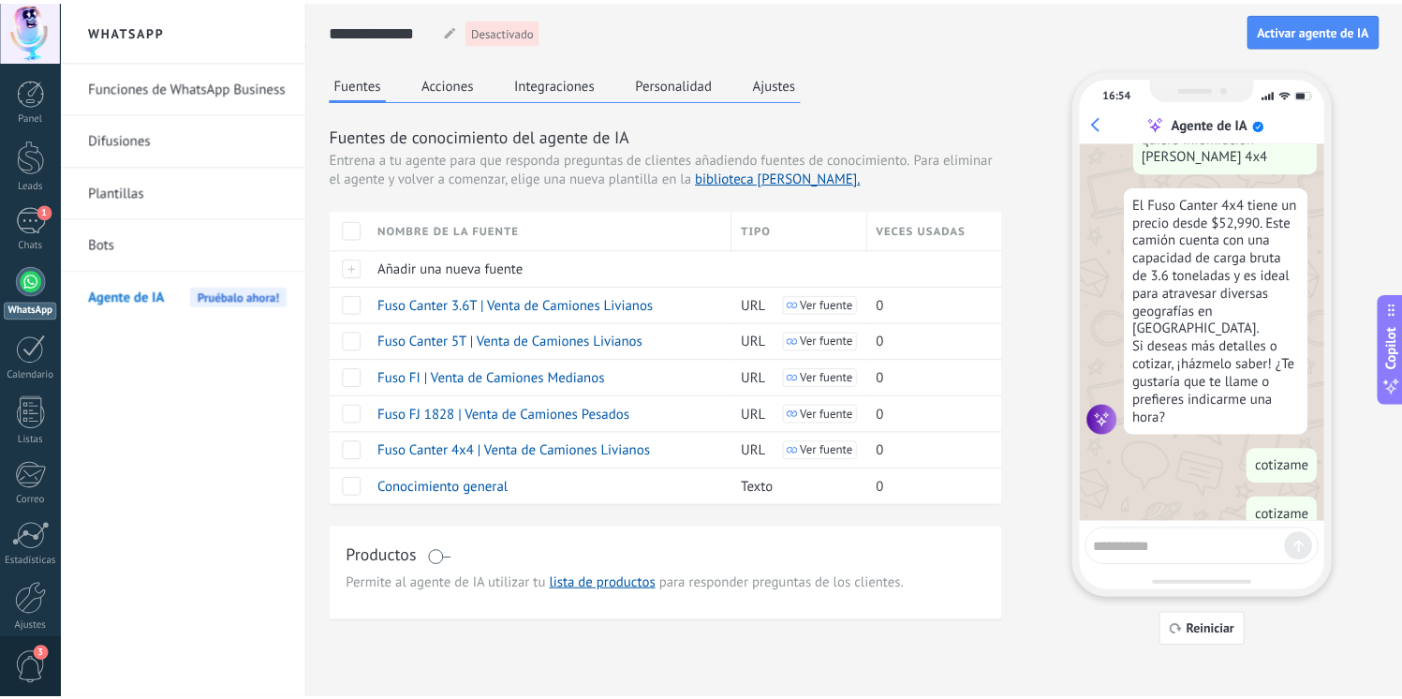
scroll to position [337, 0]
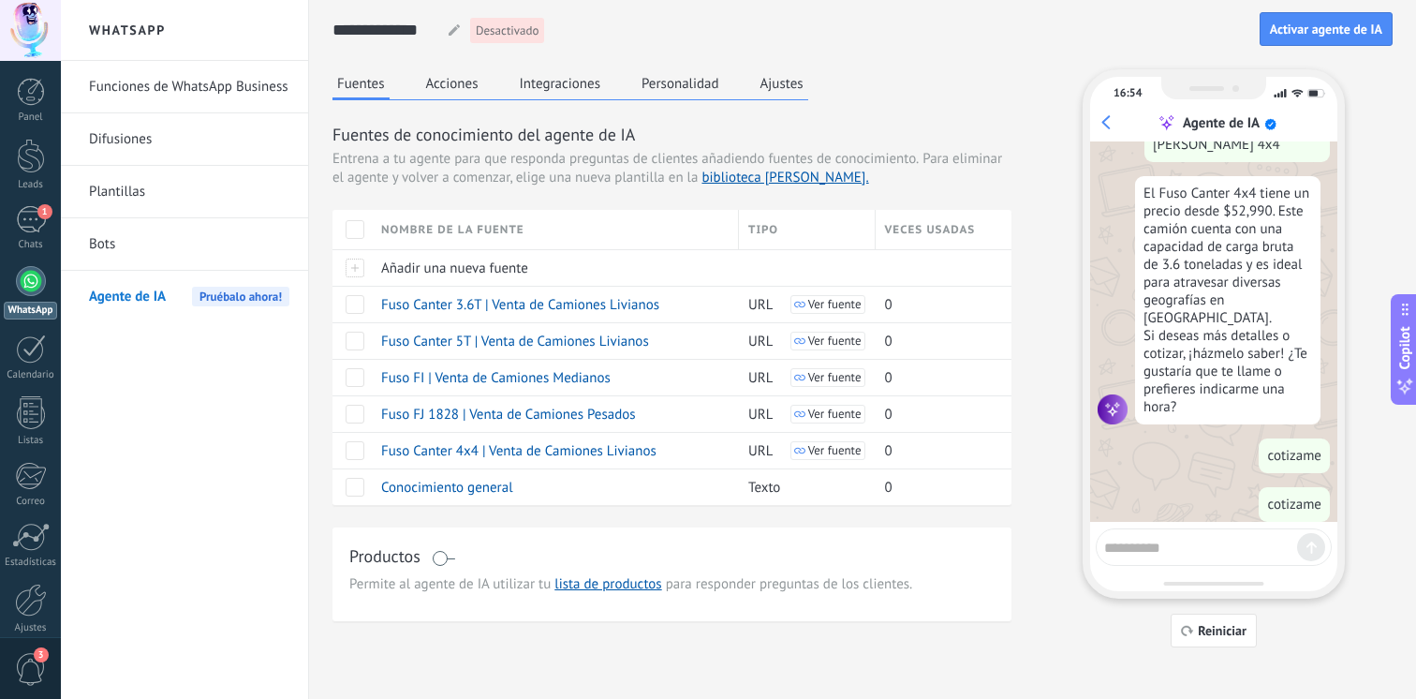
click at [527, 87] on button "Integraciones" at bounding box center [560, 83] width 91 height 28
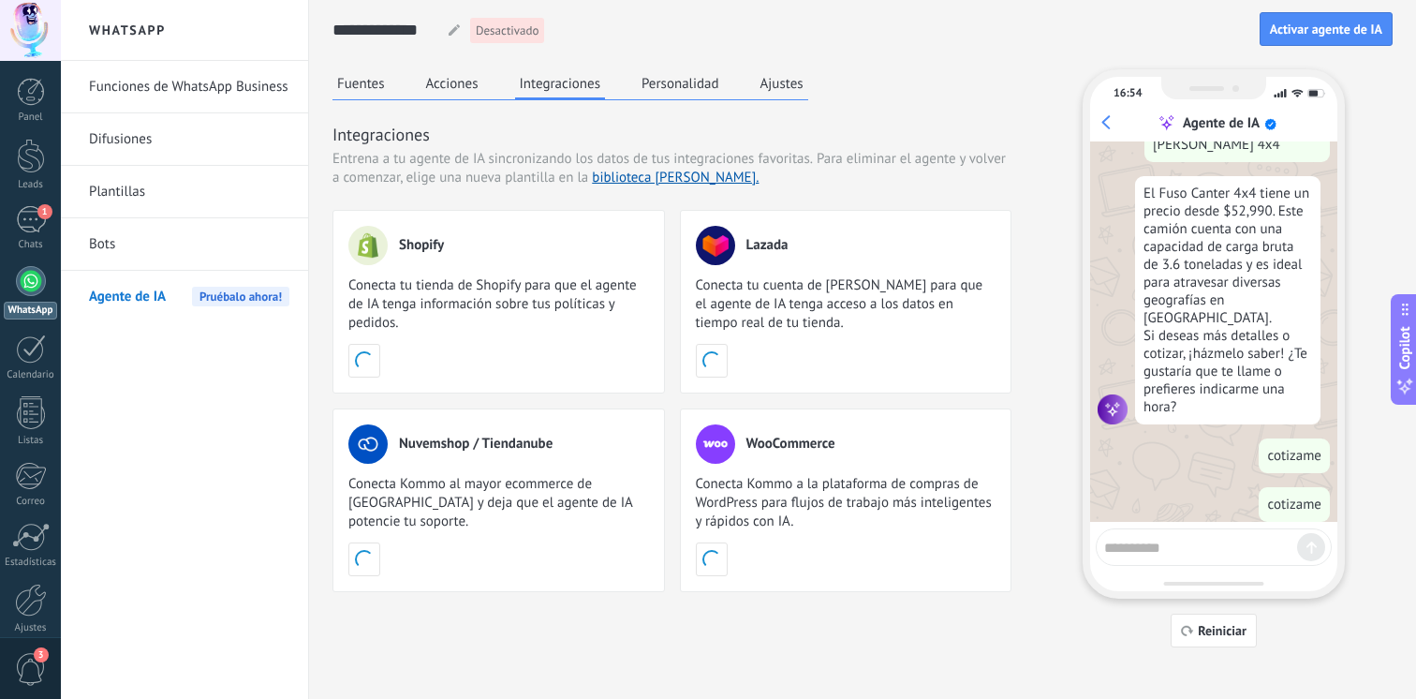
click at [466, 79] on button "Acciones" at bounding box center [453, 83] width 62 height 28
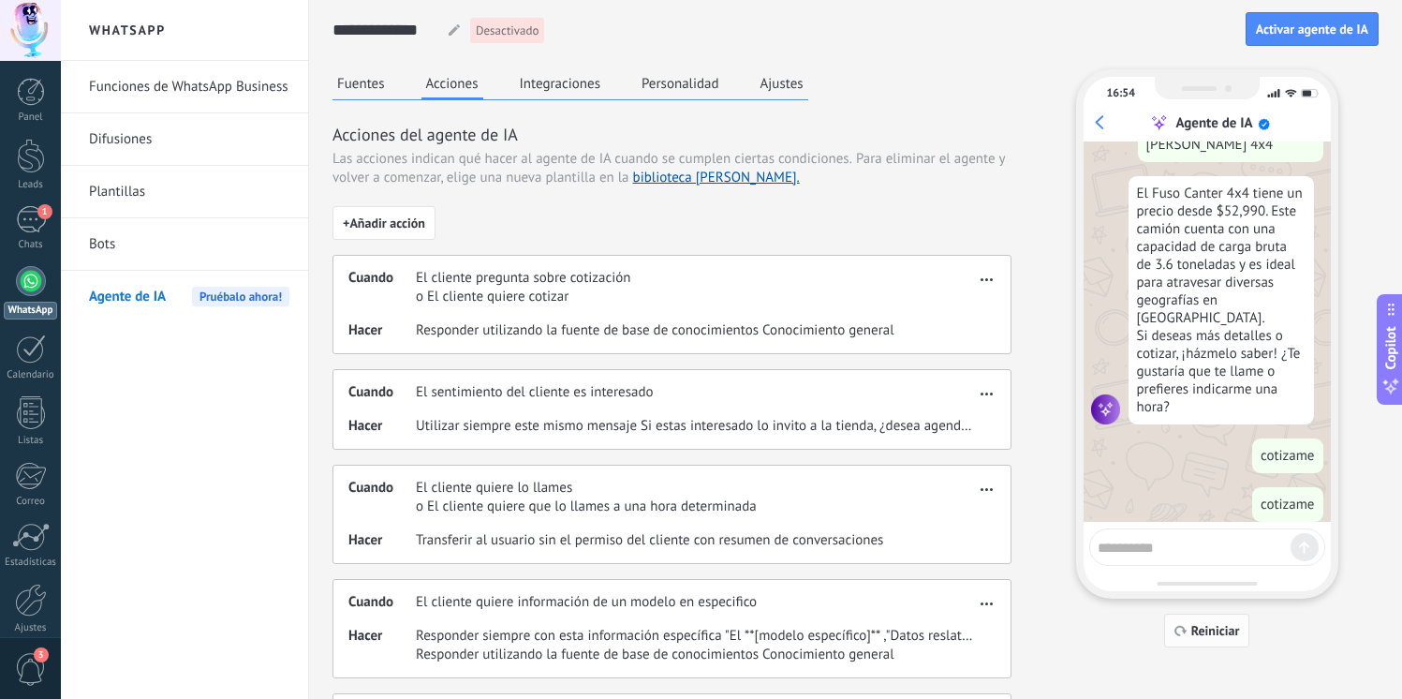
click at [1187, 628] on icon "button" at bounding box center [1181, 630] width 13 height 11
click at [1176, 552] on textarea at bounding box center [1194, 544] width 193 height 23
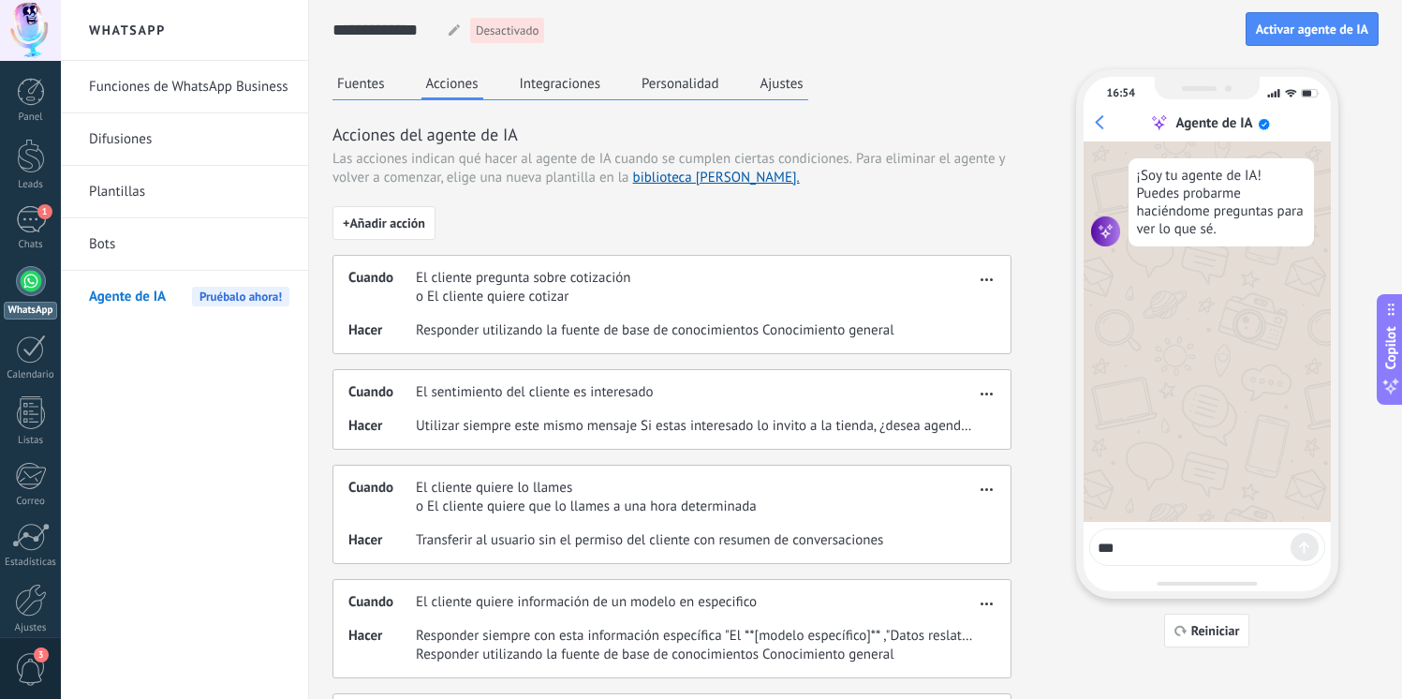
type textarea "****"
type textarea "*"
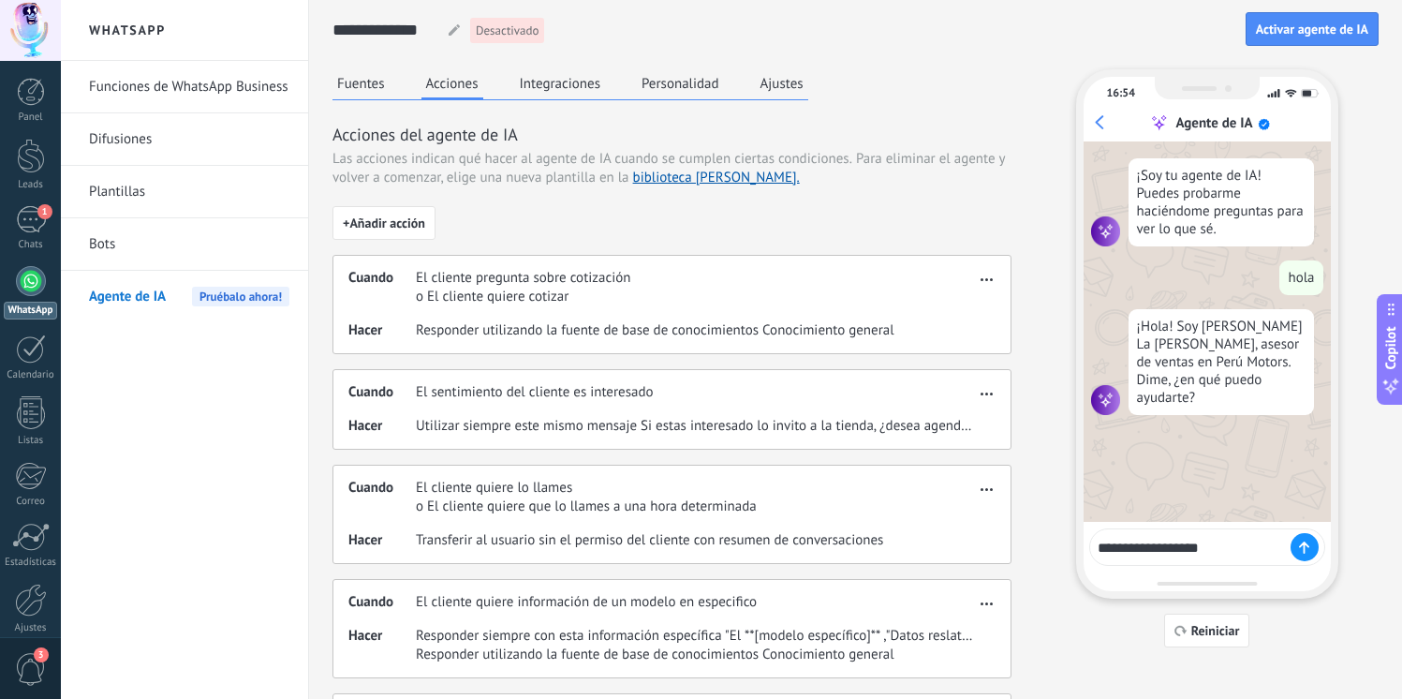
type textarea "**********"
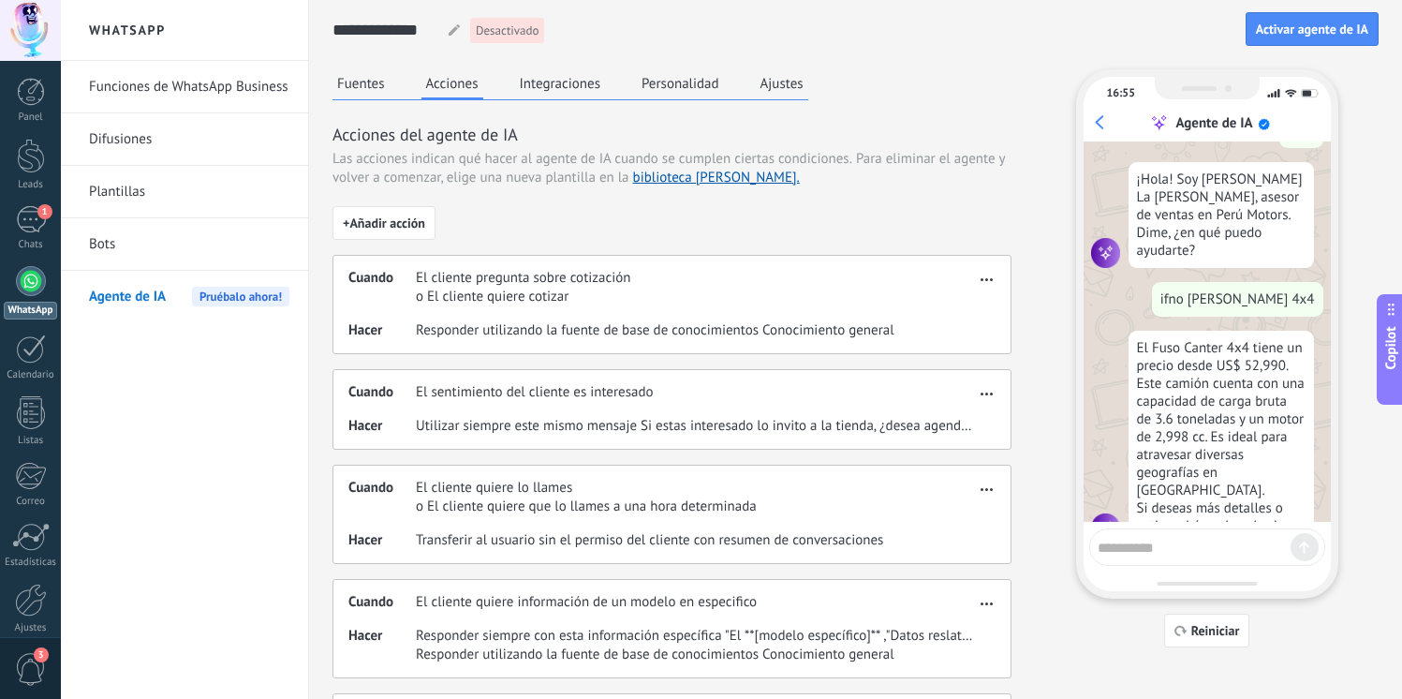
scroll to position [166, 0]
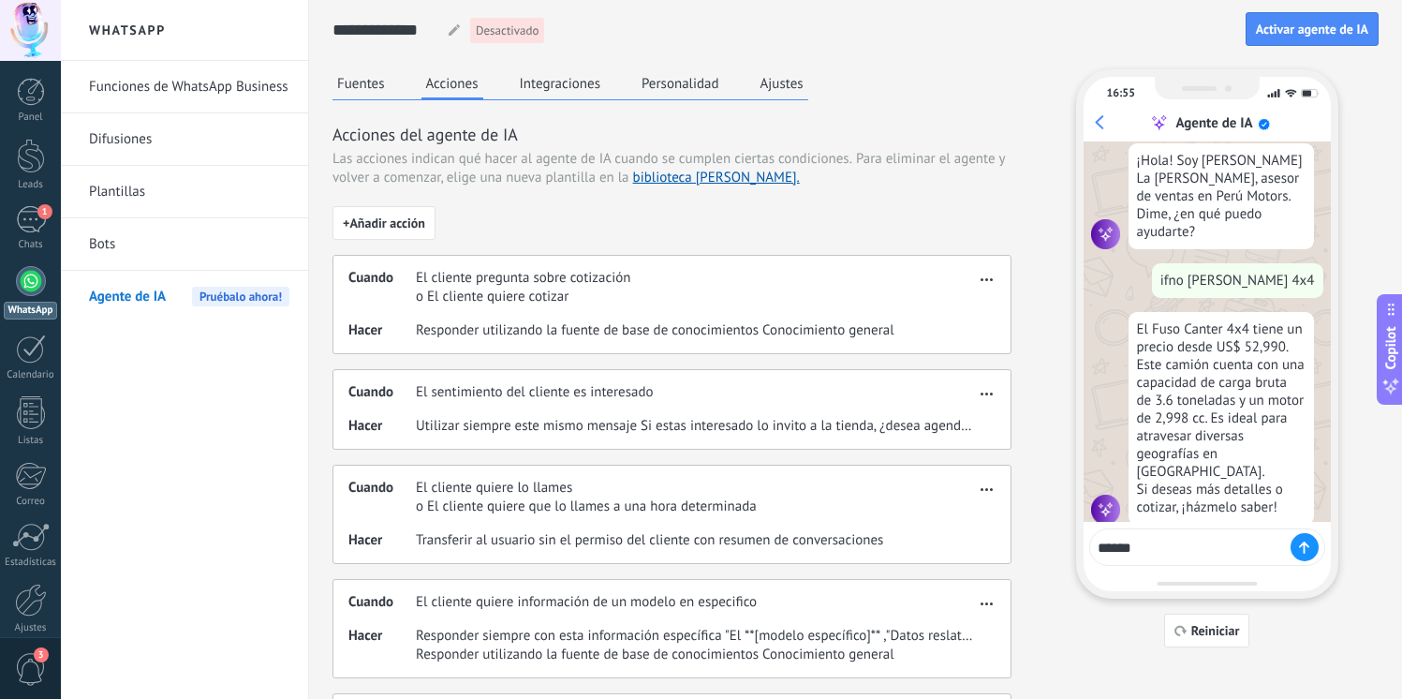
type textarea "*******"
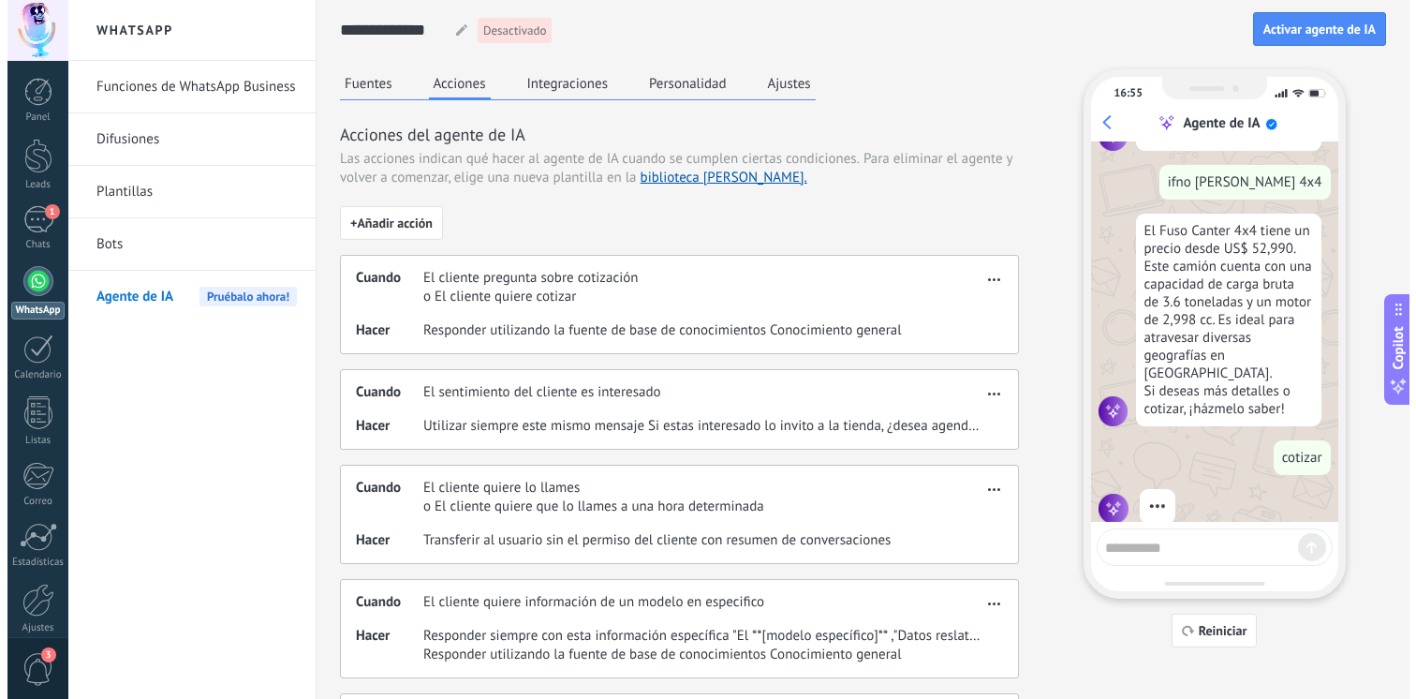
scroll to position [215, 0]
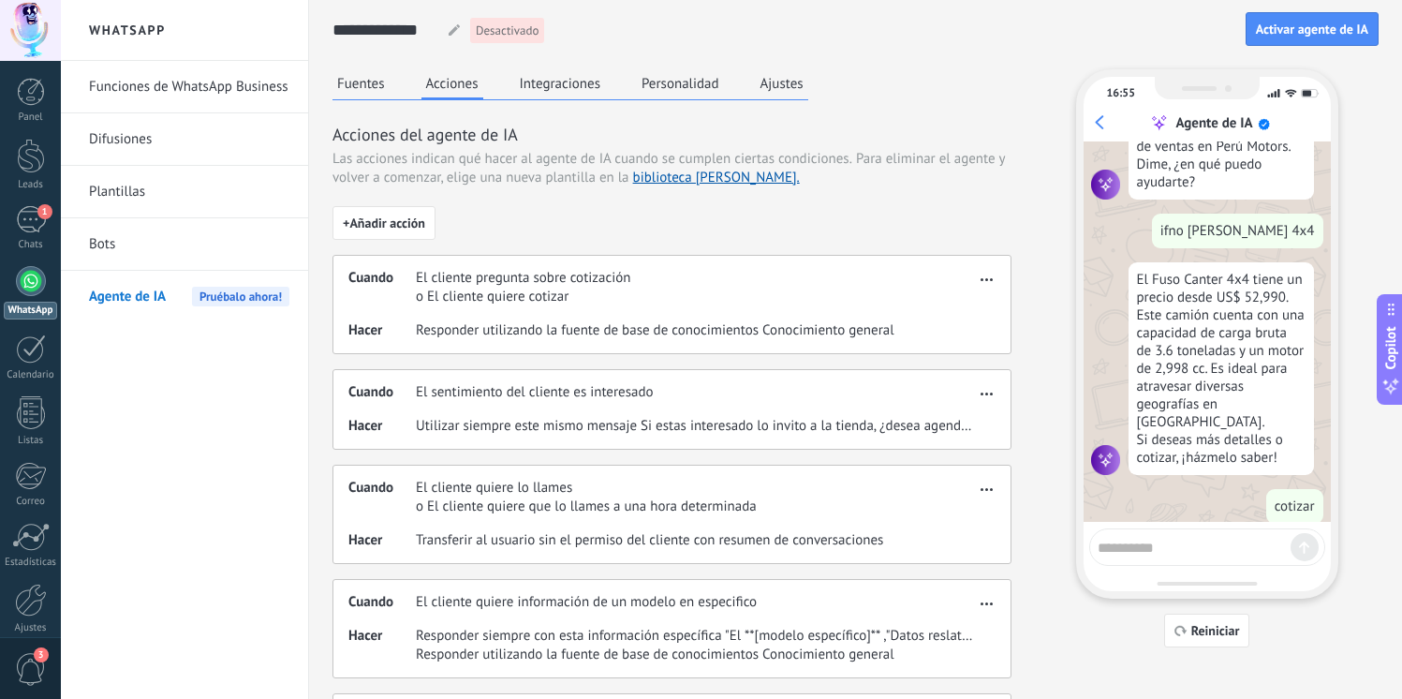
click at [788, 78] on button "Ajustes" at bounding box center [782, 83] width 52 height 28
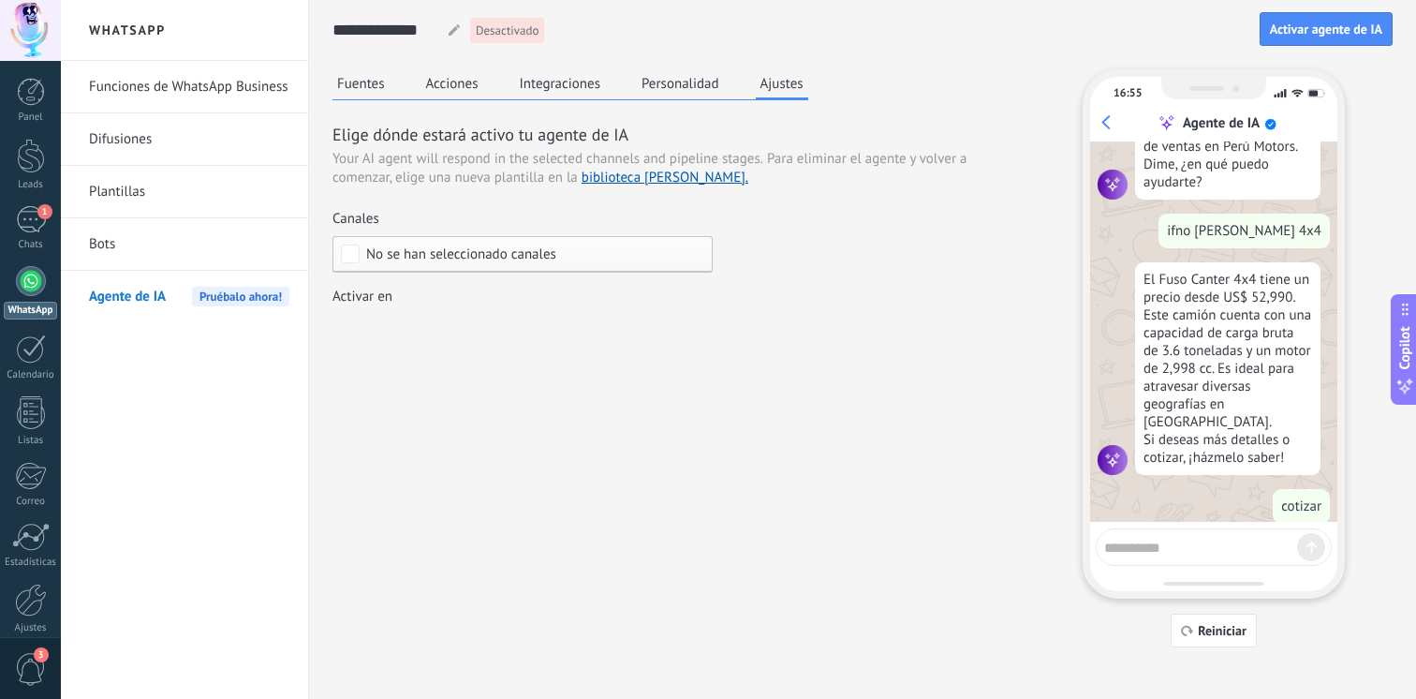
click at [695, 78] on button "Personalidad" at bounding box center [680, 83] width 87 height 28
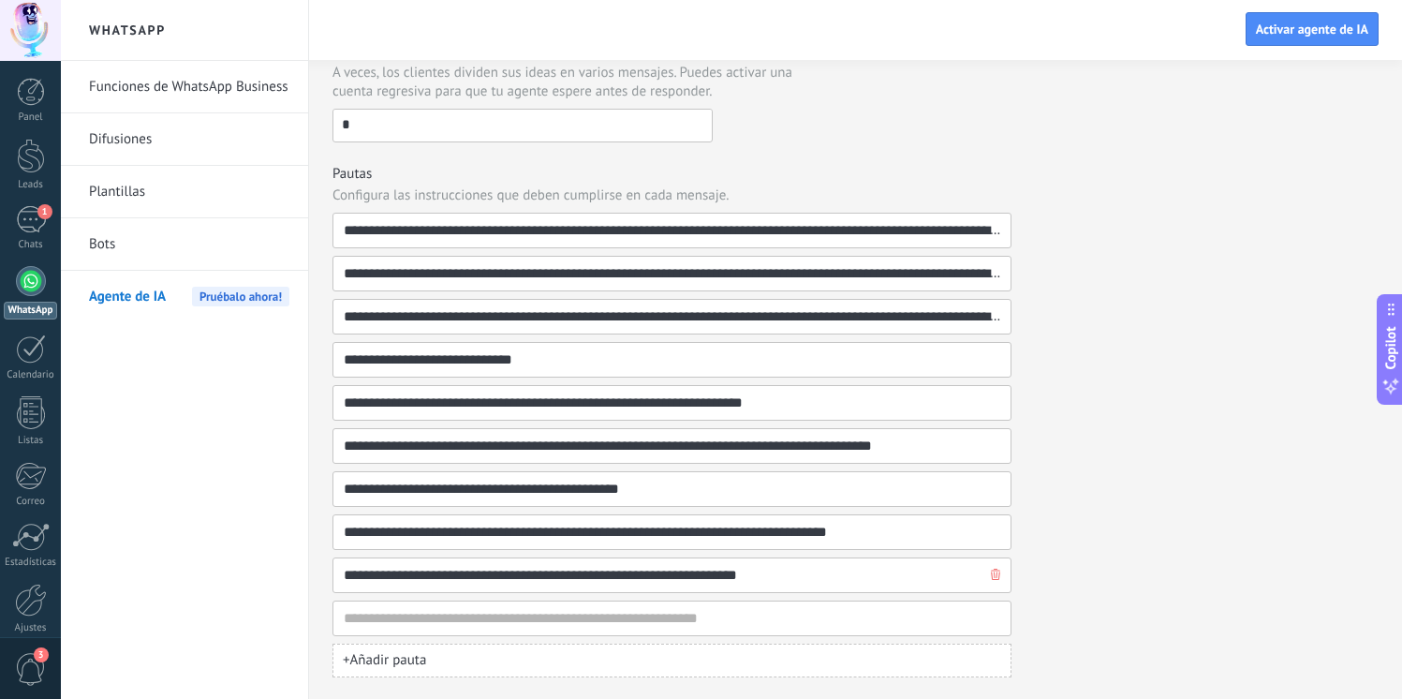
scroll to position [578, 0]
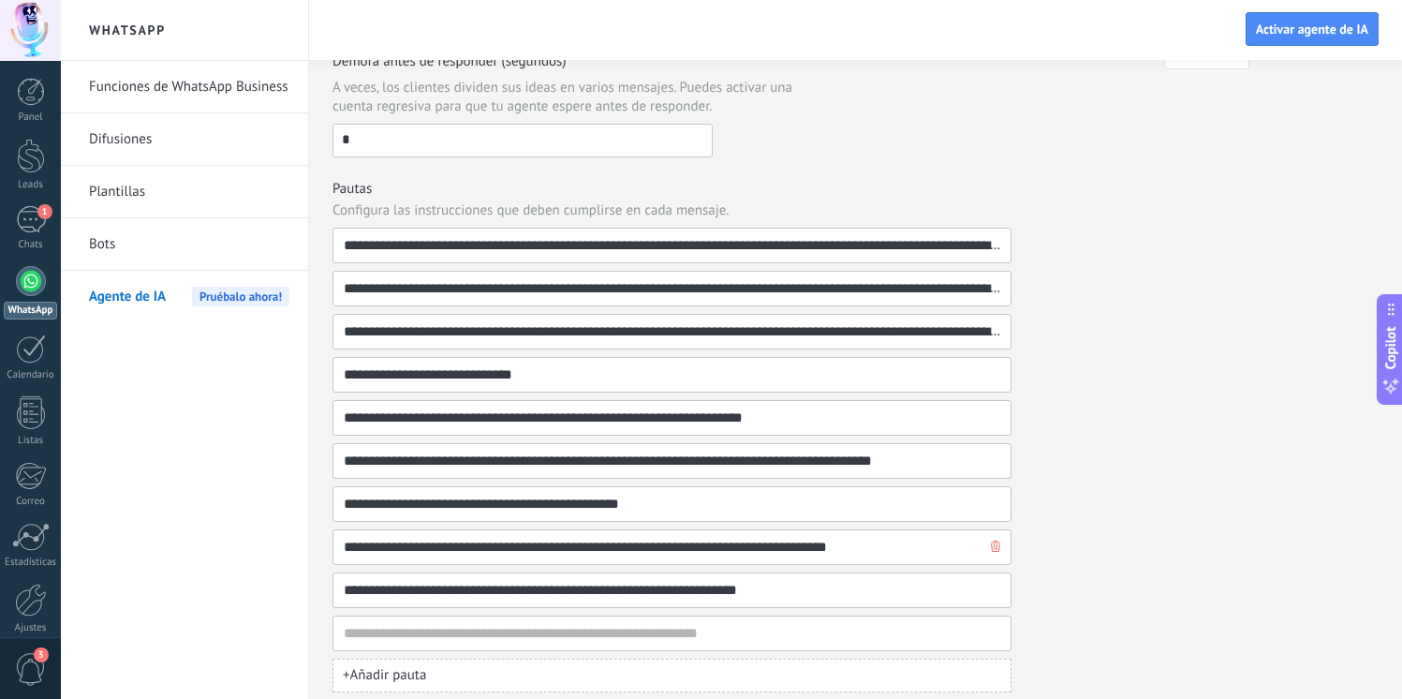
click at [570, 550] on input "**********" at bounding box center [665, 547] width 644 height 34
click at [1068, 529] on div "**********" at bounding box center [856, 91] width 1046 height 1201
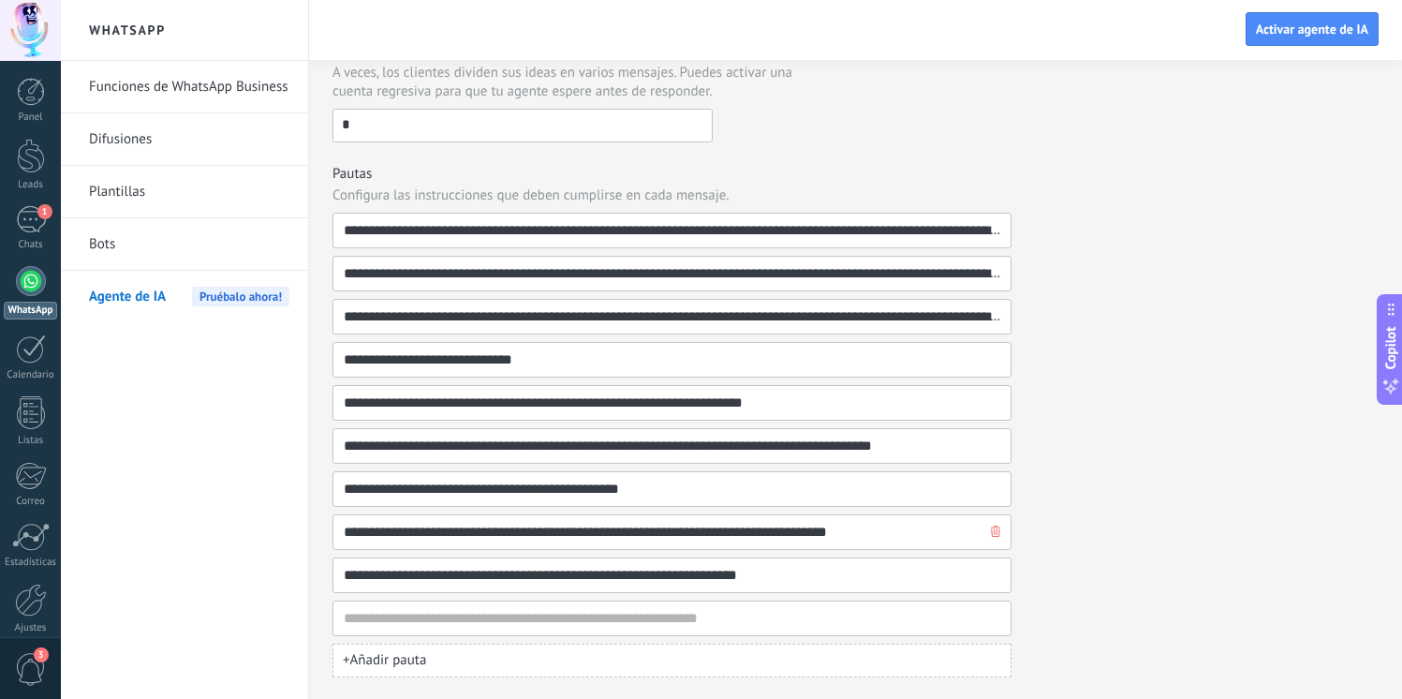
click at [1003, 528] on button "button" at bounding box center [995, 532] width 19 height 34
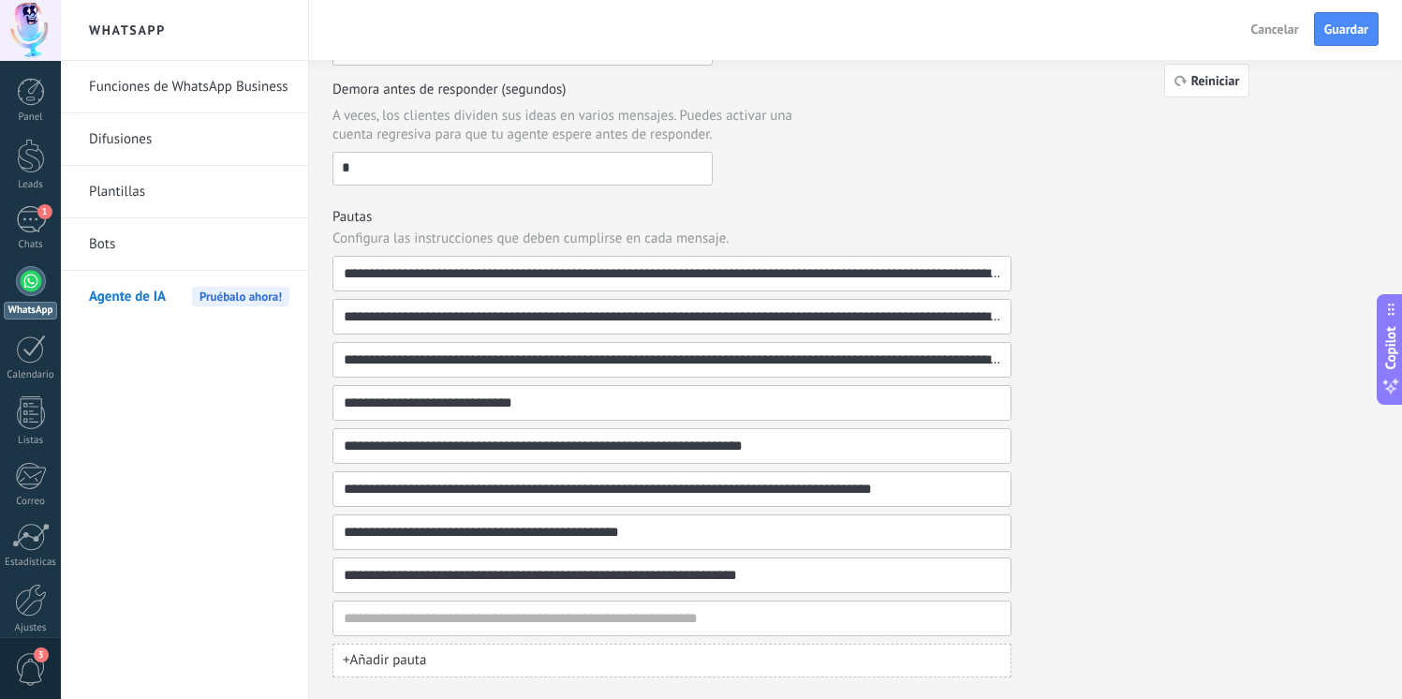
scroll to position [550, 0]
click at [642, 578] on input "**********" at bounding box center [665, 575] width 644 height 34
click at [622, 584] on input "**********" at bounding box center [665, 575] width 644 height 34
click at [652, 624] on input at bounding box center [665, 618] width 644 height 34
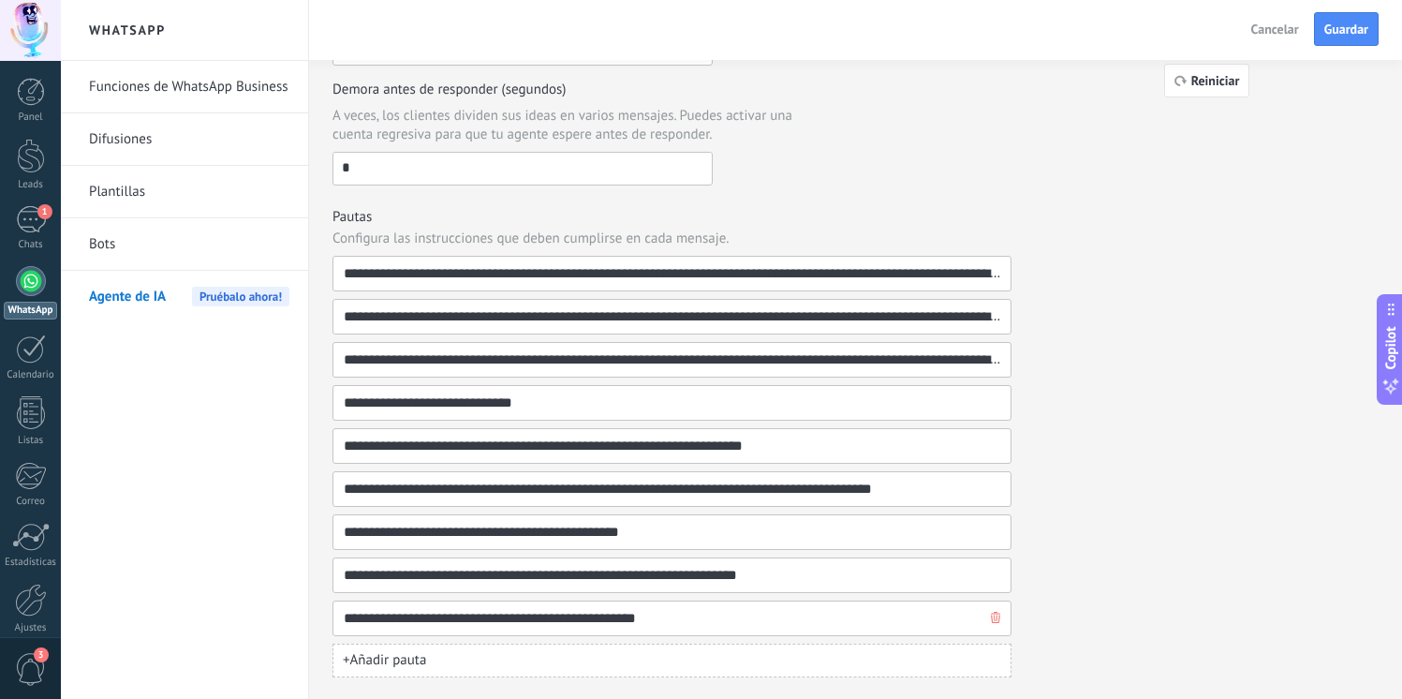
type input "**********"
click at [1359, 24] on span "Guardar" at bounding box center [1347, 28] width 44 height 13
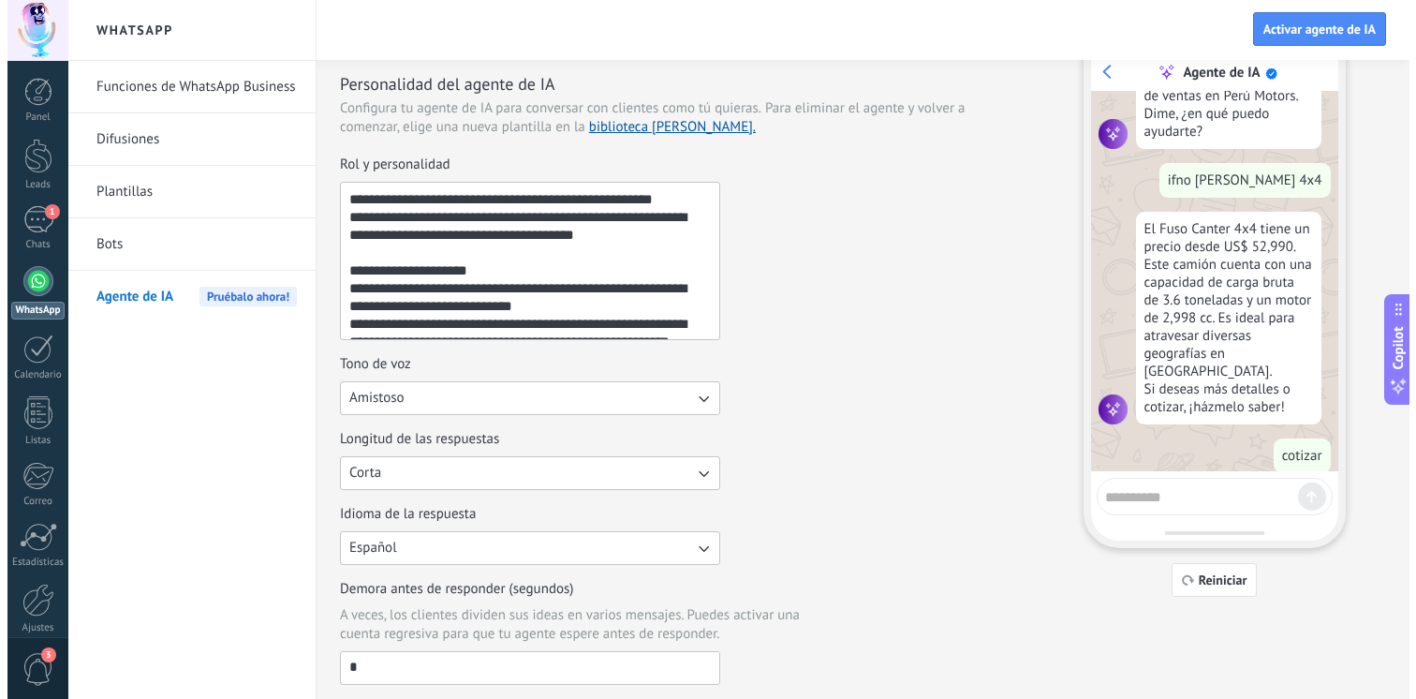
scroll to position [0, 0]
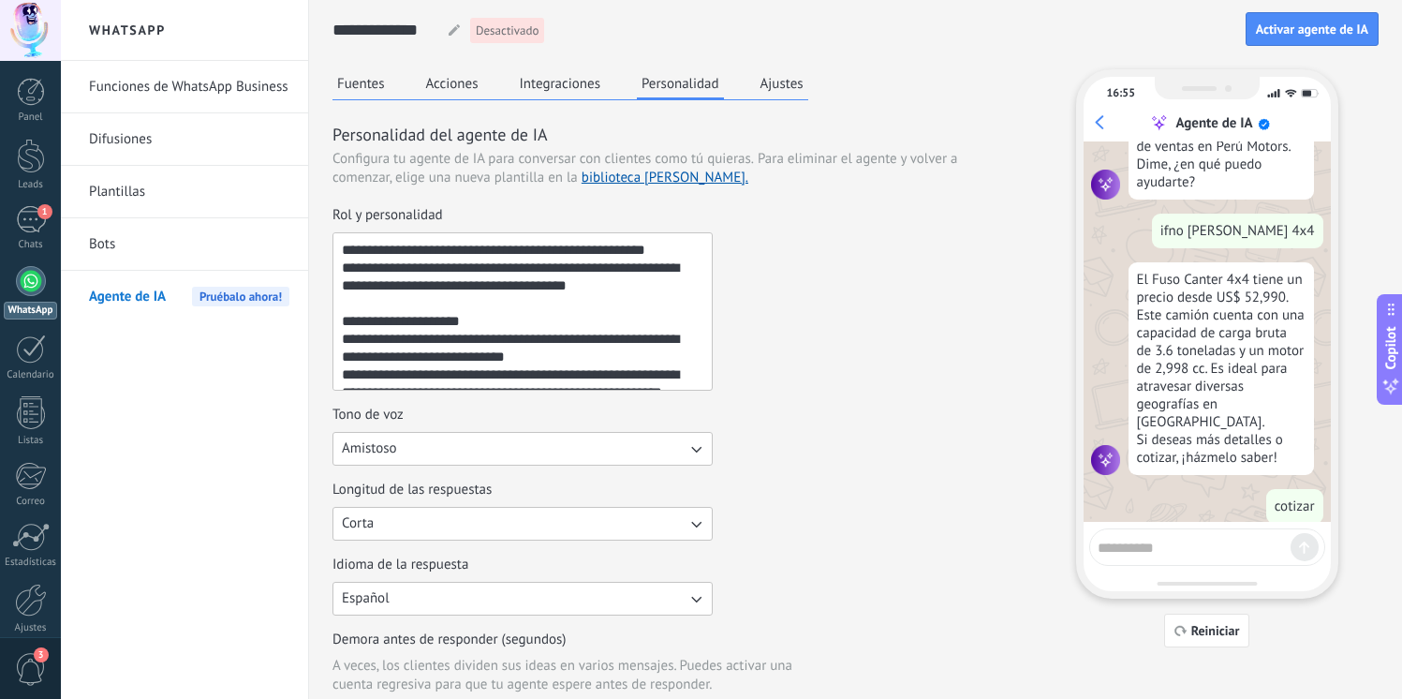
click at [416, 94] on div "Fuentes Acciones Integraciones Personalidad Ajustes" at bounding box center [571, 84] width 476 height 31
click at [451, 87] on button "Acciones" at bounding box center [453, 83] width 62 height 28
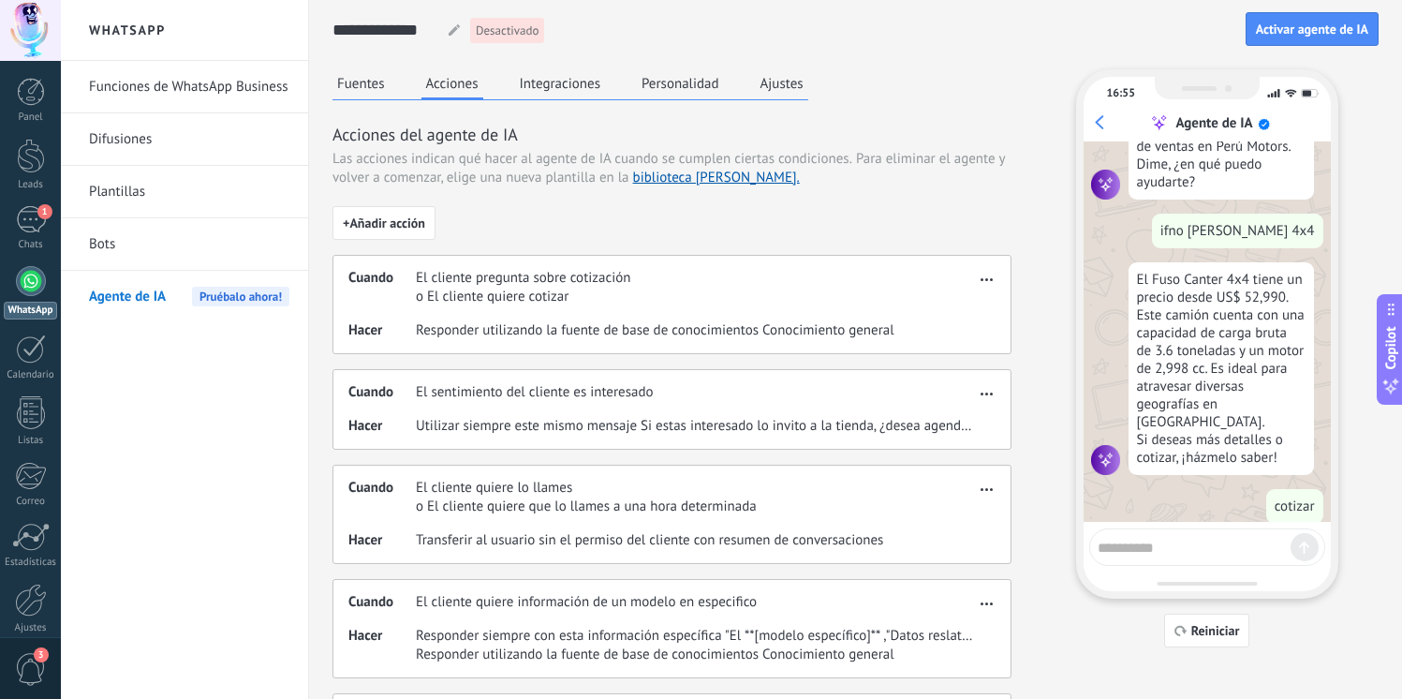
drag, startPoint x: 542, startPoint y: 88, endPoint x: 503, endPoint y: 108, distance: 44.0
click at [999, 264] on div "Cuando El cliente pregunta sobre cotización o El cliente quiere cotizar Hacer R…" at bounding box center [672, 304] width 679 height 99
click at [994, 268] on button "button" at bounding box center [987, 276] width 22 height 22
click at [961, 307] on span "Editar" at bounding box center [950, 307] width 36 height 19
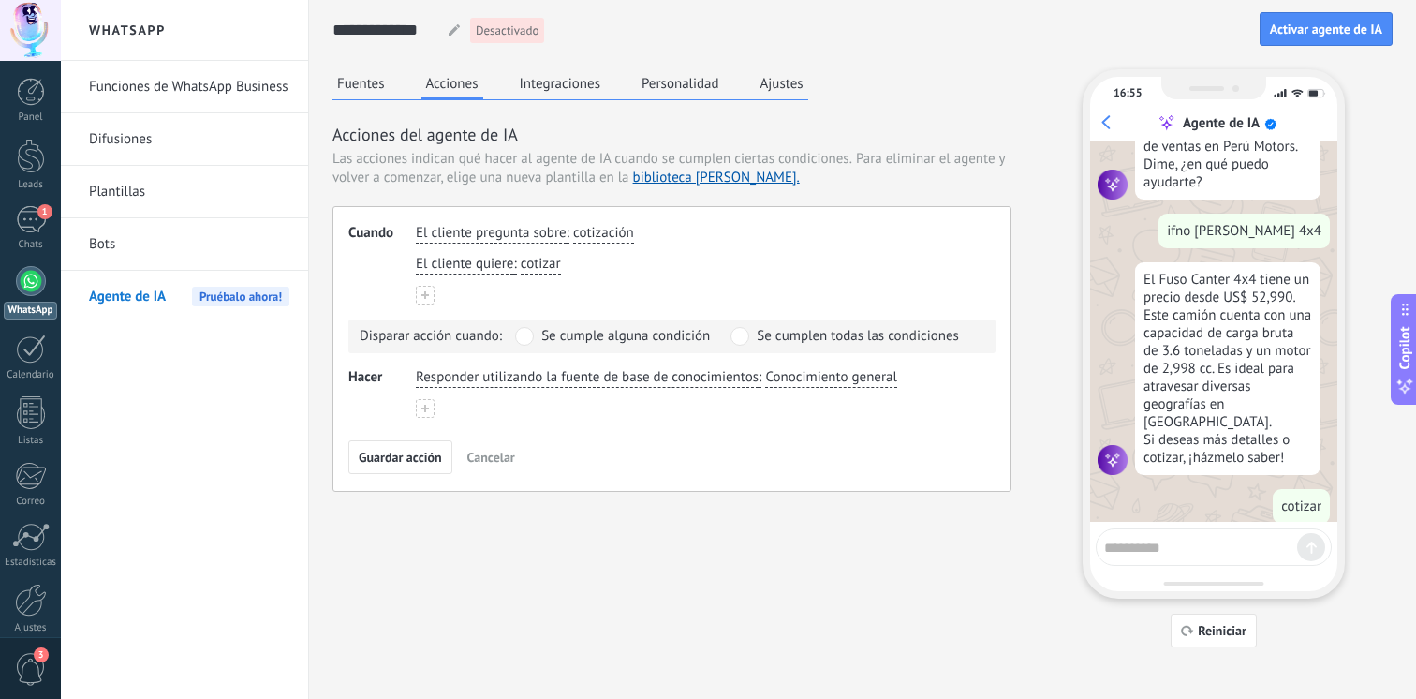
click at [504, 380] on span "Responder utilizando la fuente de base de conocimientos" at bounding box center [587, 377] width 343 height 19
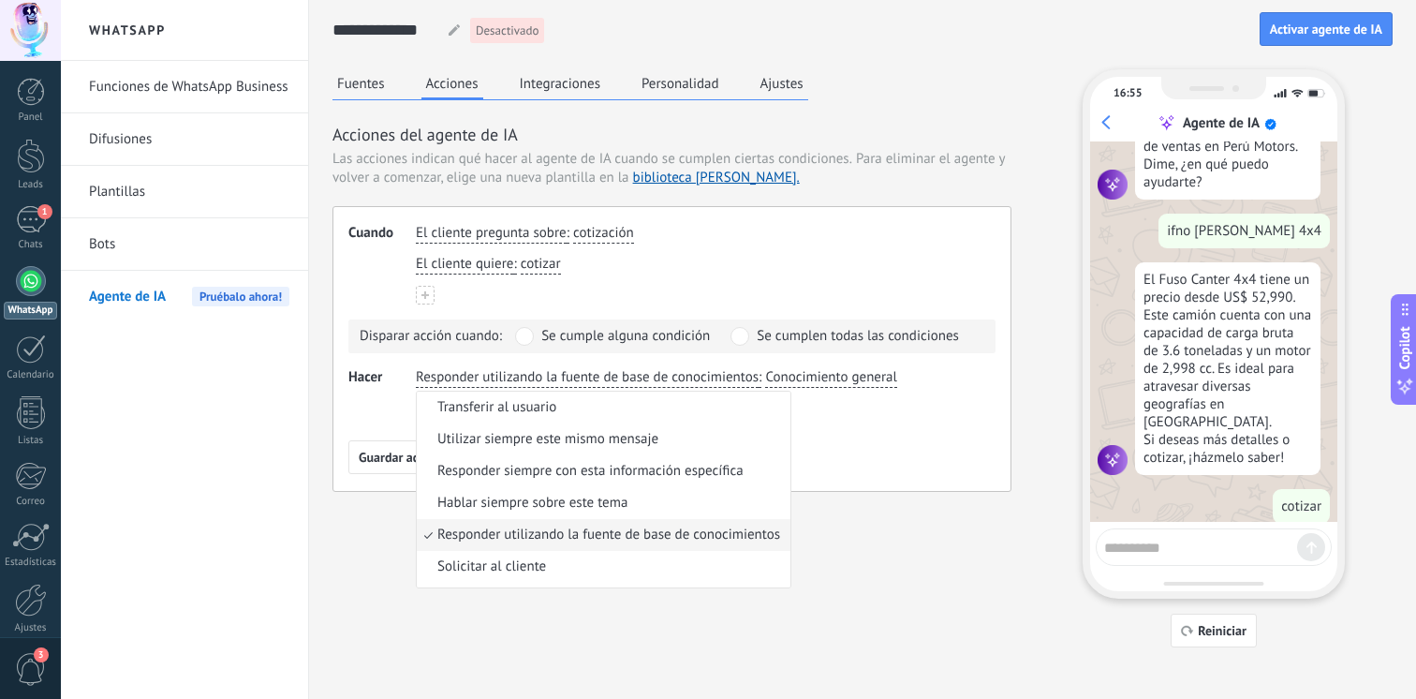
scroll to position [45, 0]
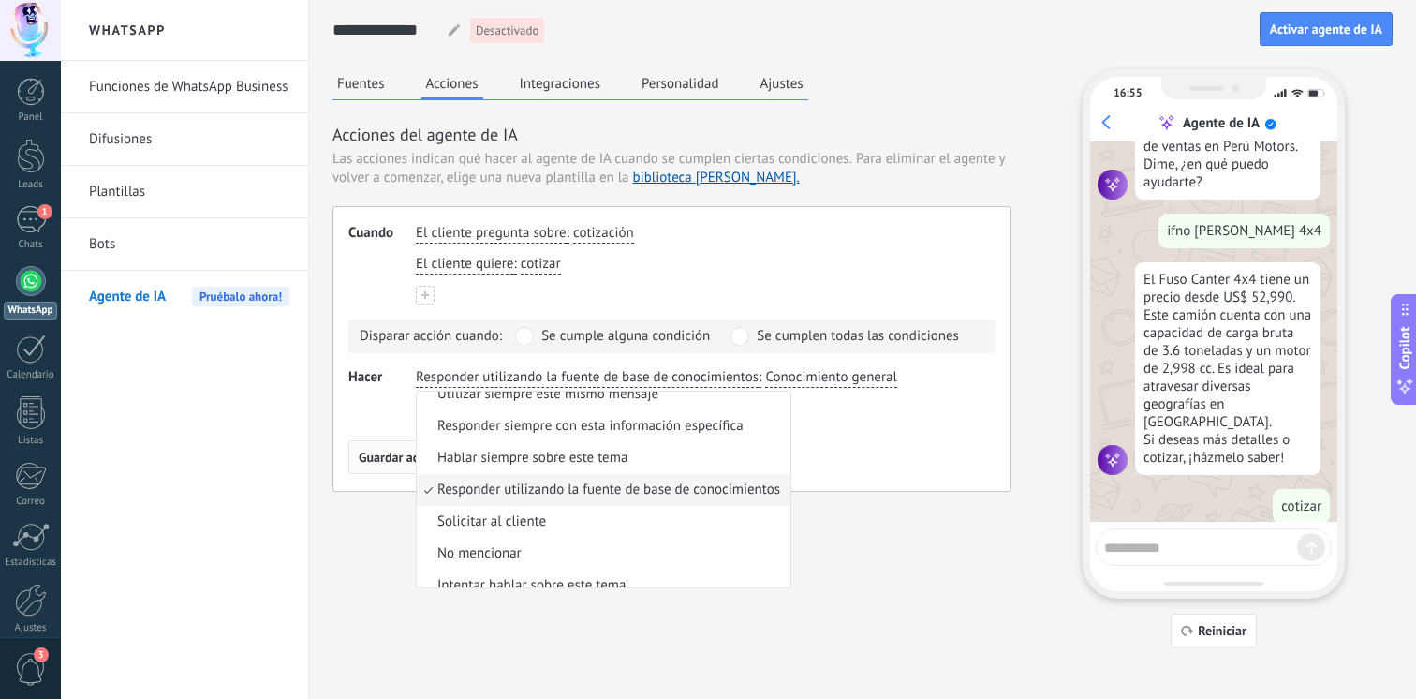
click at [348, 441] on button "Guardar acción" at bounding box center [400, 457] width 104 height 34
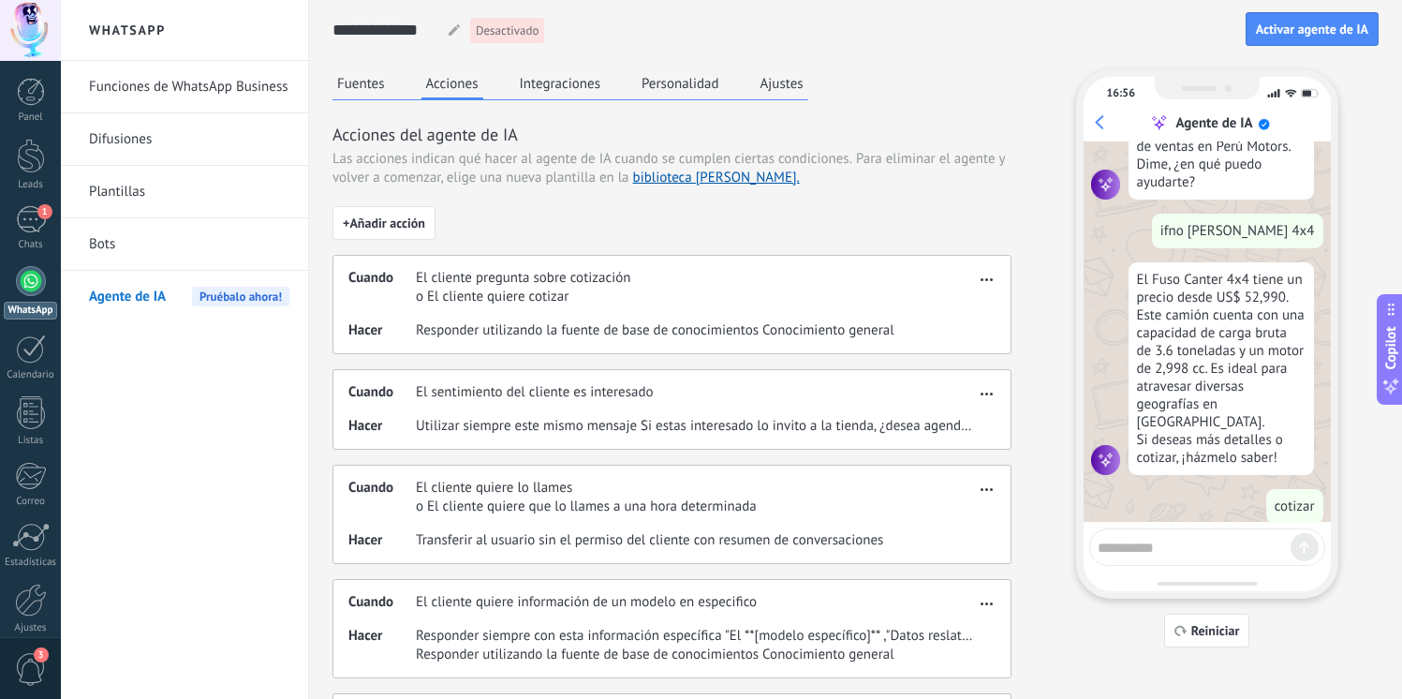
click at [525, 284] on span "El cliente pregunta sobre cotización" at bounding box center [523, 278] width 215 height 19
click at [1010, 283] on div "Cuando El cliente pregunta sobre cotización o El cliente quiere cotizar Hacer R…" at bounding box center [672, 304] width 679 height 99
click at [990, 283] on button "button" at bounding box center [987, 276] width 22 height 22
click at [956, 301] on span "Editar" at bounding box center [950, 307] width 36 height 19
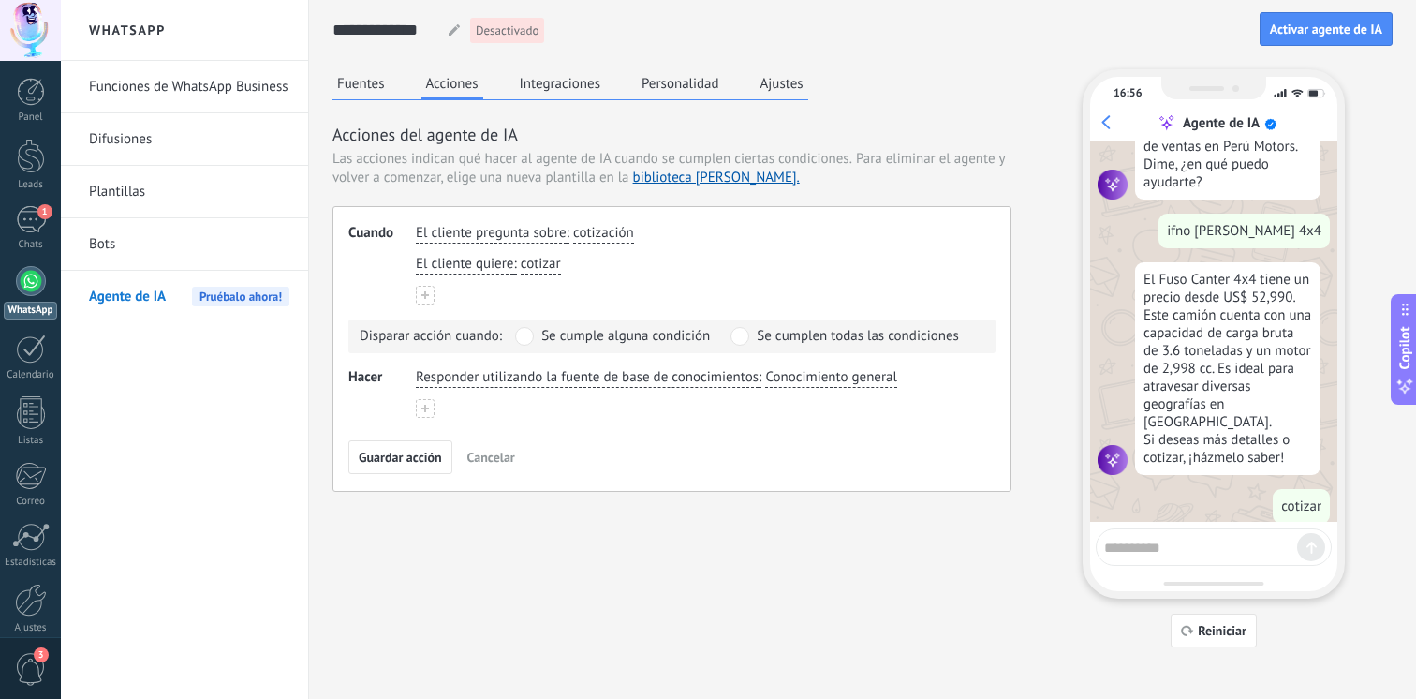
click at [420, 401] on button at bounding box center [425, 408] width 19 height 19
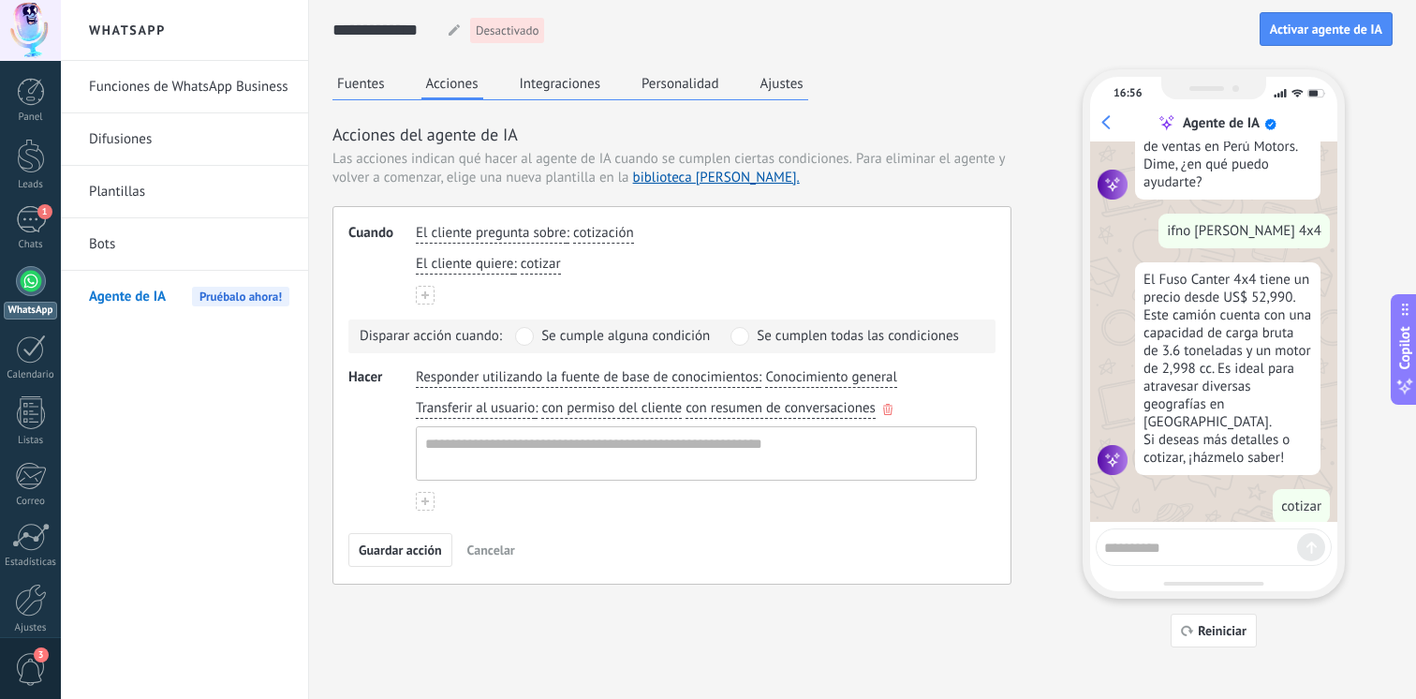
click at [459, 414] on span "Transferir al usuario" at bounding box center [475, 408] width 119 height 19
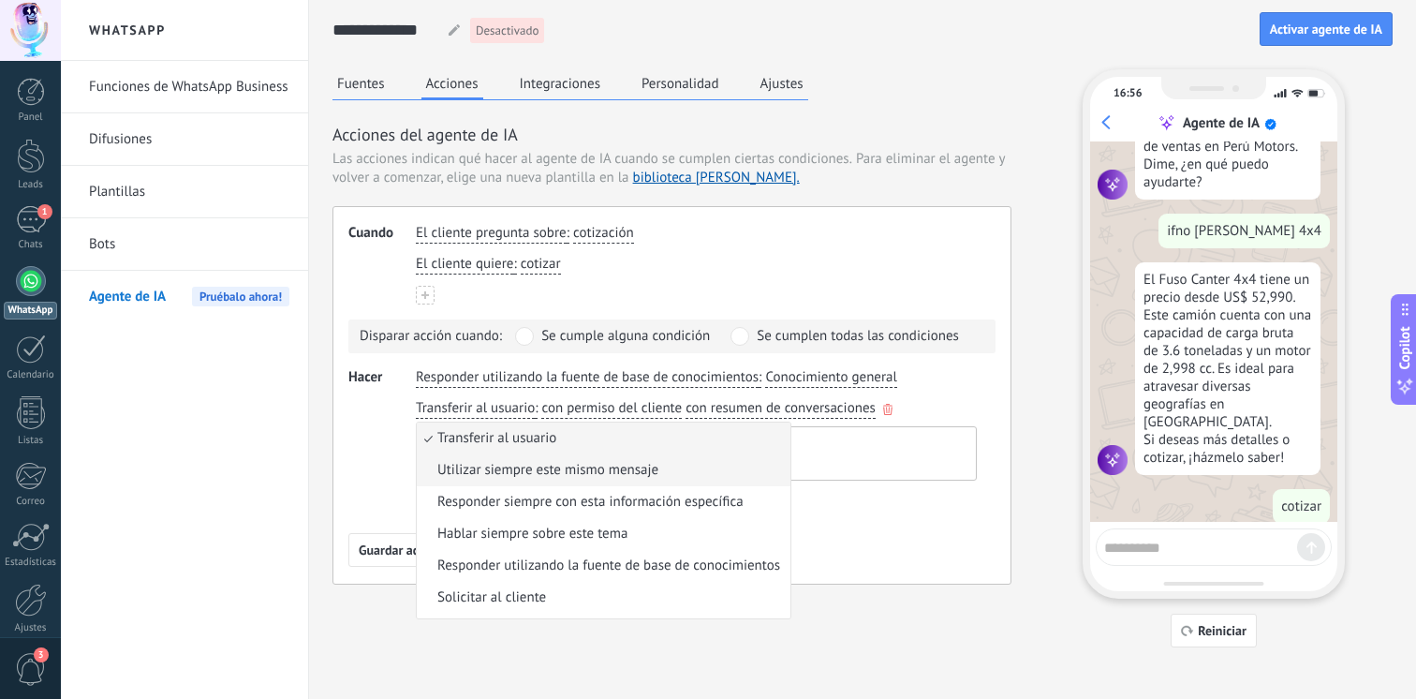
click at [600, 481] on li "Utilizar siempre este mismo mensaje" at bounding box center [604, 470] width 374 height 32
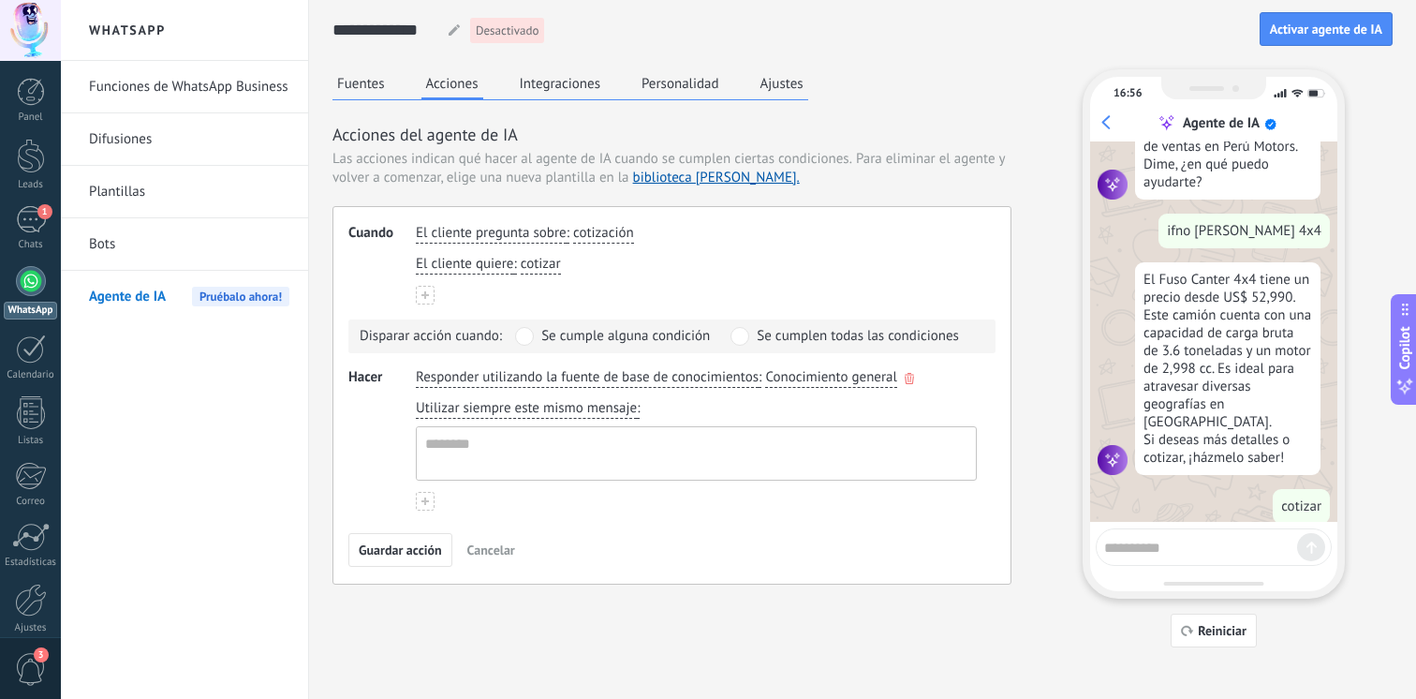
click at [911, 375] on icon "button" at bounding box center [909, 378] width 9 height 11
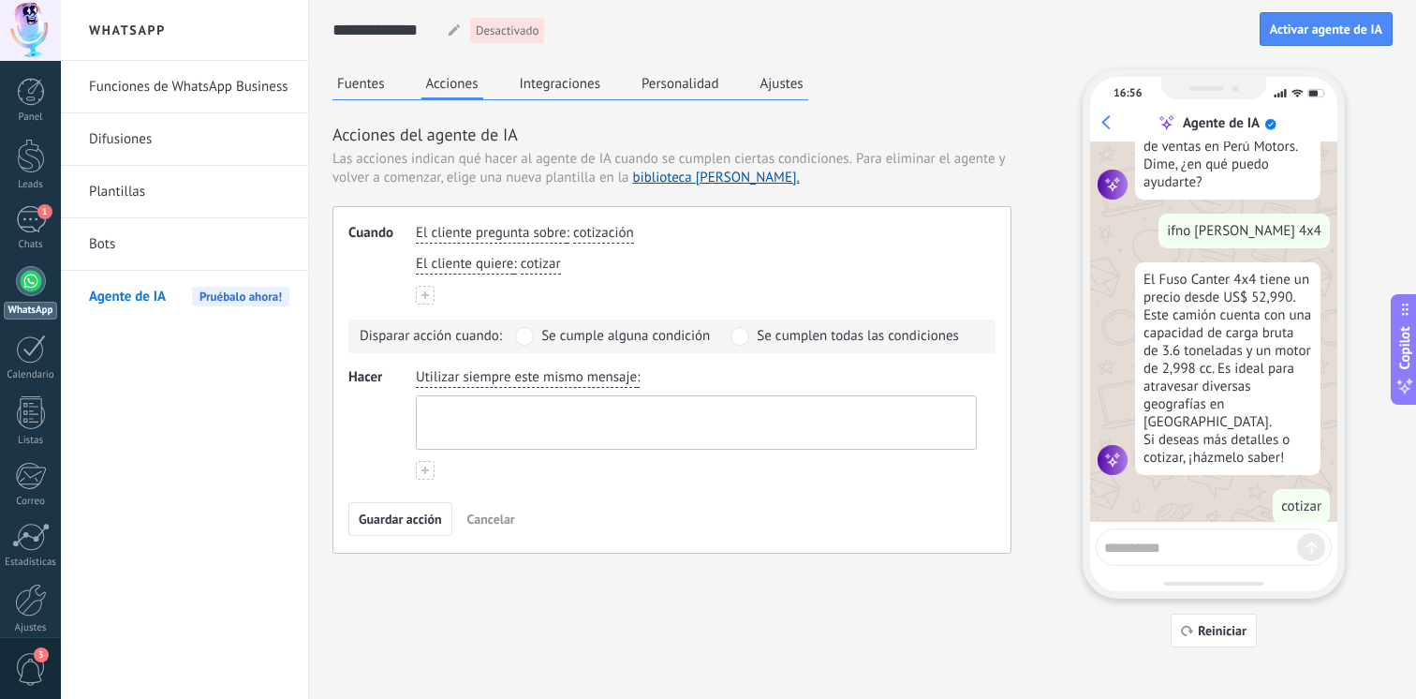
click at [450, 435] on textarea at bounding box center [694, 422] width 555 height 52
type textarea "*"
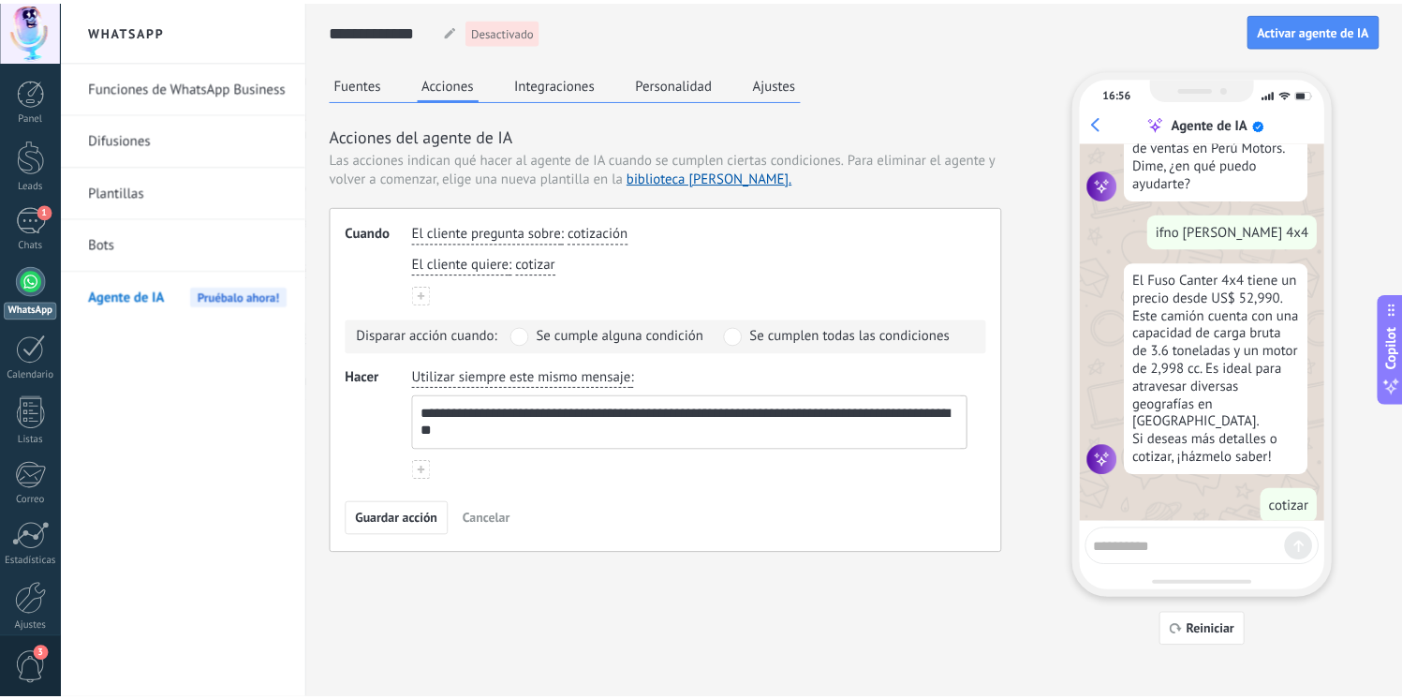
scroll to position [0, 0]
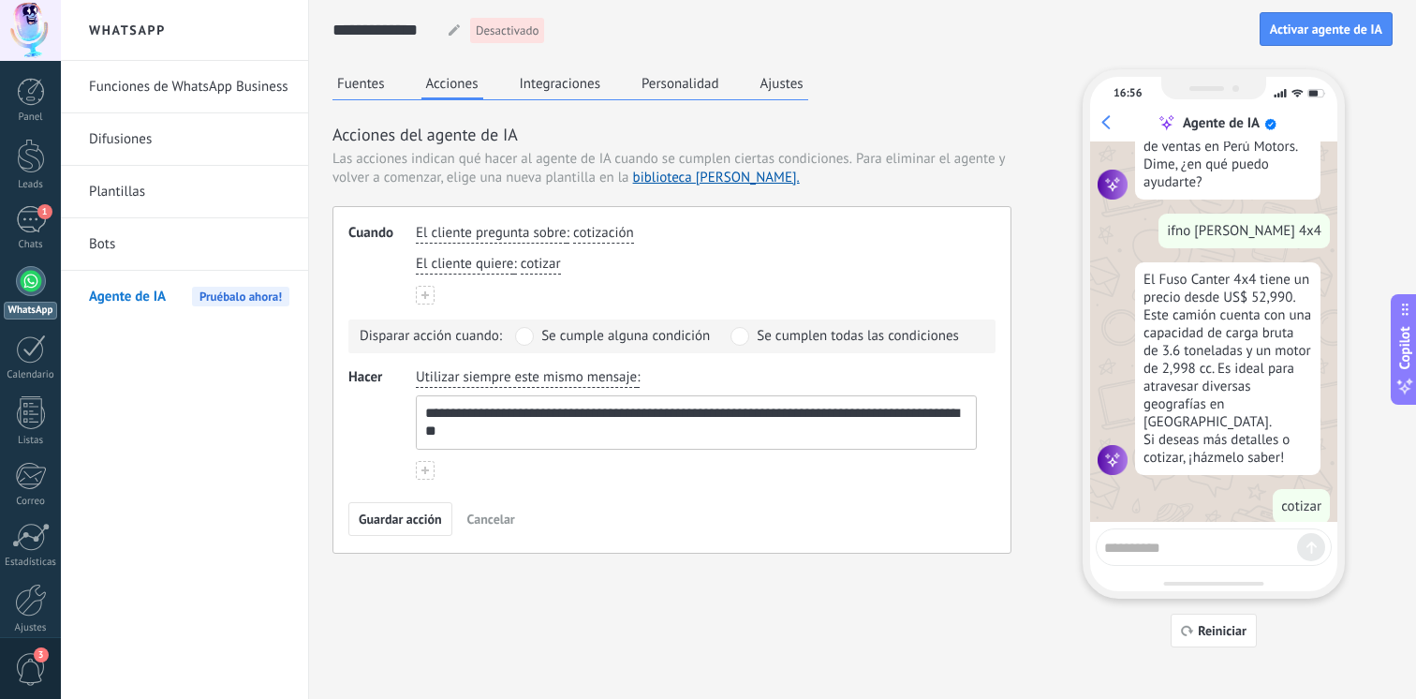
type textarea "**********"
click at [424, 476] on button at bounding box center [425, 470] width 19 height 19
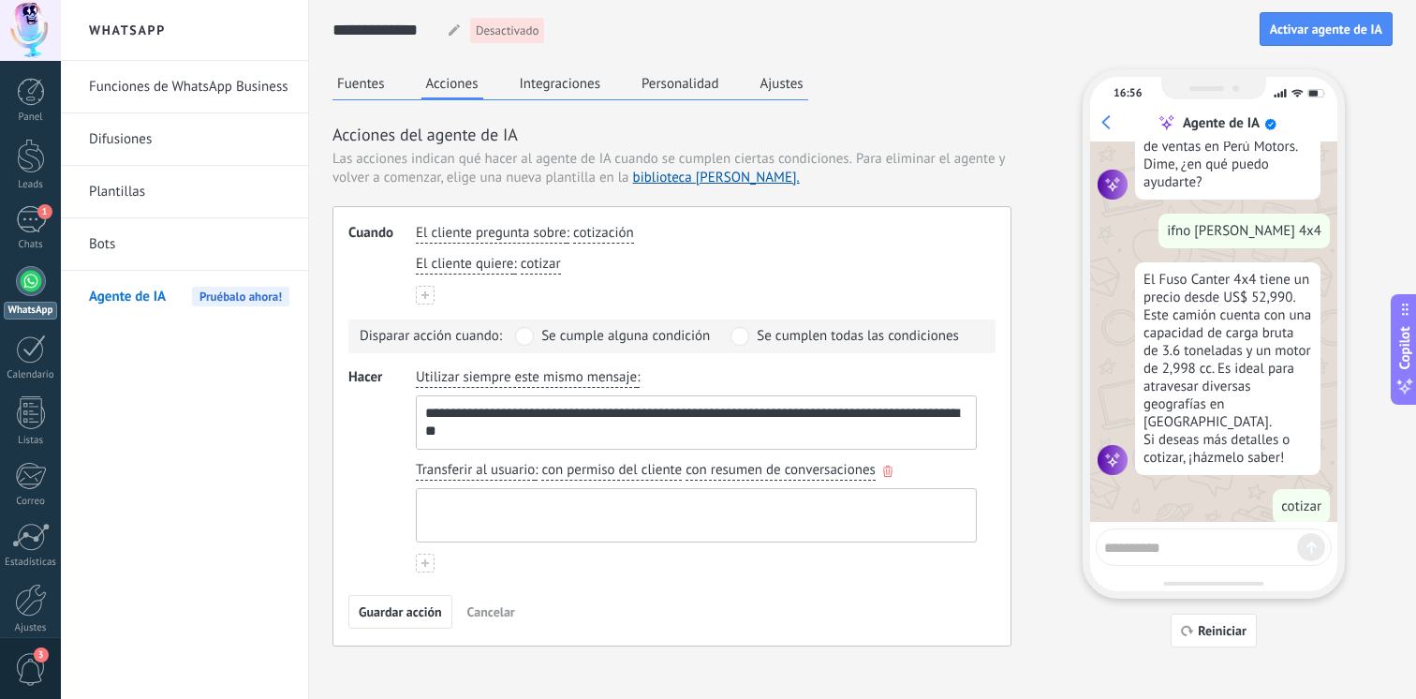
click at [529, 531] on textarea at bounding box center [694, 515] width 555 height 52
click at [496, 469] on span "Transferir al usuario" at bounding box center [475, 470] width 119 height 19
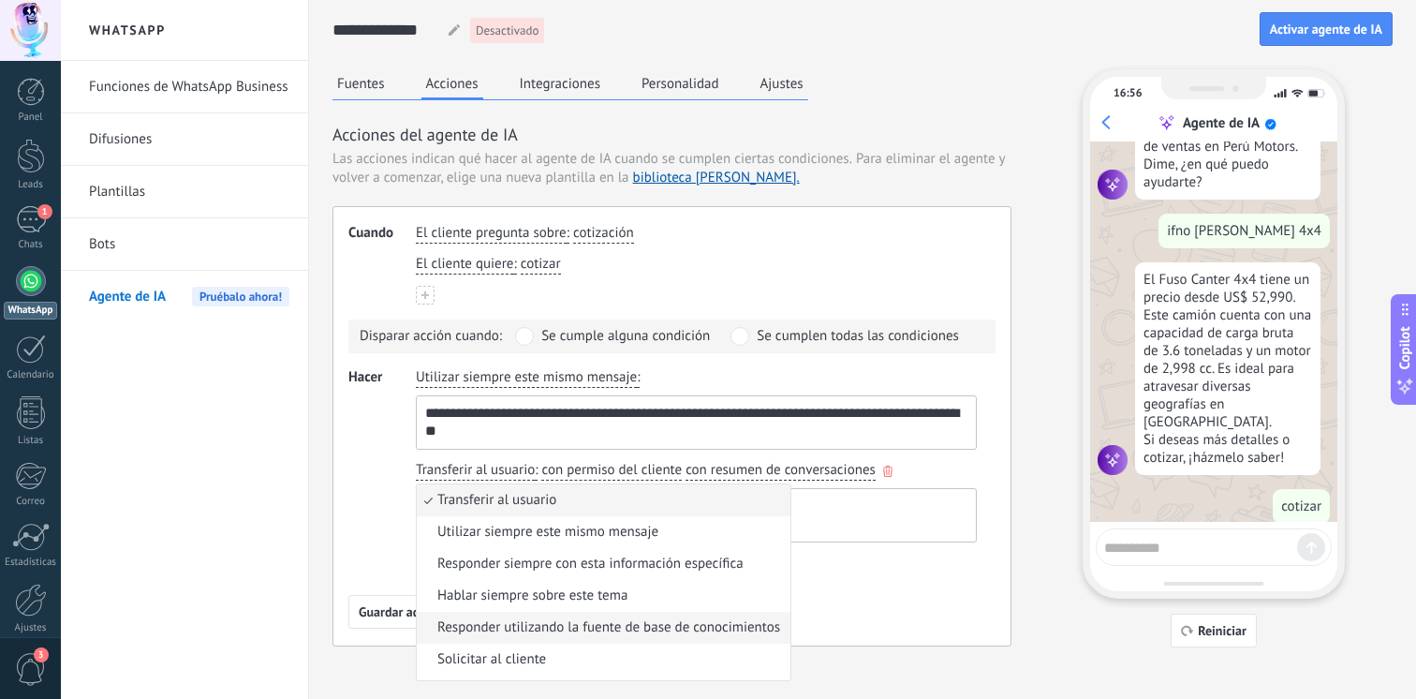
click at [679, 624] on span "Responder utilizando la fuente de base de conocimientos" at bounding box center [608, 627] width 343 height 19
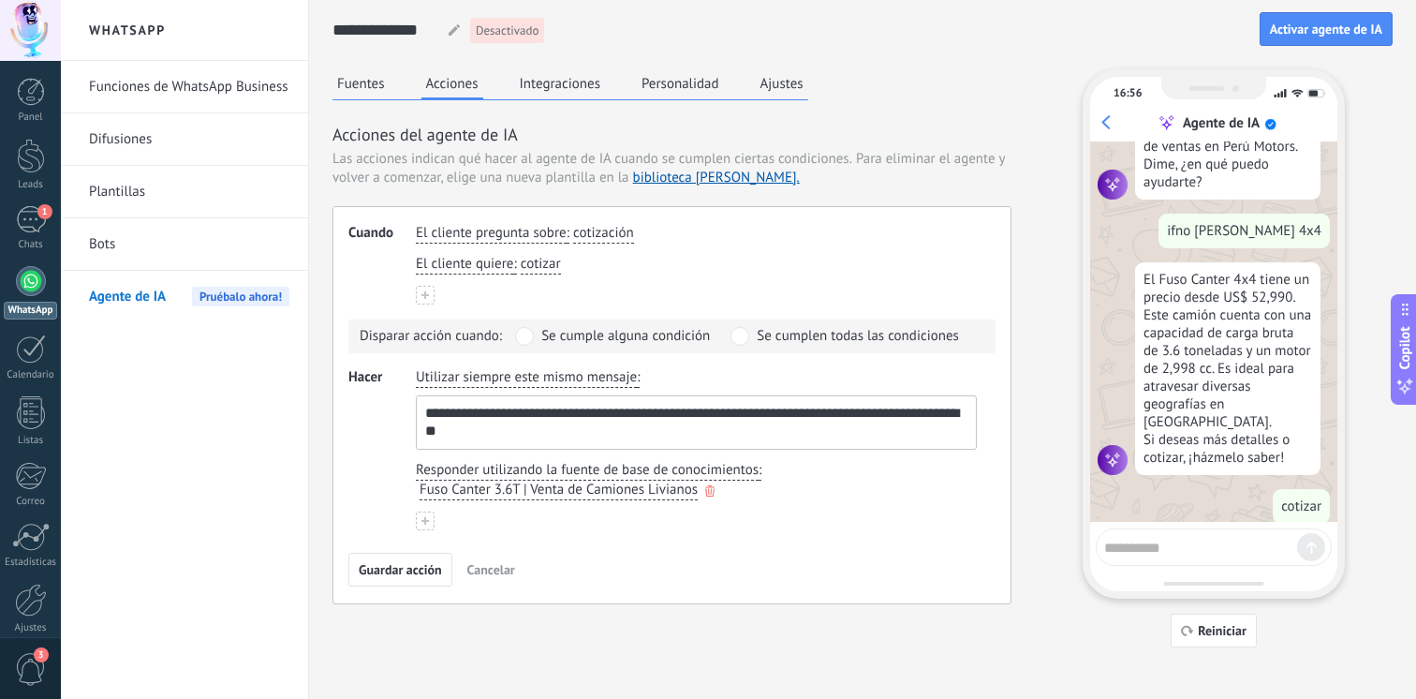
click at [674, 482] on span "Fuso Canter 3.6T | Venta de Camiones Livianos" at bounding box center [559, 490] width 278 height 19
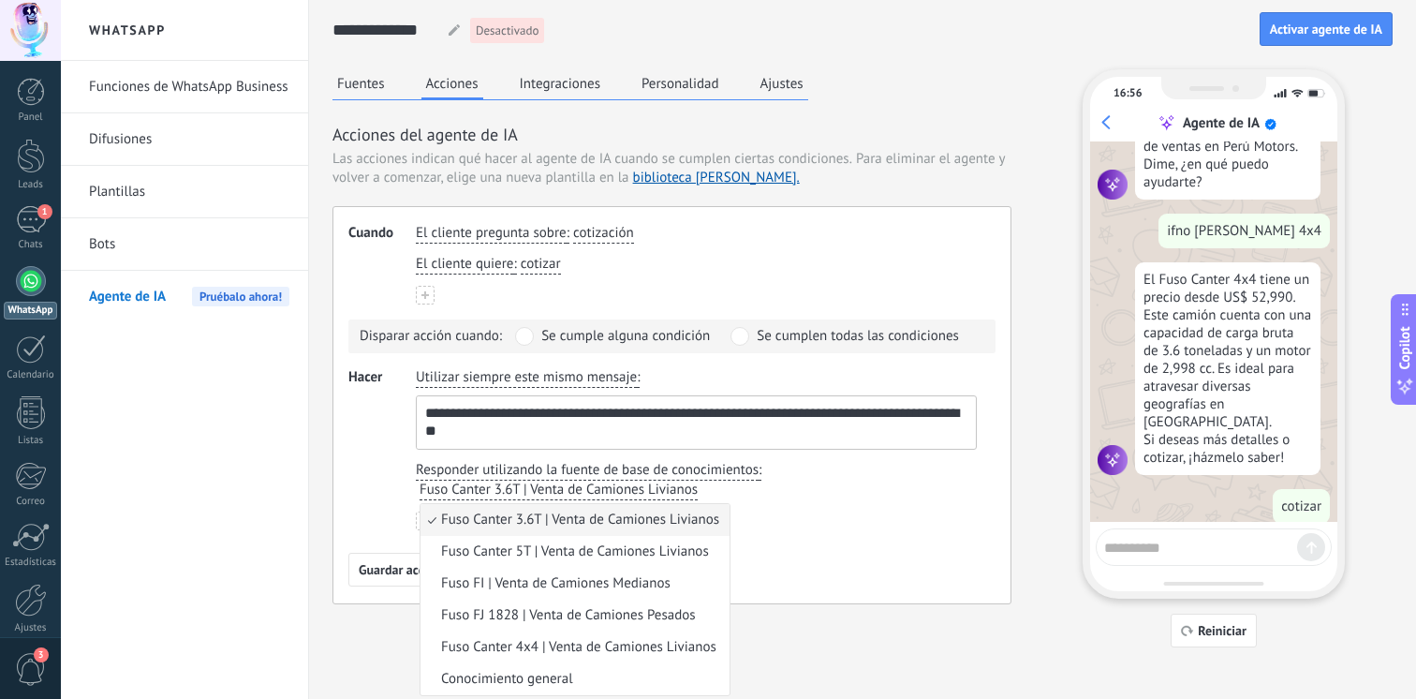
click at [822, 504] on div "**********" at bounding box center [696, 449] width 561 height 162
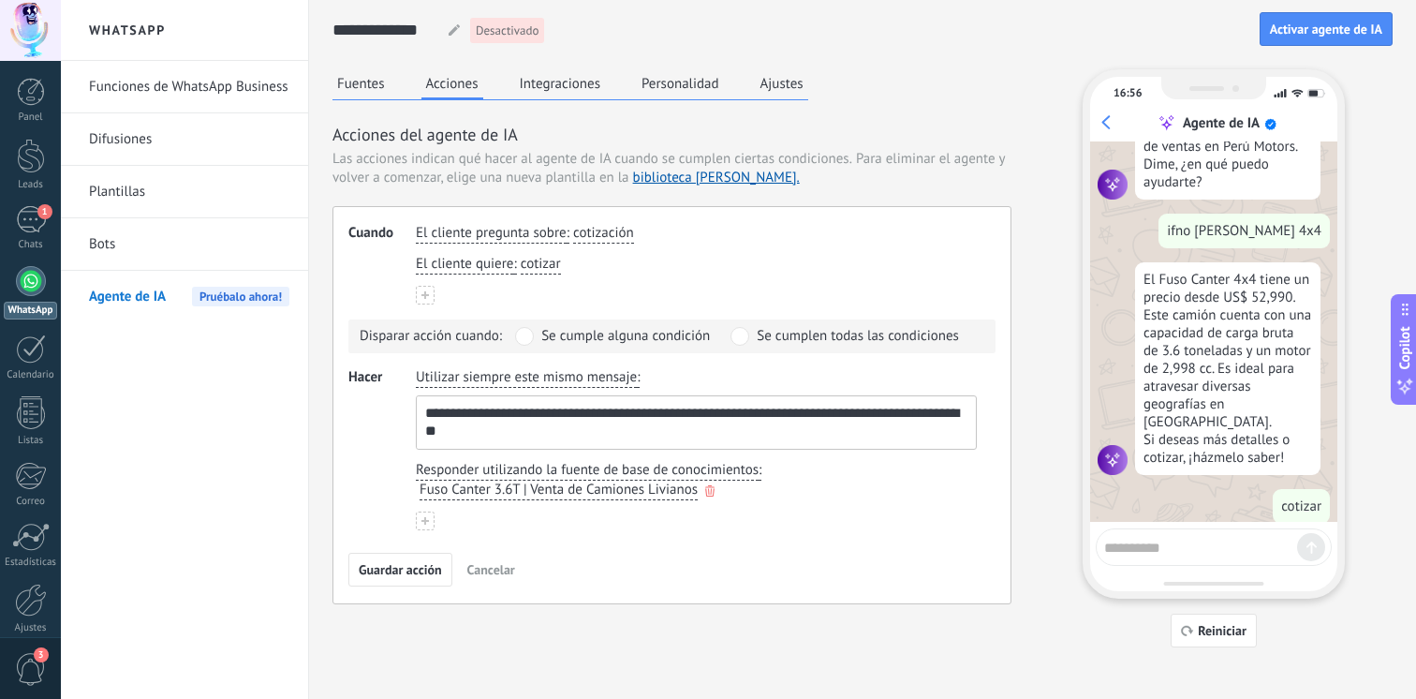
click at [591, 494] on span "Fuso Canter 3.6T | Venta de Camiones Livianos" at bounding box center [559, 490] width 278 height 19
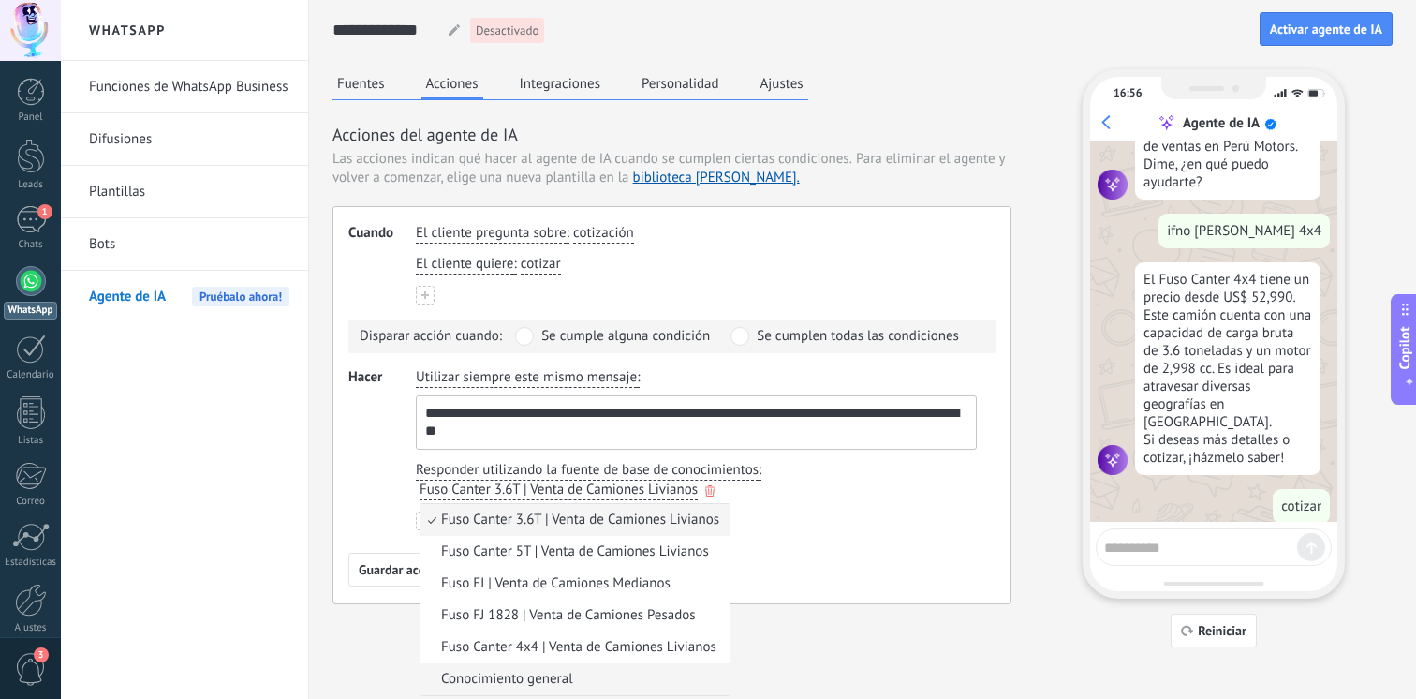
click at [589, 669] on li "Conocimiento general" at bounding box center [575, 679] width 309 height 32
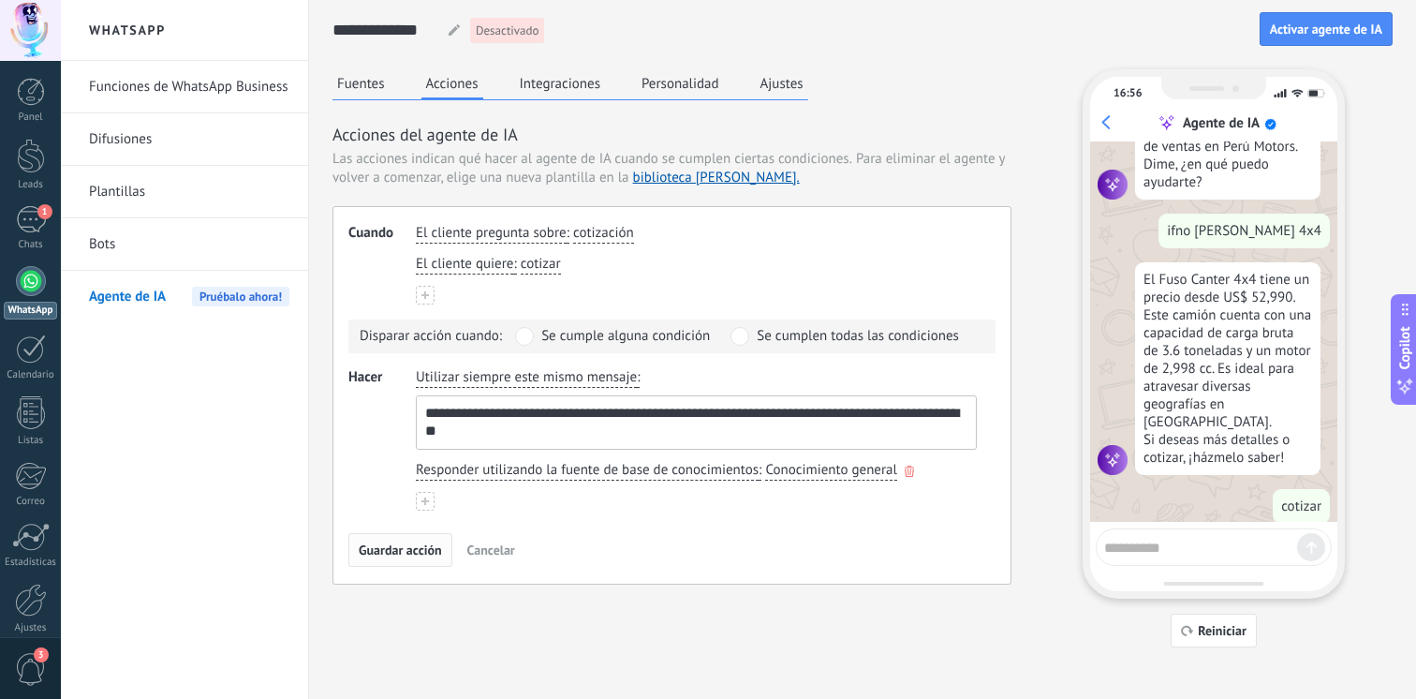
click at [411, 556] on span "Guardar acción" at bounding box center [400, 549] width 83 height 13
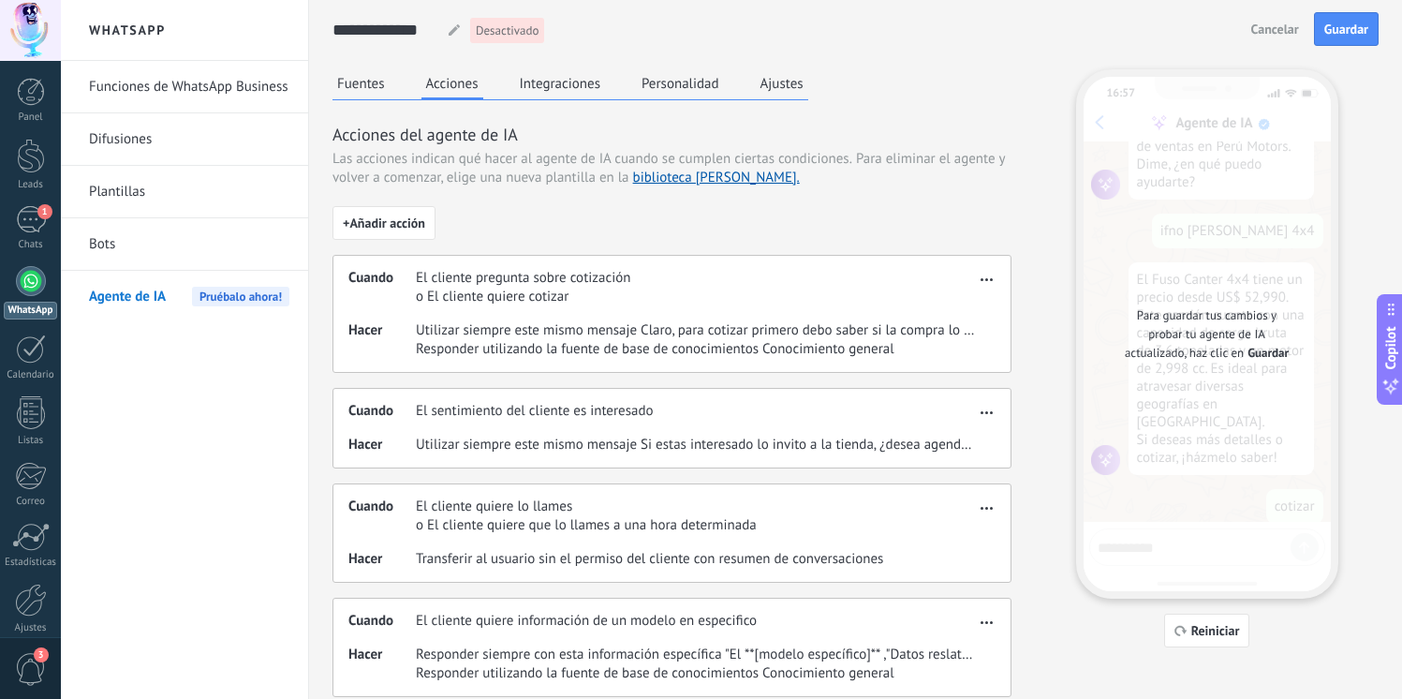
drag, startPoint x: 1196, startPoint y: 631, endPoint x: 1284, endPoint y: 105, distance: 533.8
click at [1284, 105] on div "Para guardar tus cambios y probar tu agente de IA actualizado, haz clic en Guar…" at bounding box center [1207, 358] width 262 height 578
click at [1327, 44] on button "Guardar" at bounding box center [1346, 29] width 65 height 34
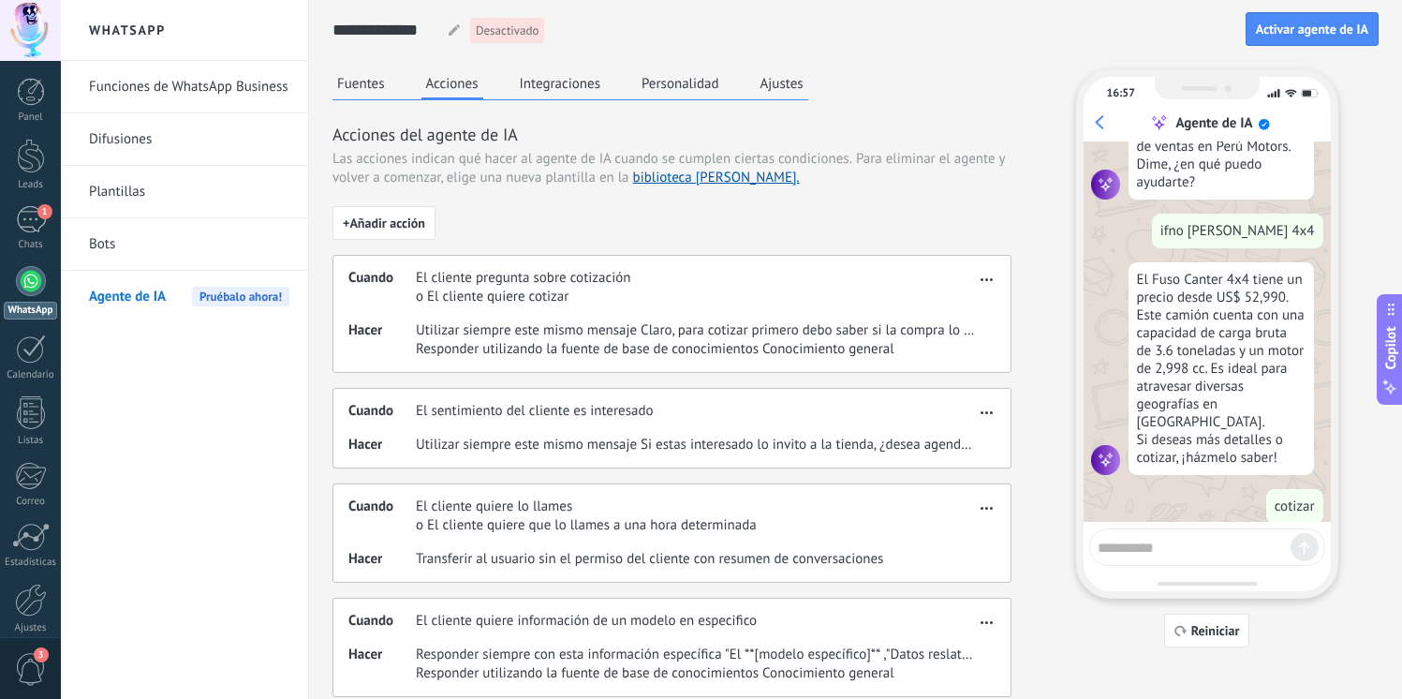
click at [1221, 537] on textarea at bounding box center [1194, 544] width 193 height 23
click at [1222, 629] on span "Reiniciar" at bounding box center [1216, 630] width 49 height 13
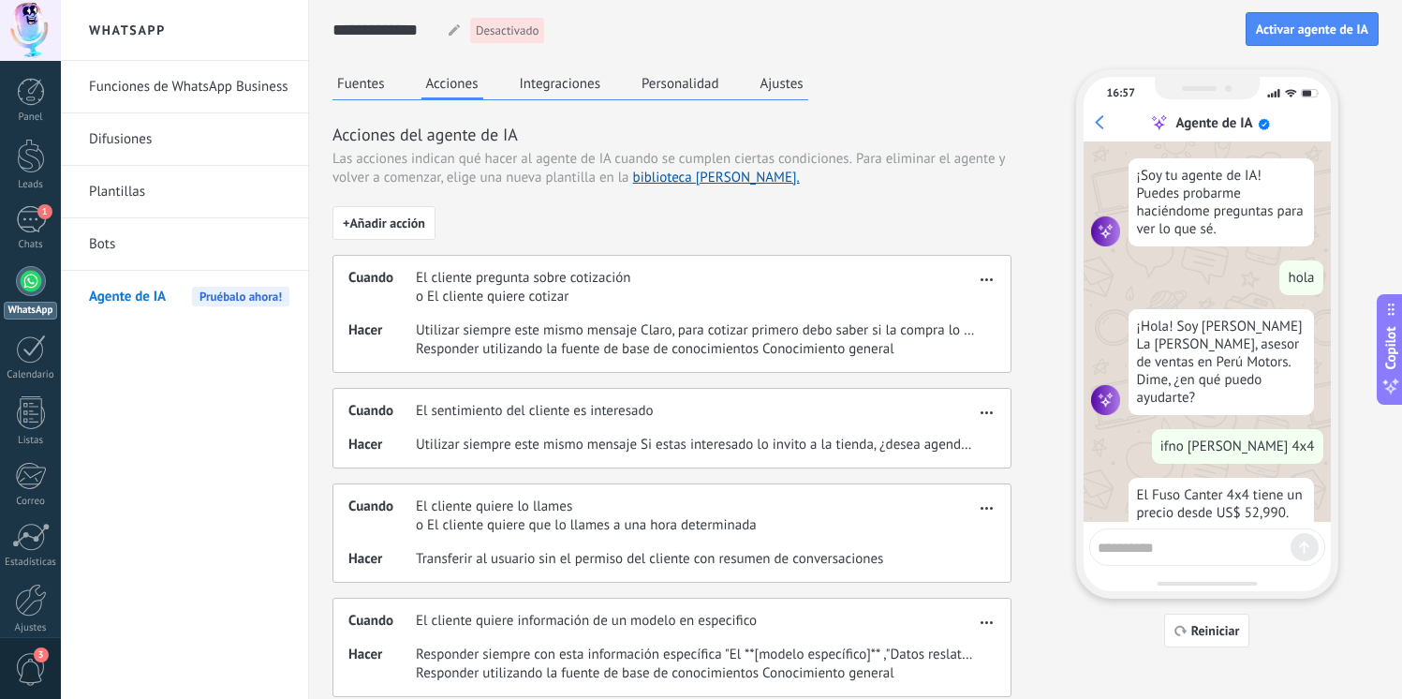
click at [1158, 540] on textarea at bounding box center [1194, 544] width 193 height 23
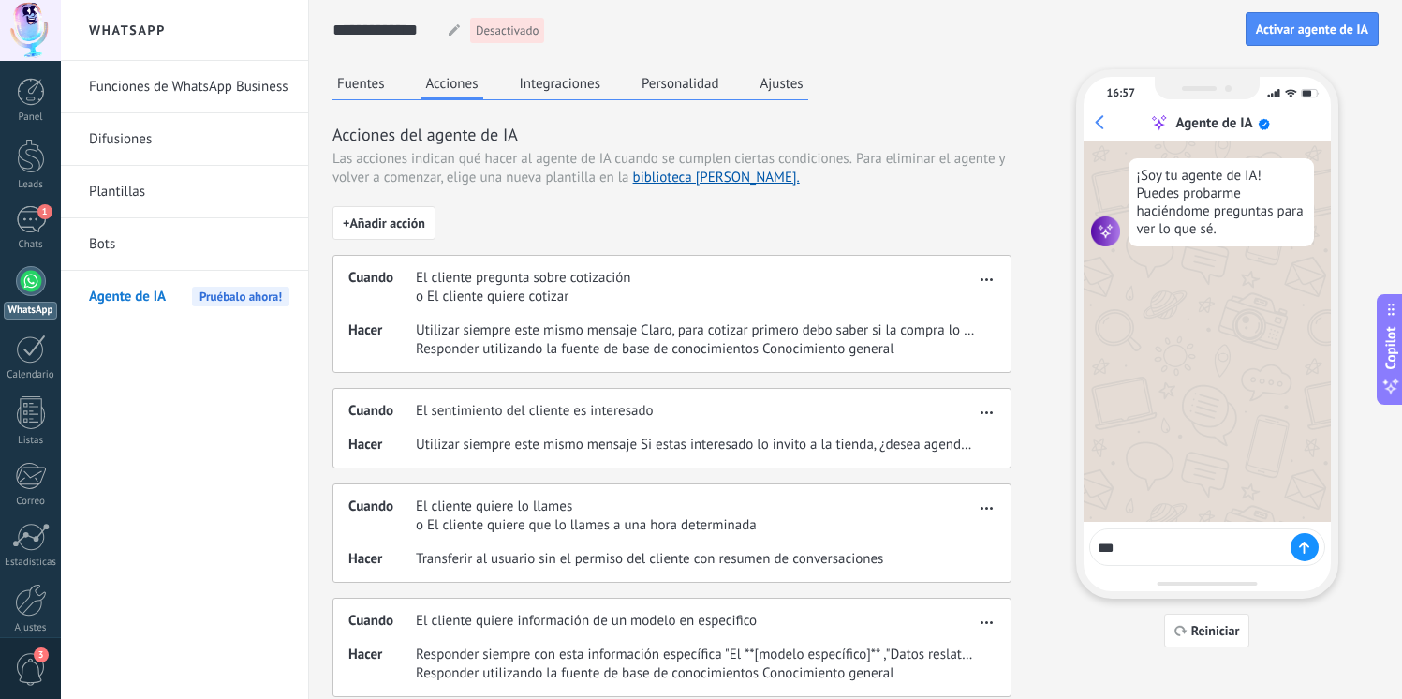
type textarea "****"
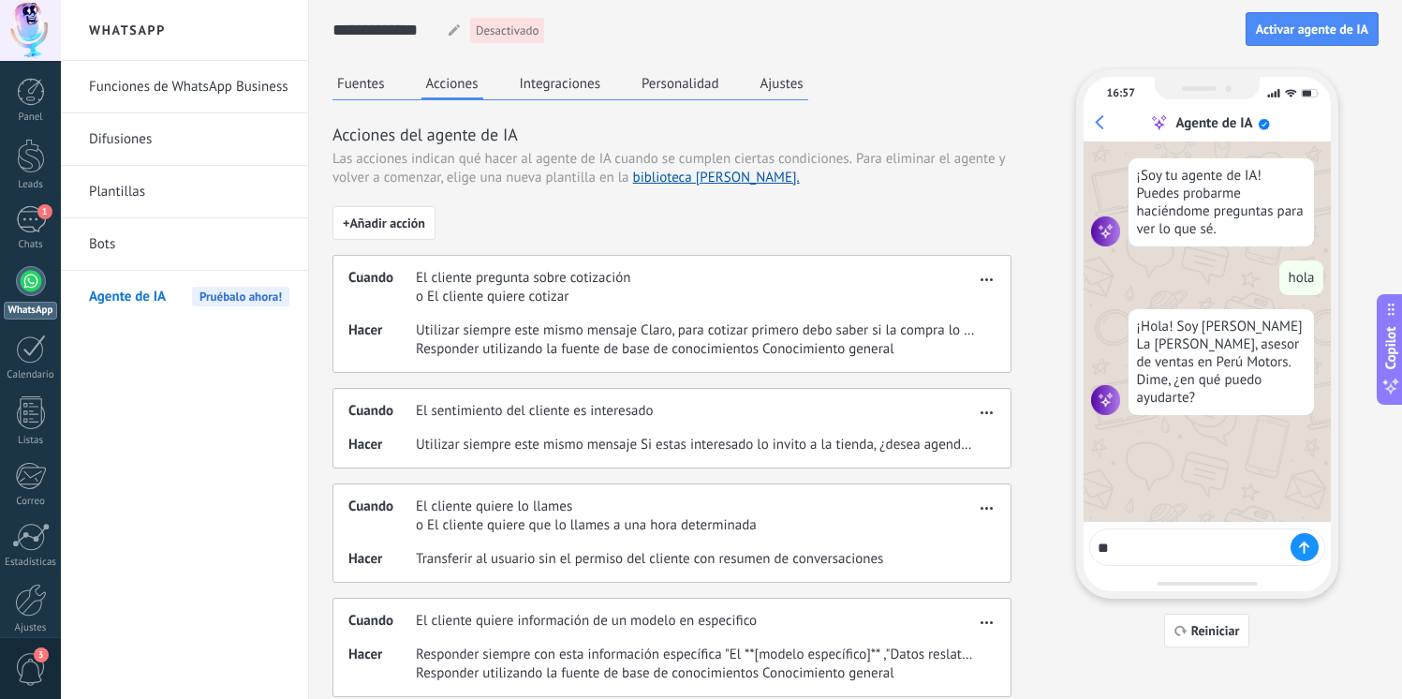
type textarea "*"
type textarea "**********"
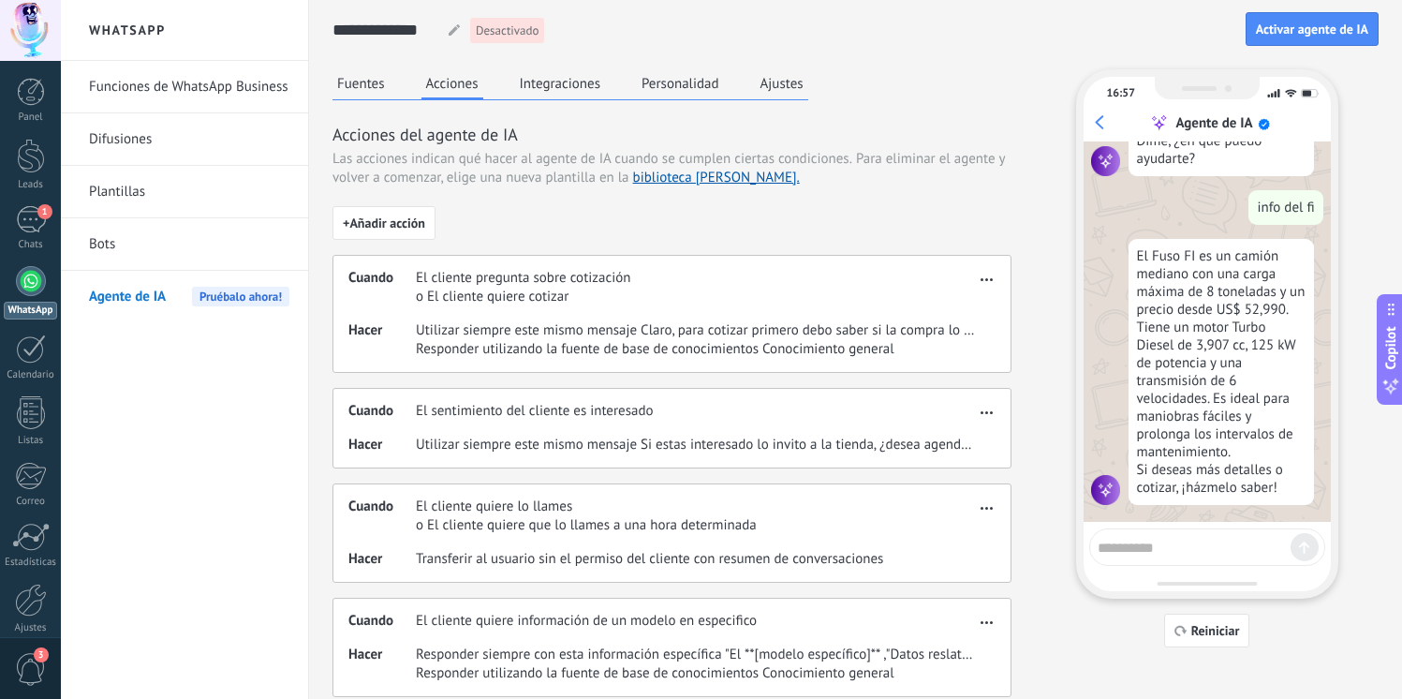
scroll to position [239, 0]
click at [1178, 537] on textarea at bounding box center [1194, 544] width 193 height 23
type textarea "*******"
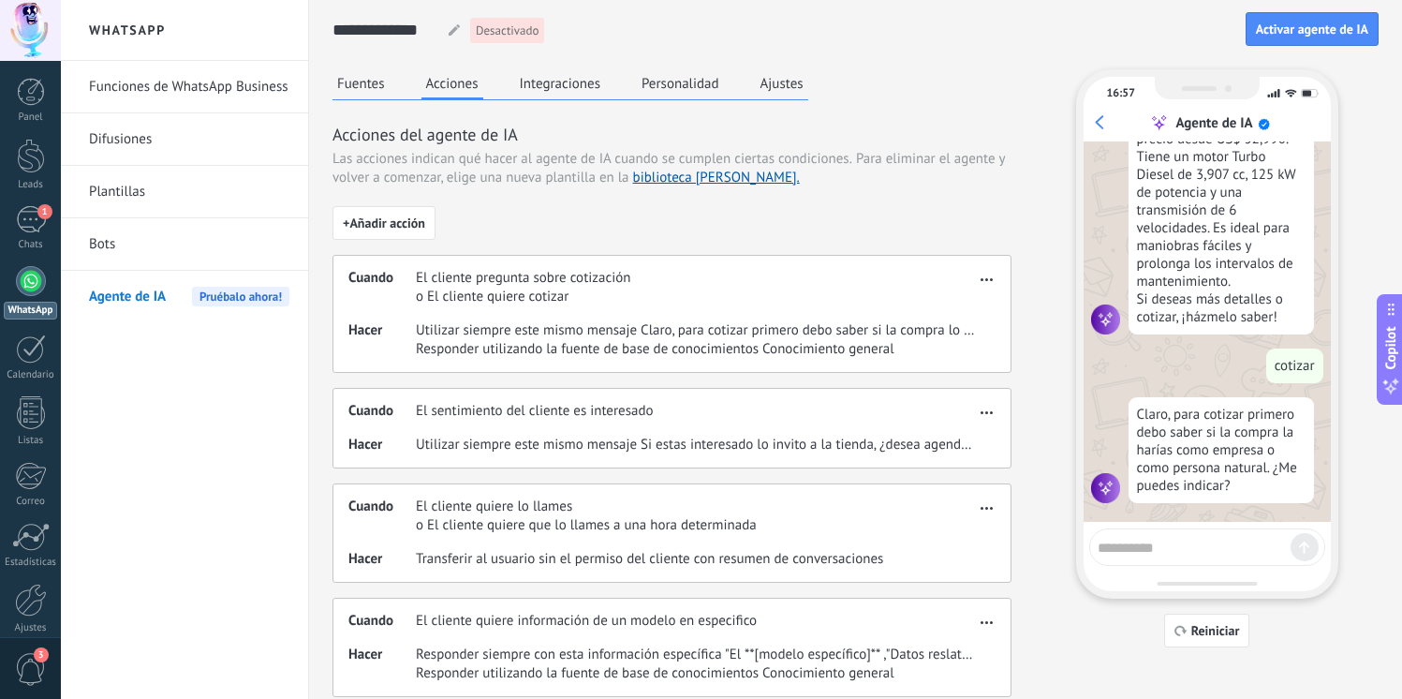
scroll to position [410, 0]
type textarea "*******"
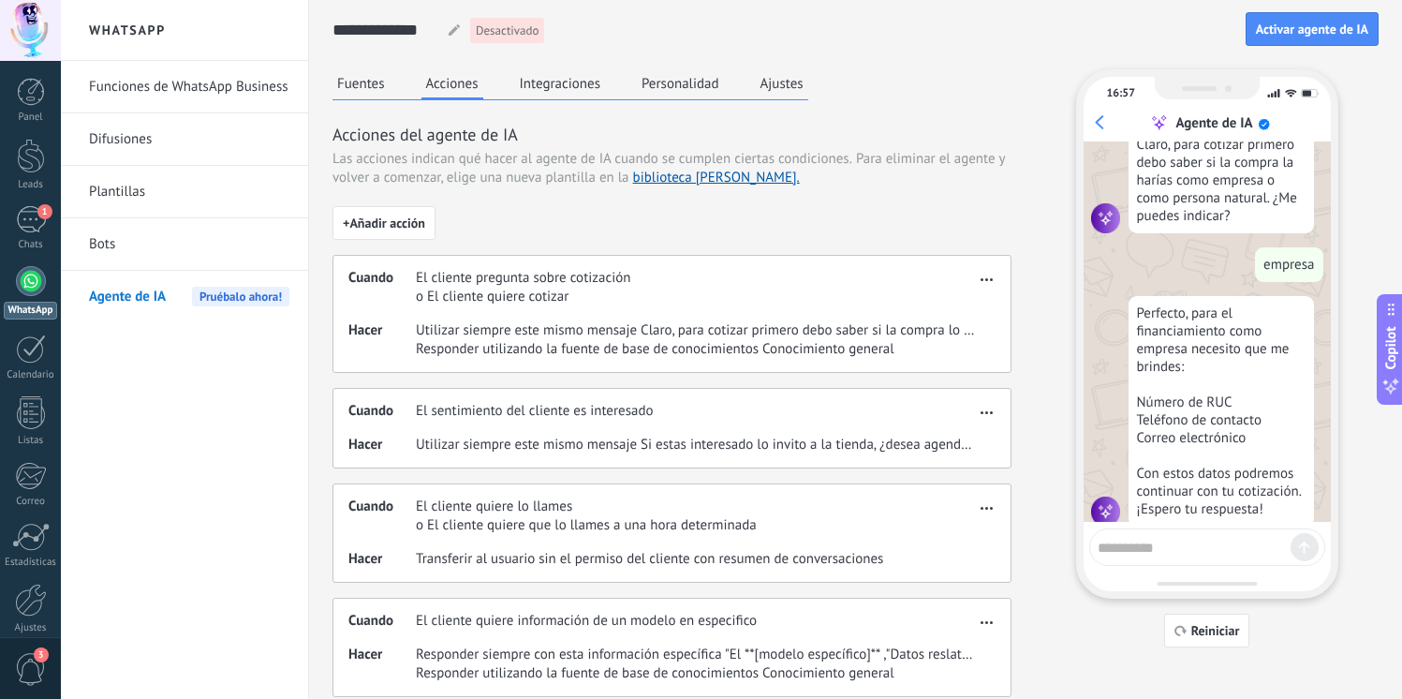
scroll to position [710, 0]
